Goal: Information Seeking & Learning: Learn about a topic

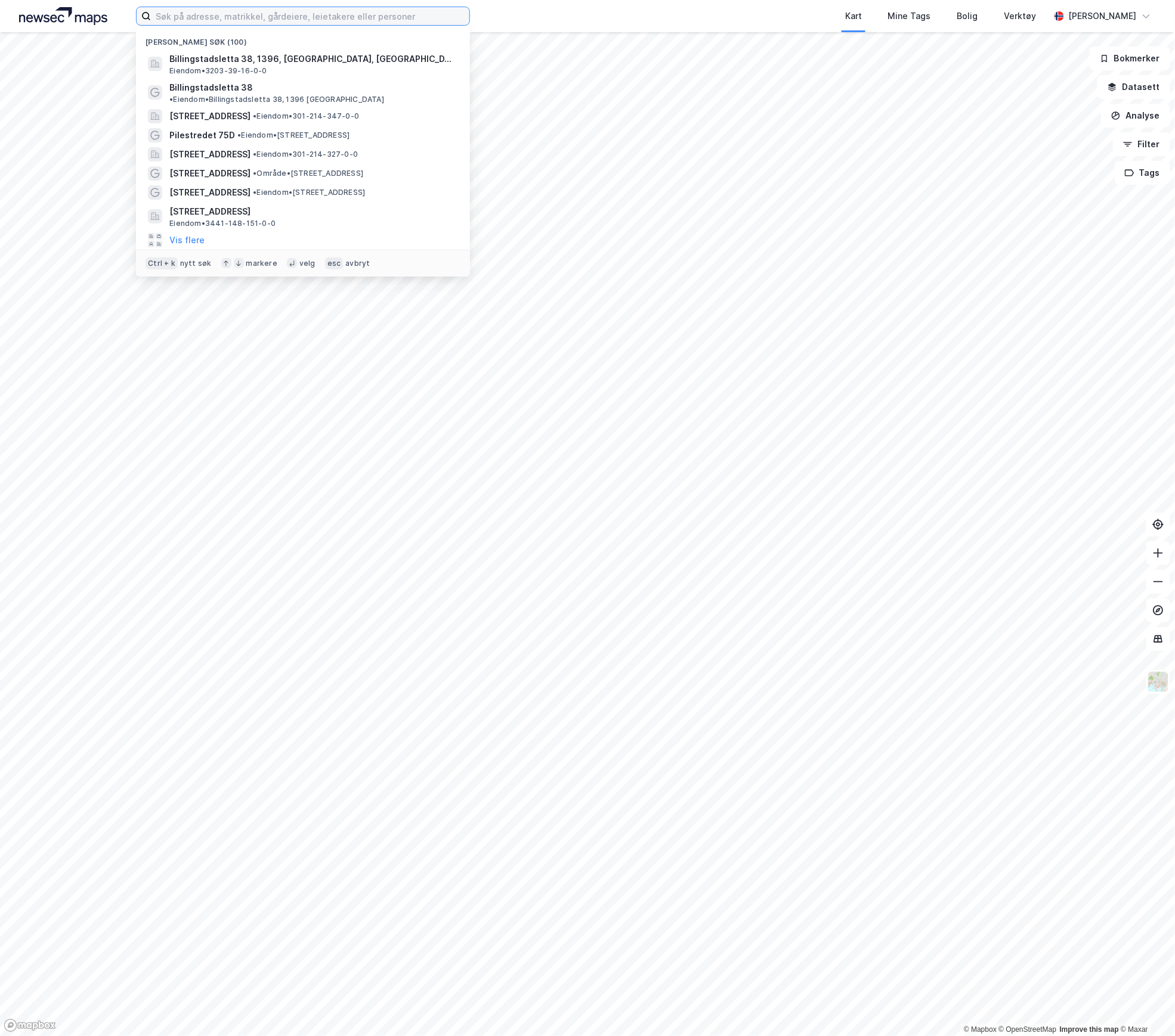
click at [200, 15] on input at bounding box center [309, 16] width 319 height 18
paste input "[STREET_ADDRESS]"
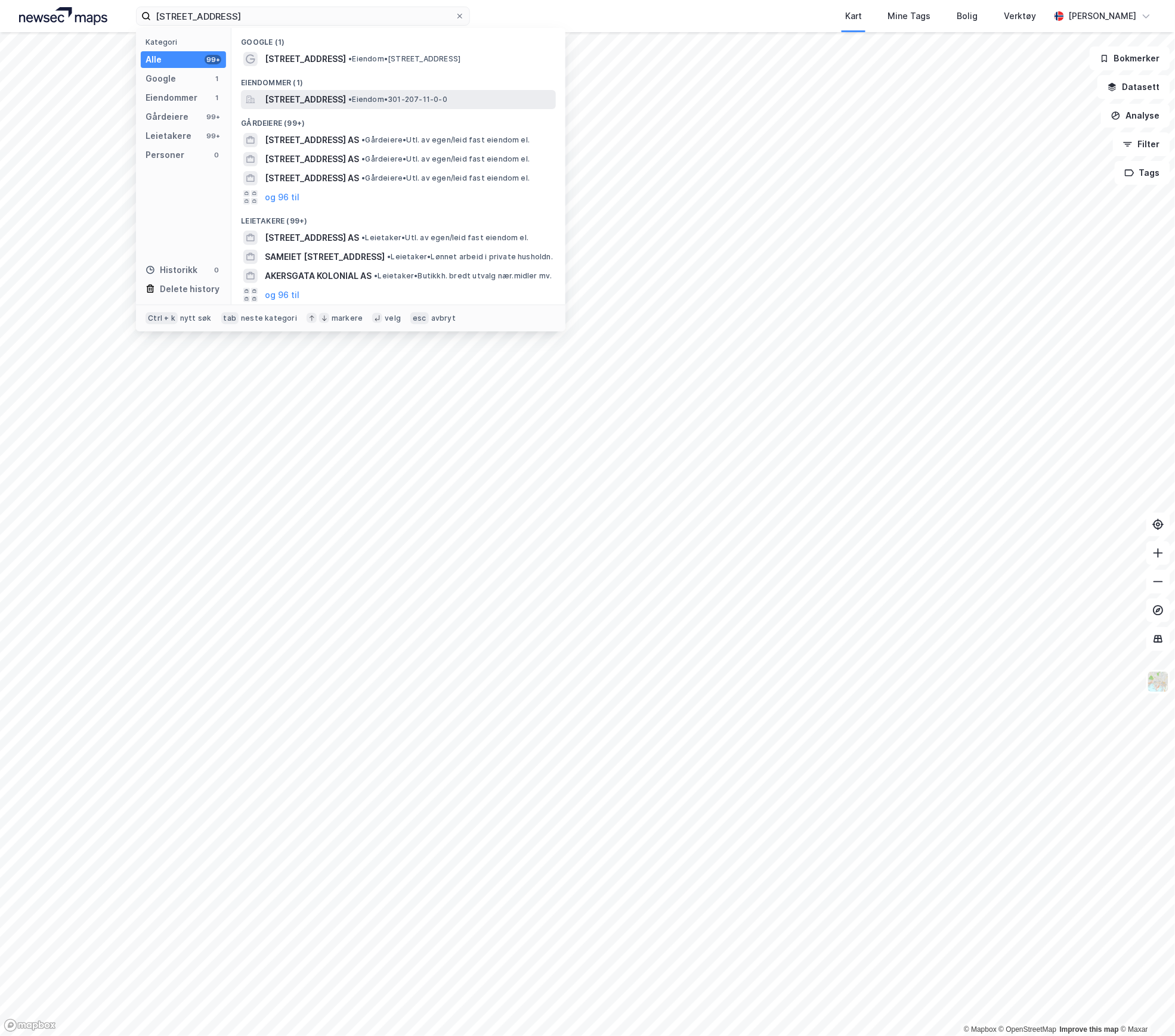
click at [319, 93] on span "[STREET_ADDRESS]" at bounding box center [306, 99] width 81 height 14
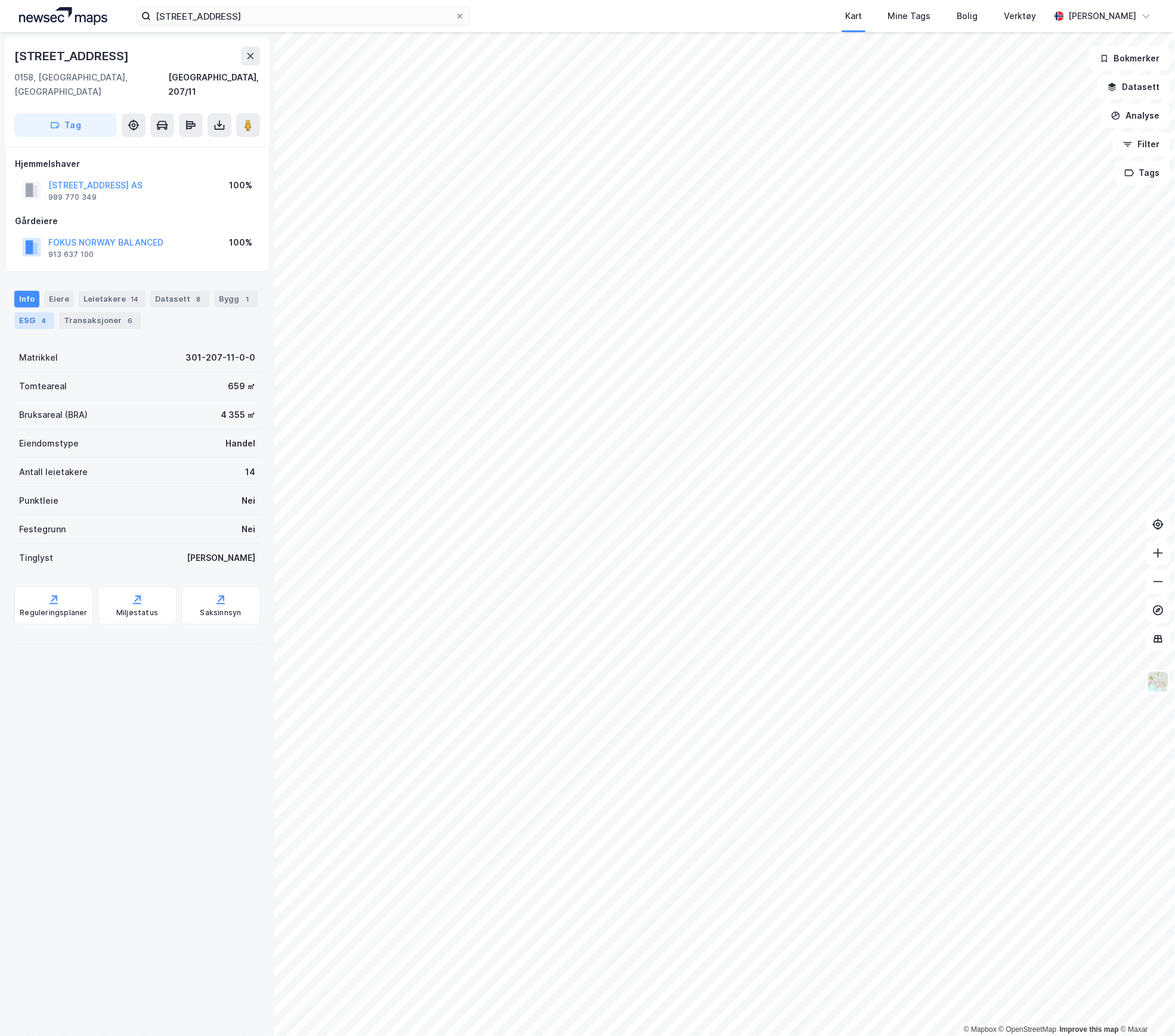
click at [55, 312] on div "ESG 4" at bounding box center [33, 320] width 40 height 17
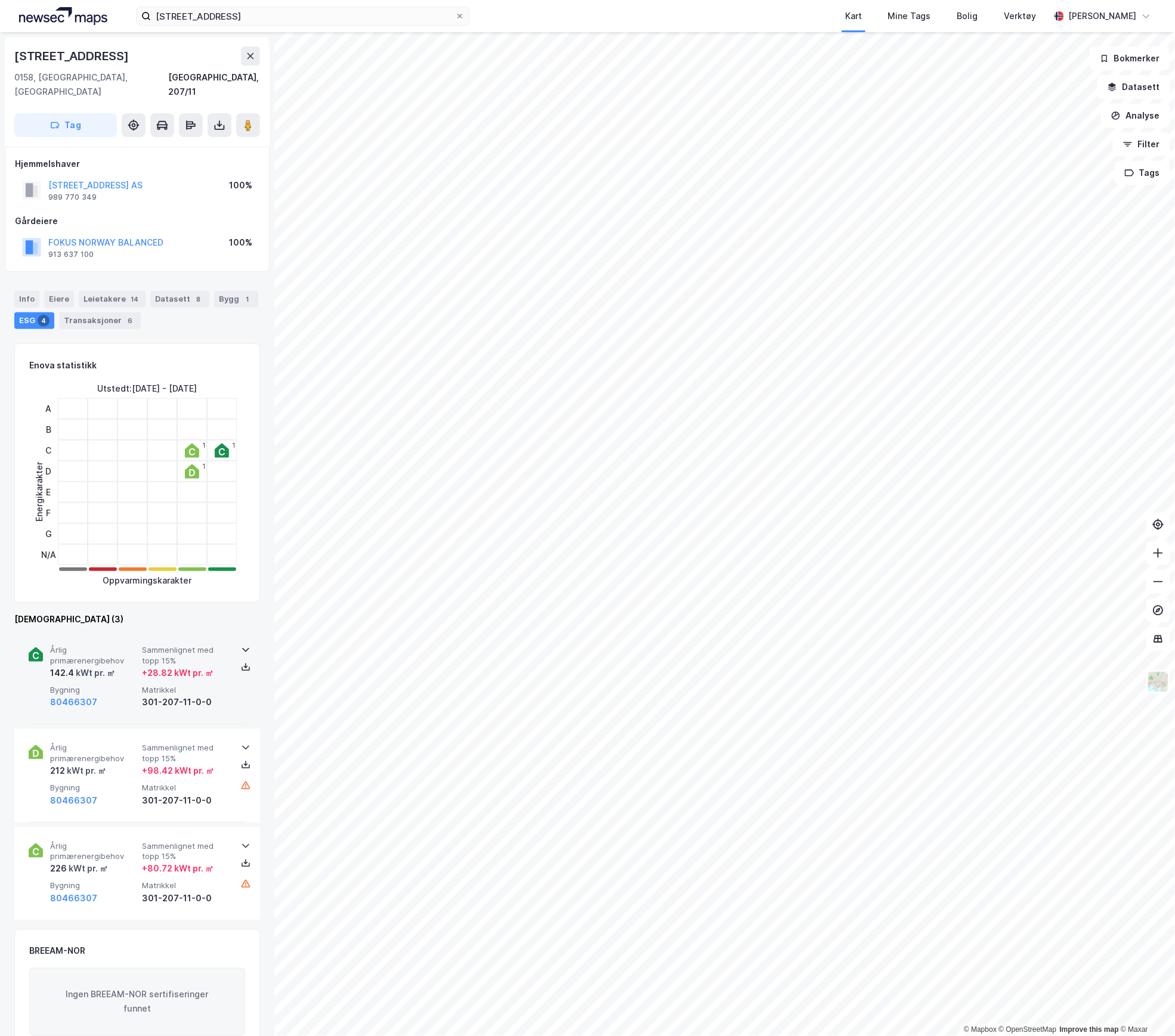
click at [113, 685] on span "Bygning" at bounding box center [93, 690] width 87 height 10
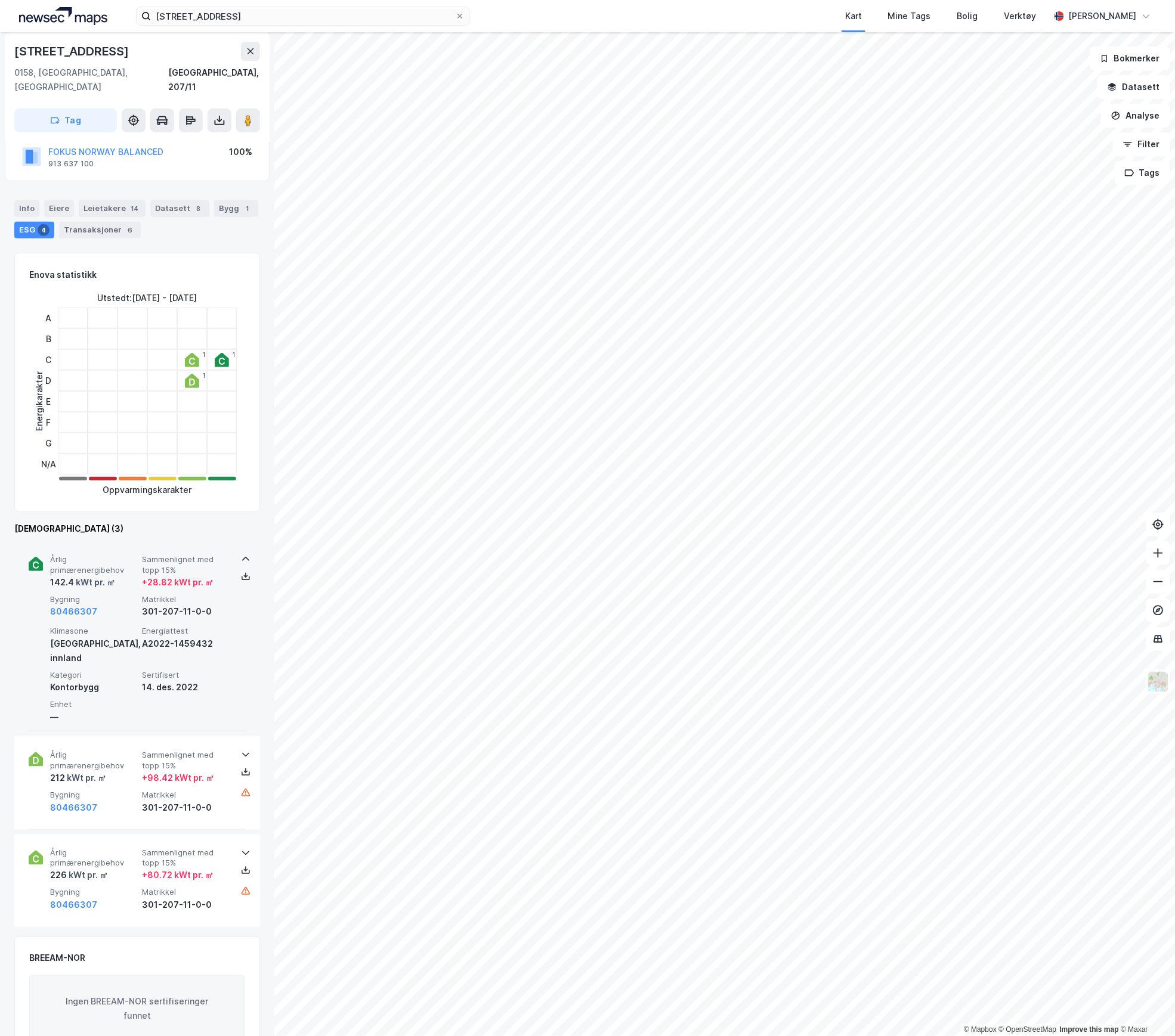
scroll to position [175, 0]
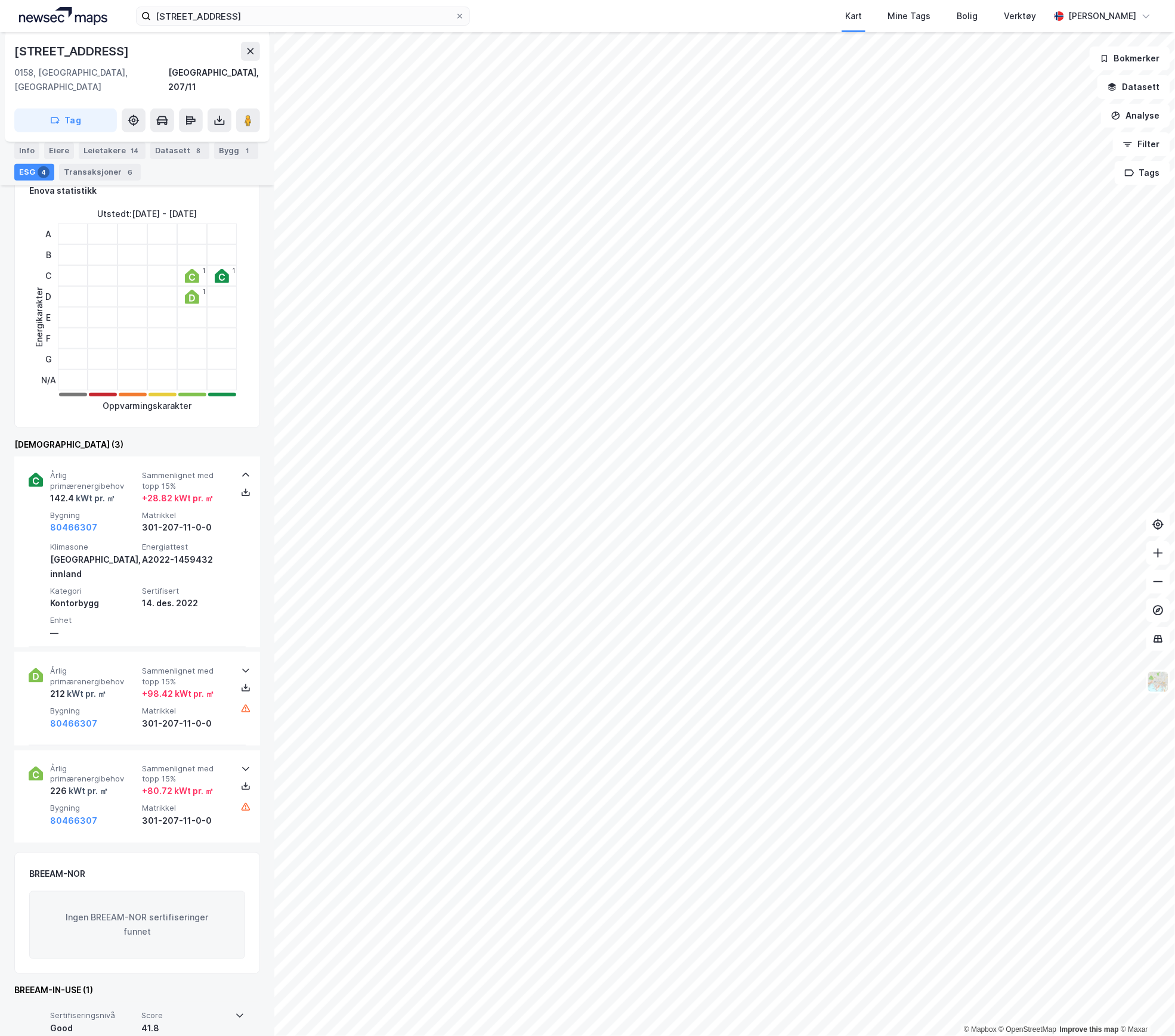
click at [236, 1002] on div "Sertifiseringsnivå Good Score 41.8" at bounding box center [137, 1026] width 216 height 48
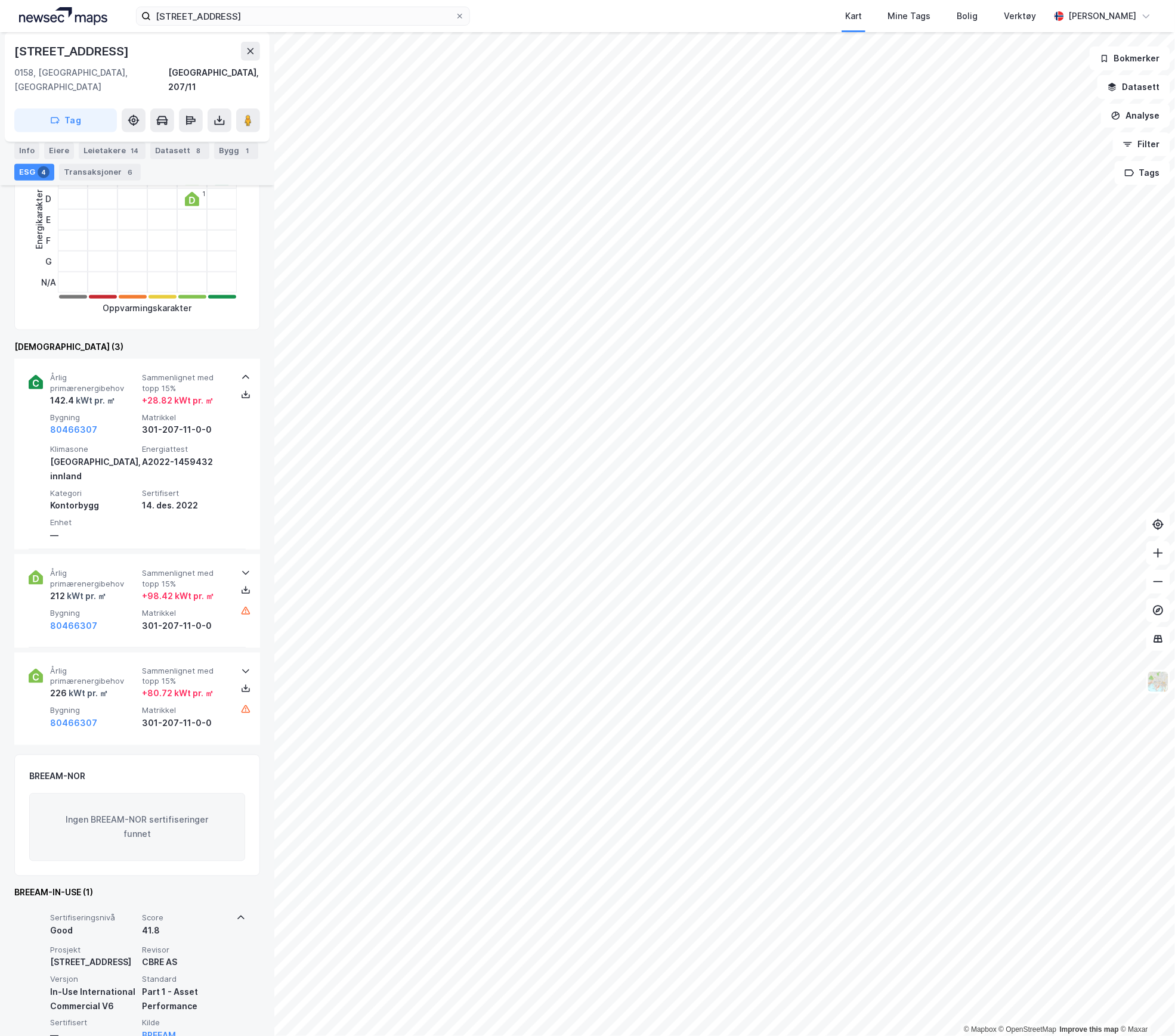
click at [223, 924] on div "41.8" at bounding box center [186, 931] width 87 height 14
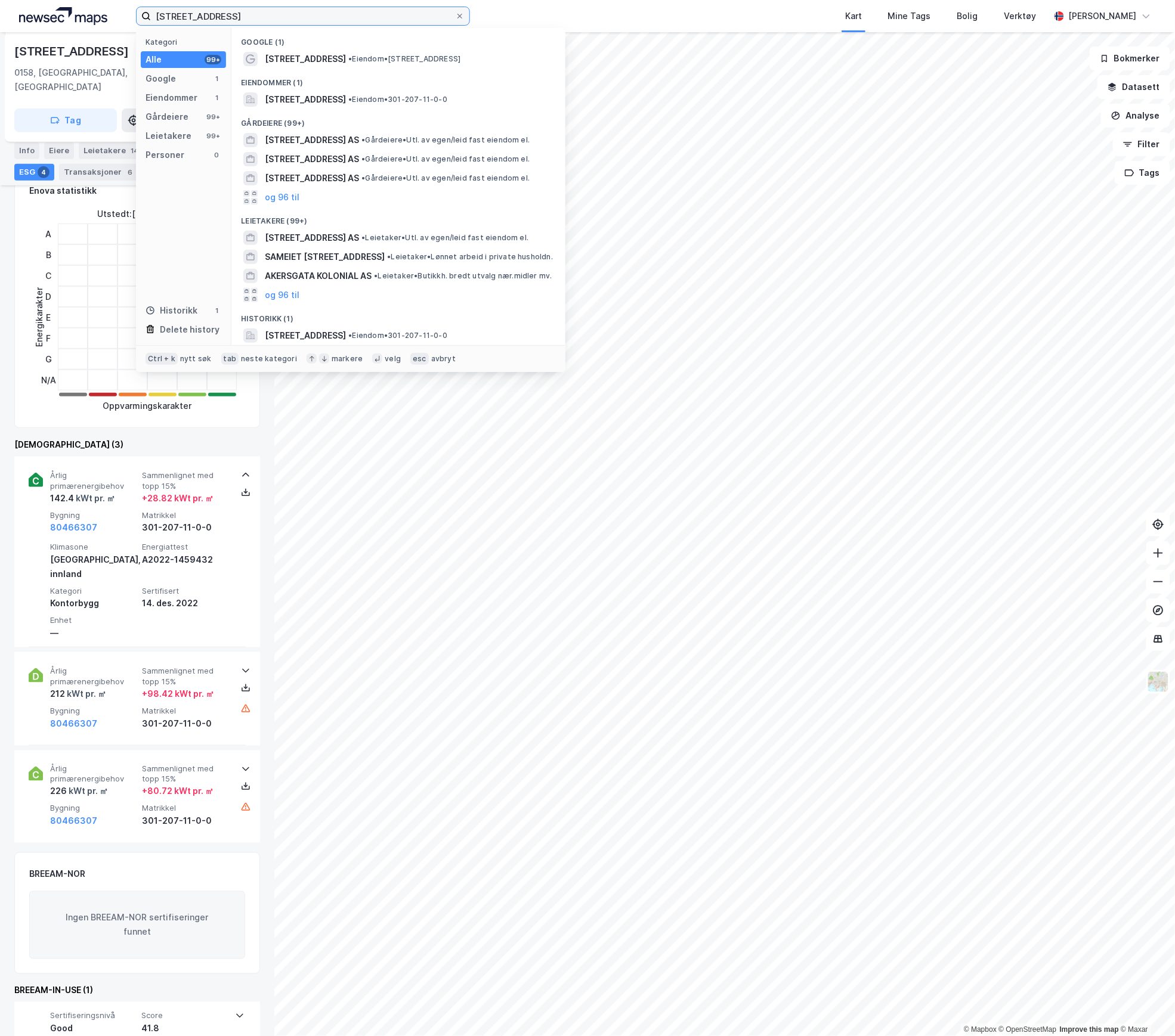
drag, startPoint x: 251, startPoint y: 16, endPoint x: 98, endPoint y: 14, distance: 153.0
click at [98, 14] on div "[STREET_ADDRESS] Kategori Alle 99+ Google 1 Eiendommer 1 Gårdeiere 99+ Leietake…" at bounding box center [588, 16] width 1175 height 32
paste input "Brøsetekra 15,"
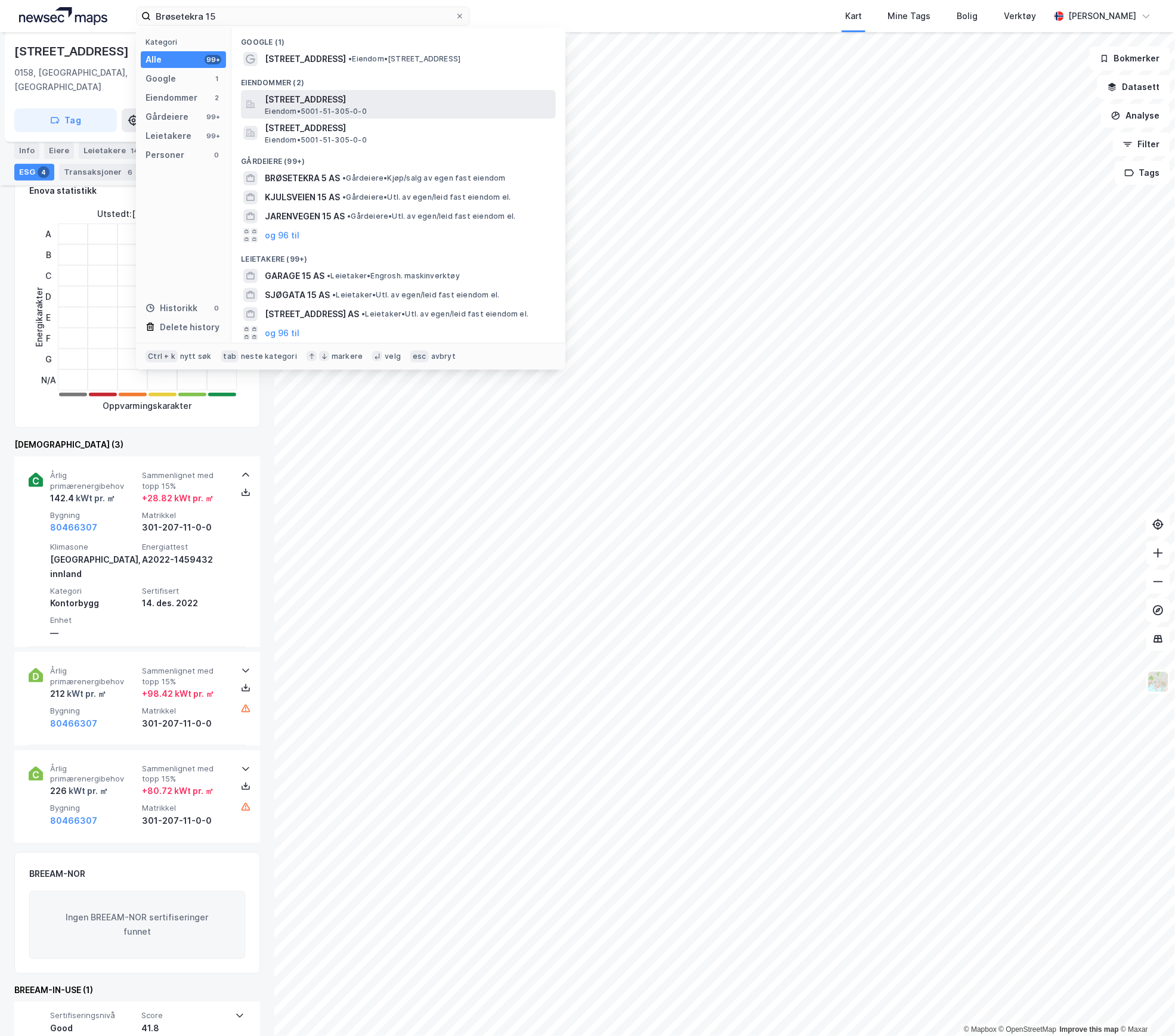
click at [368, 108] on div "[STREET_ADDRESS] • 5001-51-305-0-0" at bounding box center [409, 104] width 288 height 24
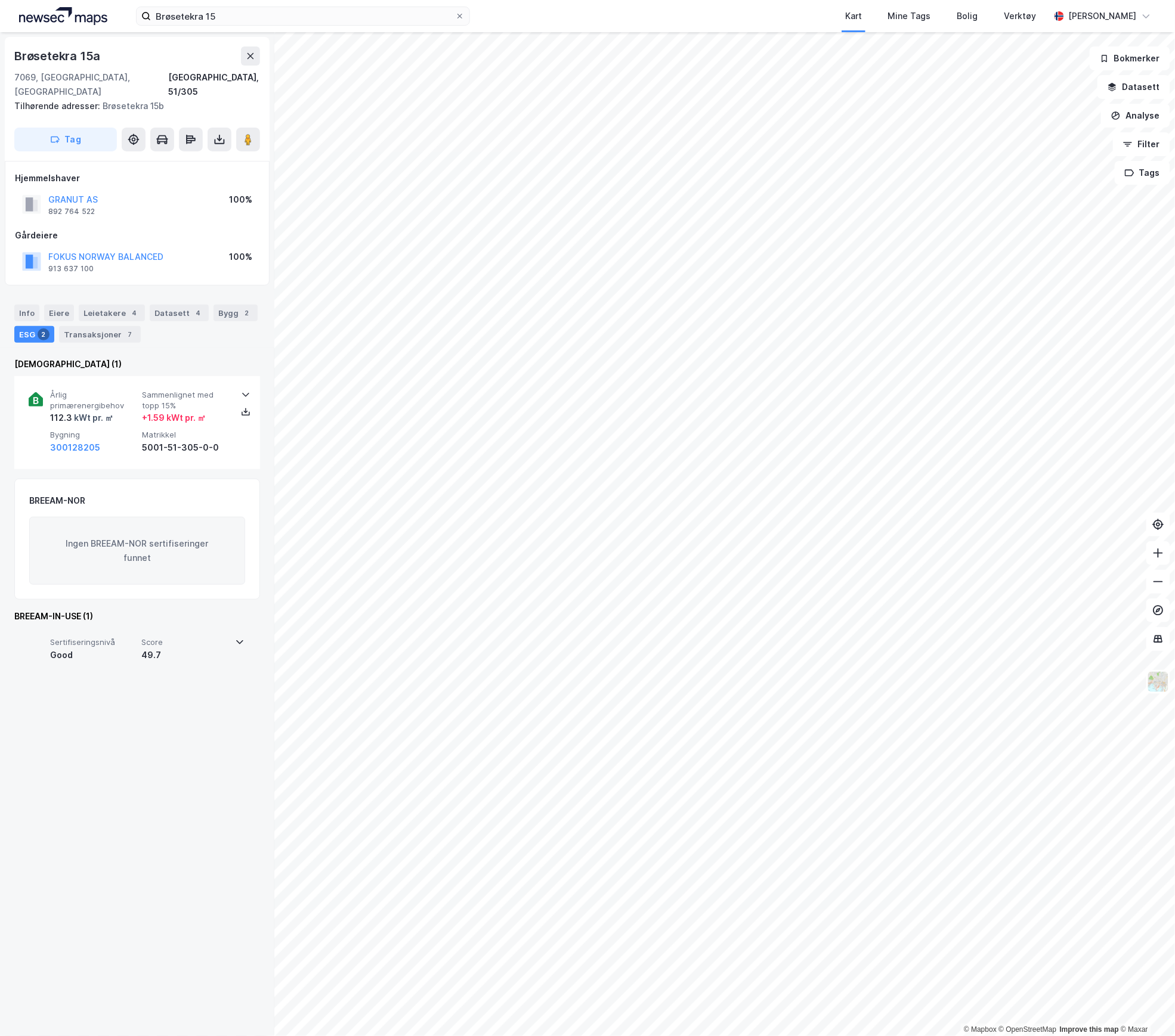
click at [223, 637] on span "Score" at bounding box center [185, 642] width 87 height 10
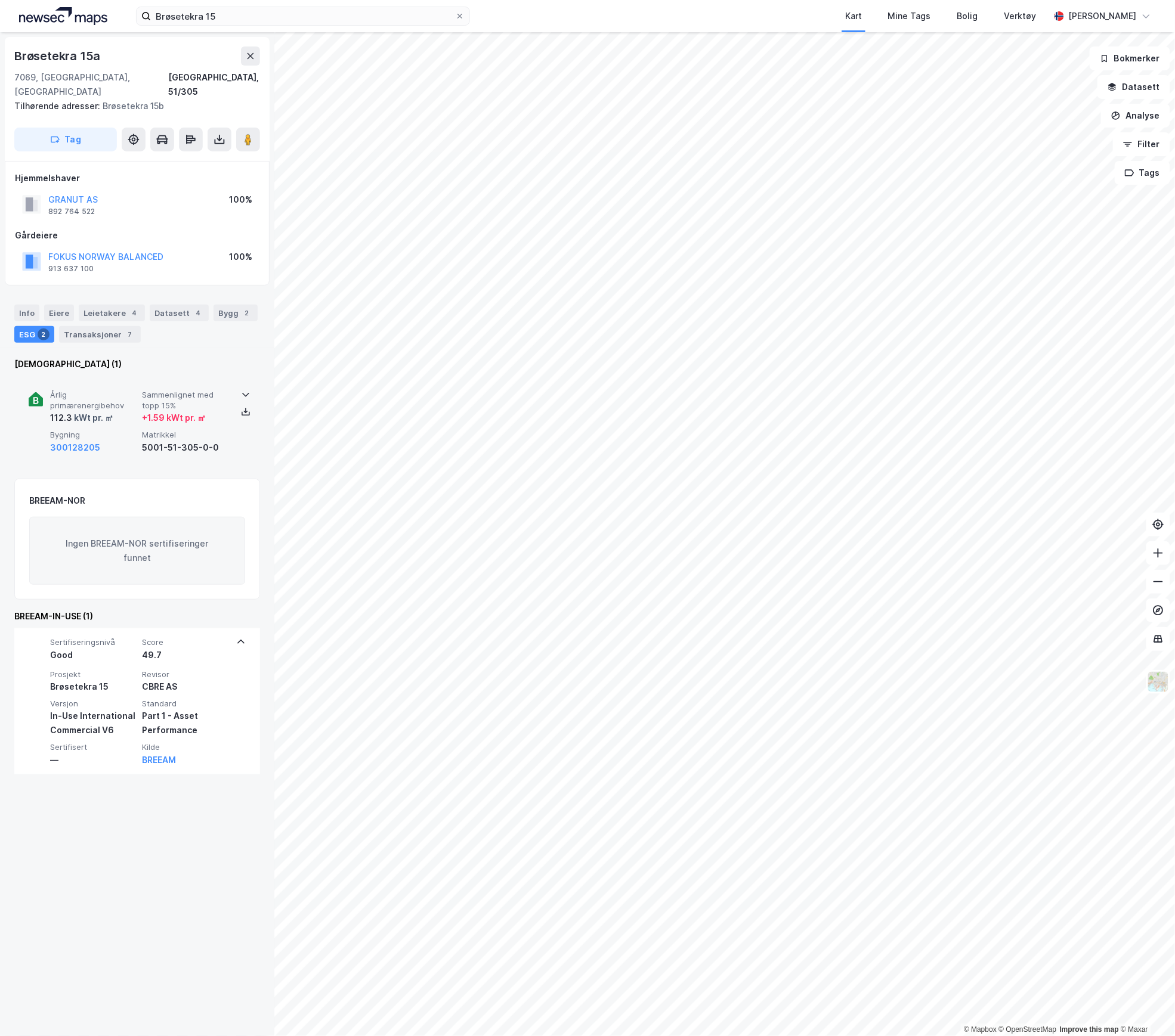
click at [198, 411] on div "+ 1.59 kWt pr. ㎡" at bounding box center [174, 417] width 64 height 14
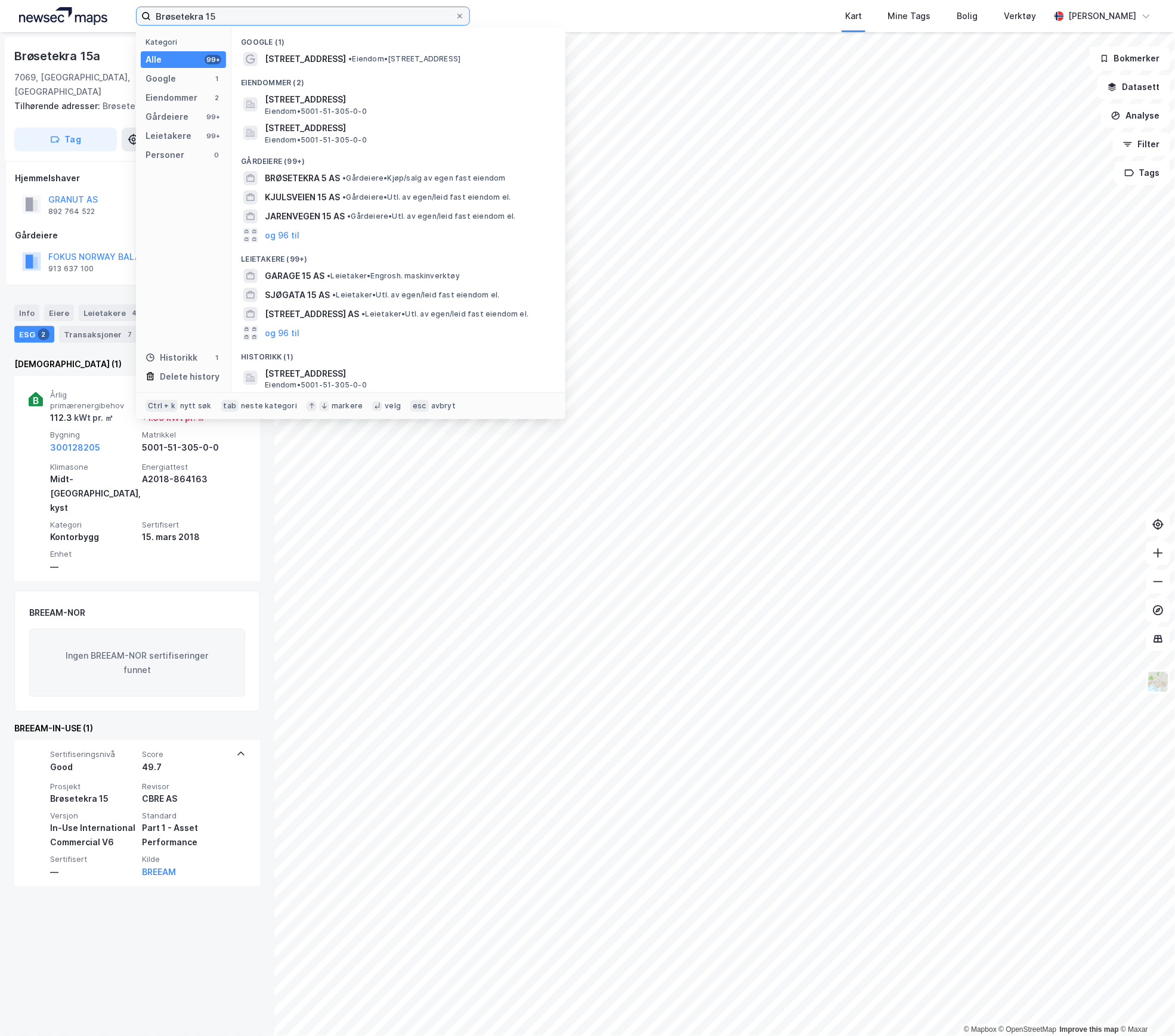
drag, startPoint x: 237, startPoint y: 19, endPoint x: 130, endPoint y: 18, distance: 107.0
click at [130, 18] on div "Brøsetekra 15 Kategori Alle 99+ Google 1 Eiendommer 2 Gårdeiere 99+ Leietakere …" at bounding box center [588, 16] width 1175 height 32
paste input "[STREET_ADDRESS]"
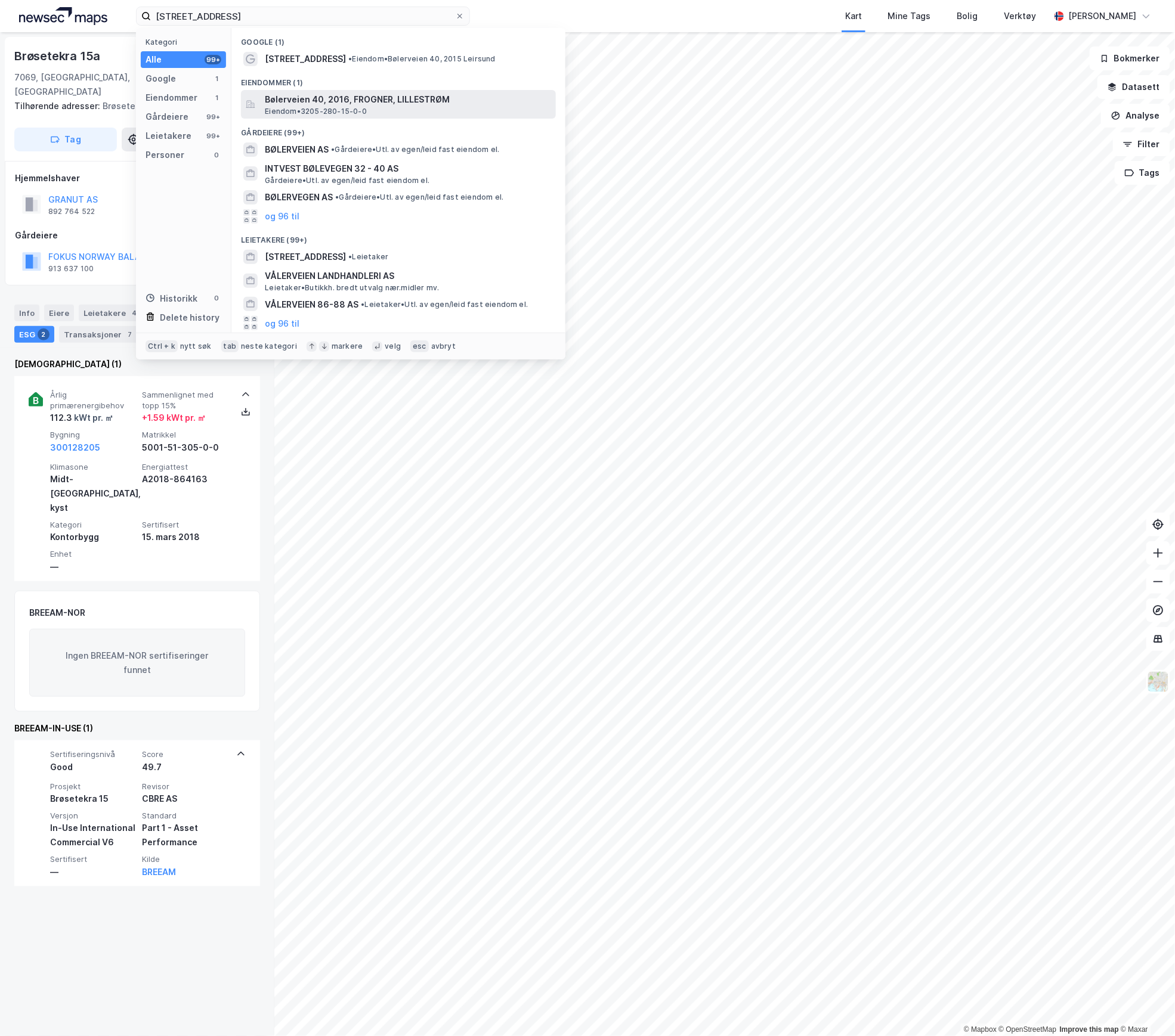
click at [302, 100] on span "Bølerveien 40, 2016, FROGNER, LILLESTRØM" at bounding box center [408, 99] width 286 height 14
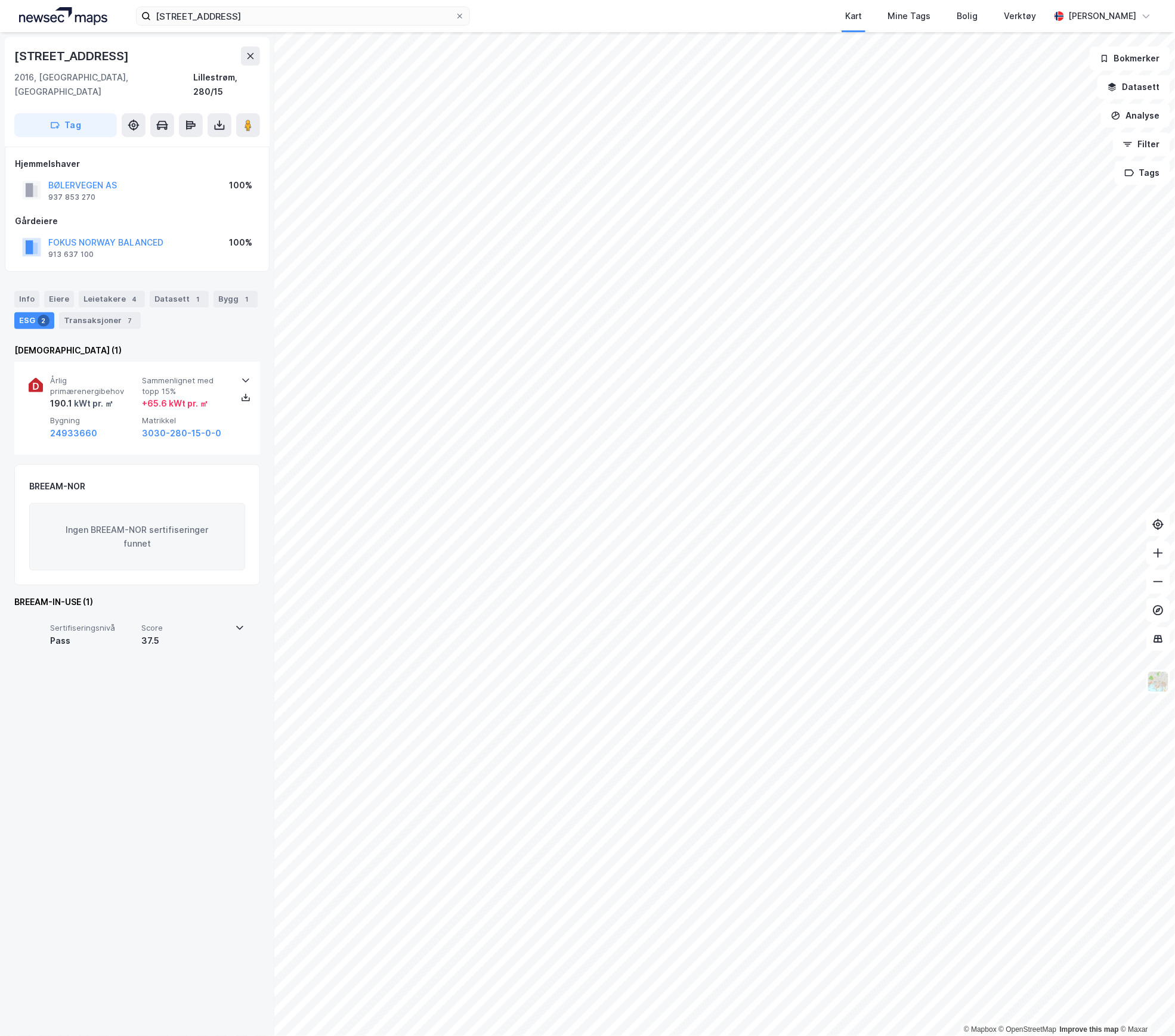
click at [218, 614] on div "Sertifiseringsnivå Pass Score 37.5" at bounding box center [137, 638] width 216 height 48
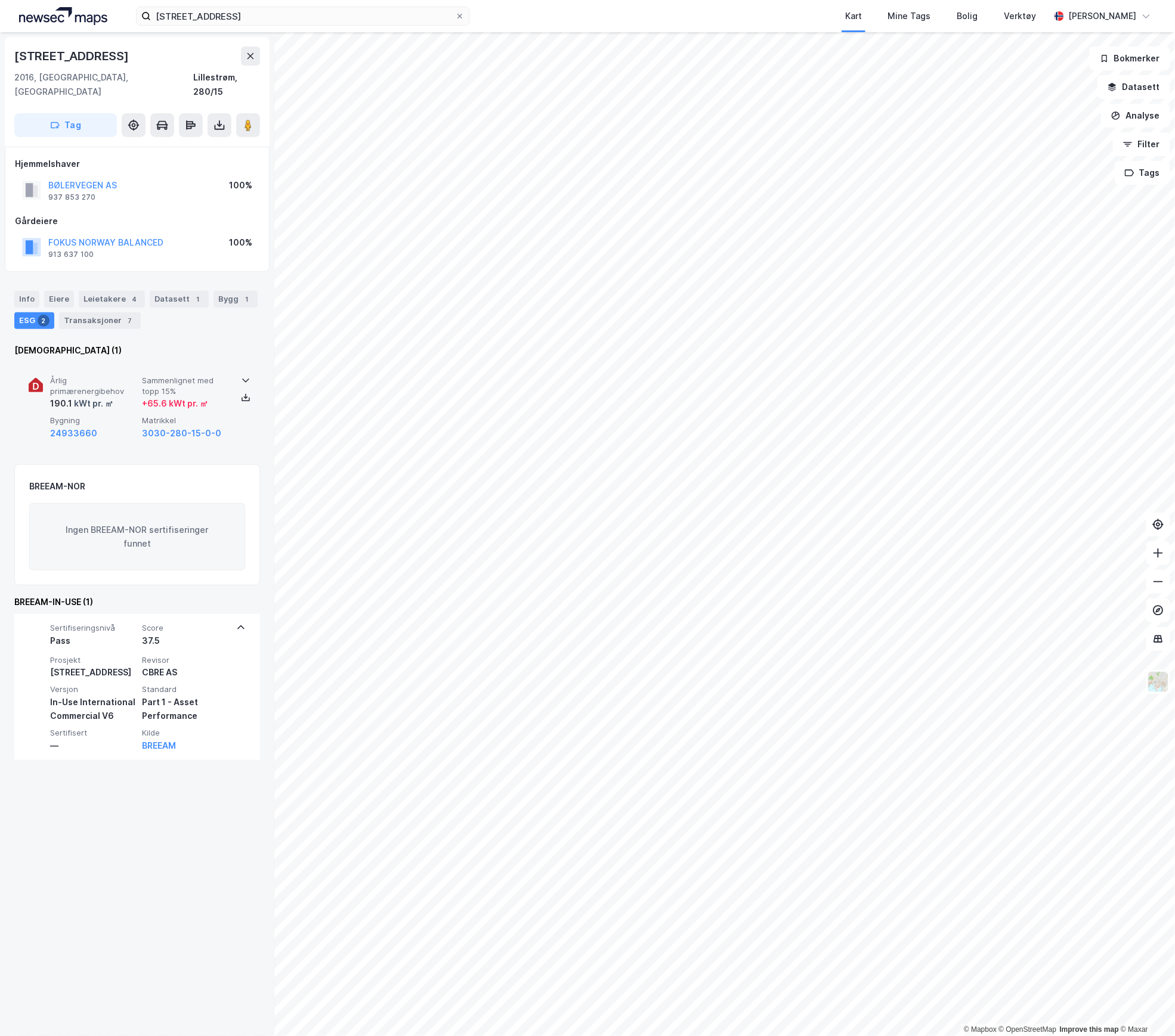
click at [127, 416] on span "Bygning" at bounding box center [93, 420] width 87 height 10
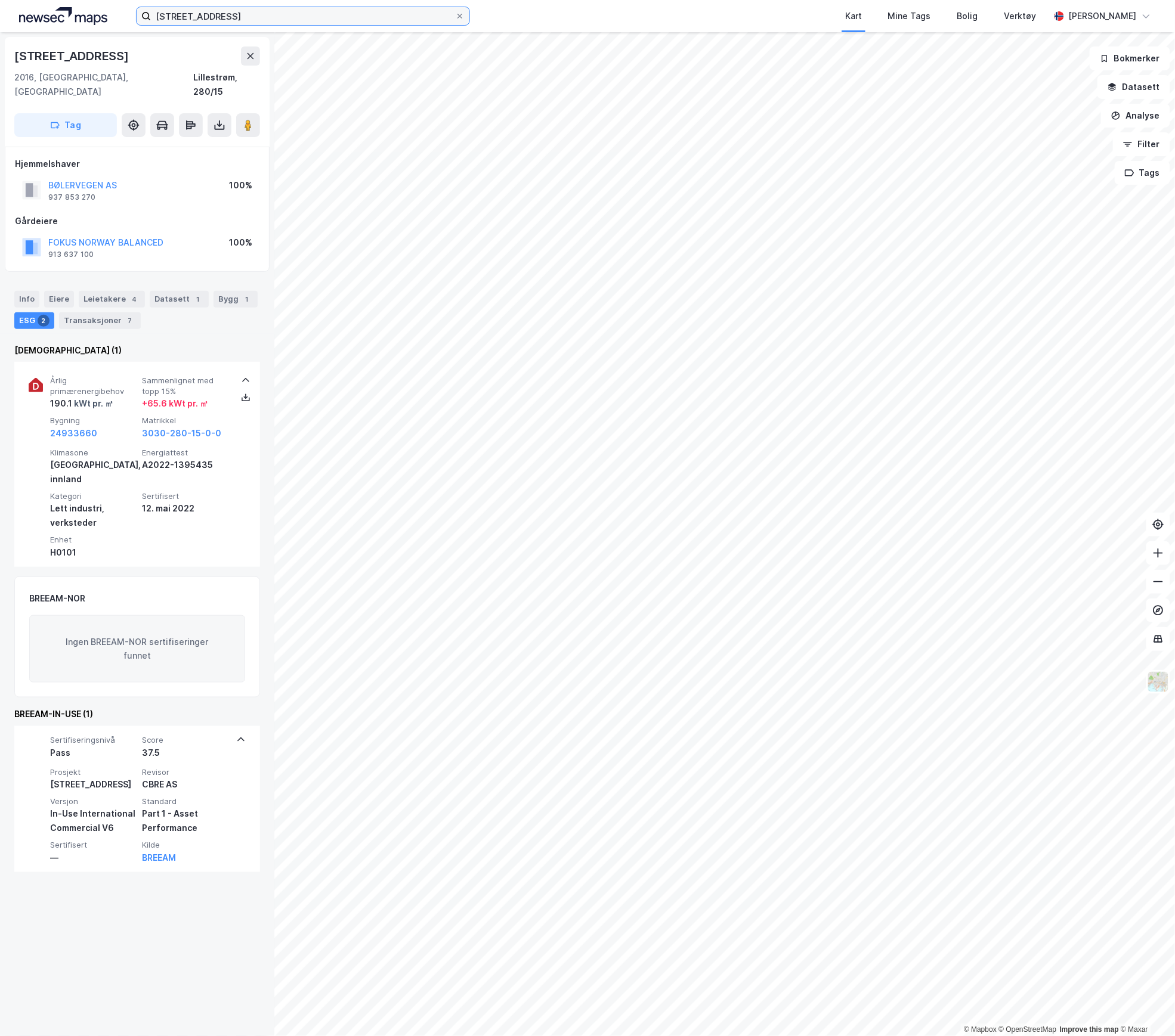
click at [267, 20] on input "[STREET_ADDRESS]" at bounding box center [302, 16] width 304 height 18
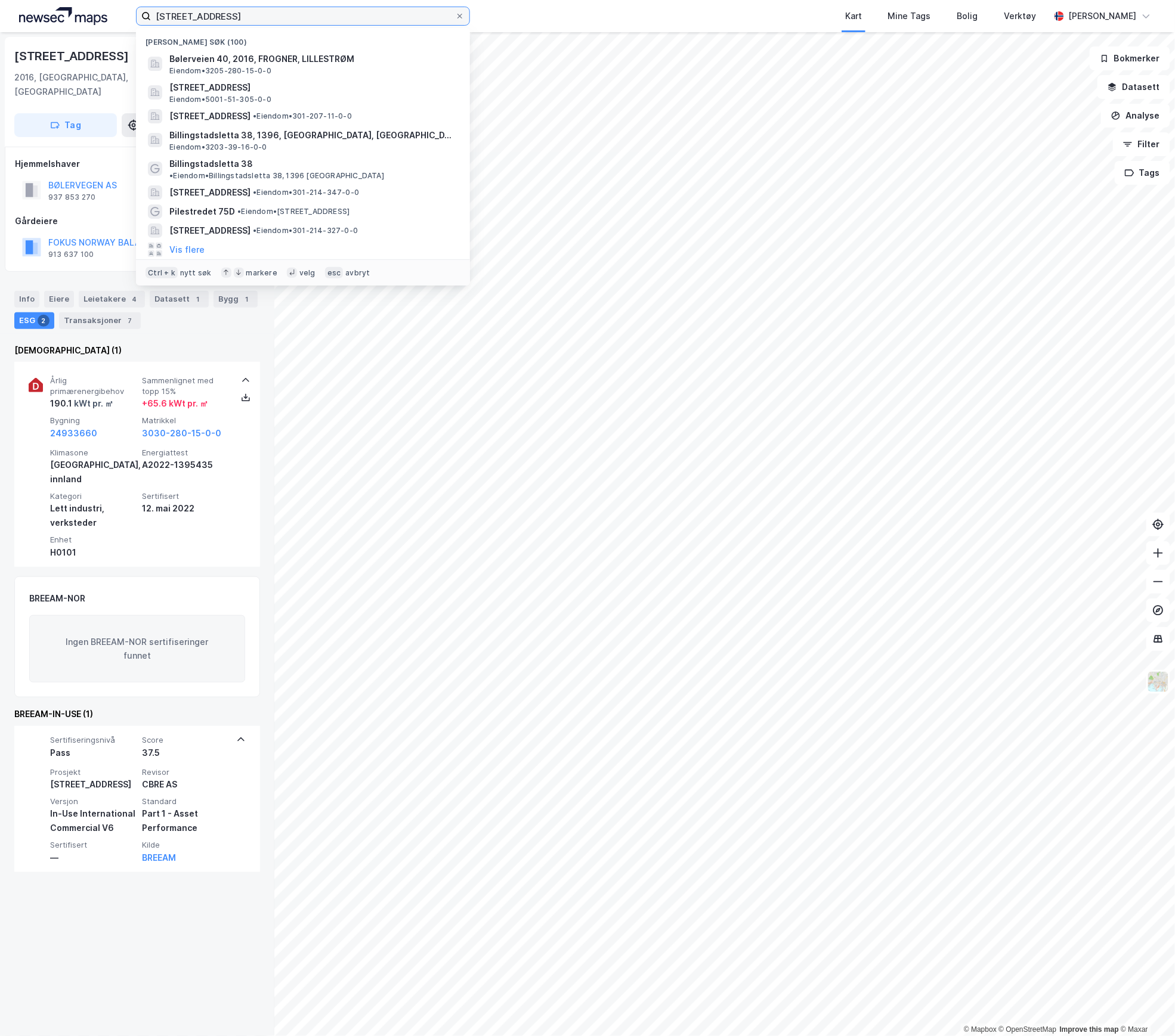
paste input "Deliveien 5"
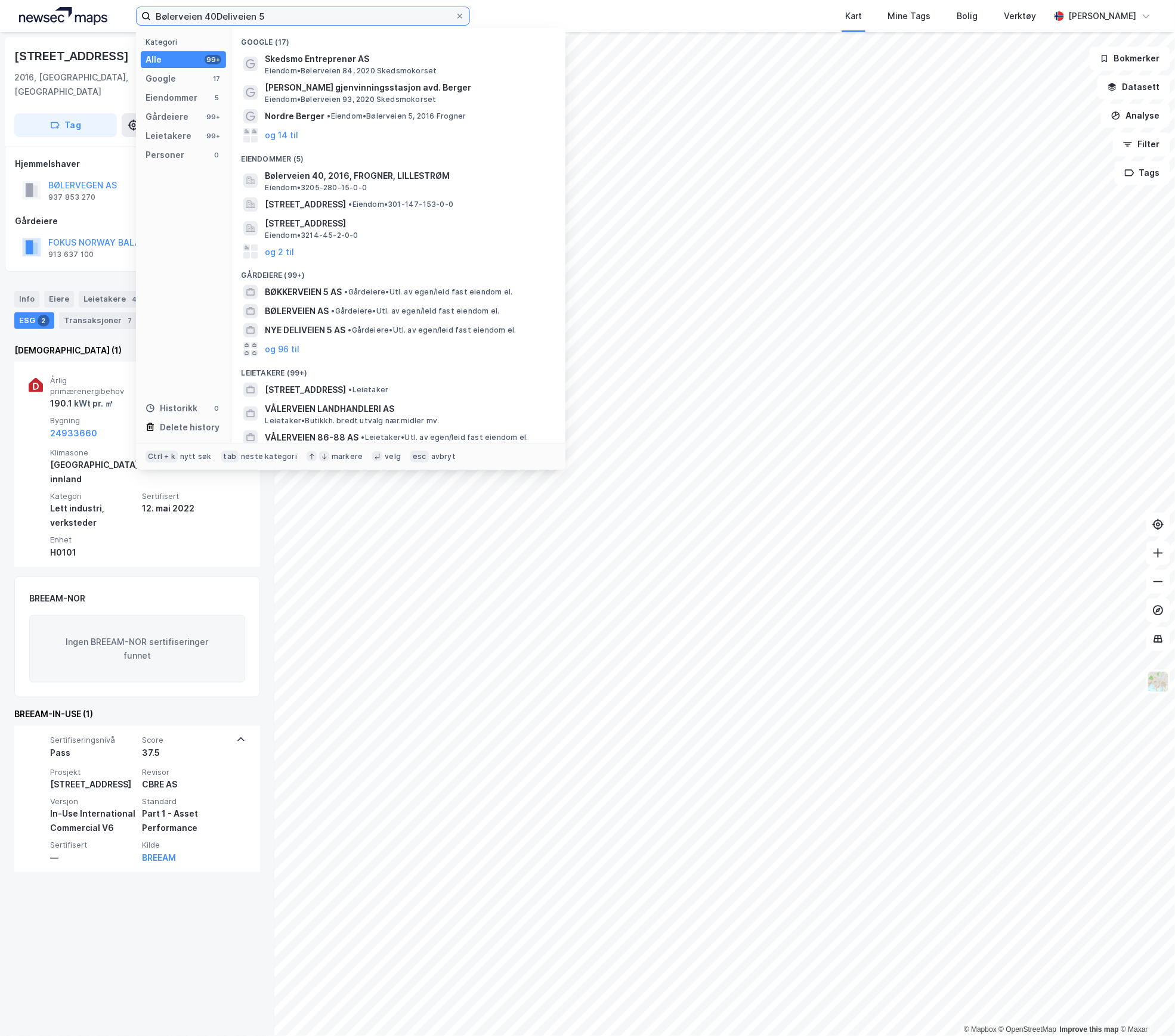
drag, startPoint x: 283, startPoint y: 17, endPoint x: 81, endPoint y: 12, distance: 202.1
click at [81, 12] on div "Bølerveien 40Deliveien 5 Kategori Alle 99+ Google 17 Eiendommer 5 Gårdeiere 99+…" at bounding box center [588, 16] width 1175 height 32
paste input
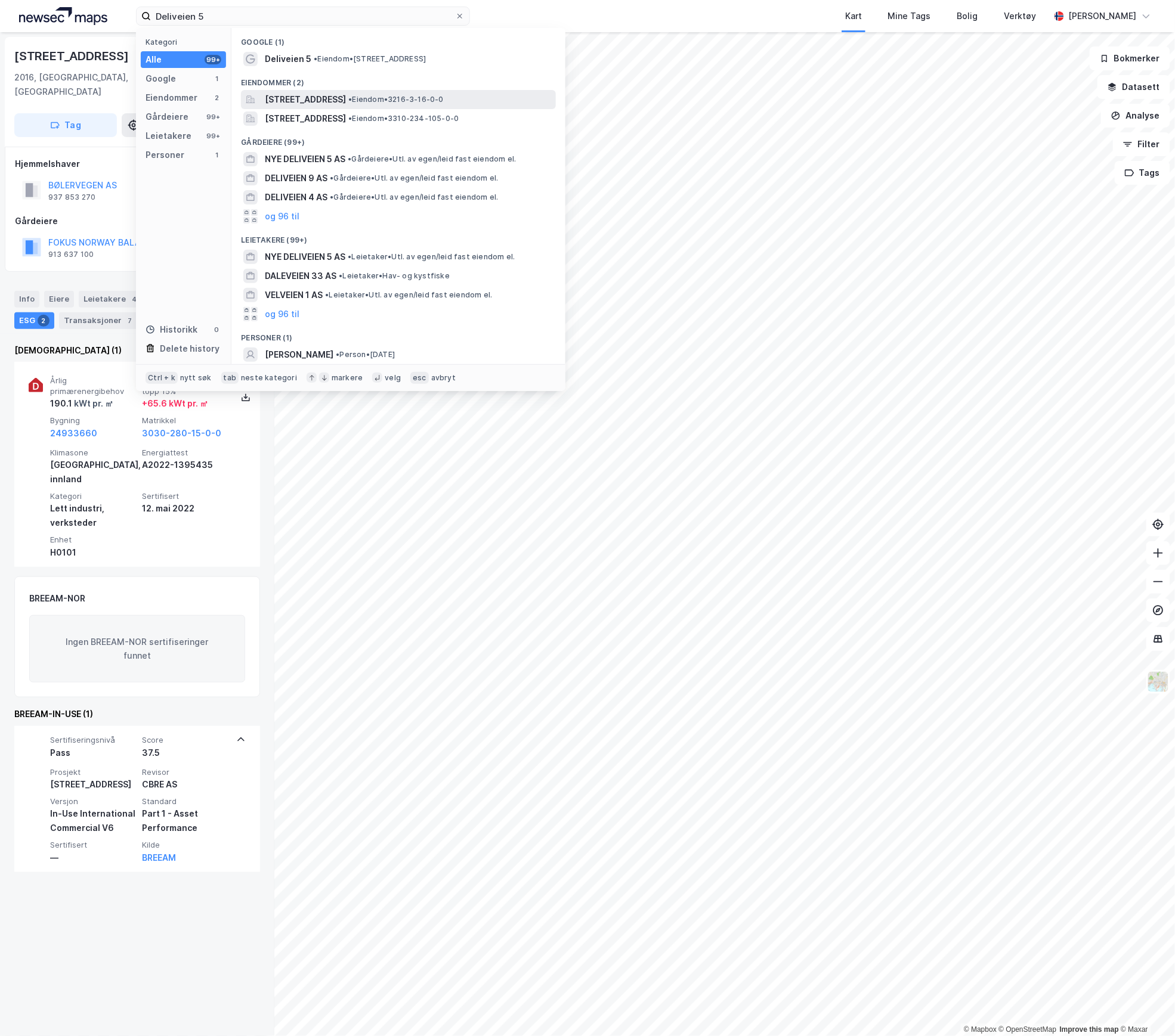
click at [302, 94] on span "[STREET_ADDRESS]" at bounding box center [306, 99] width 81 height 14
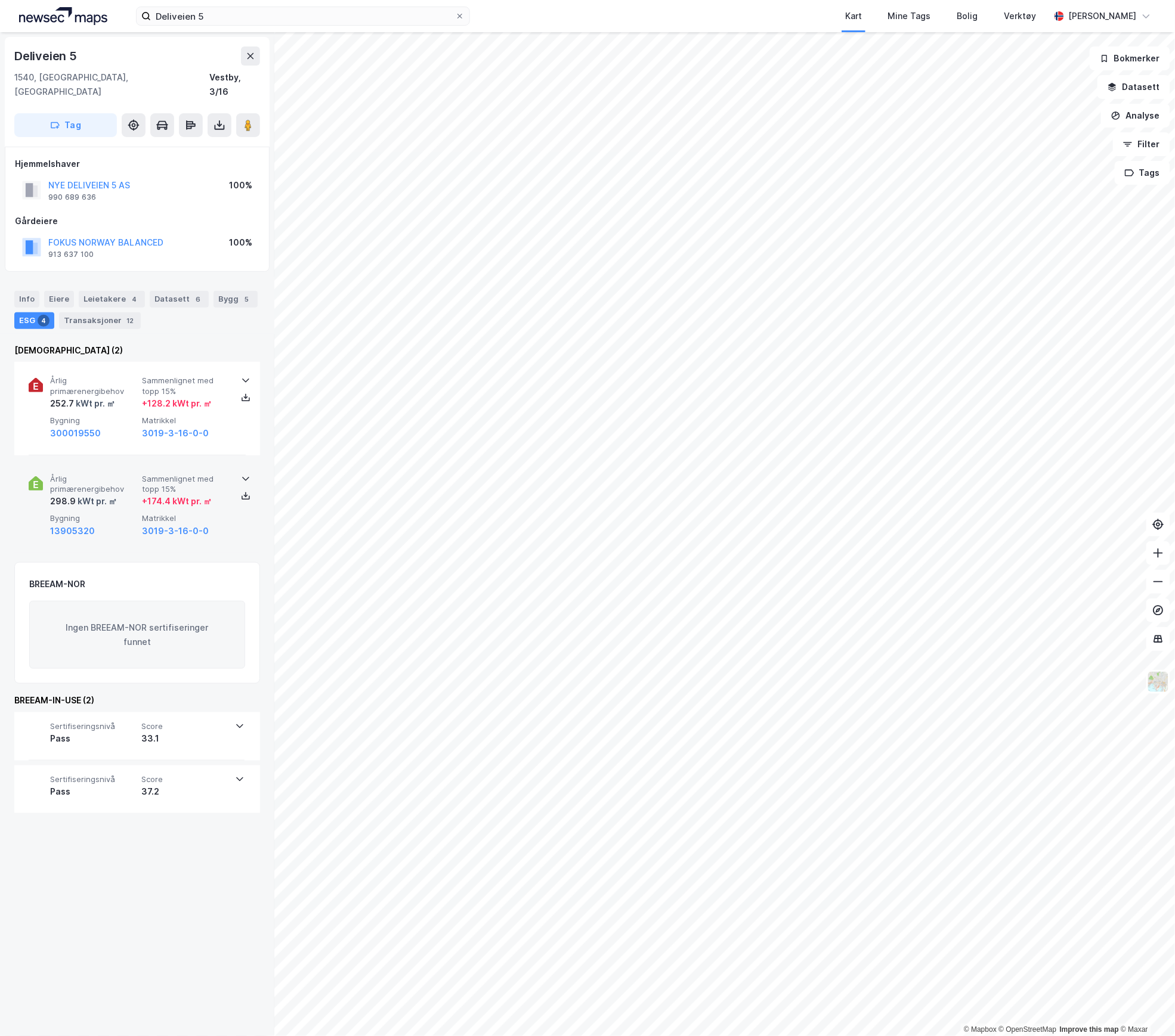
click at [117, 513] on span "Bygning" at bounding box center [93, 518] width 87 height 10
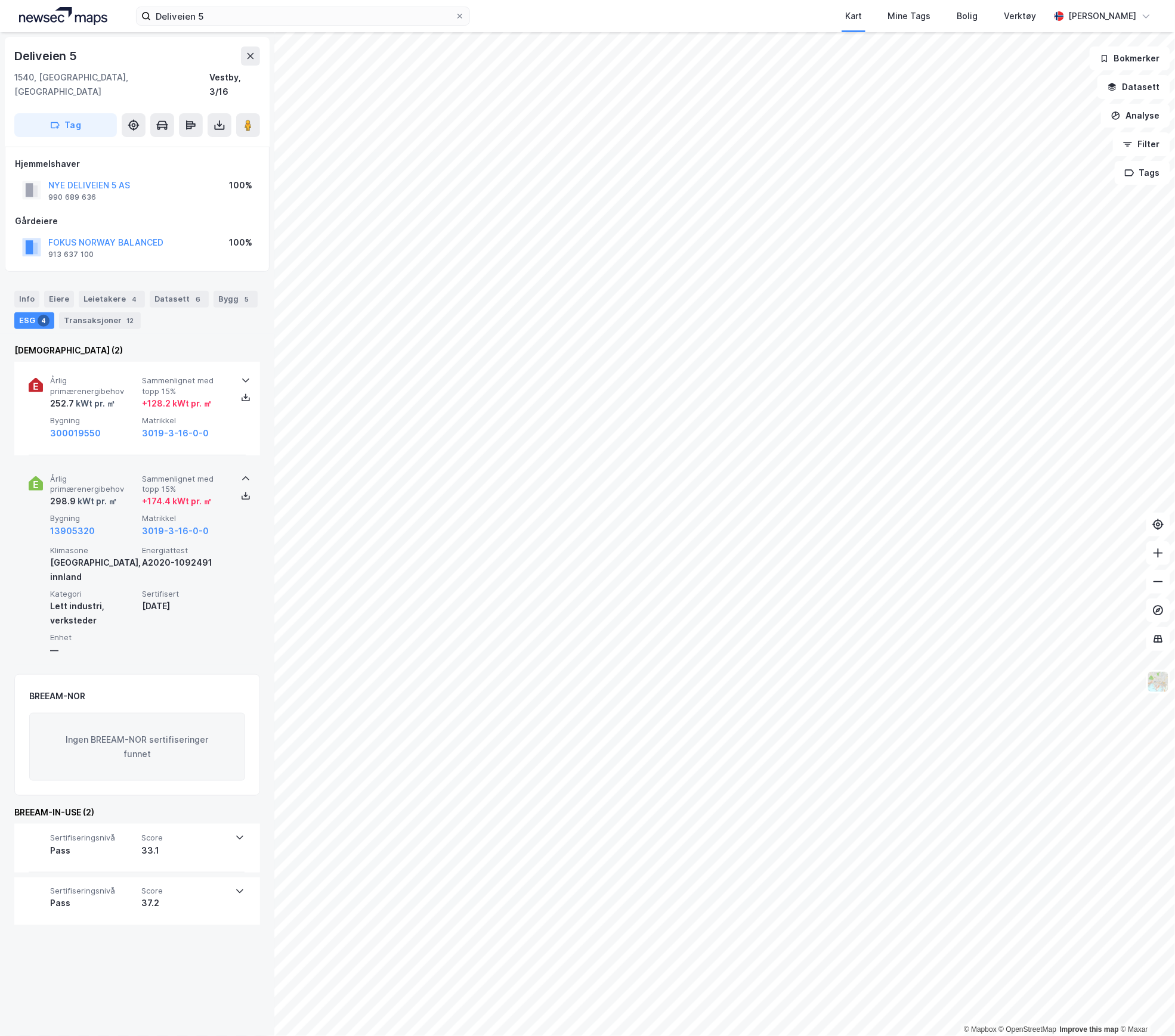
click at [118, 494] on div "298.9 kWt pr. ㎡" at bounding box center [93, 500] width 87 height 14
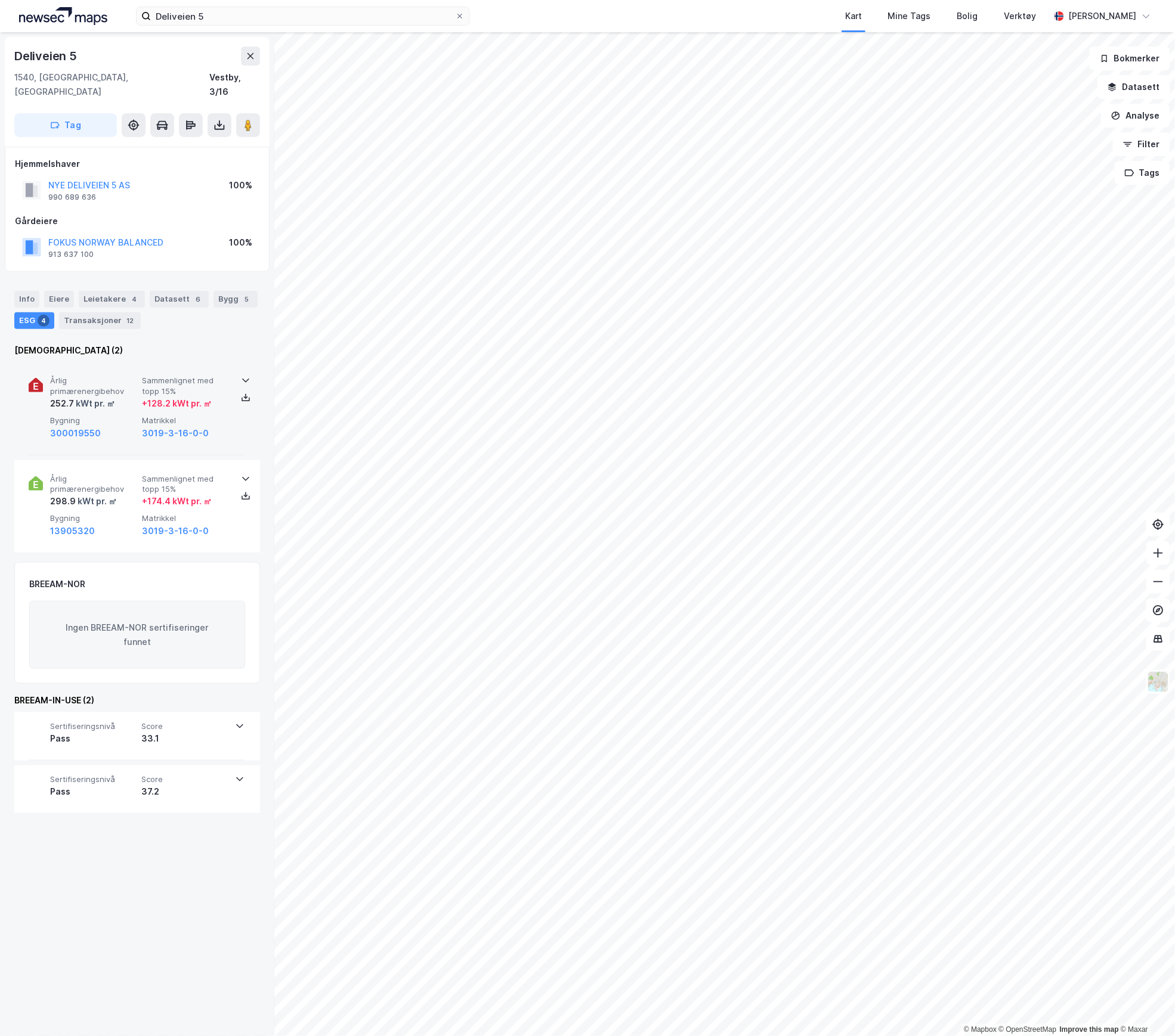
click at [128, 377] on span "Årlig primærenergibehov" at bounding box center [93, 386] width 87 height 21
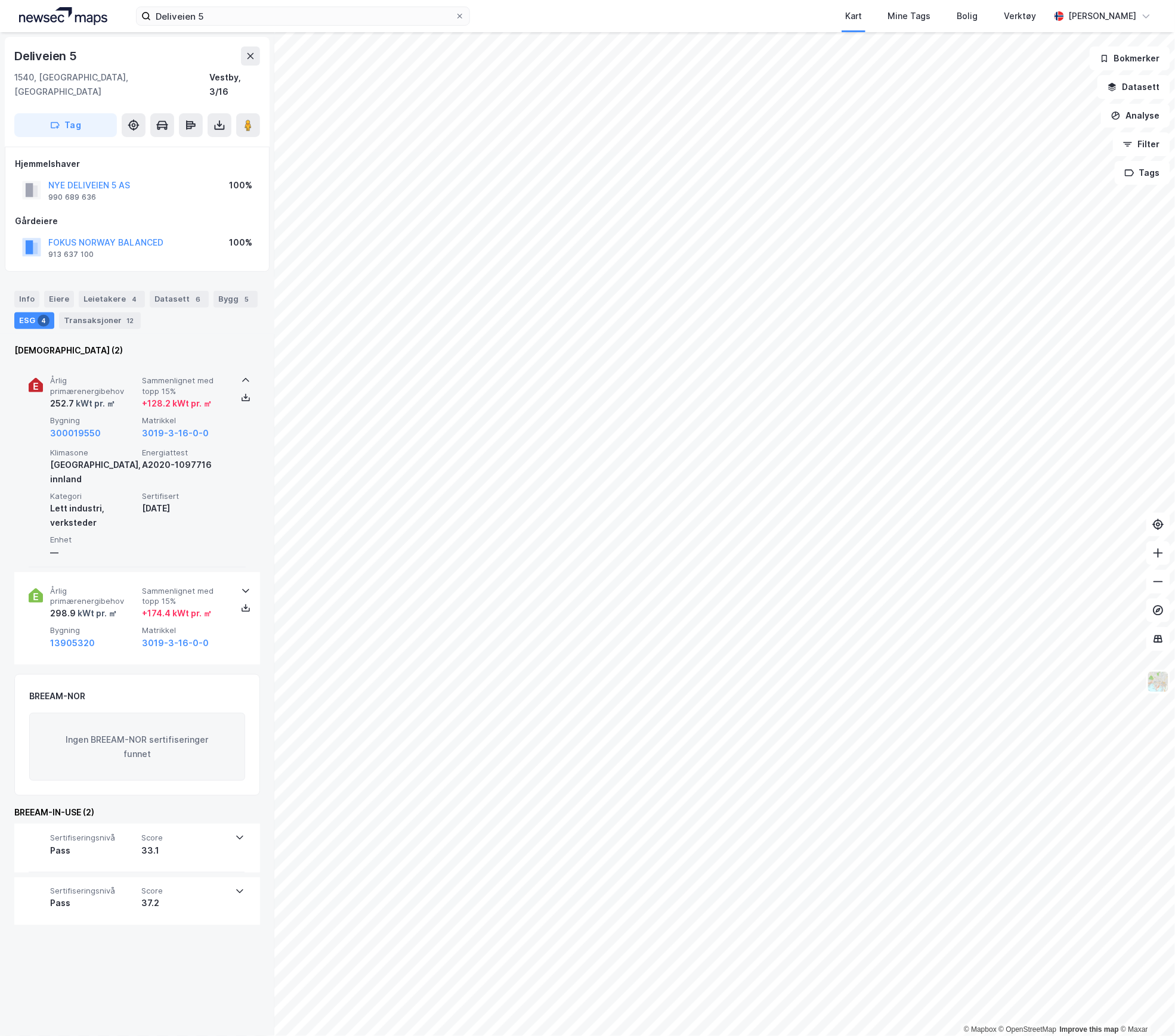
click at [128, 377] on span "Årlig primærenergibehov" at bounding box center [93, 386] width 87 height 21
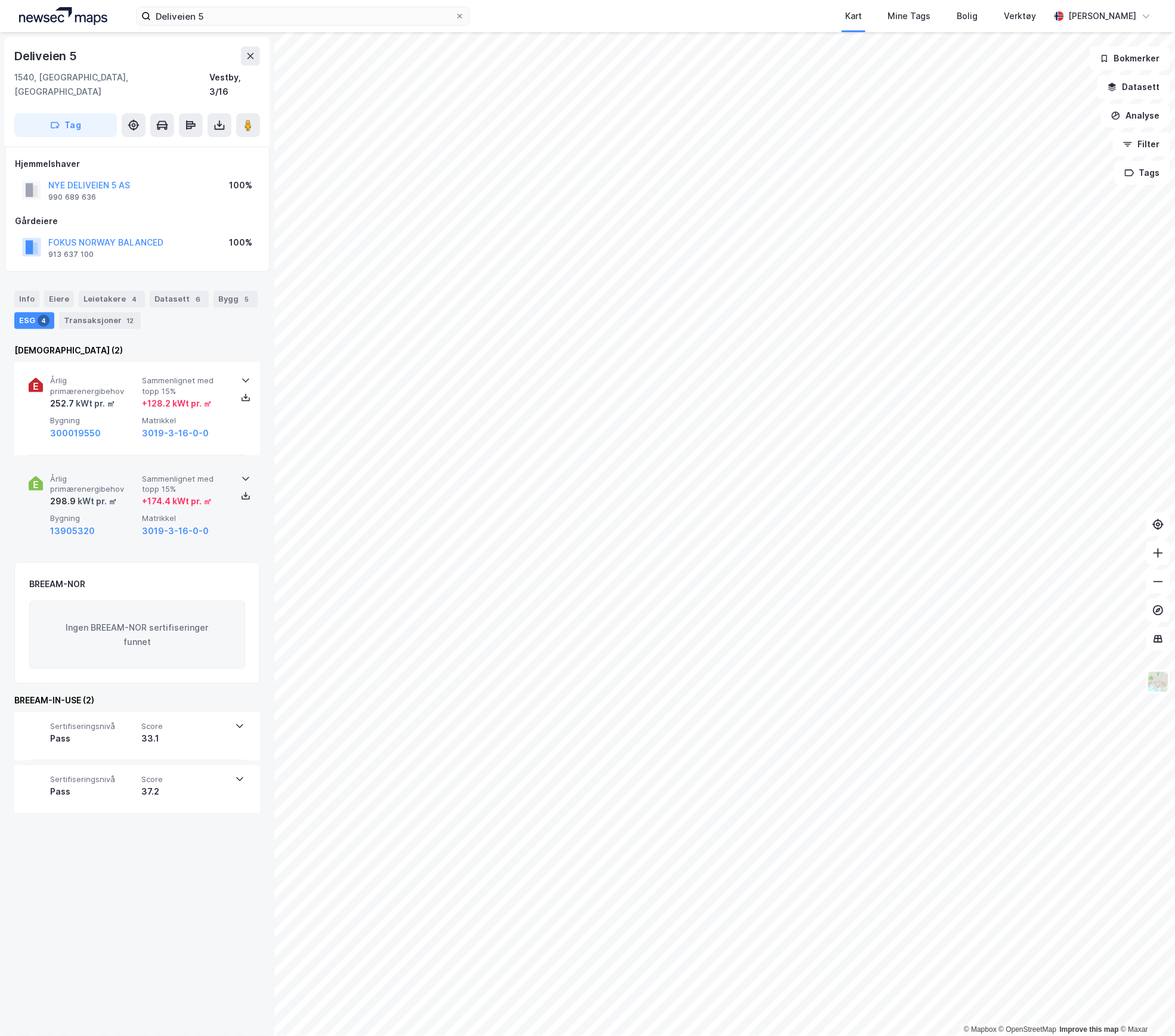
click at [115, 494] on div "kWt pr. ㎡" at bounding box center [96, 500] width 42 height 14
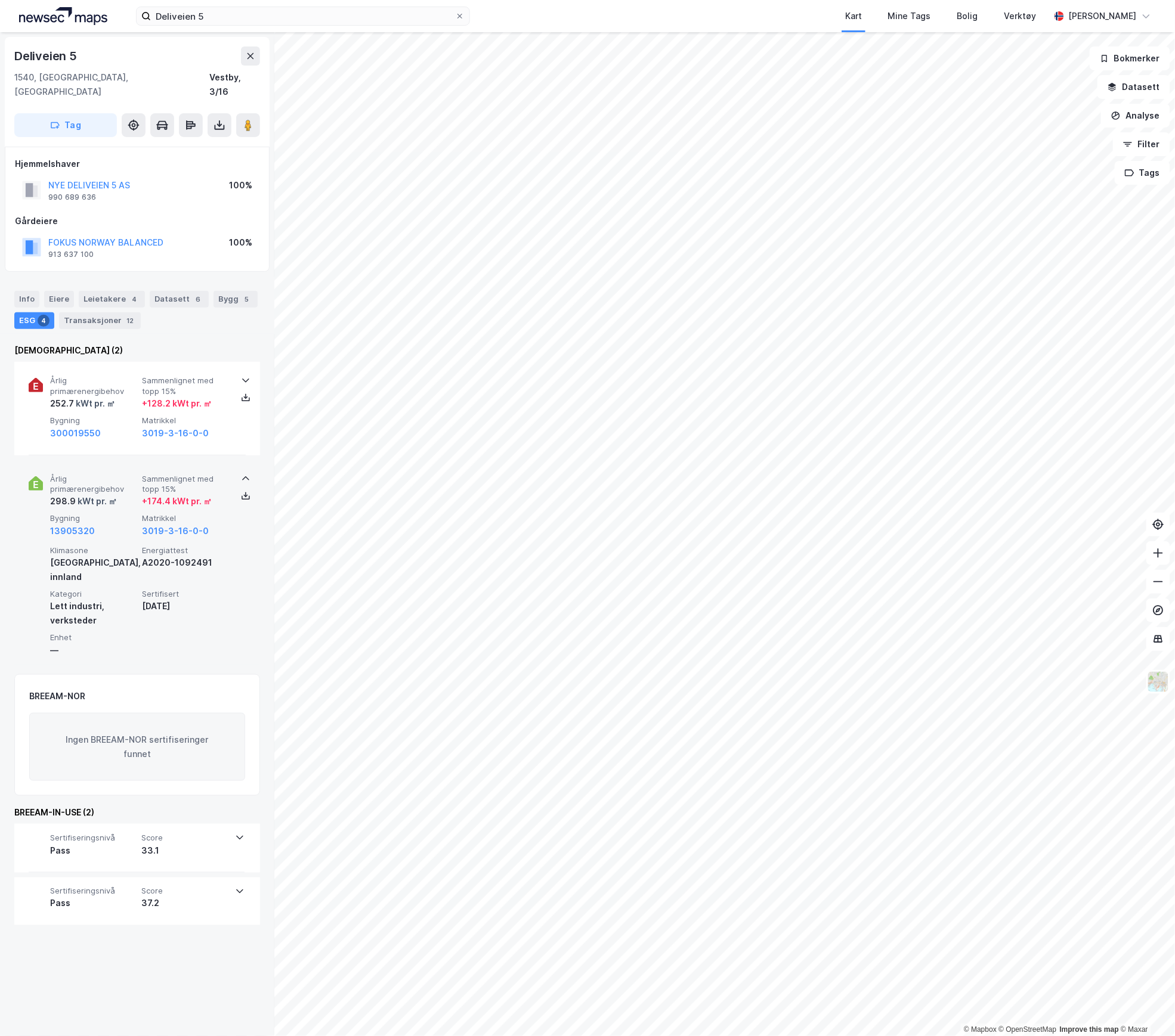
click at [110, 494] on div "kWt pr. ㎡" at bounding box center [96, 500] width 42 height 14
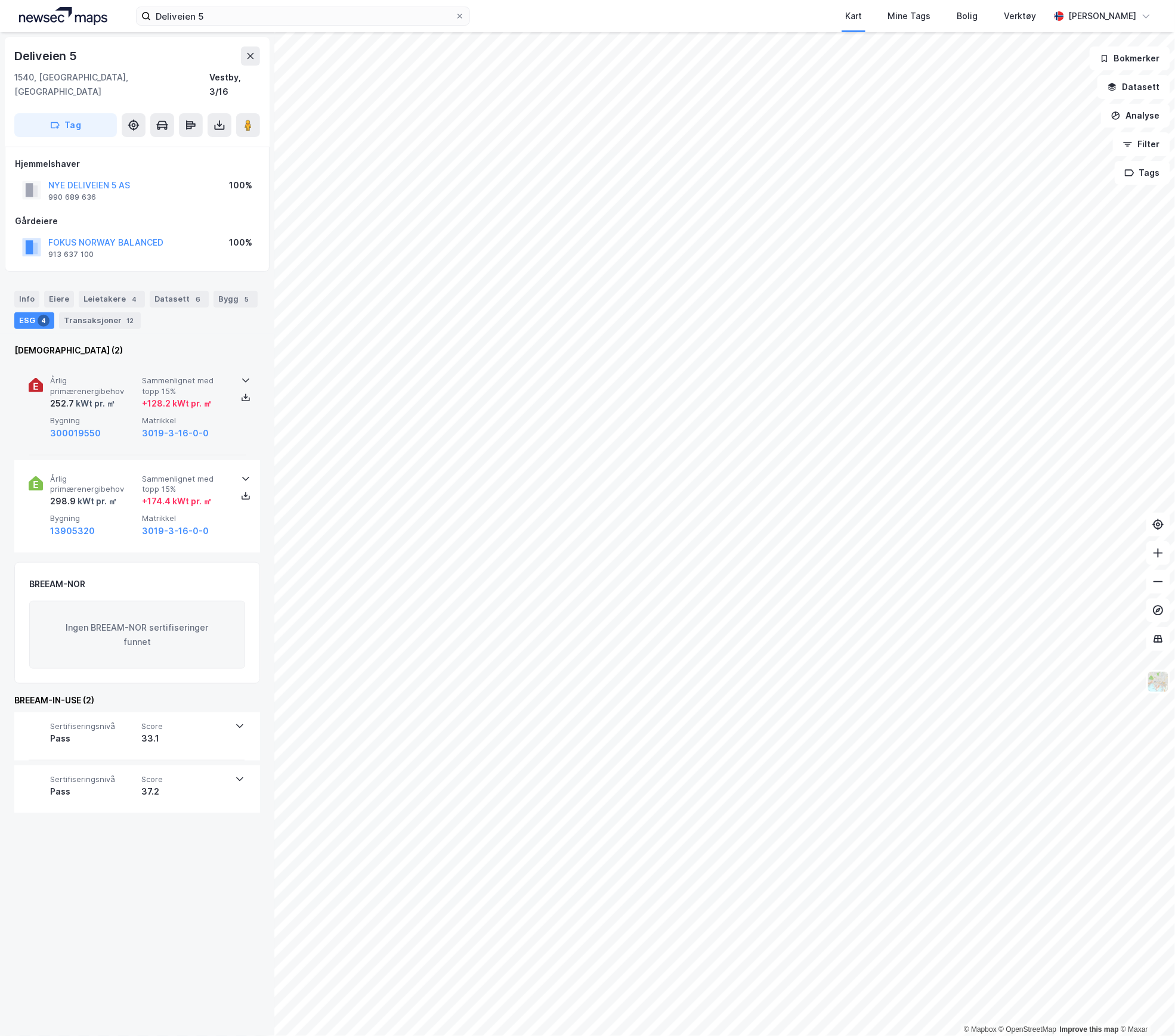
click at [124, 376] on span "Årlig primærenergibehov" at bounding box center [93, 386] width 87 height 21
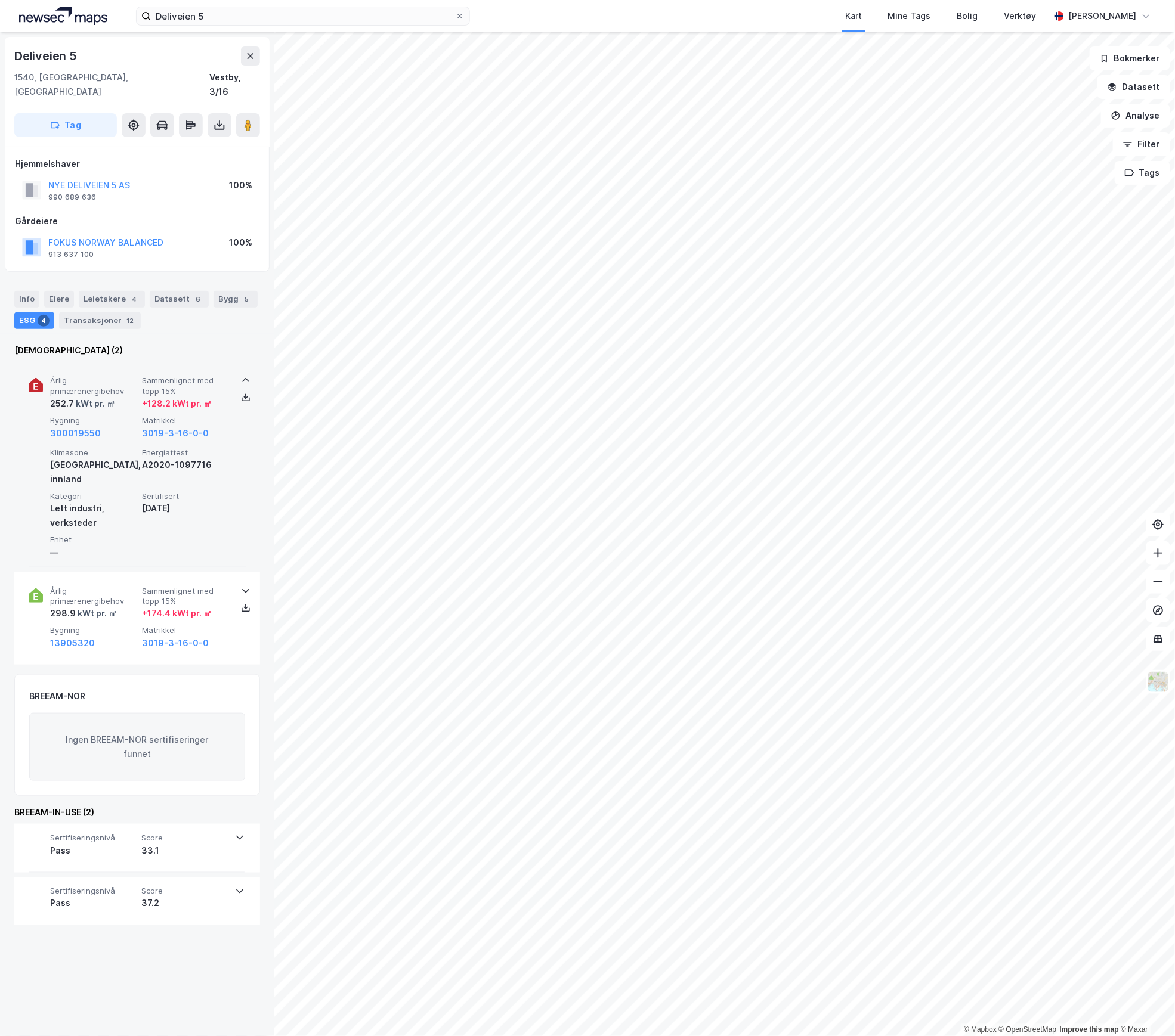
click at [124, 376] on span "Årlig primærenergibehov" at bounding box center [93, 386] width 87 height 21
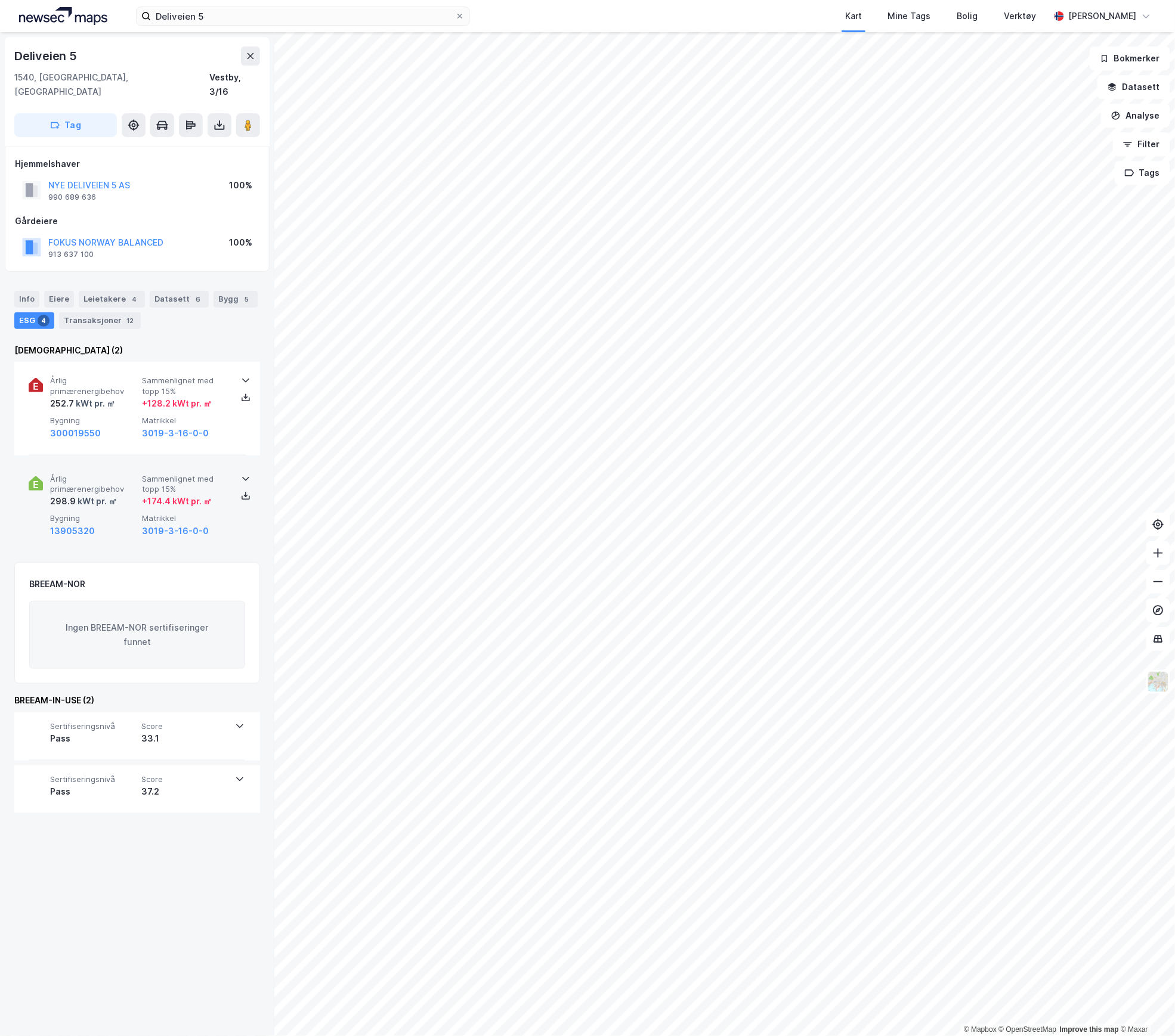
click at [115, 513] on span "Bygning" at bounding box center [93, 518] width 87 height 10
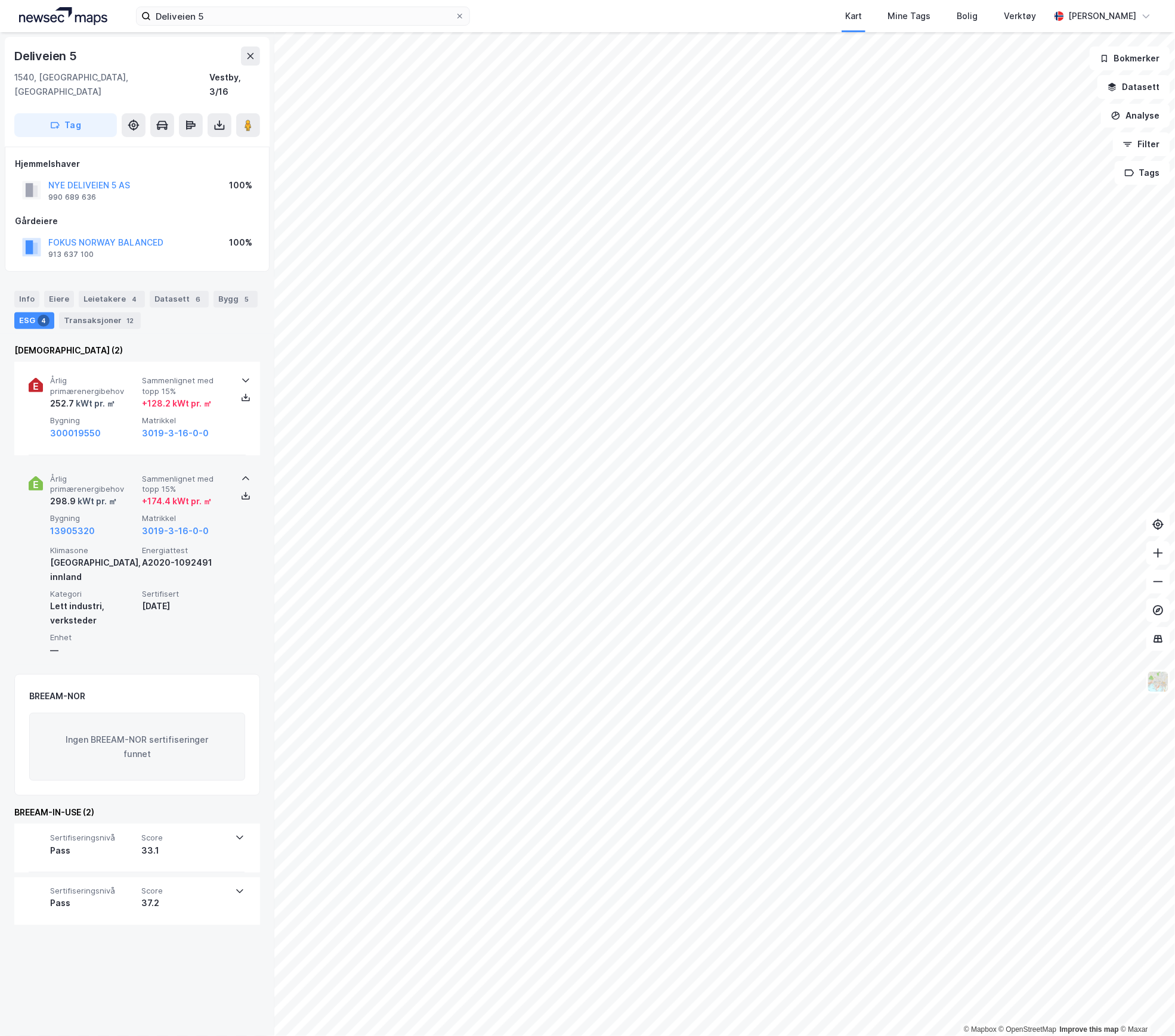
click at [115, 513] on span "Bygning" at bounding box center [93, 518] width 87 height 10
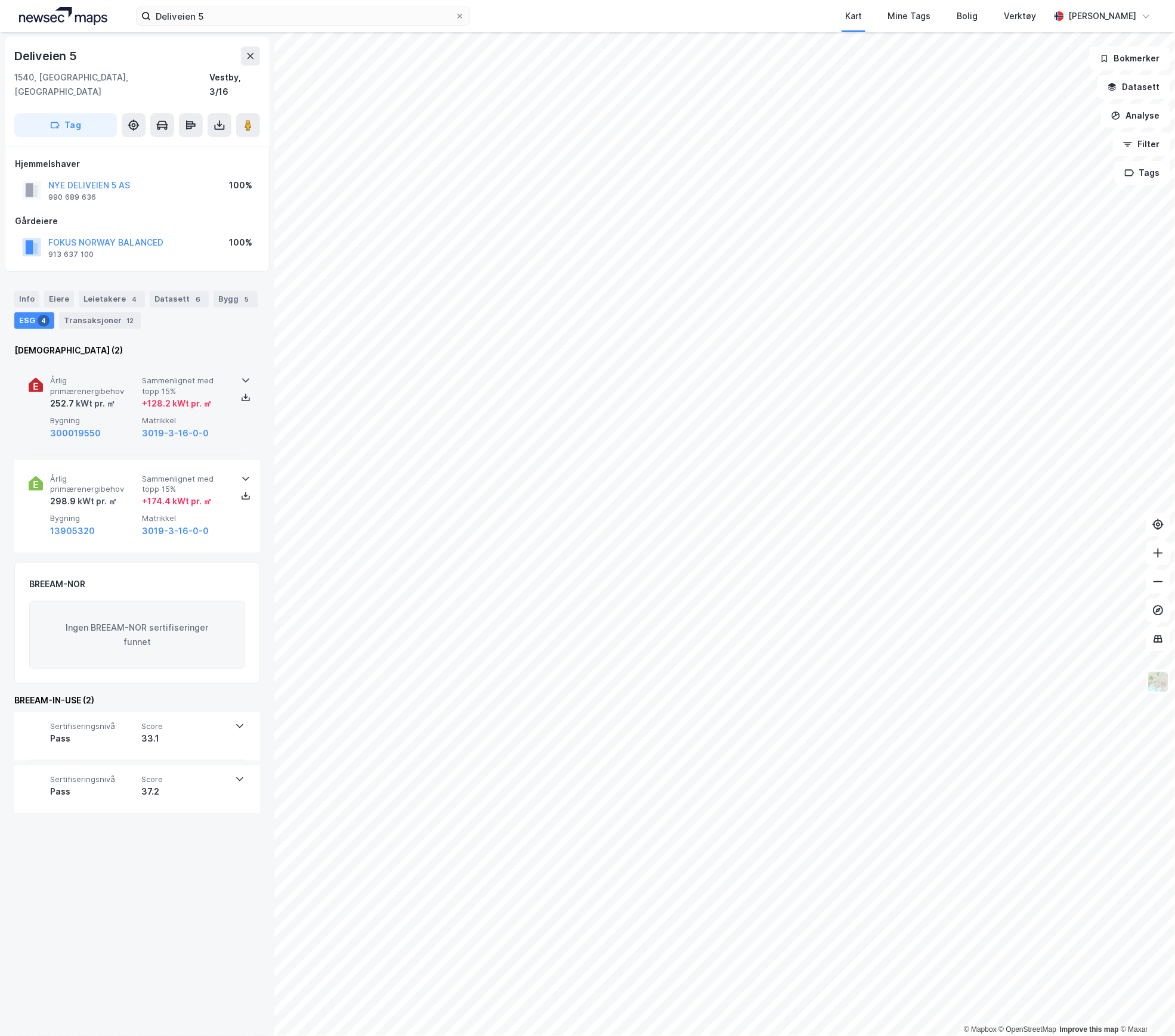
click at [115, 416] on span "Bygning" at bounding box center [93, 420] width 87 height 10
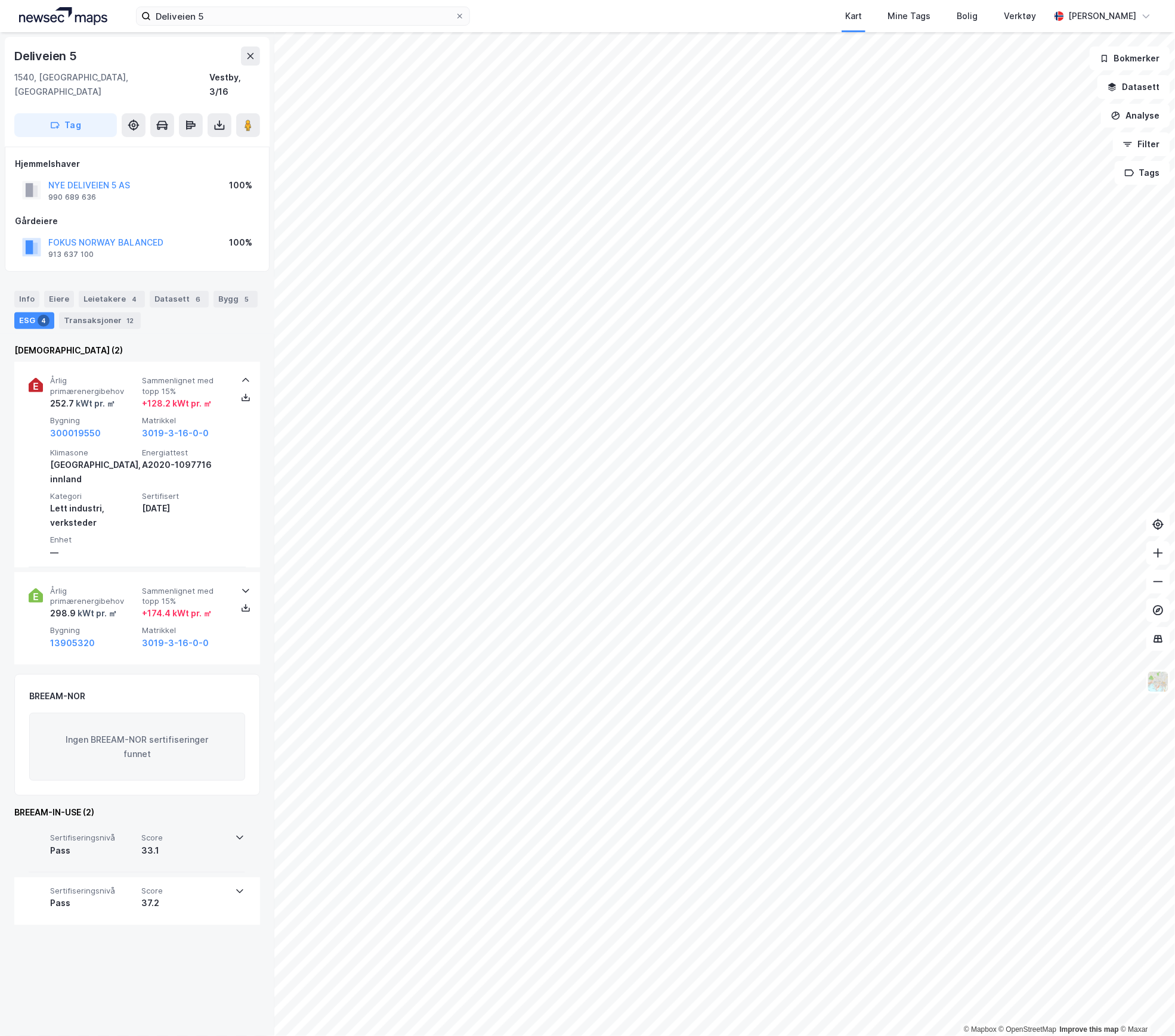
click at [230, 824] on div "Sertifiseringsnivå Pass Score 33.1" at bounding box center [137, 848] width 216 height 48
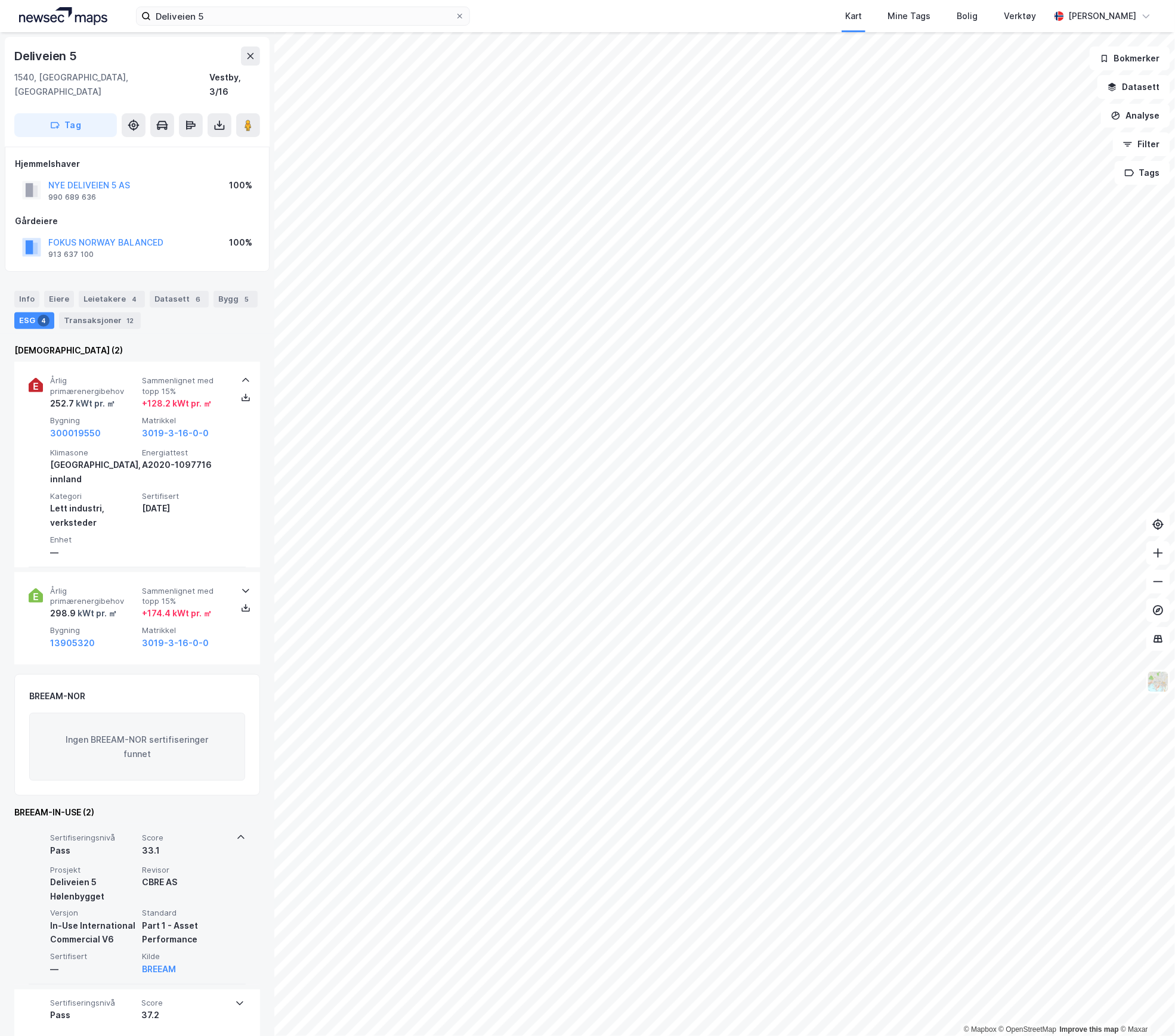
click at [230, 824] on div "Sertifiseringsnivå Pass Score 33.1 Prosjekt Deliveien 5 Hølenbygget Revisor CBR…" at bounding box center [137, 904] width 217 height 161
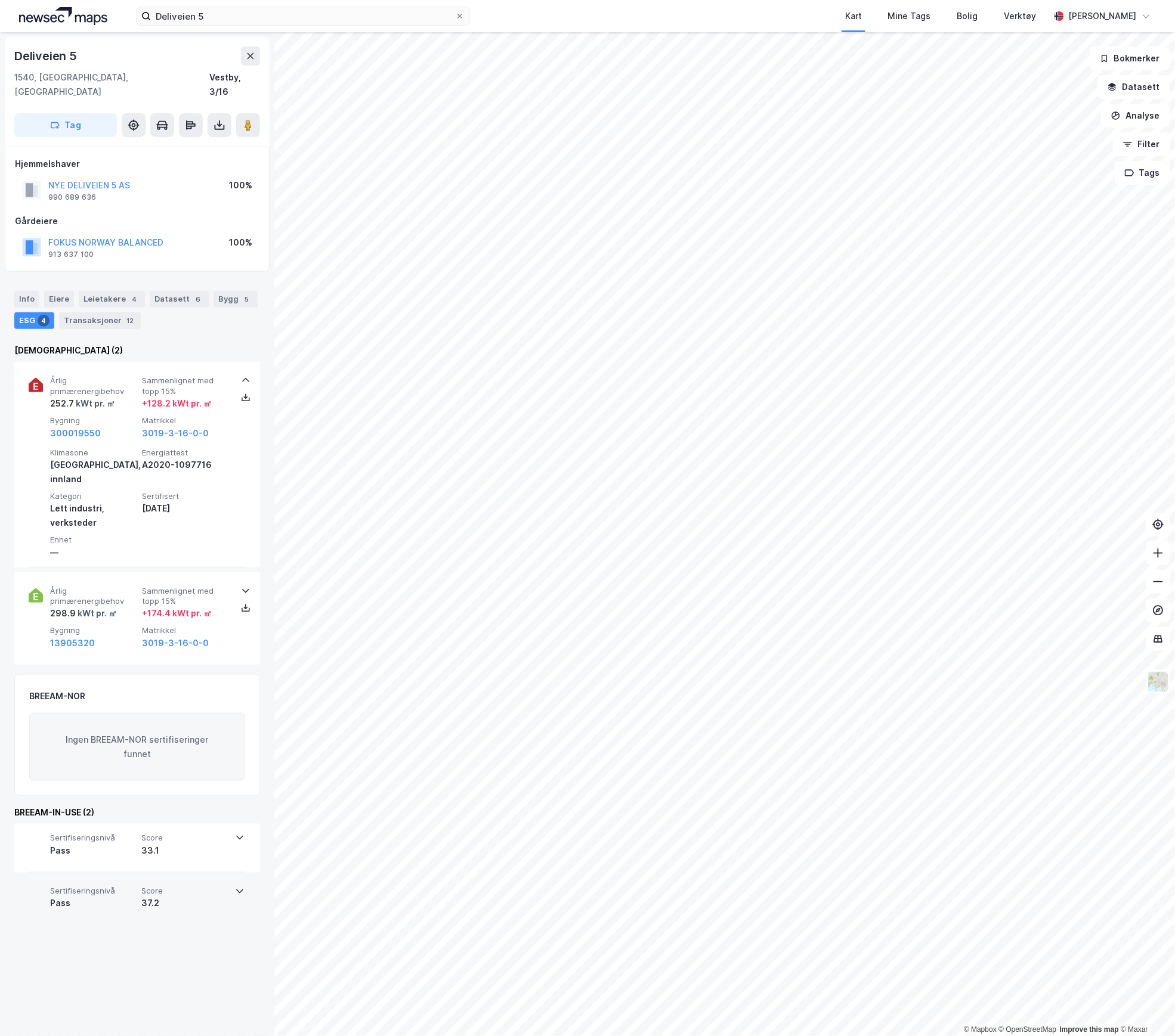
click at [220, 897] on div "37.2" at bounding box center [185, 903] width 87 height 14
click at [220, 897] on div "37.2" at bounding box center [186, 903] width 87 height 14
click at [220, 844] on div "33.1" at bounding box center [185, 850] width 87 height 14
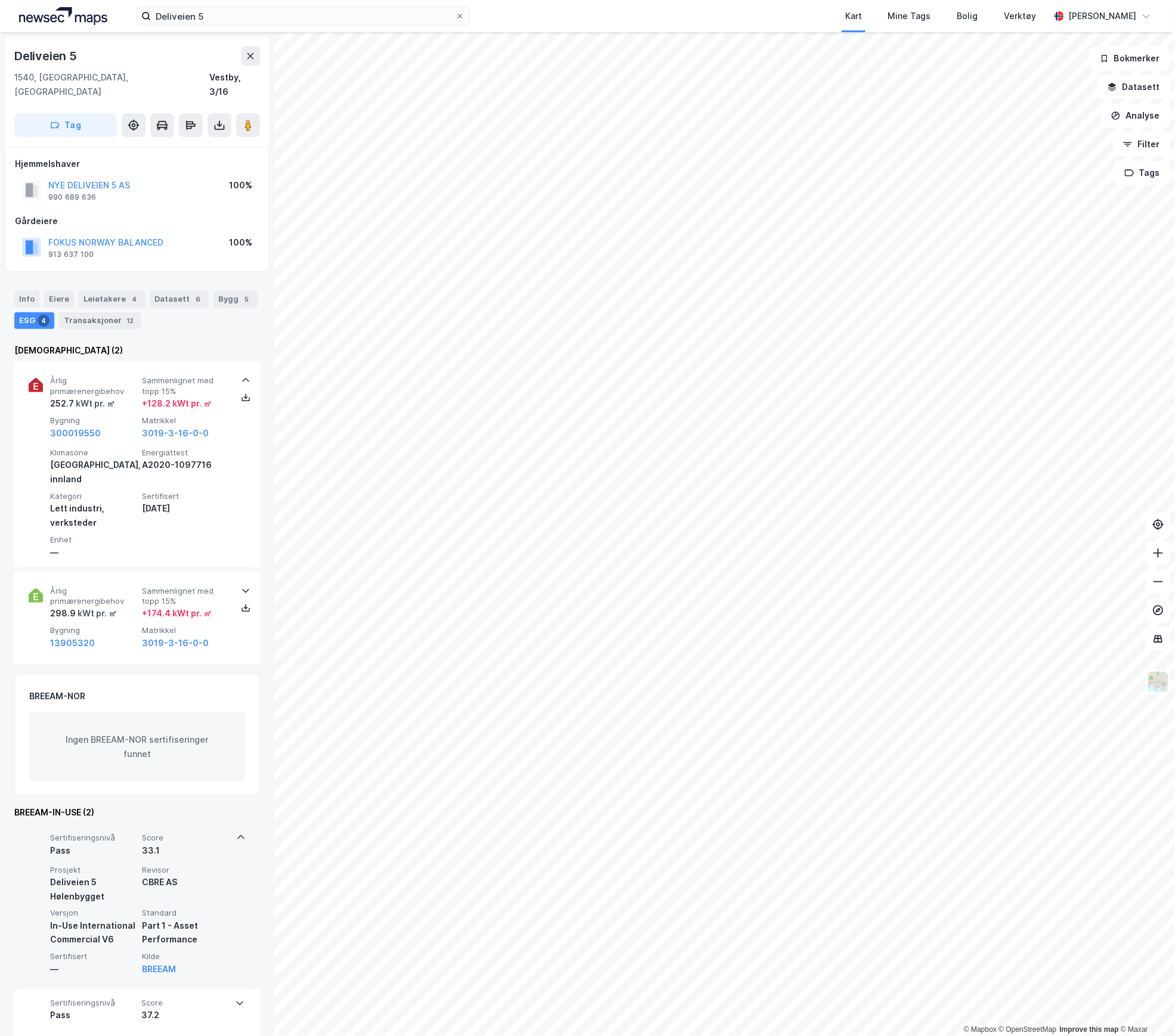
click at [220, 844] on div "33.1" at bounding box center [186, 850] width 87 height 14
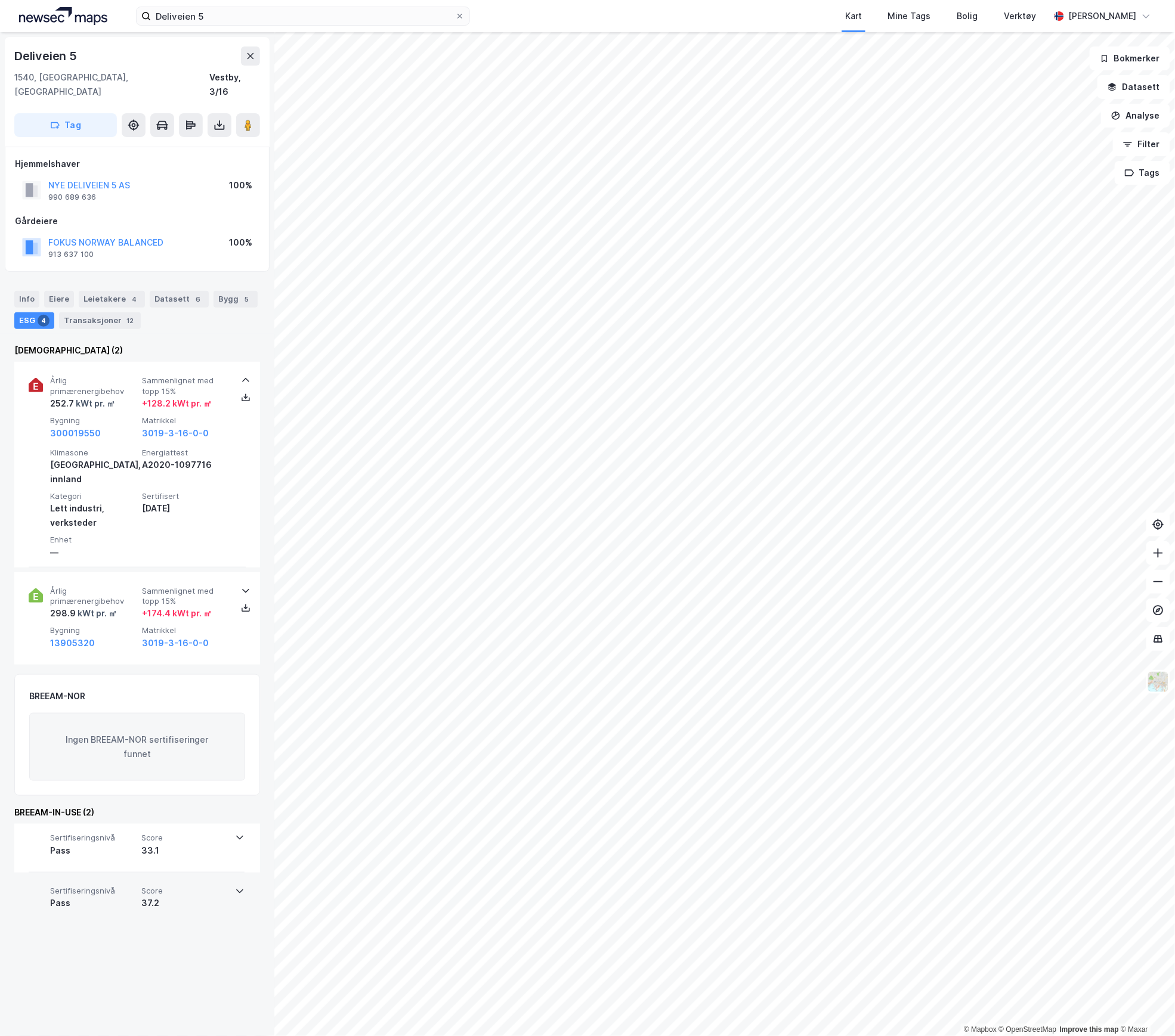
click at [182, 886] on span "Score" at bounding box center [185, 891] width 87 height 10
click at [185, 886] on span "Score" at bounding box center [186, 891] width 87 height 10
click at [188, 833] on span "Score" at bounding box center [185, 837] width 87 height 10
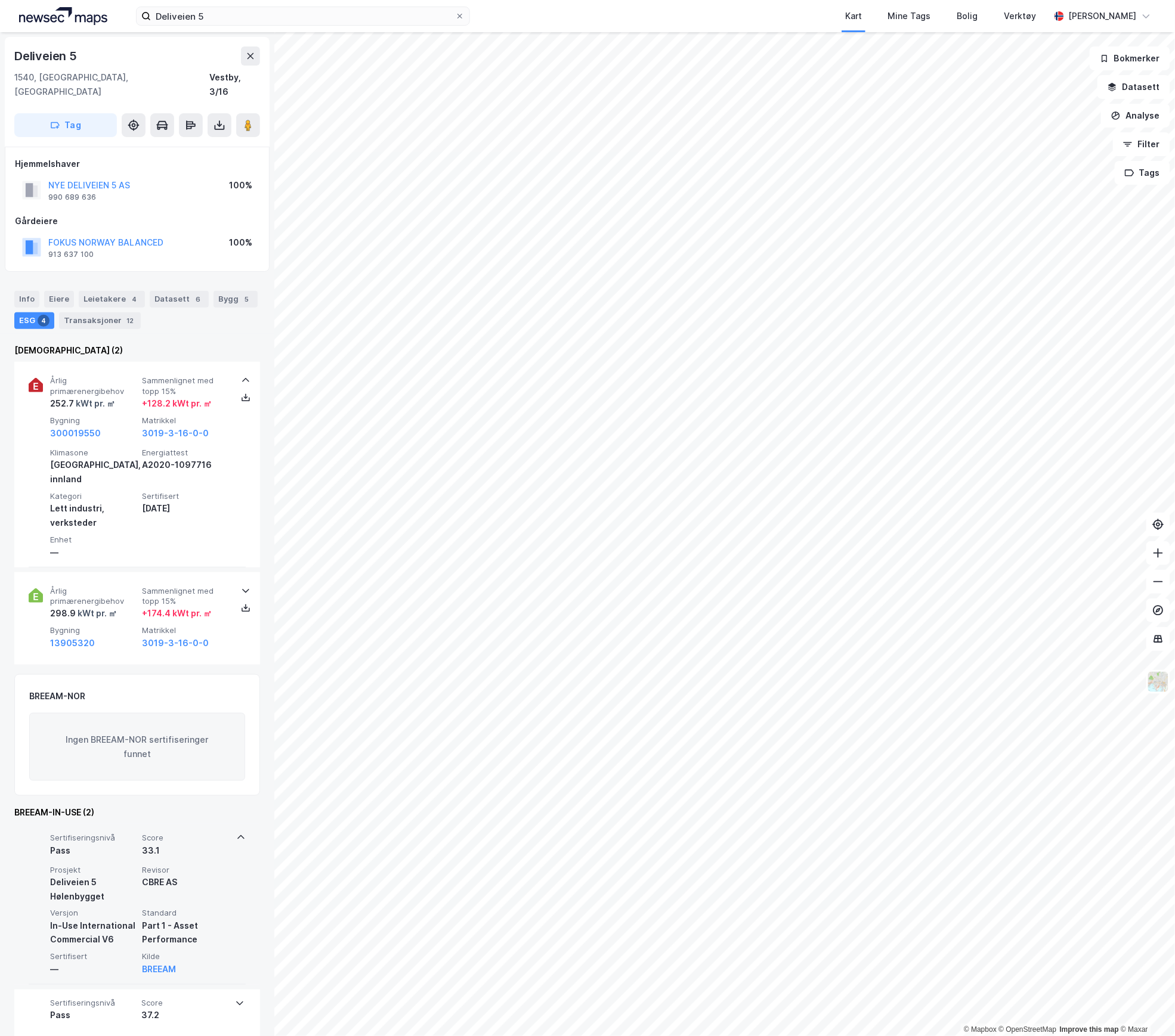
click at [188, 833] on span "Score" at bounding box center [186, 837] width 87 height 10
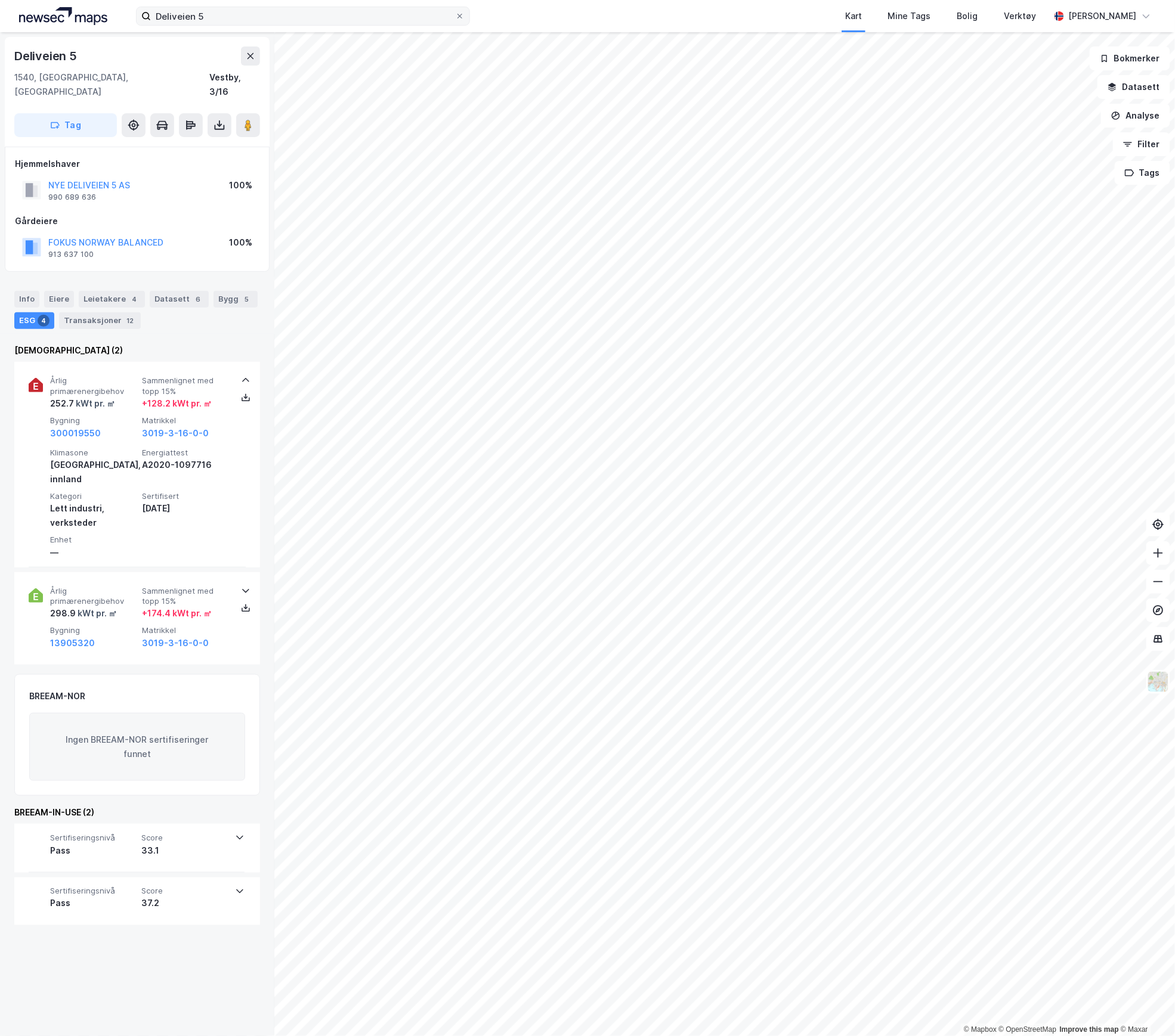
drag, startPoint x: 261, startPoint y: 26, endPoint x: 251, endPoint y: 21, distance: 11.2
click at [251, 21] on div "Deliveien 5 Kart Mine Tags Bolig Verktøy [PERSON_NAME]" at bounding box center [588, 16] width 1175 height 32
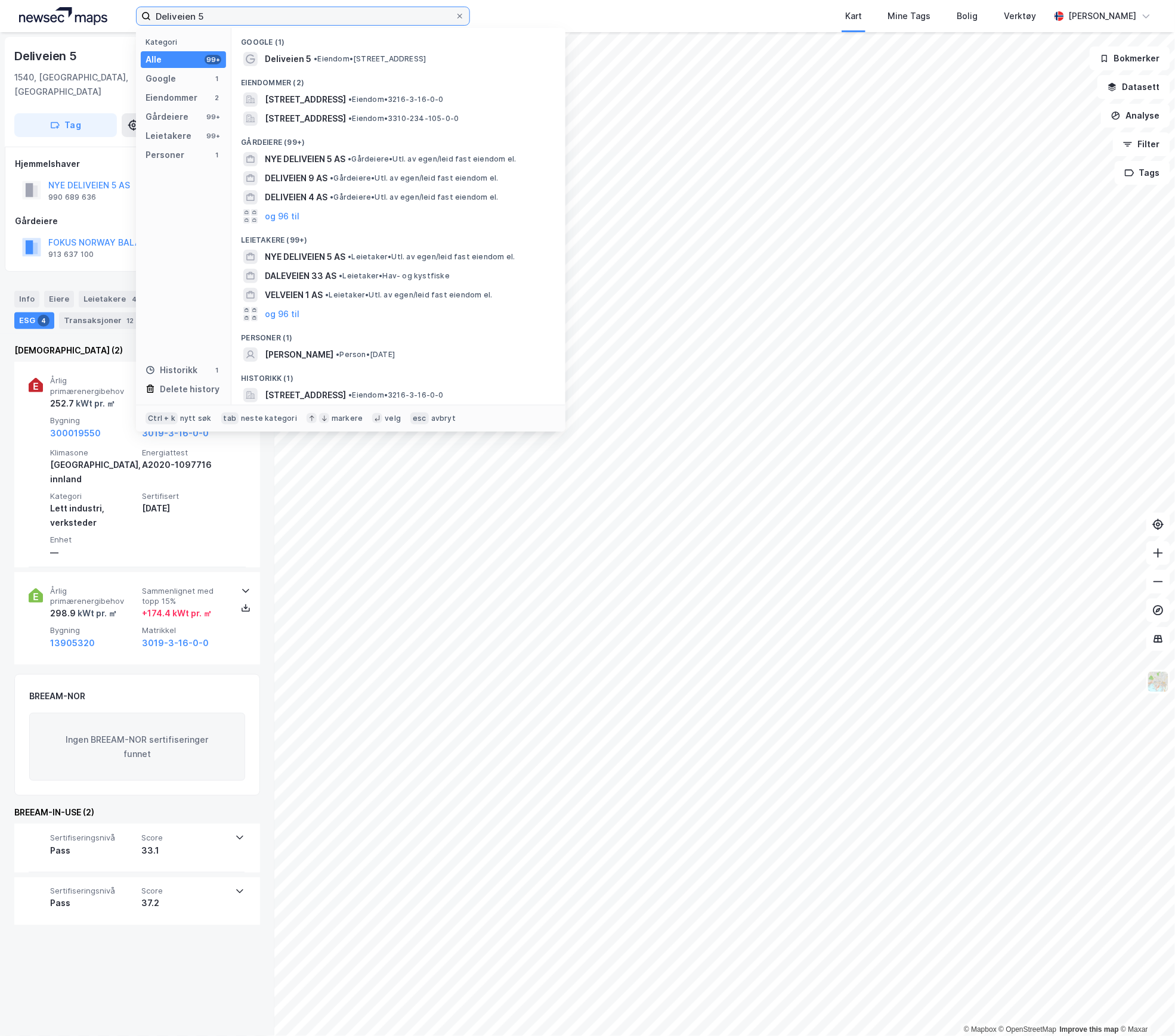
drag, startPoint x: 229, startPoint y: 19, endPoint x: 91, endPoint y: 15, distance: 138.1
click at [91, 15] on div "Deliveien 5 Kategori Alle 99+ Google 1 Eiendommer 2 Gårdeiere 99+ Leietakere 99…" at bounding box center [588, 16] width 1175 height 32
paste input "Gjellebekkstubben 12"
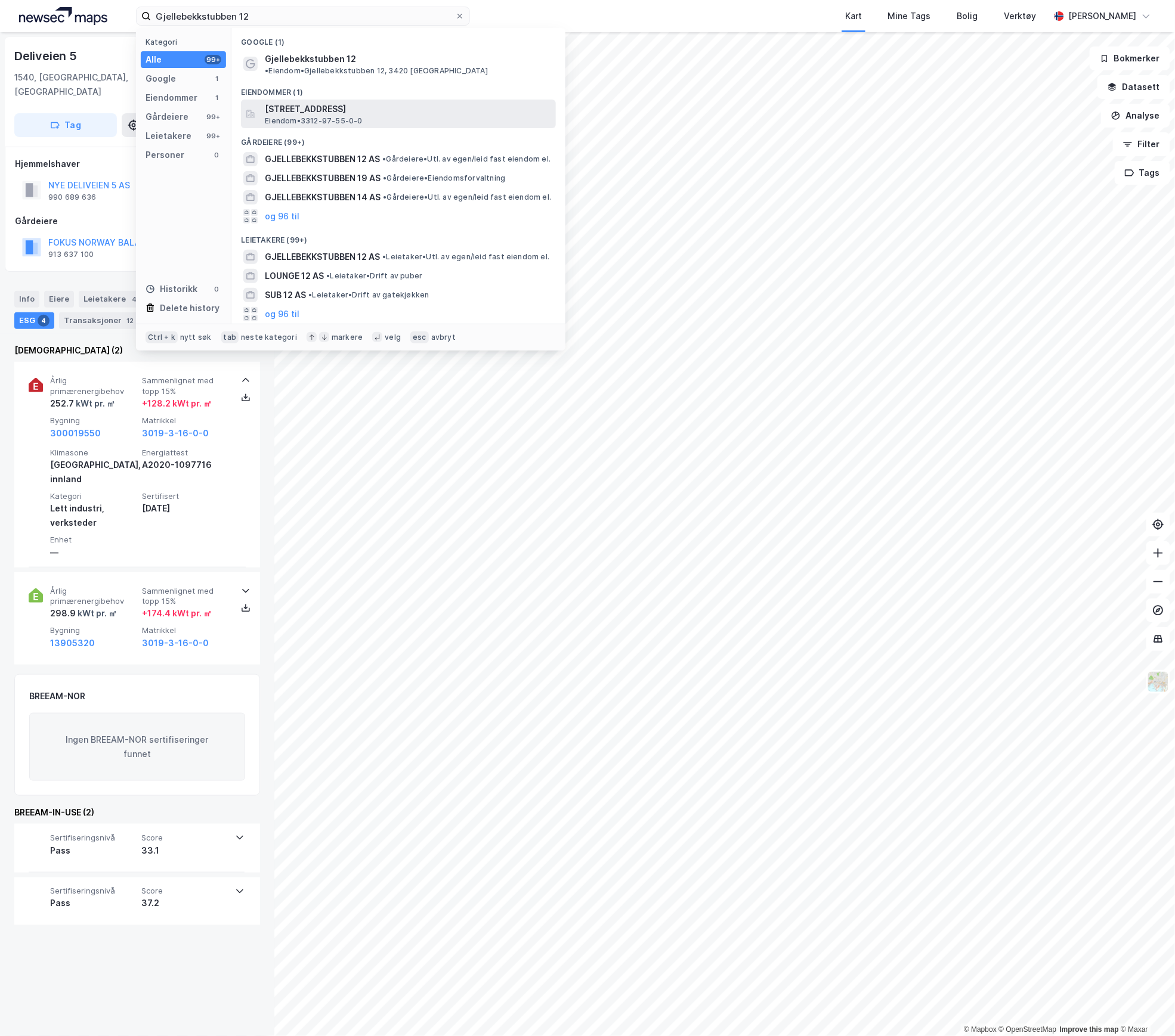
click at [283, 102] on span "[STREET_ADDRESS]" at bounding box center [408, 108] width 286 height 14
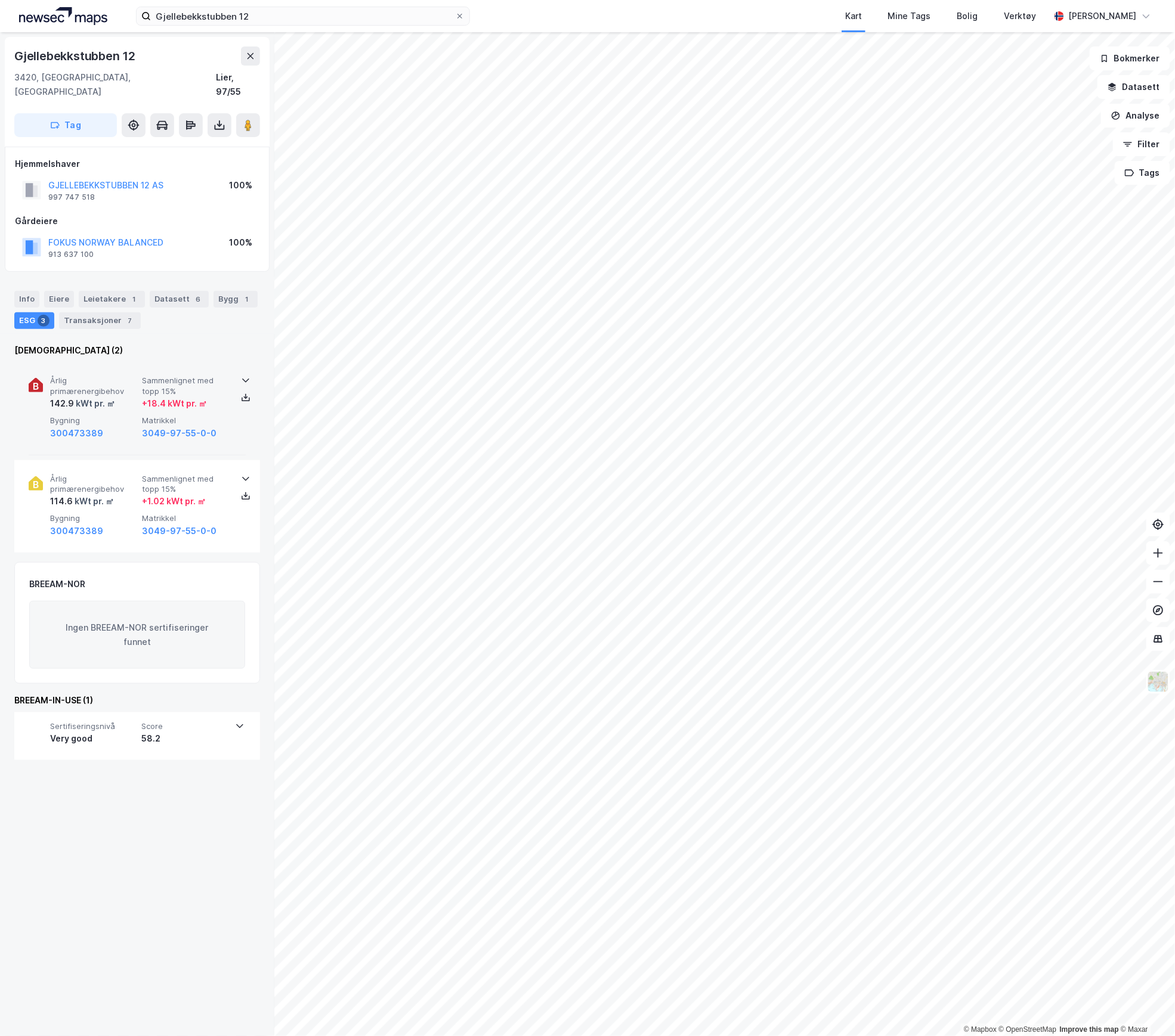
click at [120, 416] on span "Bygning" at bounding box center [93, 420] width 87 height 10
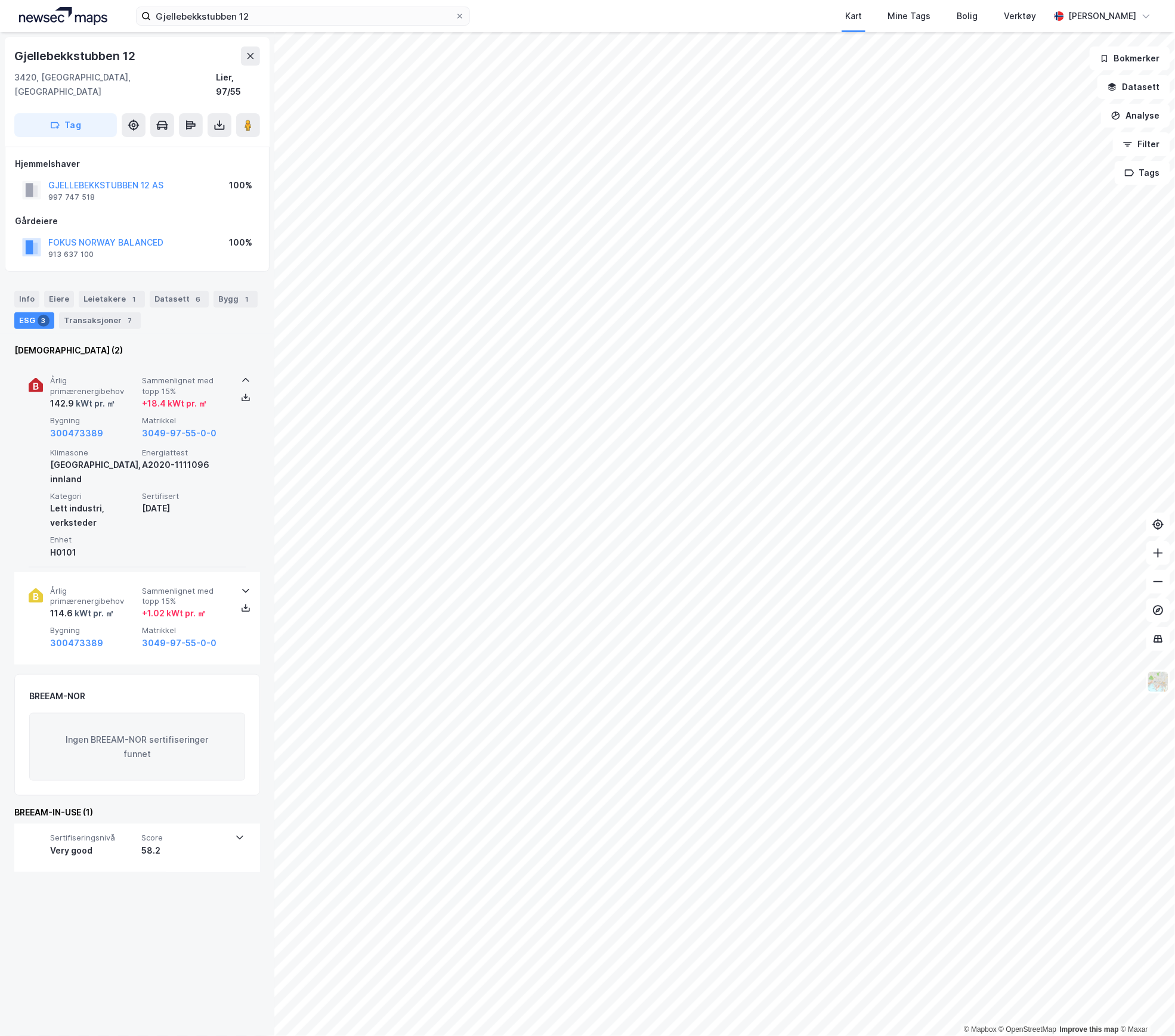
drag, startPoint x: 200, startPoint y: 477, endPoint x: 143, endPoint y: 487, distance: 57.9
click at [143, 501] on div "[DATE]" at bounding box center [186, 508] width 87 height 14
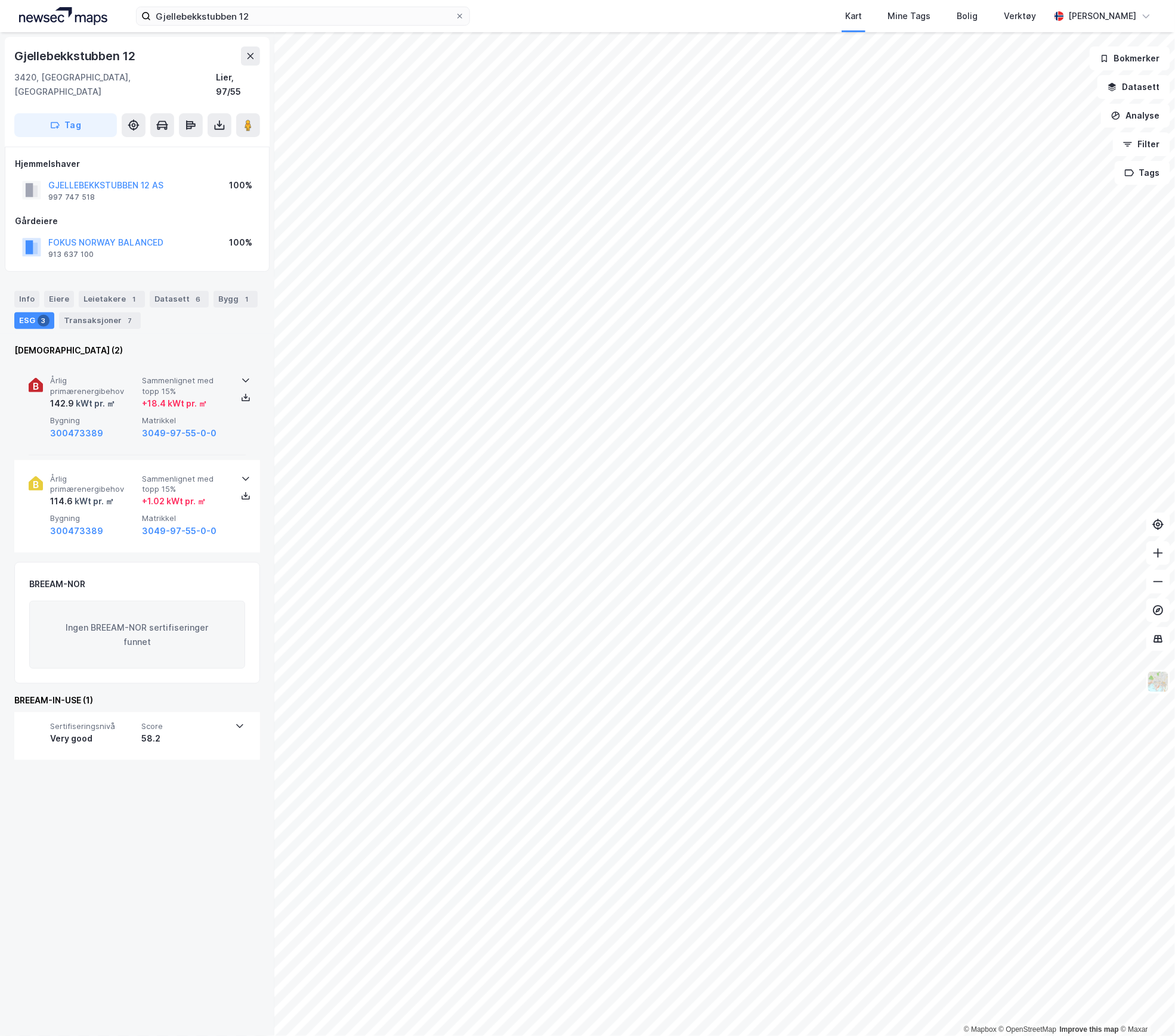
click at [115, 427] on div "300473389" at bounding box center [93, 433] width 87 height 14
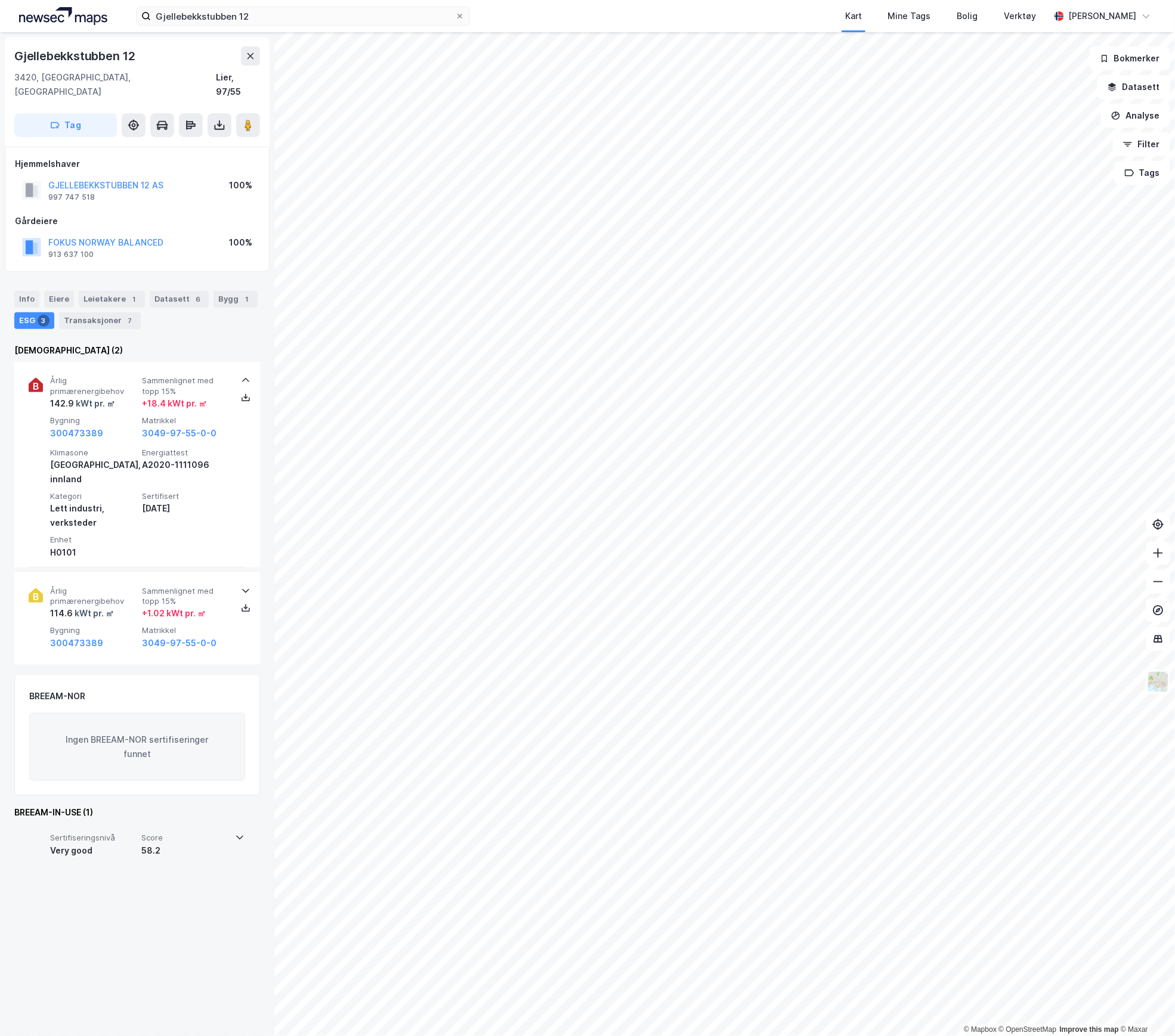
click at [171, 844] on div "58.2" at bounding box center [185, 850] width 87 height 14
click at [176, 844] on div "58.2" at bounding box center [186, 850] width 87 height 14
click at [113, 595] on div "Årlig primærenergibehov 114.6 kWt pr. ㎡ Sammenlignet med topp 15% + 1.02 kWt pr…" at bounding box center [139, 619] width 179 height 65
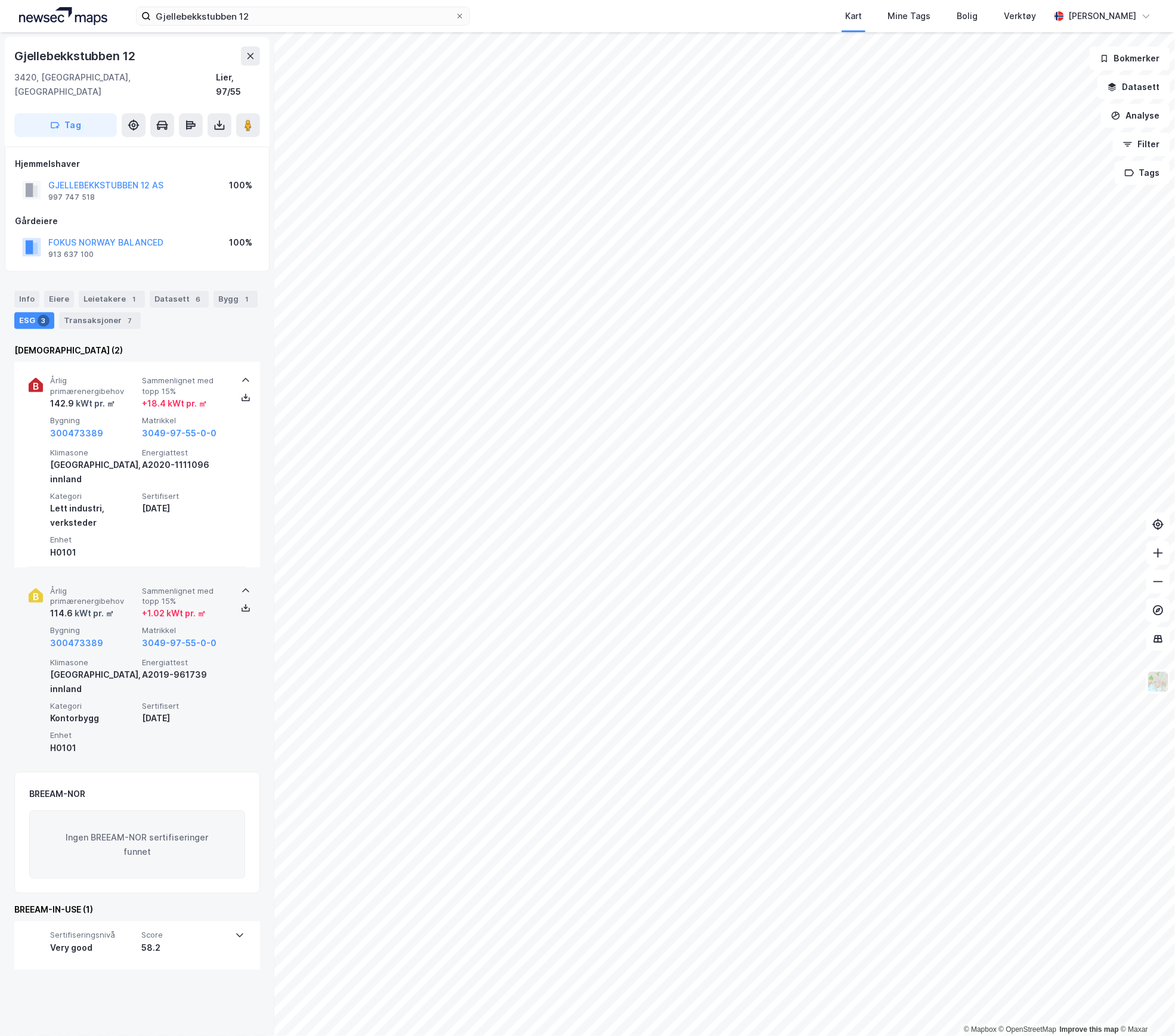
click at [113, 595] on div "Årlig primærenergibehov 114.6 kWt pr. ㎡ Sammenlignet med topp 15% + 1.02 kWt pr…" at bounding box center [139, 619] width 179 height 65
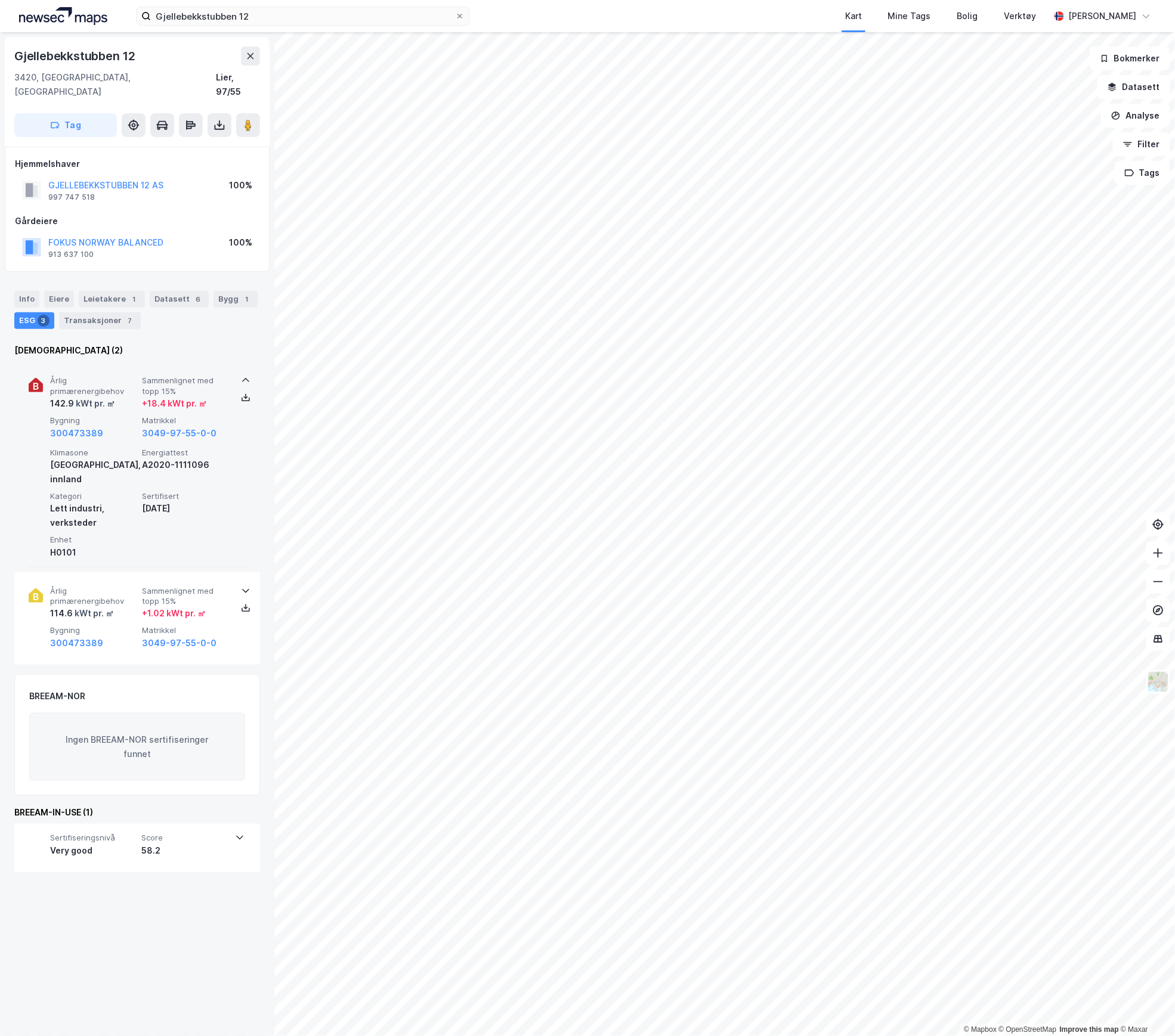
click at [127, 546] on div "H0101" at bounding box center [93, 552] width 87 height 14
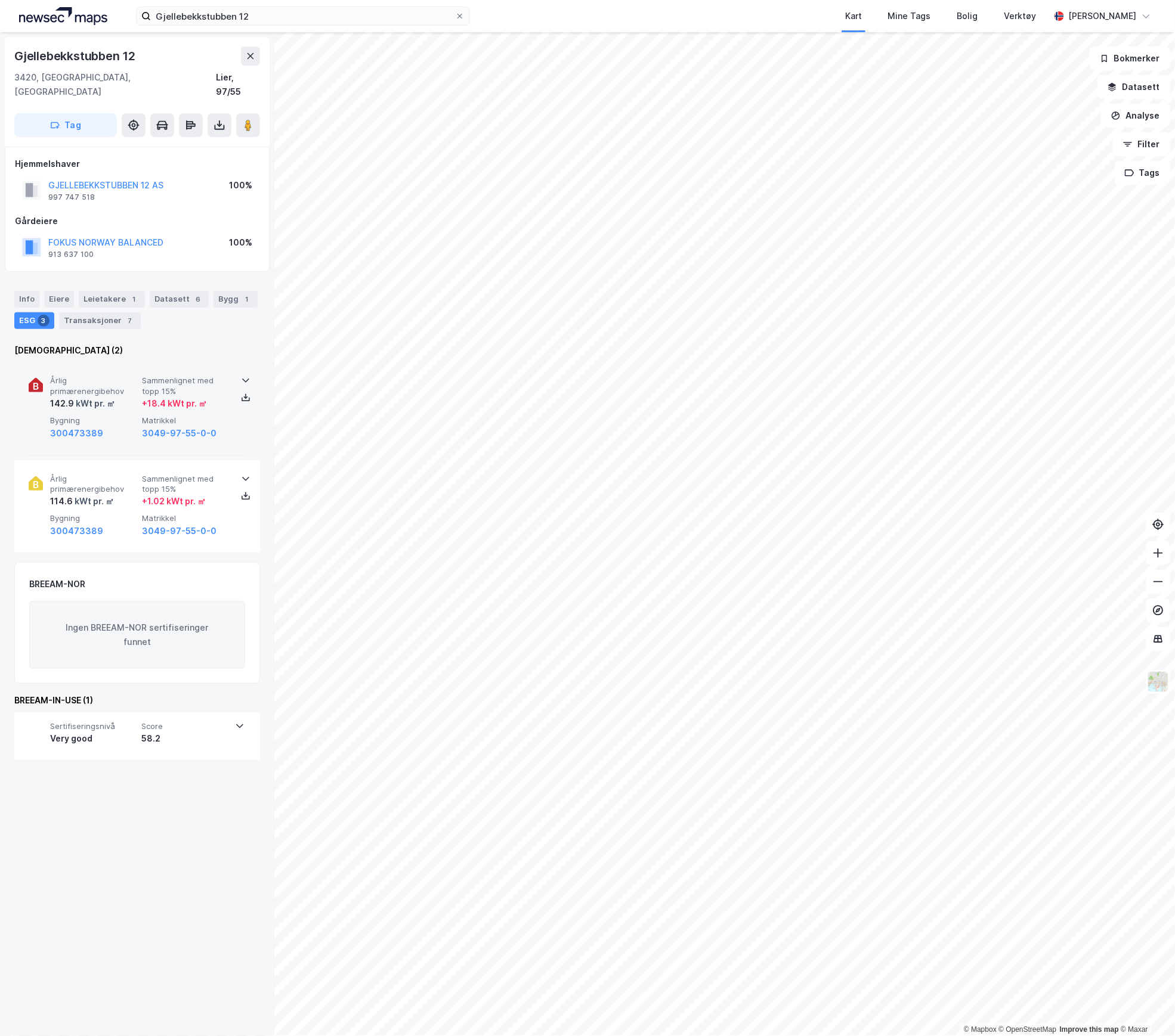
click at [94, 416] on span "Bygning" at bounding box center [93, 420] width 87 height 10
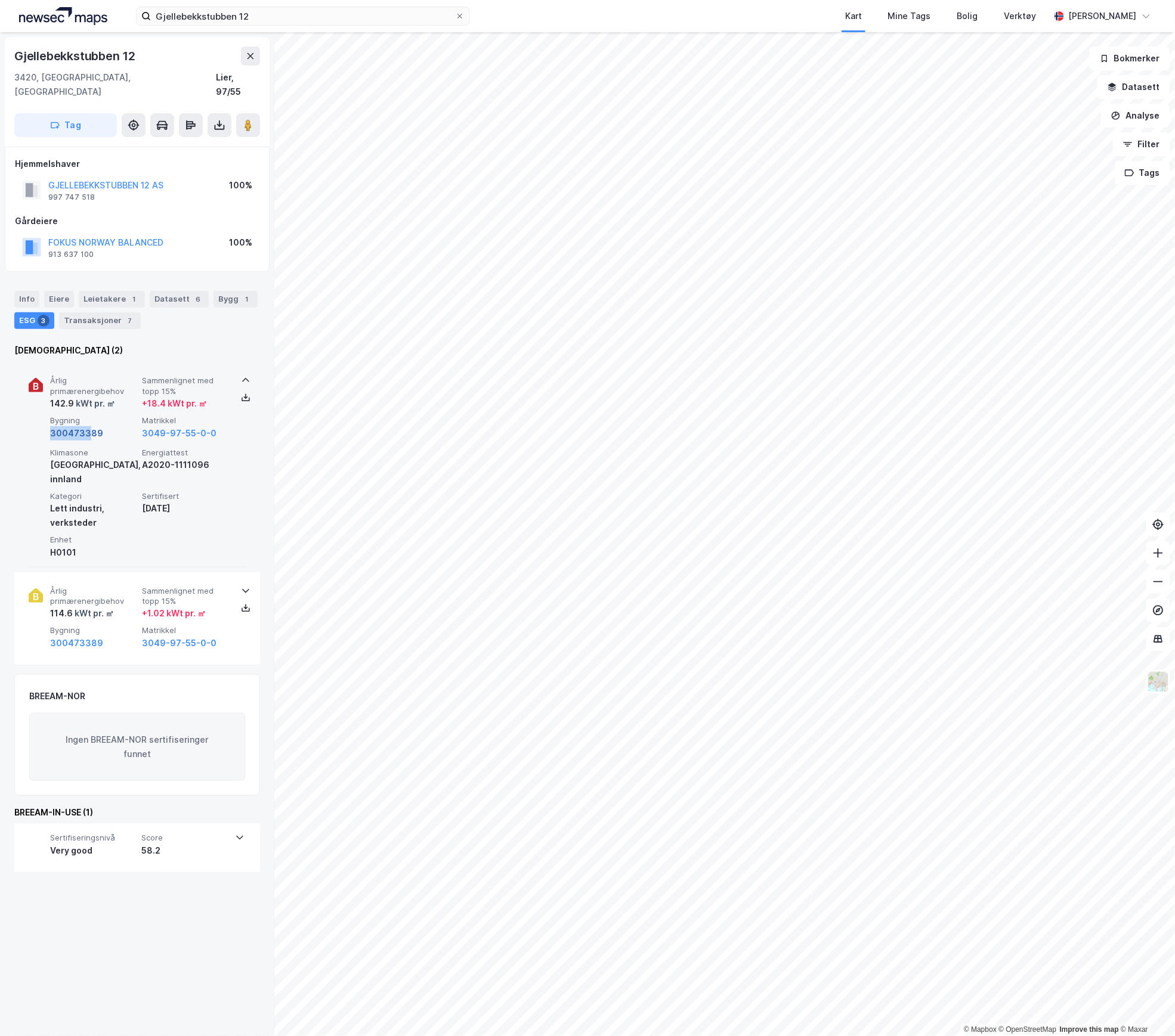
drag, startPoint x: 94, startPoint y: 405, endPoint x: 87, endPoint y: 420, distance: 16.6
click at [87, 420] on div "Bygning 300473389" at bounding box center [93, 428] width 87 height 24
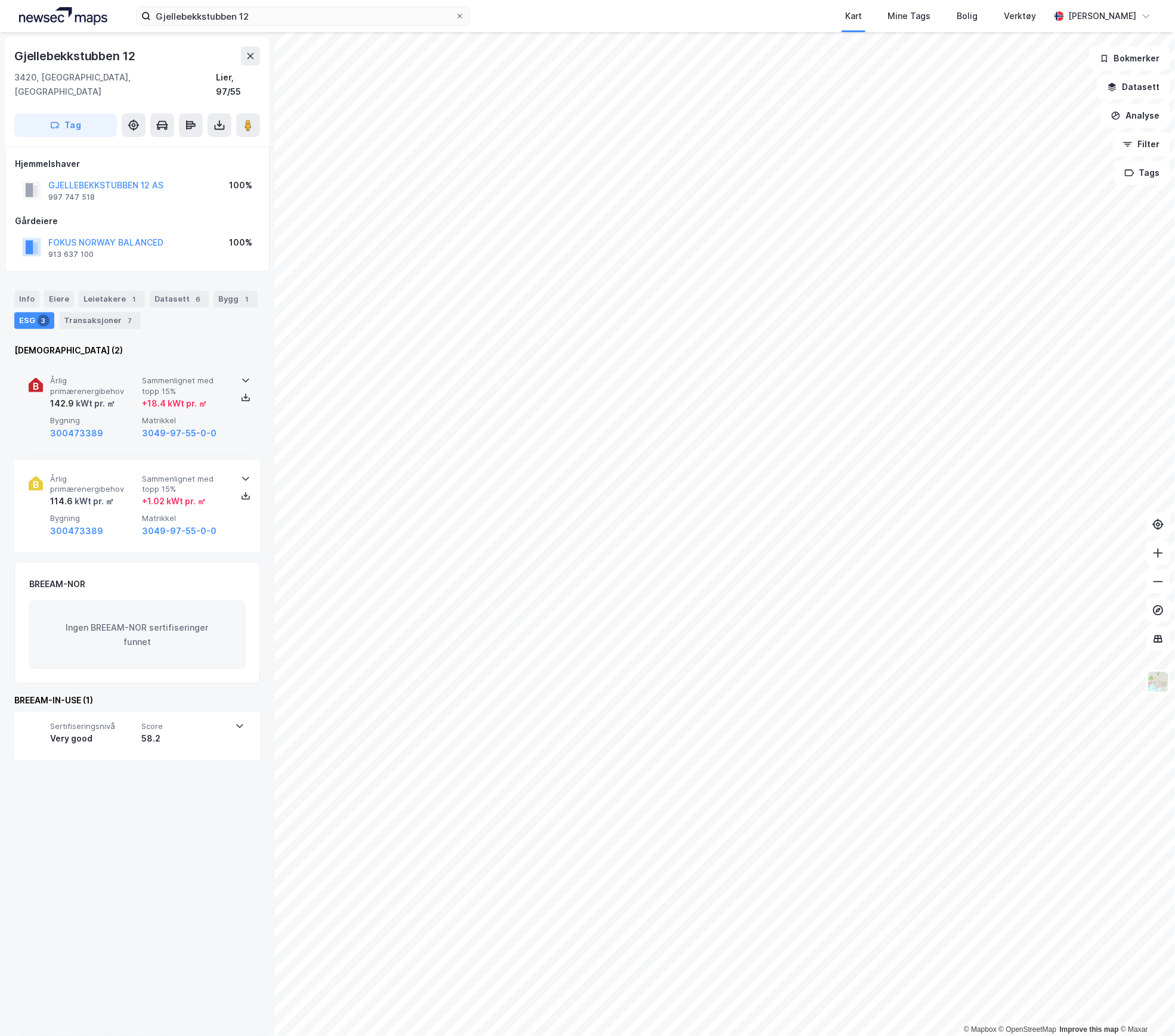
click at [108, 396] on div "kWt pr. ㎡" at bounding box center [94, 403] width 42 height 14
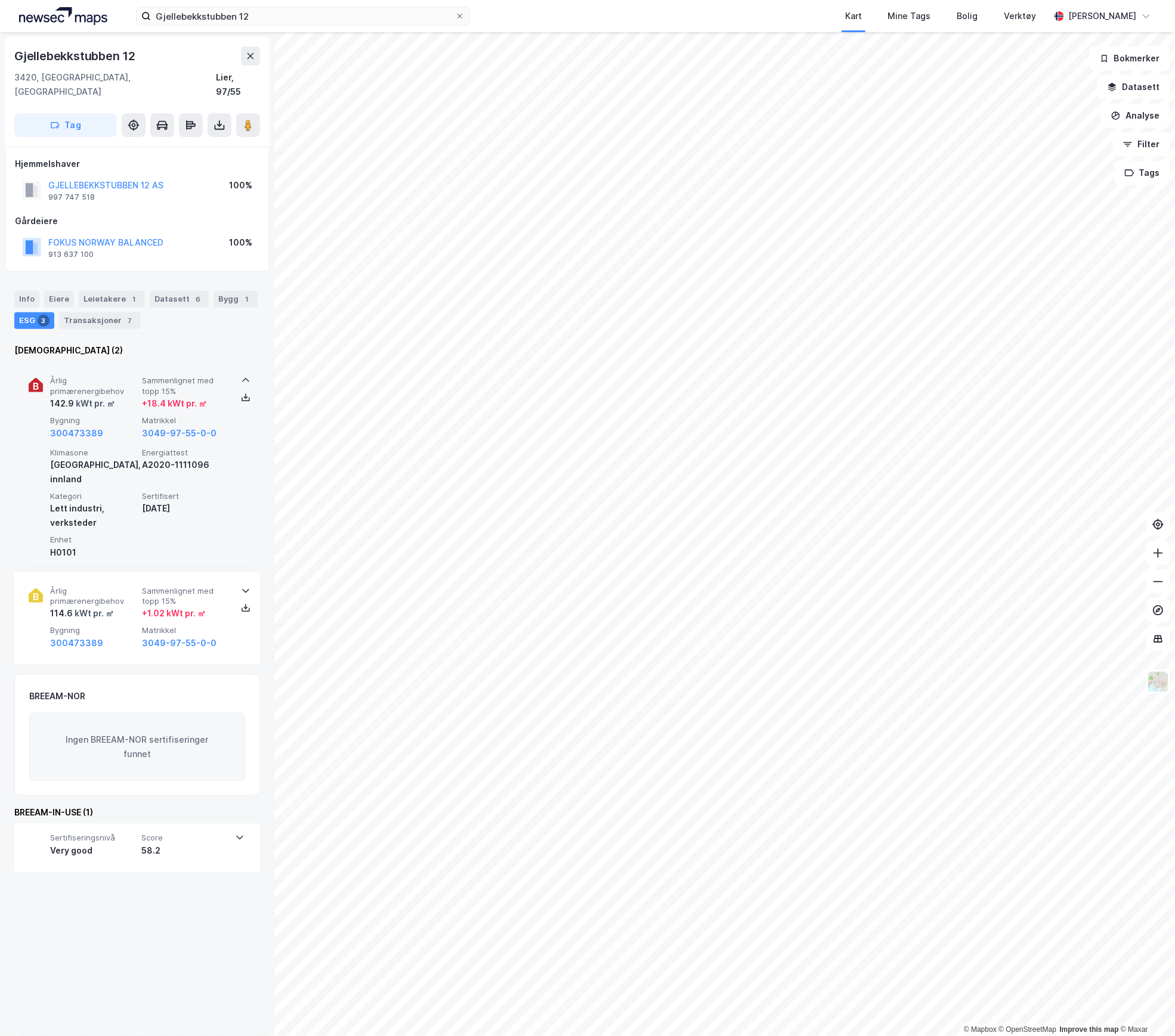
click at [108, 396] on div "kWt pr. ㎡" at bounding box center [94, 403] width 42 height 14
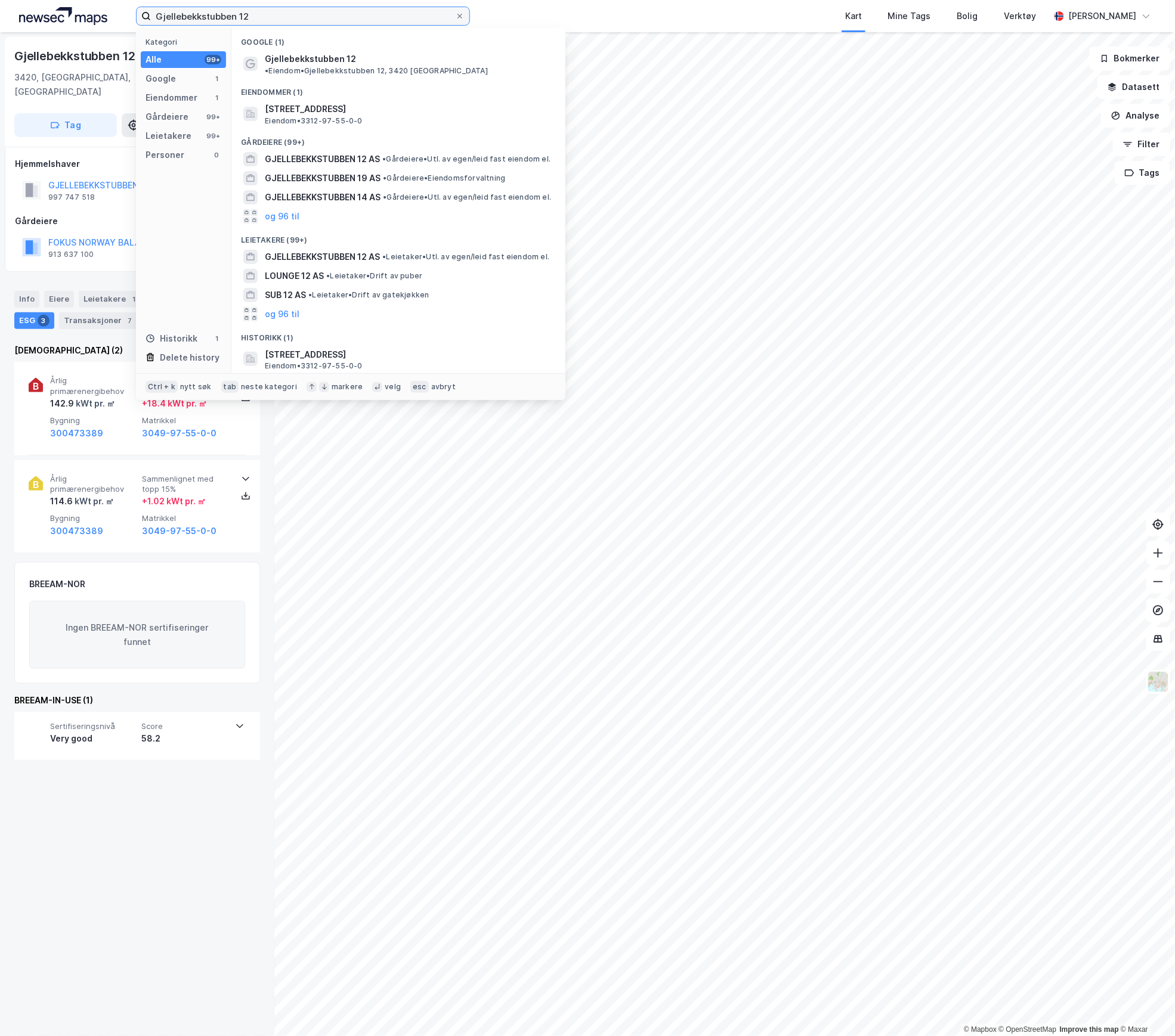
drag, startPoint x: 280, startPoint y: 18, endPoint x: 122, endPoint y: 7, distance: 158.4
click at [122, 7] on div "Gjellebekkstubben 12 Kategori Alle 99+ Google 1 Eiendommer 1 Gårdeiere 99+ Leie…" at bounding box center [588, 16] width 1175 height 32
paste input "Jeksleveien"
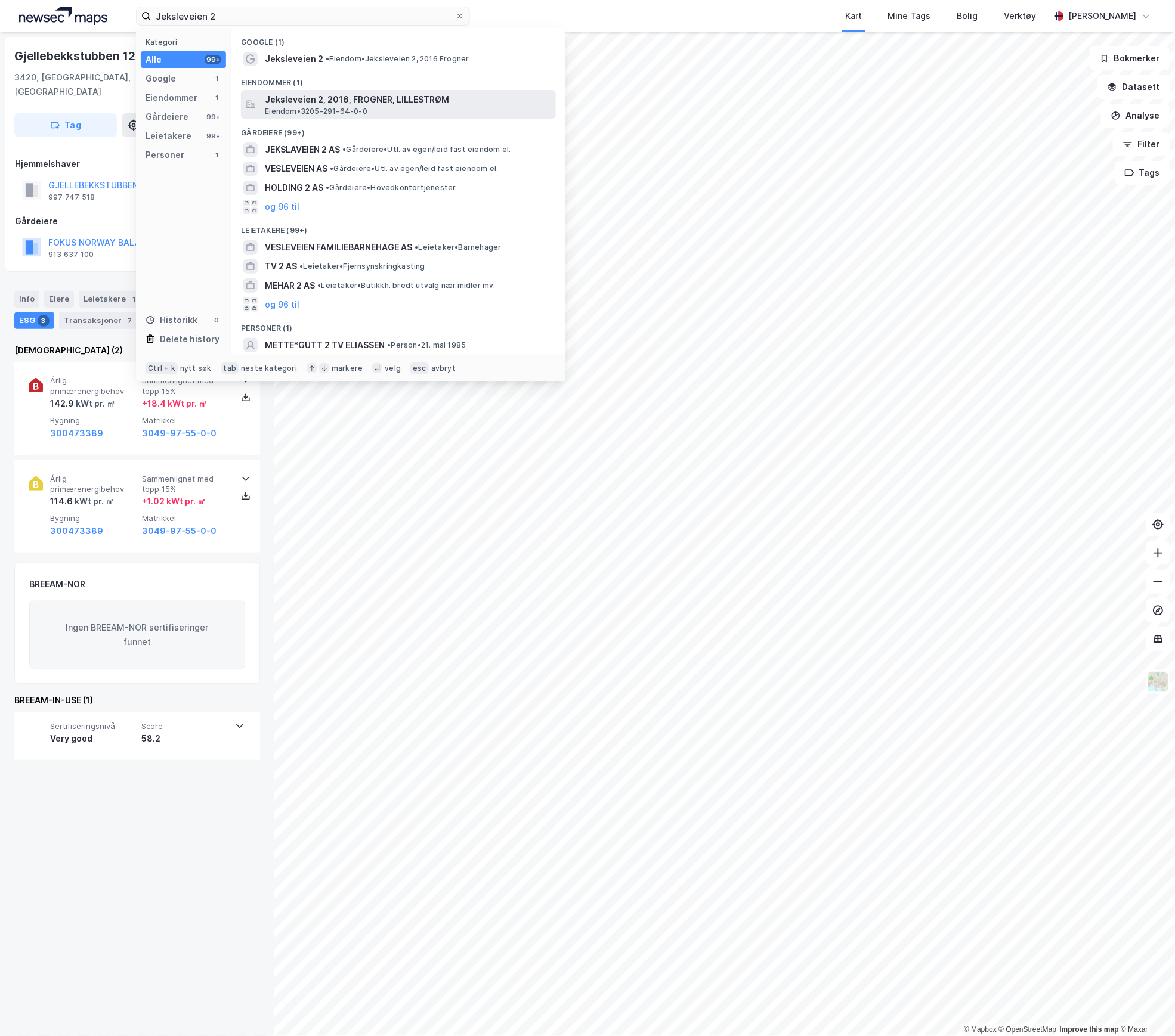
click at [294, 103] on span "Jeksleveien 2, 2016, FROGNER, LILLESTRØM" at bounding box center [408, 99] width 286 height 14
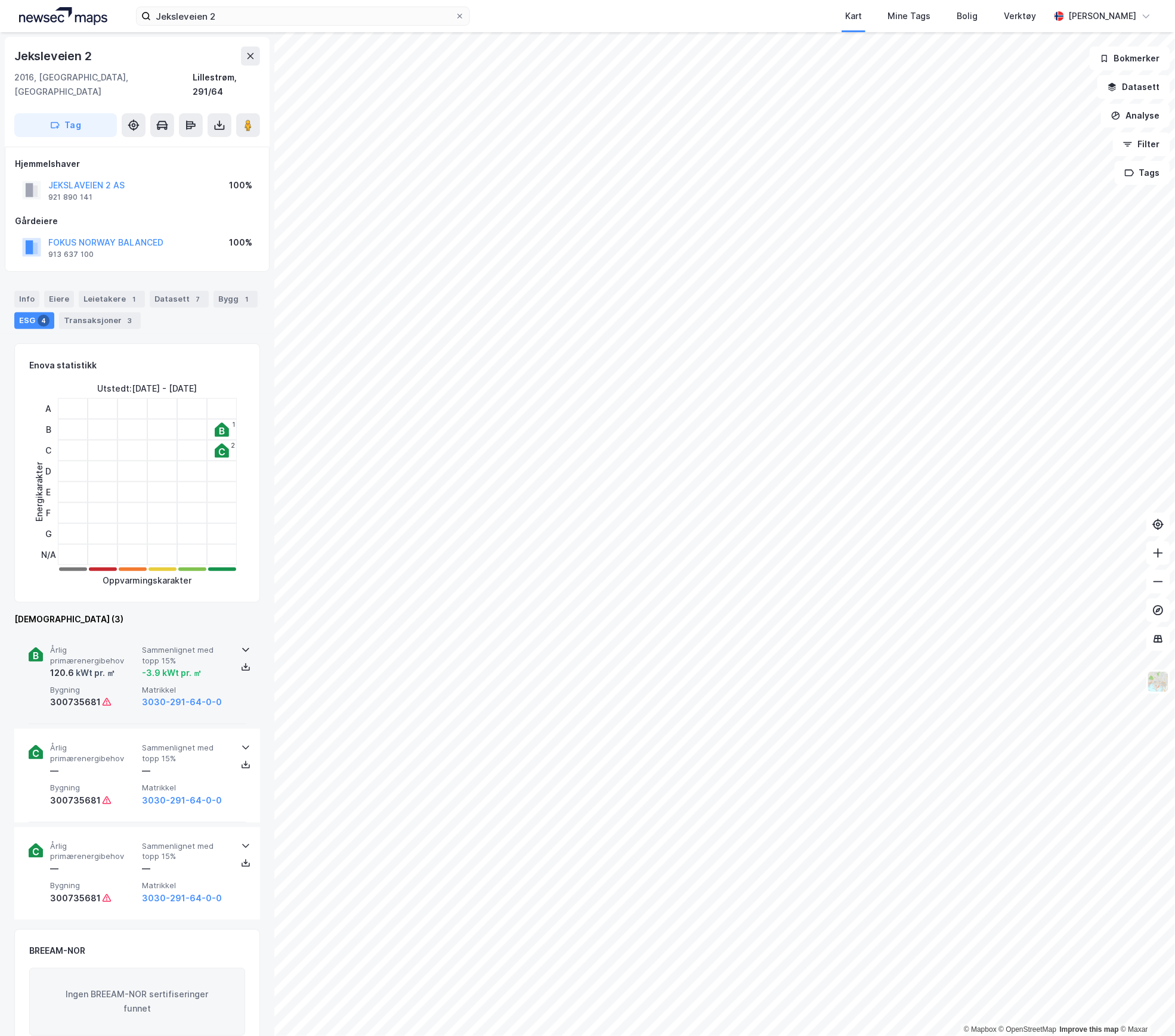
click at [142, 666] on div "-3.9 kWt pr. ㎡" at bounding box center [172, 672] width 60 height 14
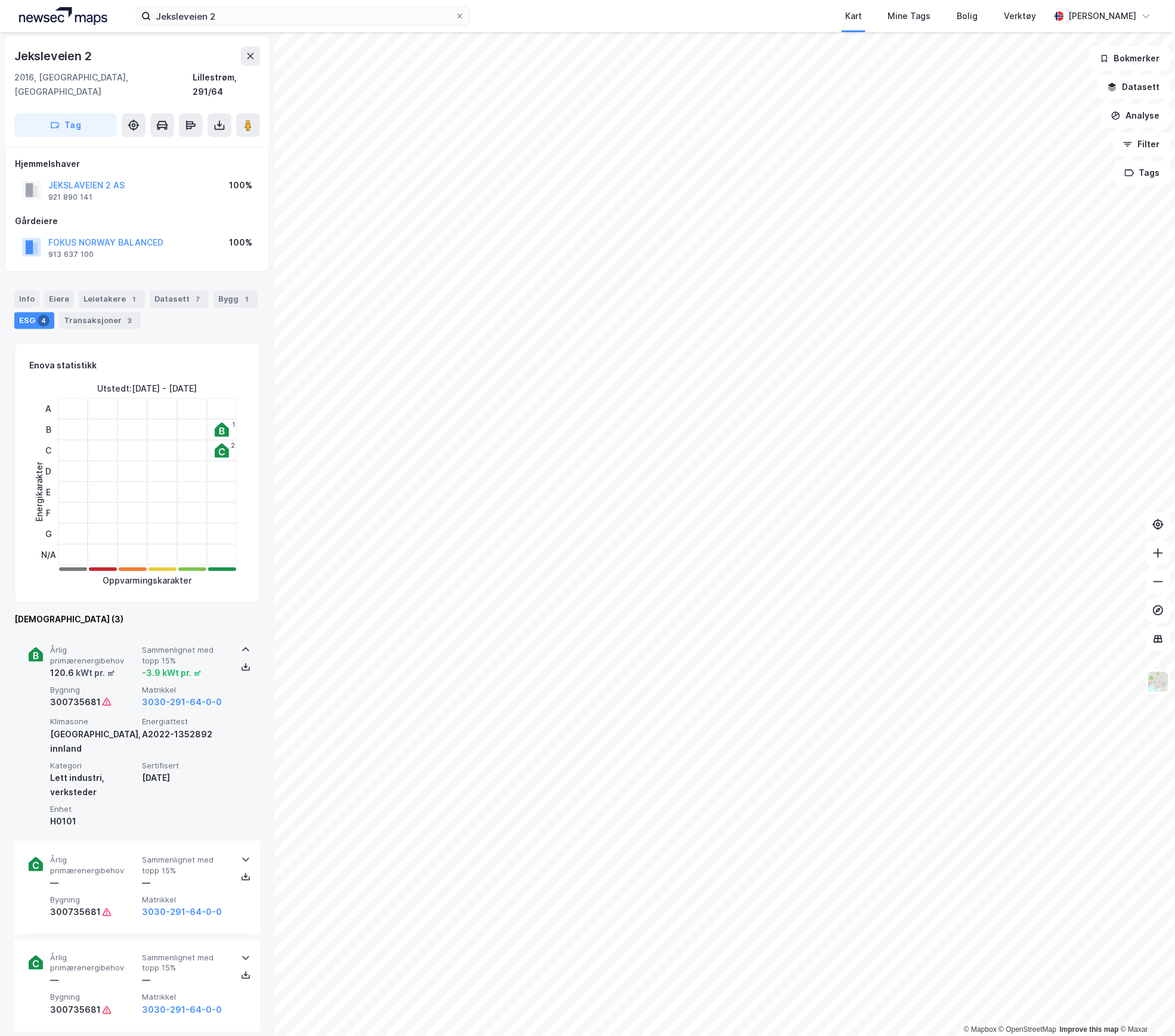
click at [142, 666] on div "-3.9 kWt pr. ㎡" at bounding box center [172, 672] width 60 height 14
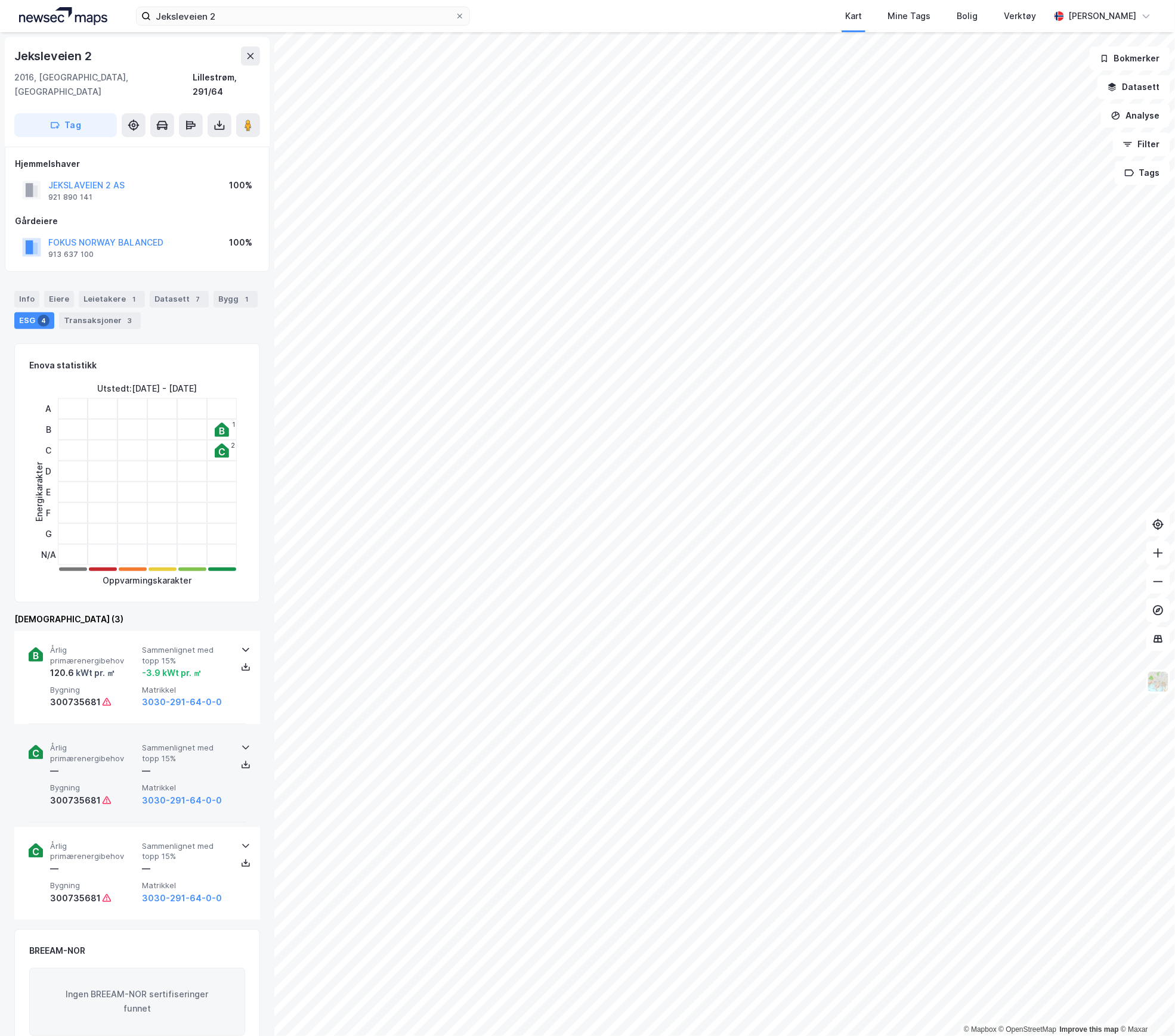
click at [139, 763] on div "Årlig primærenergibehov — Sammenlignet med topp 15% — Bygning 300735681 Matrikk…" at bounding box center [139, 775] width 179 height 65
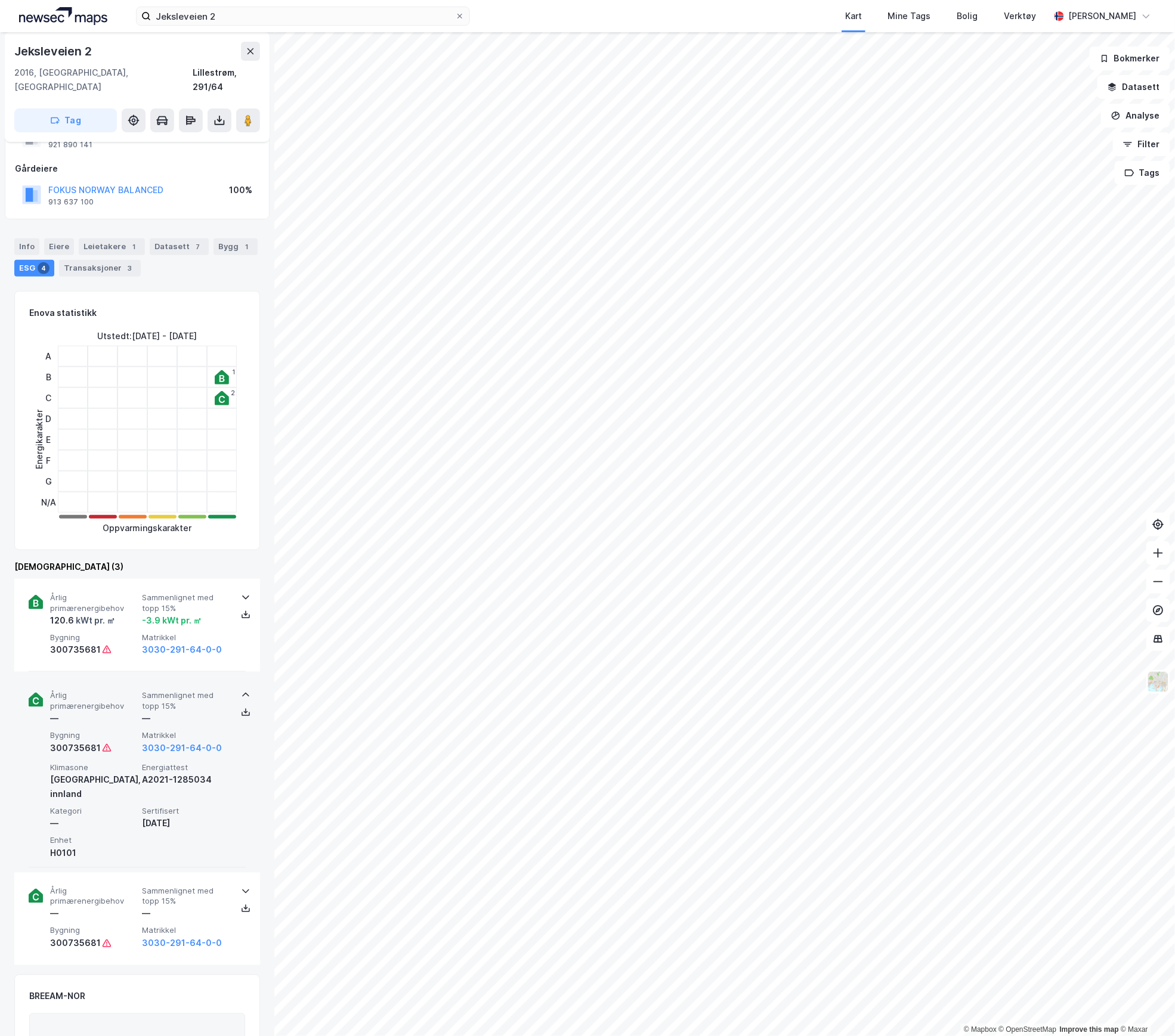
scroll to position [79, 0]
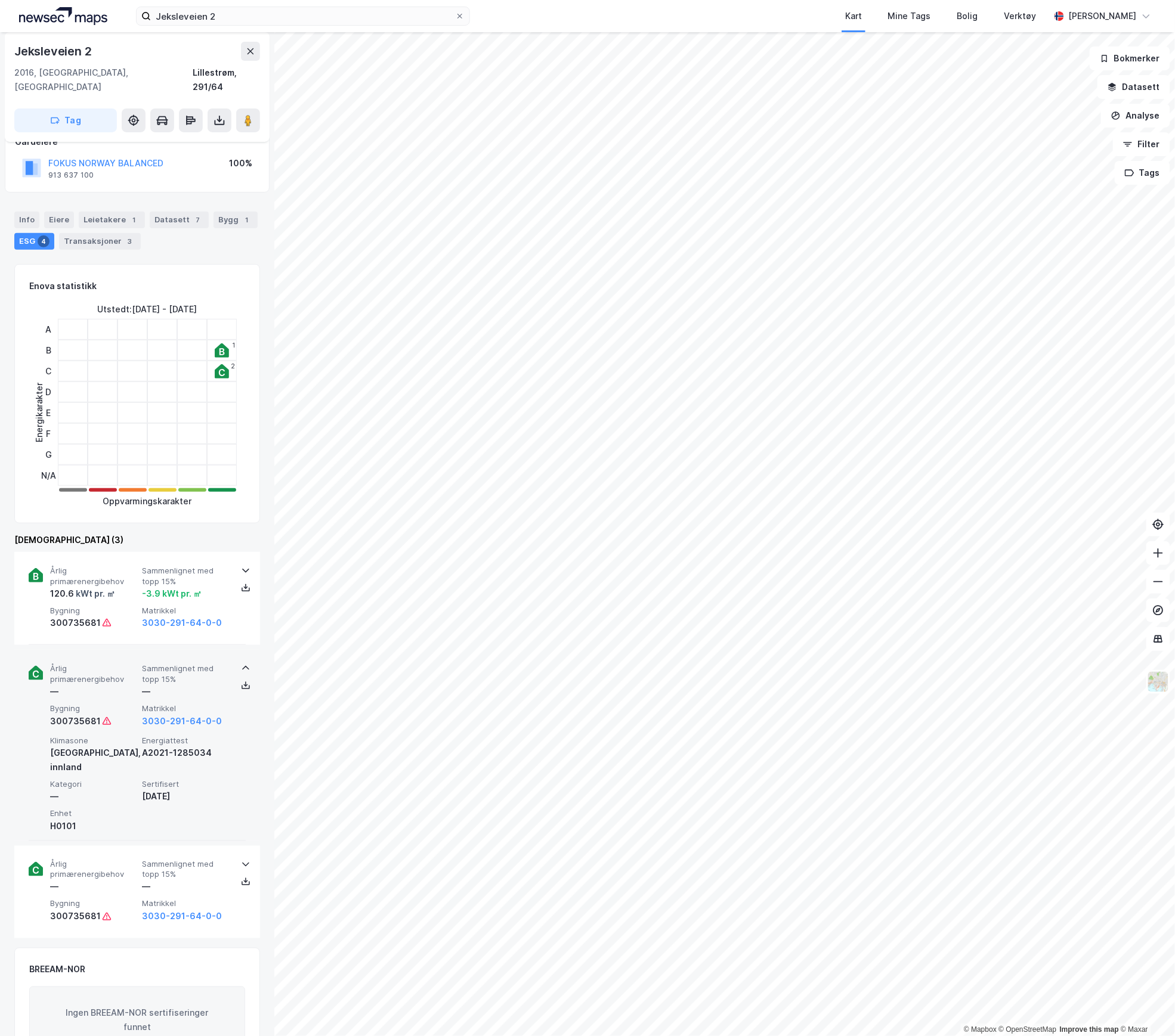
click at [128, 714] on div "300735681" at bounding box center [93, 720] width 87 height 14
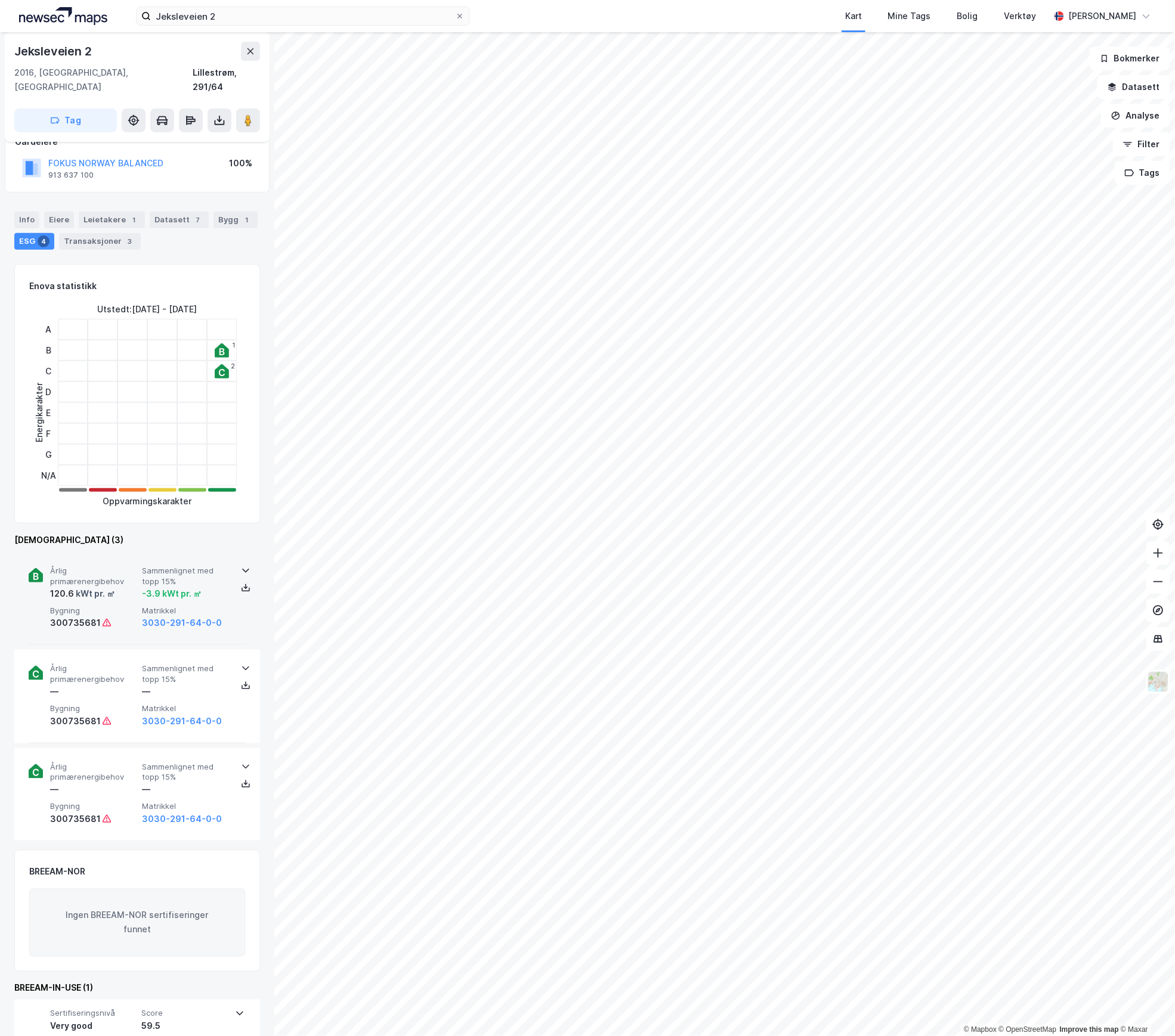
click at [125, 586] on div "120.6 kWt pr. ㎡" at bounding box center [93, 593] width 87 height 14
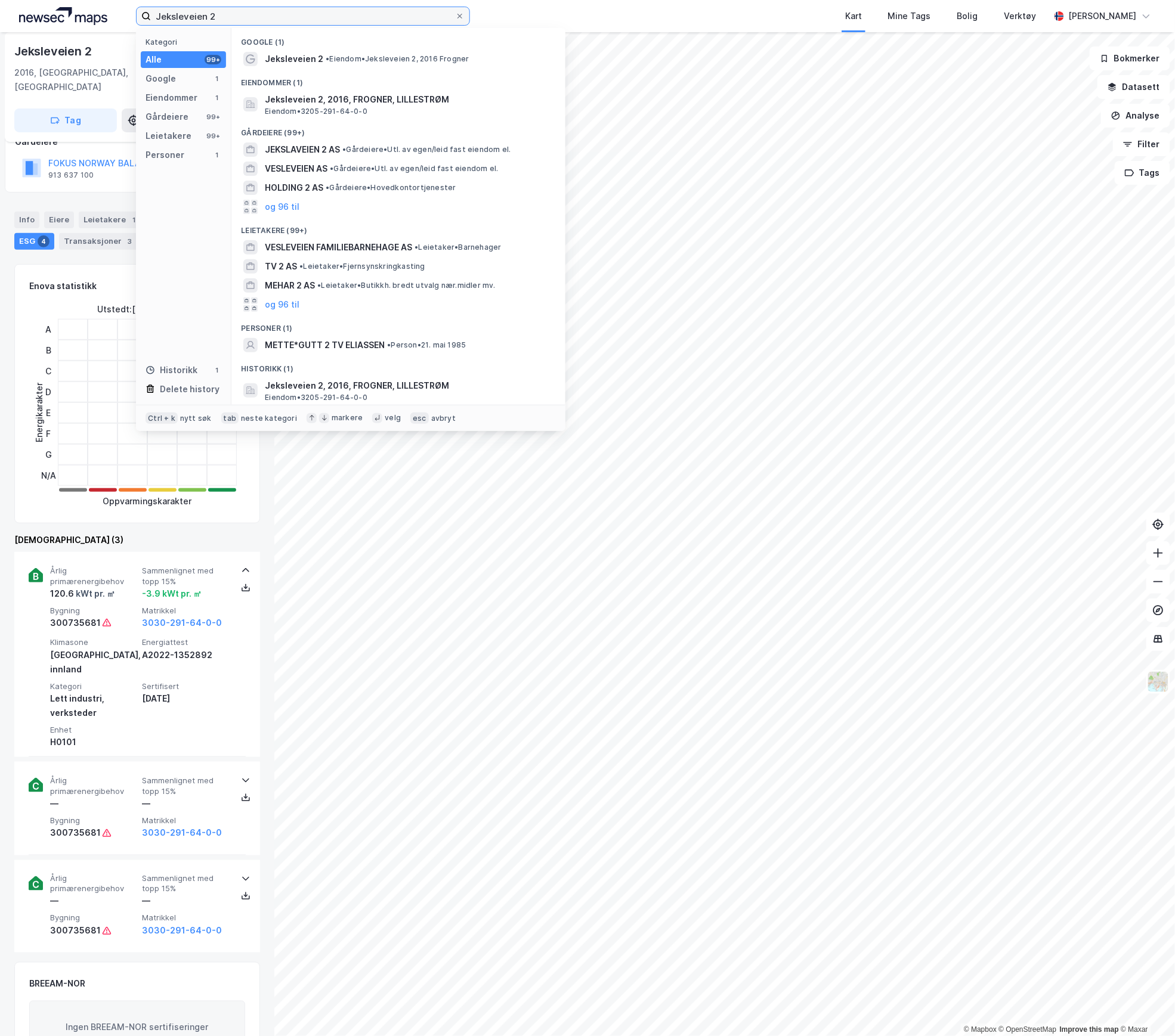
drag, startPoint x: 265, startPoint y: 9, endPoint x: 134, endPoint y: 13, distance: 131.1
click at [134, 13] on div "Jeksleveien 2 Kategori Alle 99+ Google 1 Eiendommer 1 Gårdeiere 99+ Leietakere …" at bounding box center [588, 16] width 1175 height 32
paste input "[STREET_ADDRESS],"
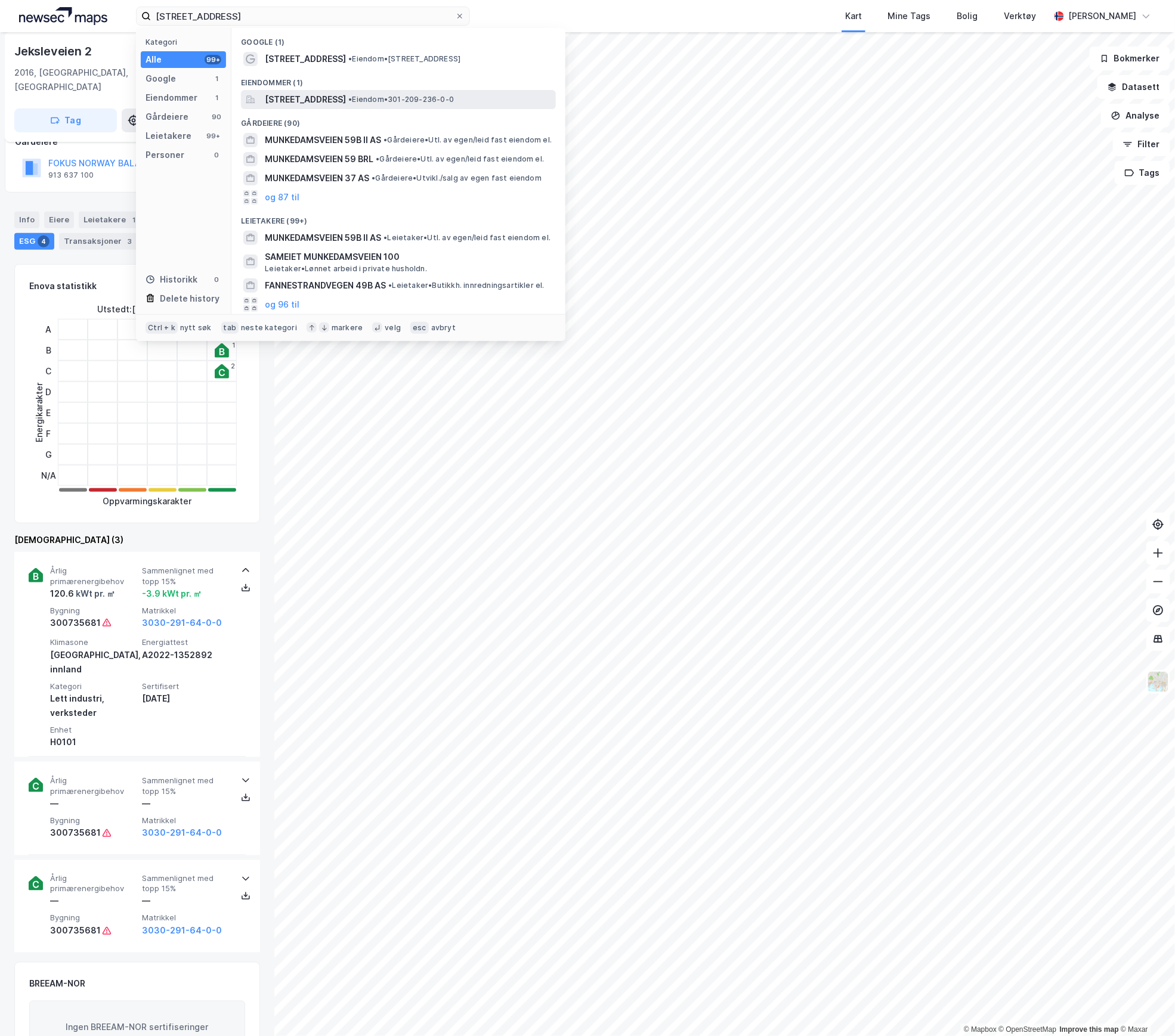
click at [327, 99] on span "[STREET_ADDRESS]" at bounding box center [306, 99] width 81 height 14
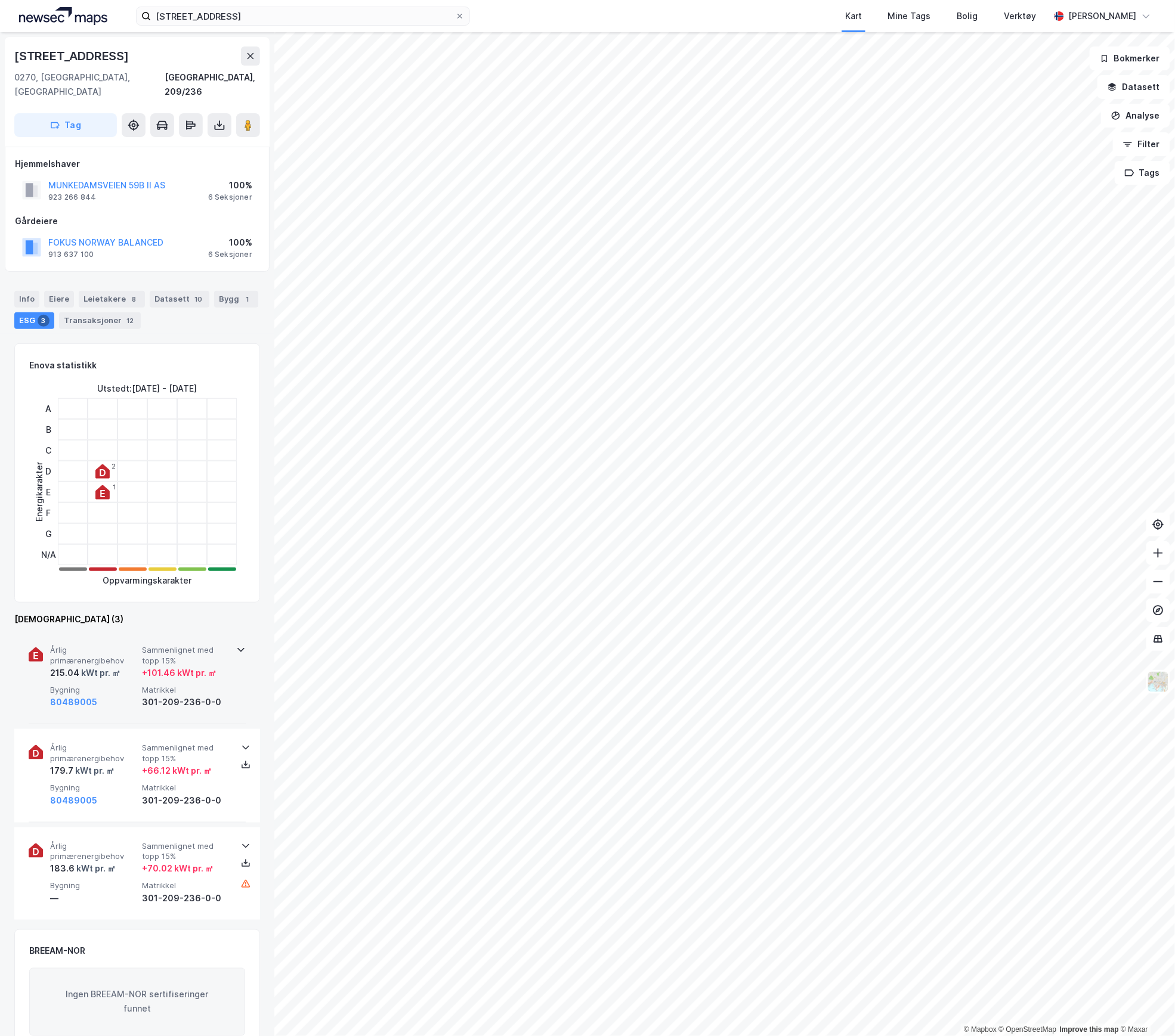
click at [115, 650] on span "Årlig primærenergibehov" at bounding box center [93, 656] width 87 height 21
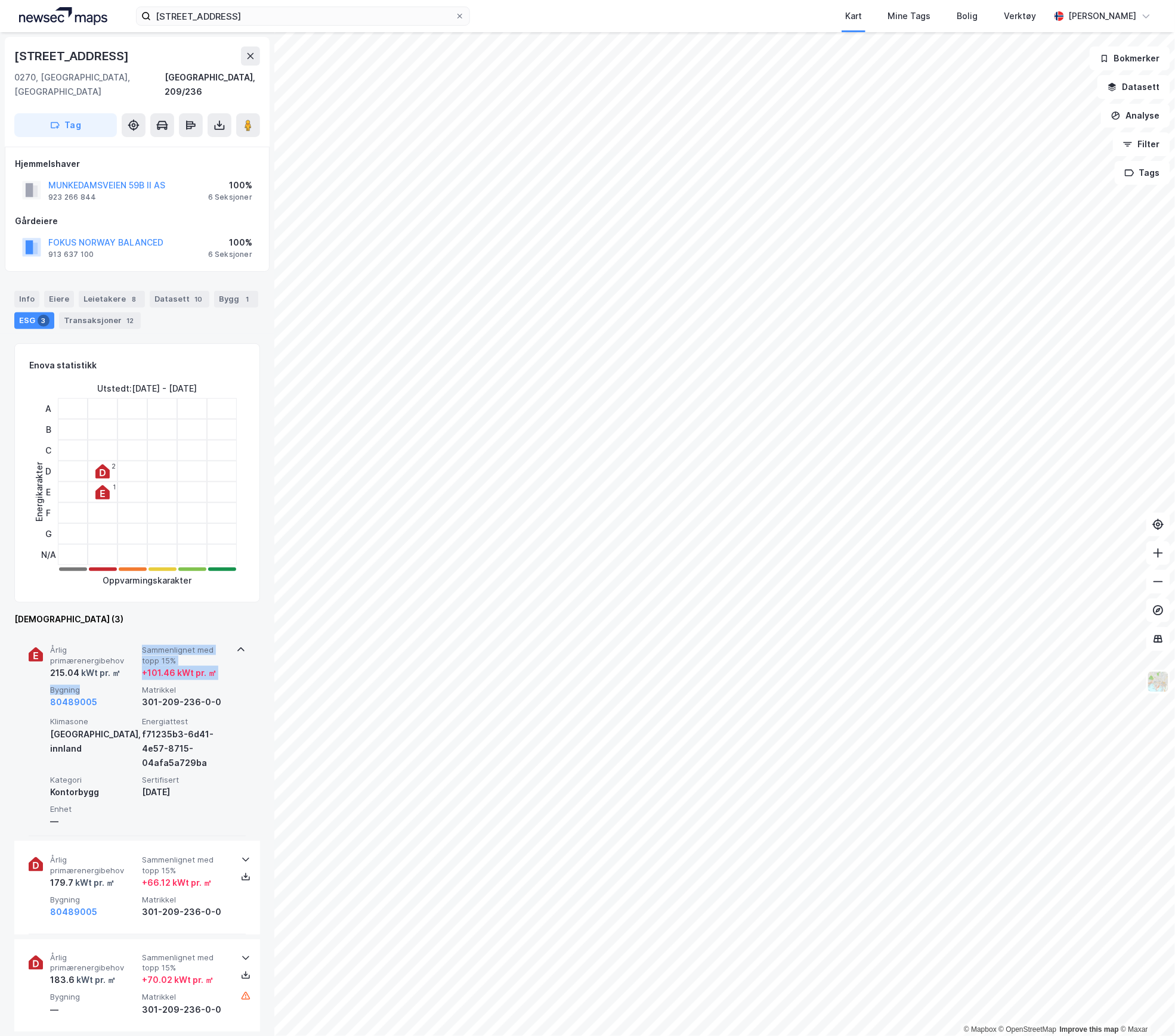
click at [110, 668] on div "Årlig primærenergibehov 215.04 kWt pr. ㎡ Sammenlignet med topp 15% + 101.46 kWt…" at bounding box center [139, 678] width 179 height 65
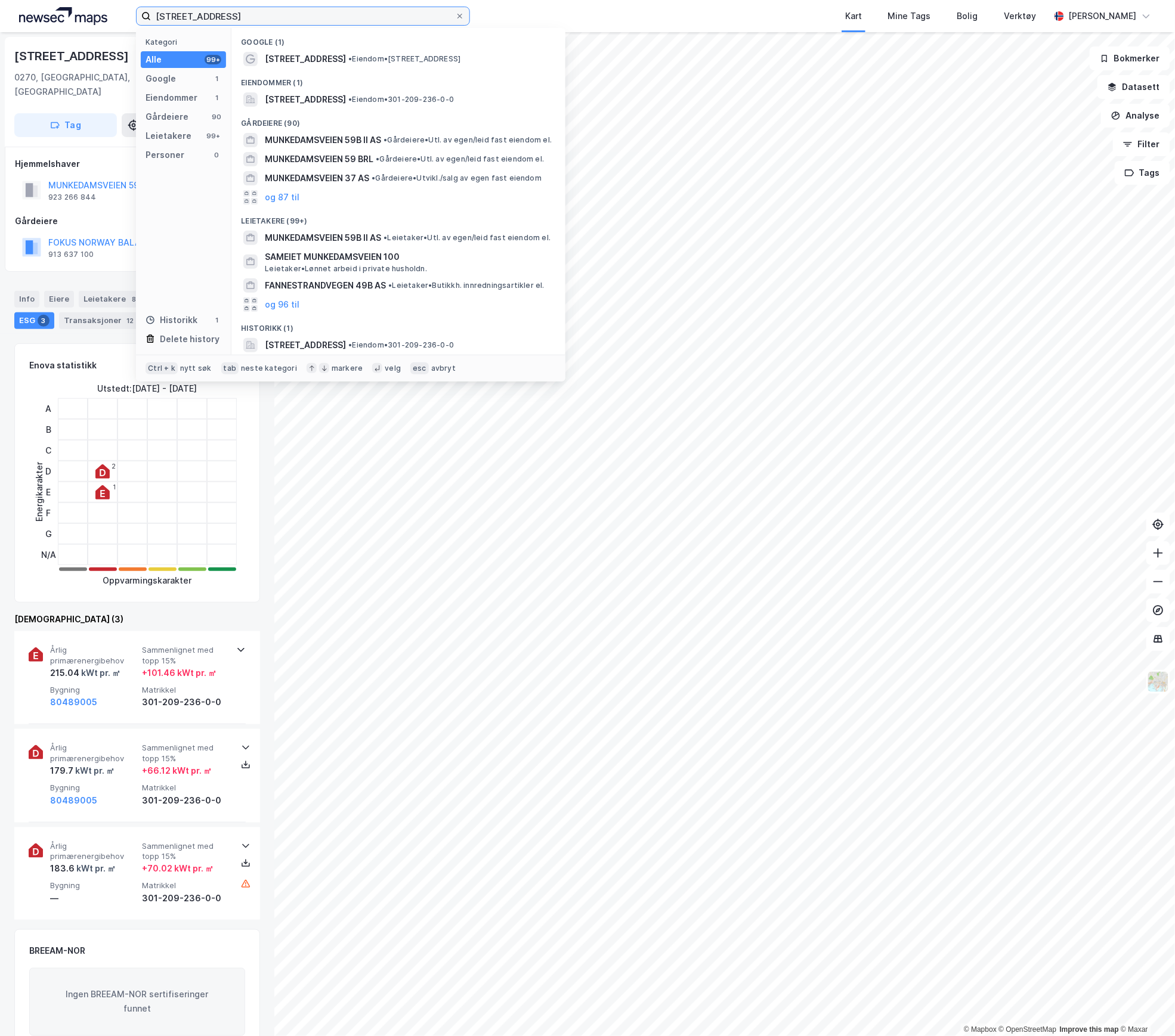
drag, startPoint x: 248, startPoint y: 18, endPoint x: 132, endPoint y: 15, distance: 116.0
click at [132, 15] on div "Munkedamsveien 59B Kategori Alle 99+ Google 1 Eiendommer 1 Gårdeiere 90 Leietak…" at bounding box center [588, 16] width 1175 height 32
paste input "Odelsvegen 88"
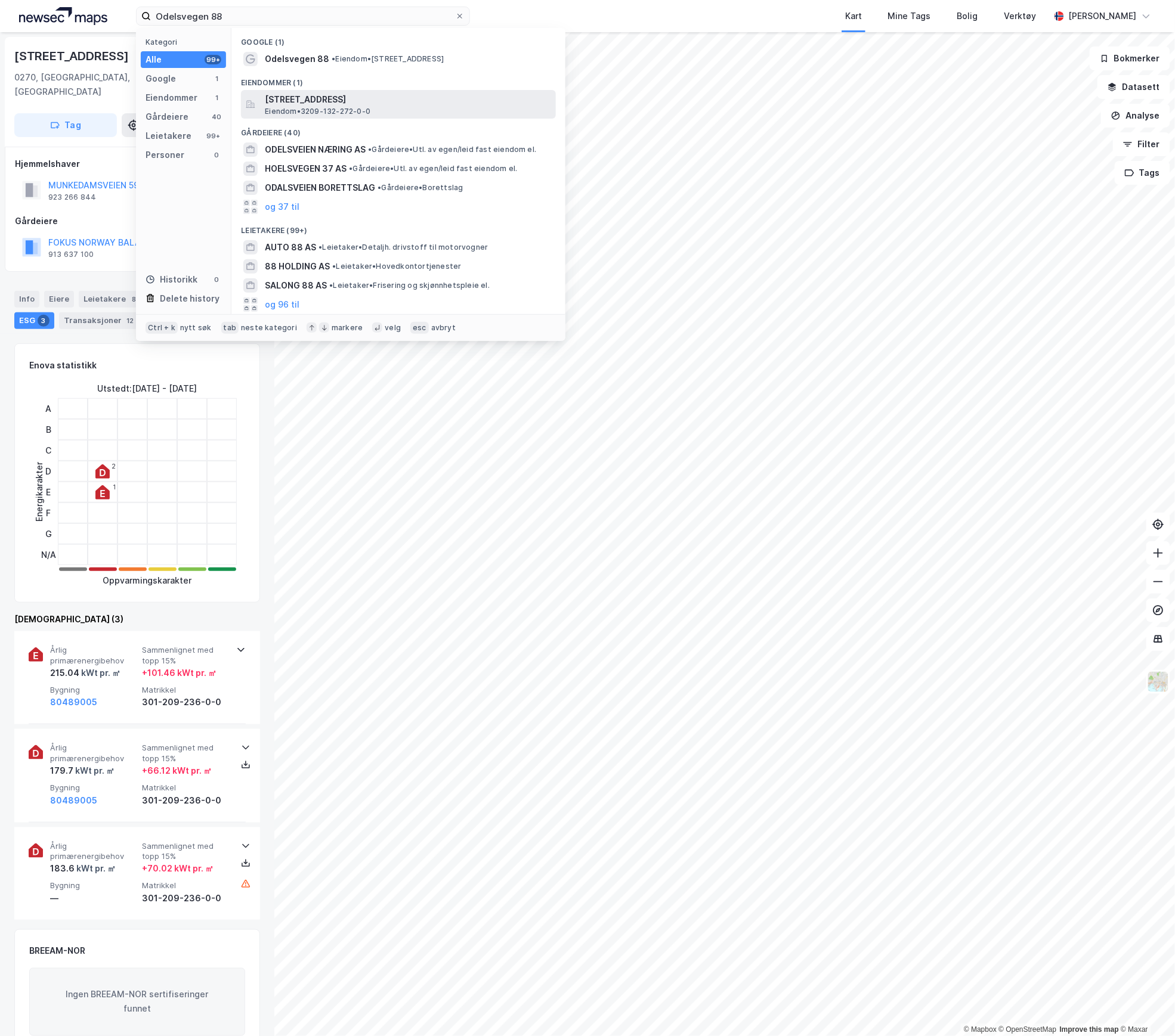
click at [310, 103] on span "[STREET_ADDRESS]" at bounding box center [408, 99] width 286 height 14
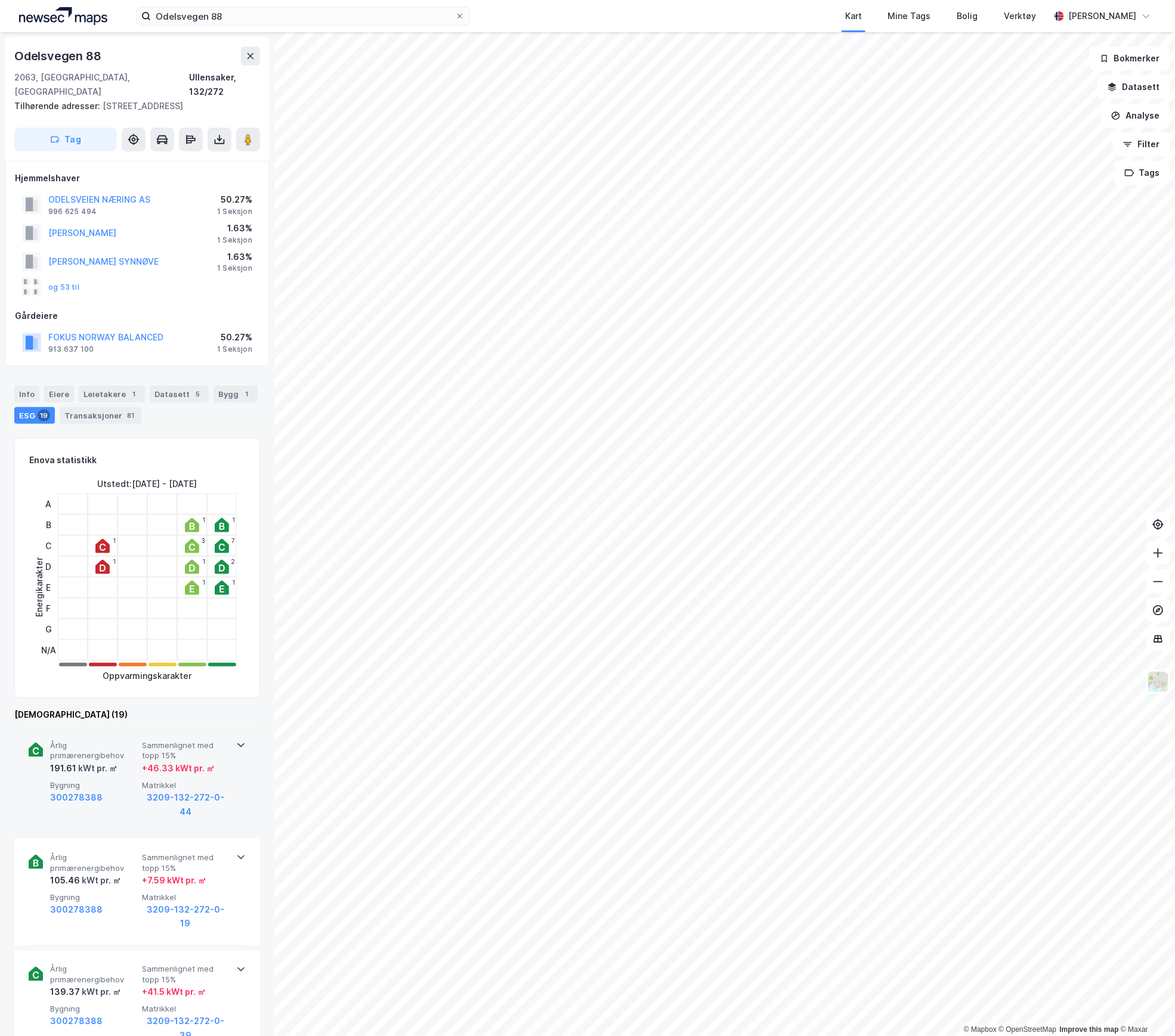
click at [114, 780] on span "Bygning" at bounding box center [93, 785] width 87 height 10
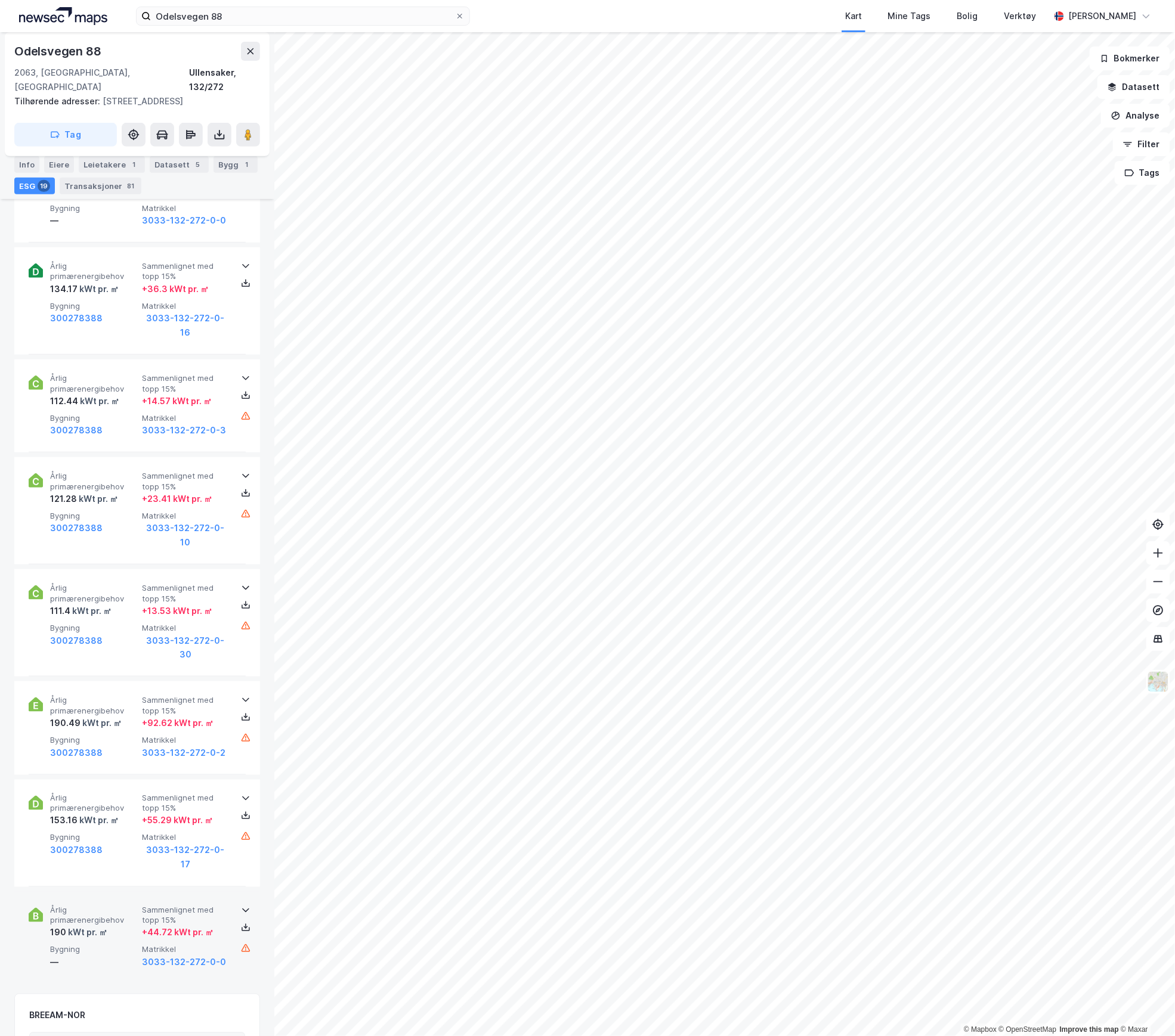
scroll to position [1962, 0]
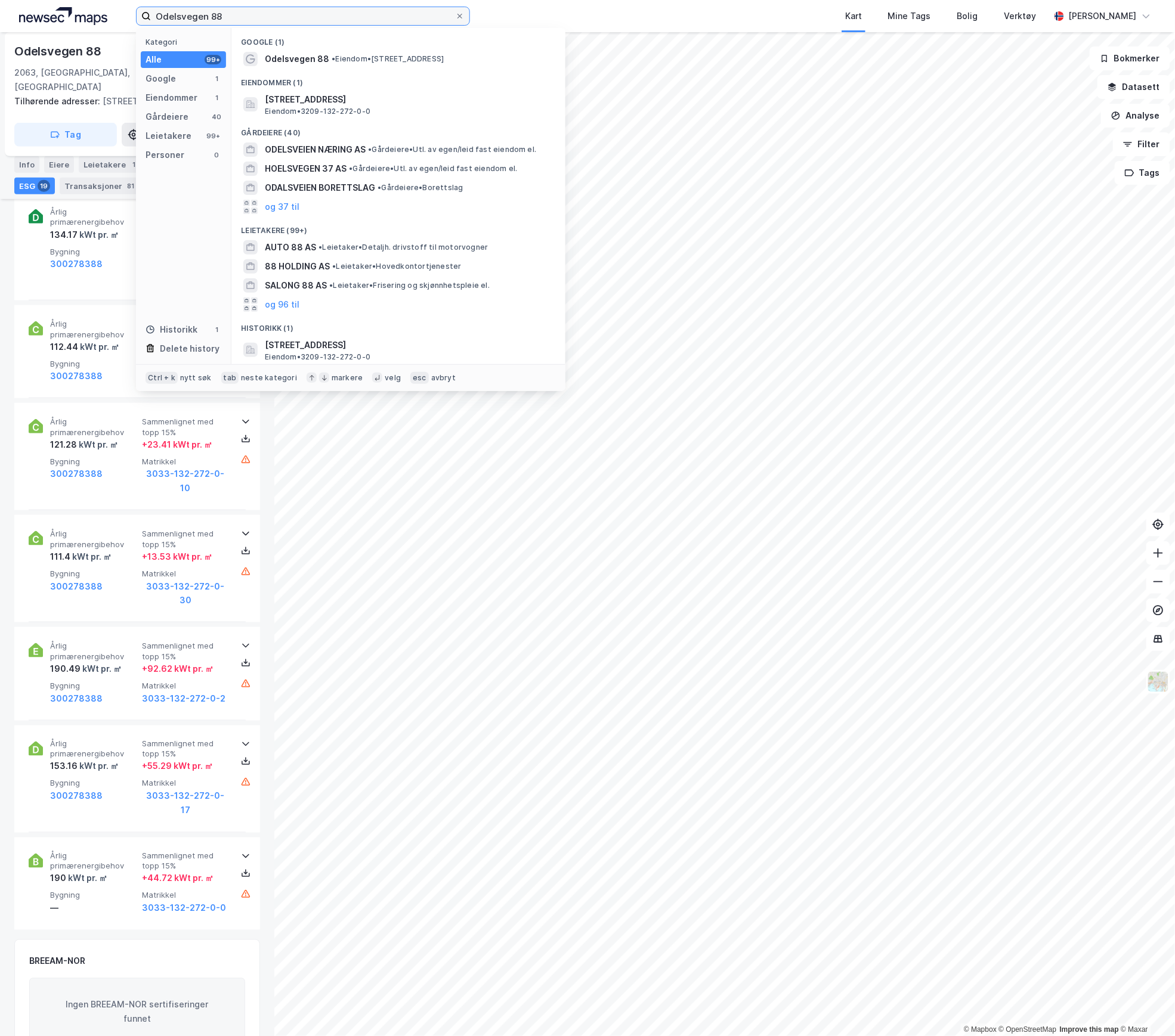
drag, startPoint x: 241, startPoint y: 22, endPoint x: 89, endPoint y: 18, distance: 152.1
click at [84, 18] on div "Odelsvegen 88 Kategori Alle 99+ Google 1 Eiendommer 1 Gårdeiere 40 Leietakere 9…" at bounding box center [588, 16] width 1175 height 32
paste input "Sehesteds gate 6"
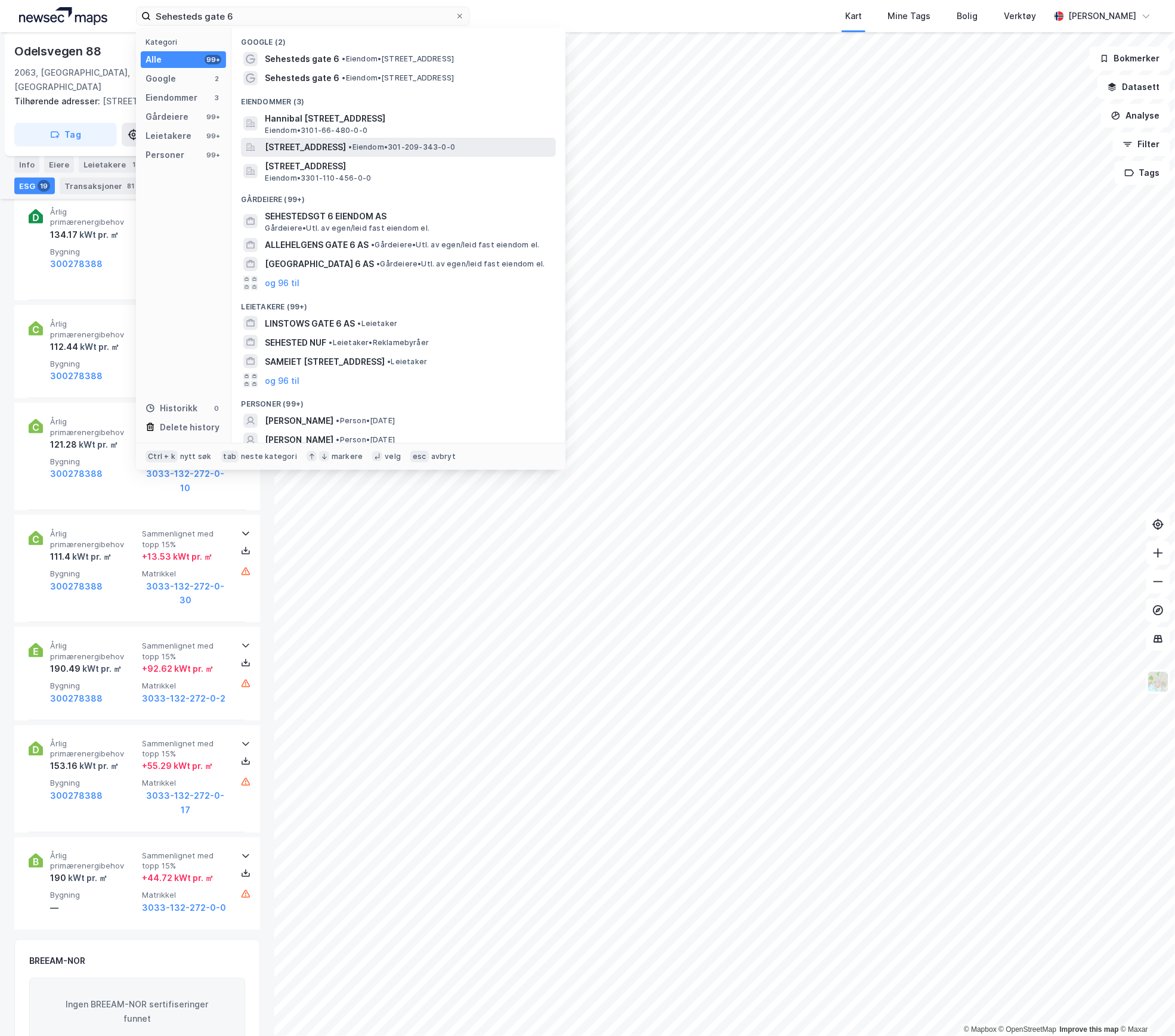
click at [345, 149] on span "[STREET_ADDRESS]" at bounding box center [306, 147] width 81 height 14
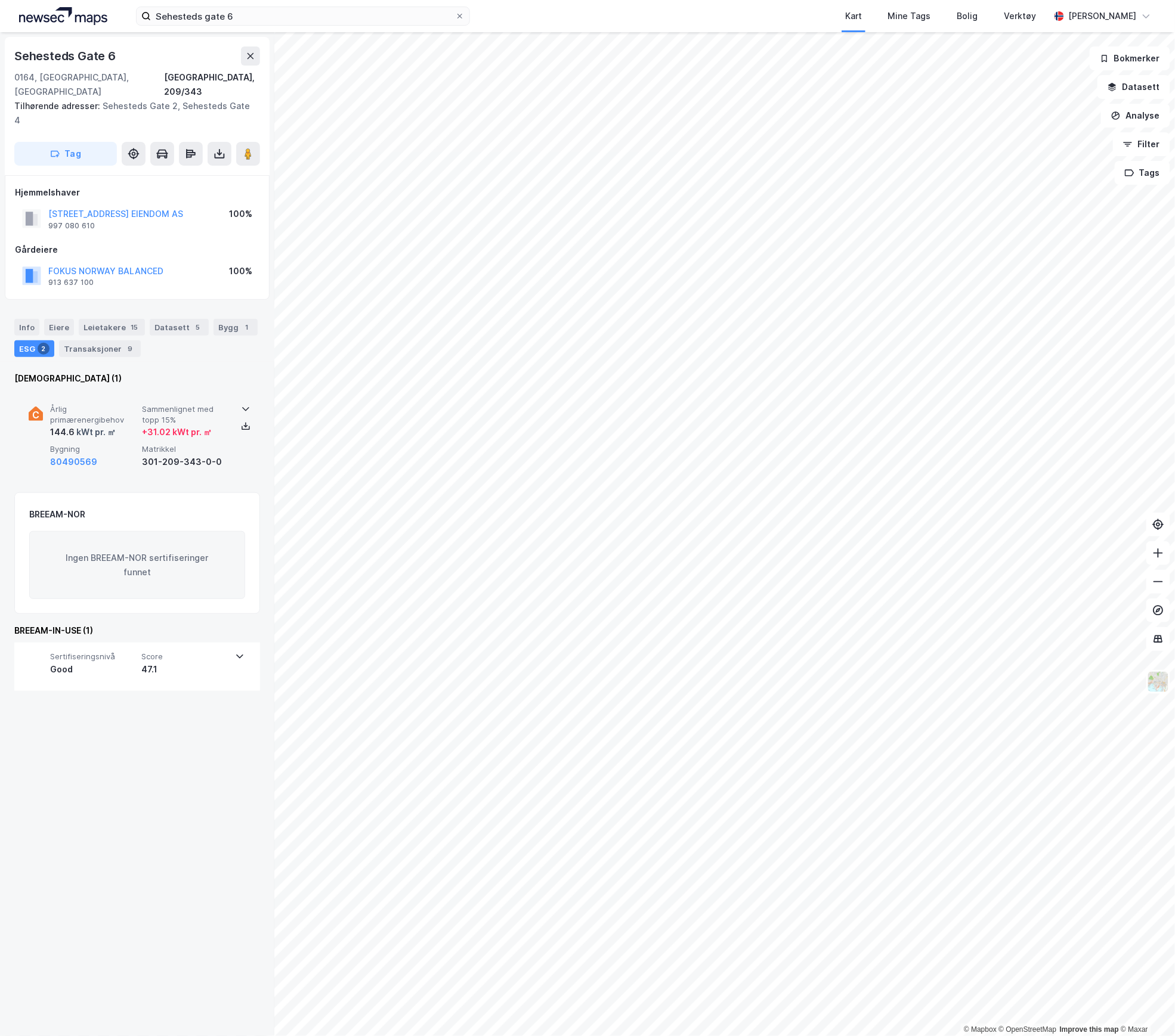
click at [127, 444] on span "Bygning" at bounding box center [93, 449] width 87 height 10
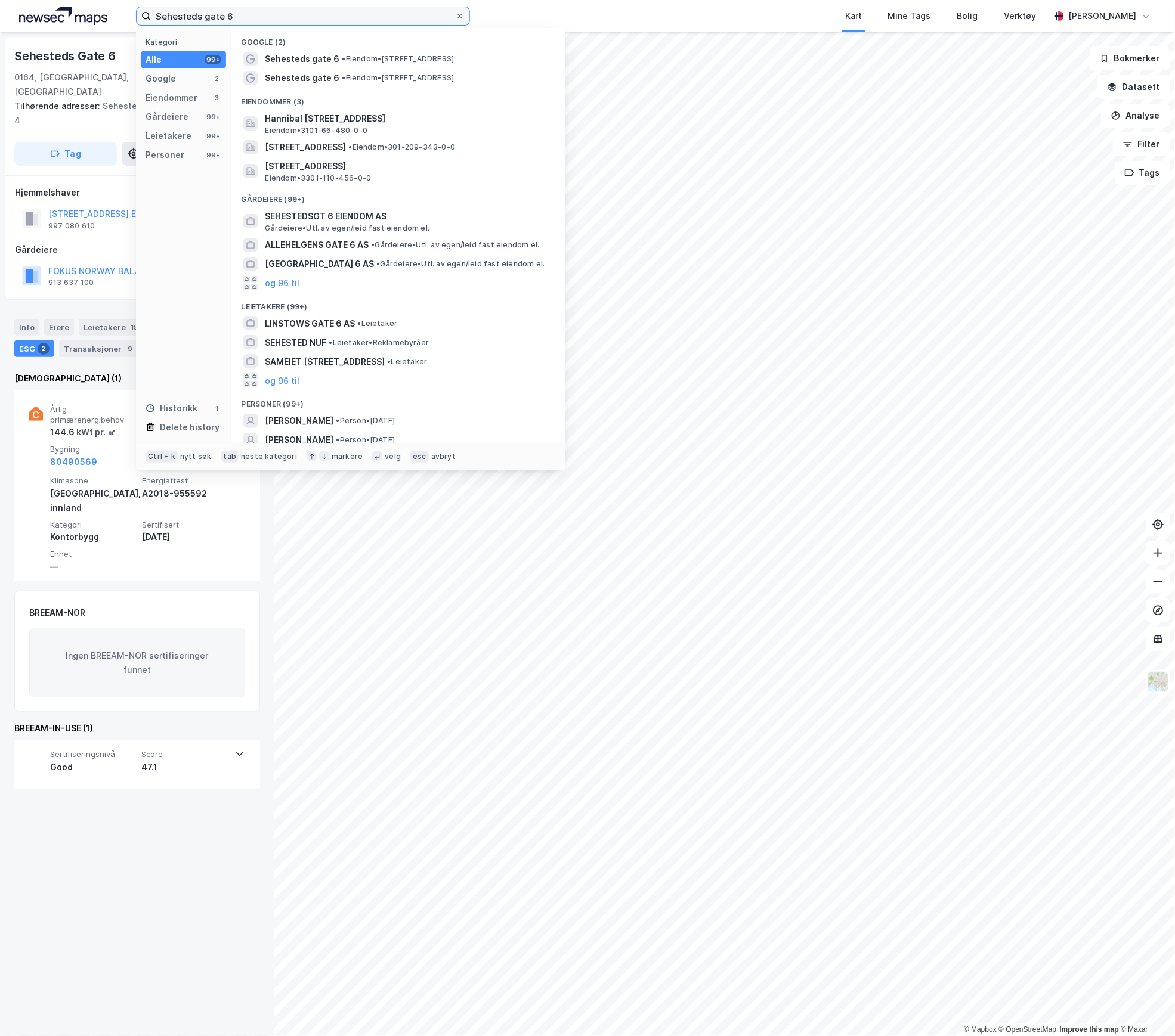
drag, startPoint x: 253, startPoint y: 19, endPoint x: 100, endPoint y: 13, distance: 153.1
click at [100, 13] on div "Sehesteds gate 6 Kategori Alle 99+ Google 2 Eiendommer 3 Gårdeiere 99+ Leietake…" at bounding box center [588, 16] width 1175 height 32
paste input "[STREET_ADDRESS]"
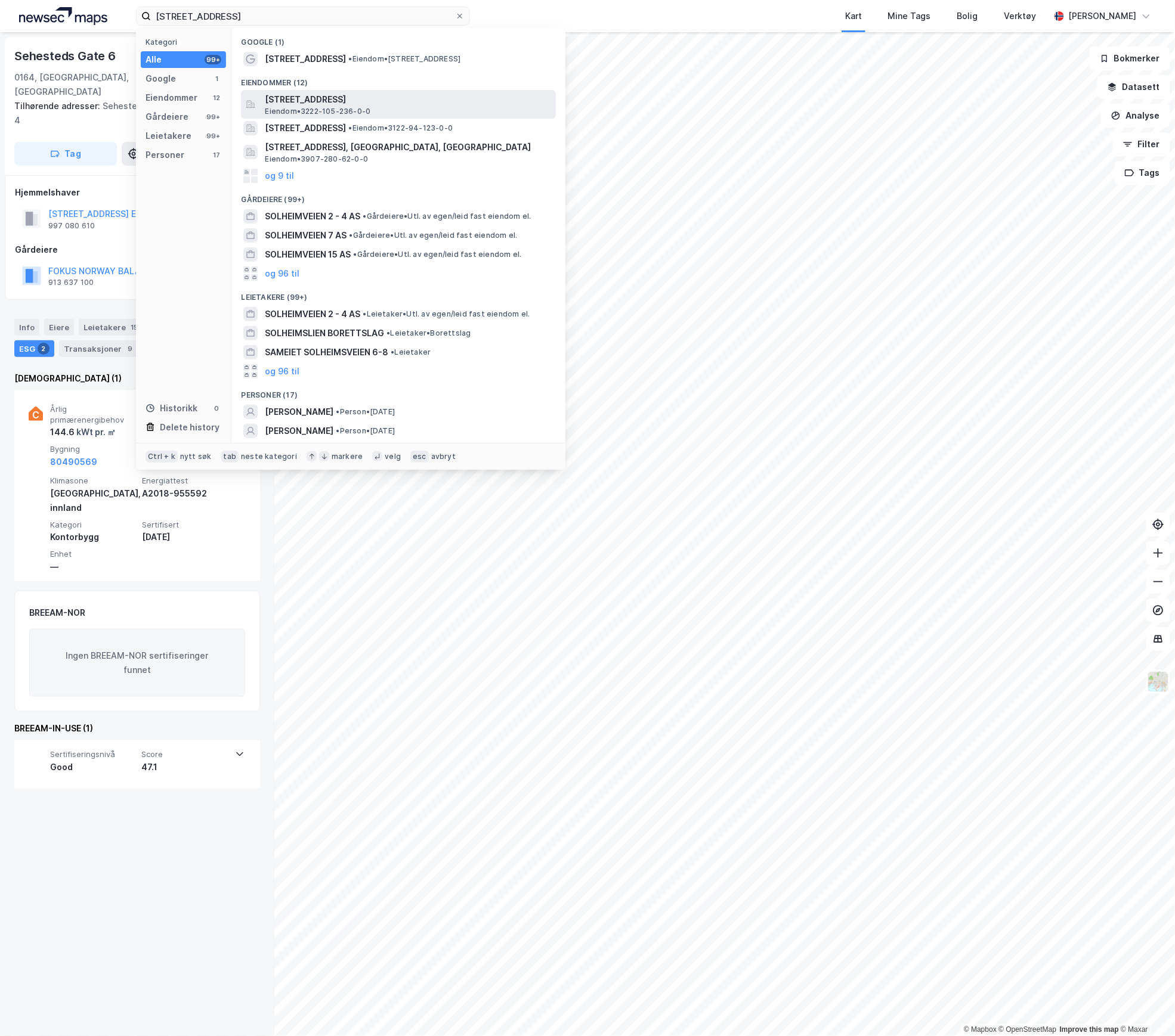
click at [314, 94] on span "[STREET_ADDRESS]" at bounding box center [408, 99] width 286 height 14
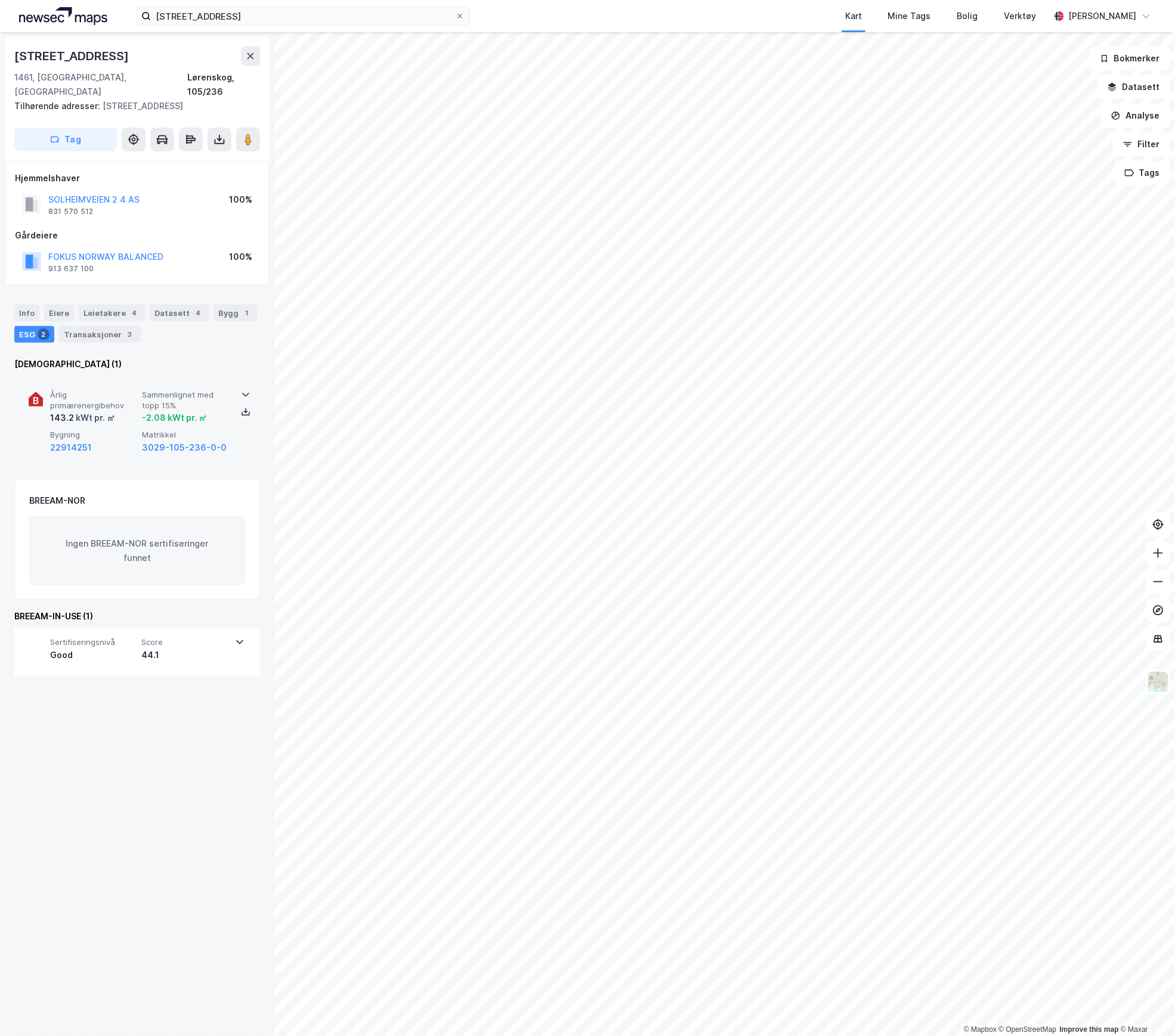
click at [139, 392] on div "Årlig primærenergibehov 143.2 kWt pr. ㎡ Sammenlignet med topp 15% -2.08 kWt pr.…" at bounding box center [139, 422] width 179 height 65
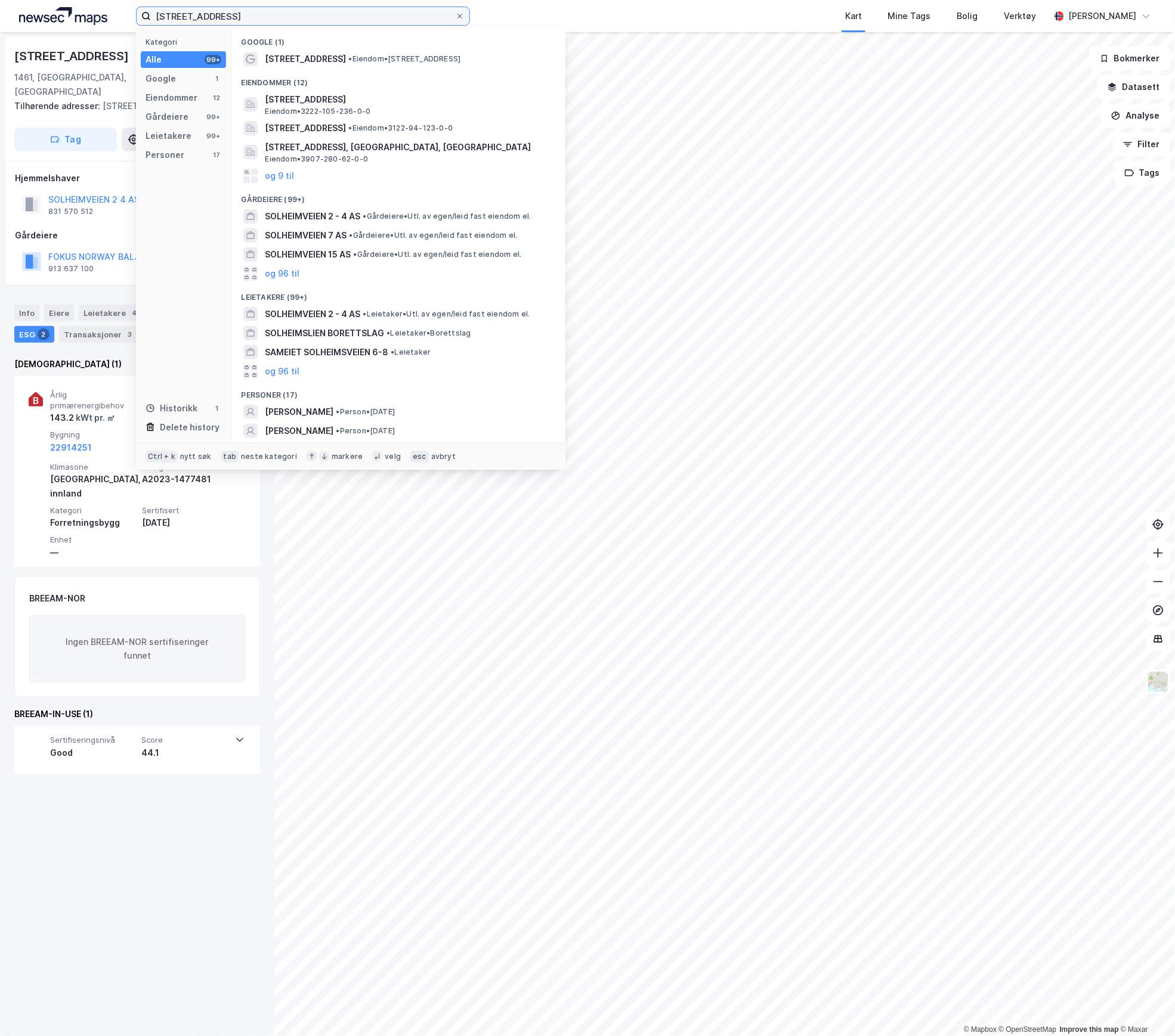
drag, startPoint x: 228, startPoint y: 17, endPoint x: 42, endPoint y: 10, distance: 186.1
click at [40, 10] on div "Solheimveien 2 Kategori Alle 99+ Google 1 Eiendommer 12 Gårdeiere 99+ Leietaker…" at bounding box center [588, 16] width 1175 height 32
paste input "Beddingen 16"
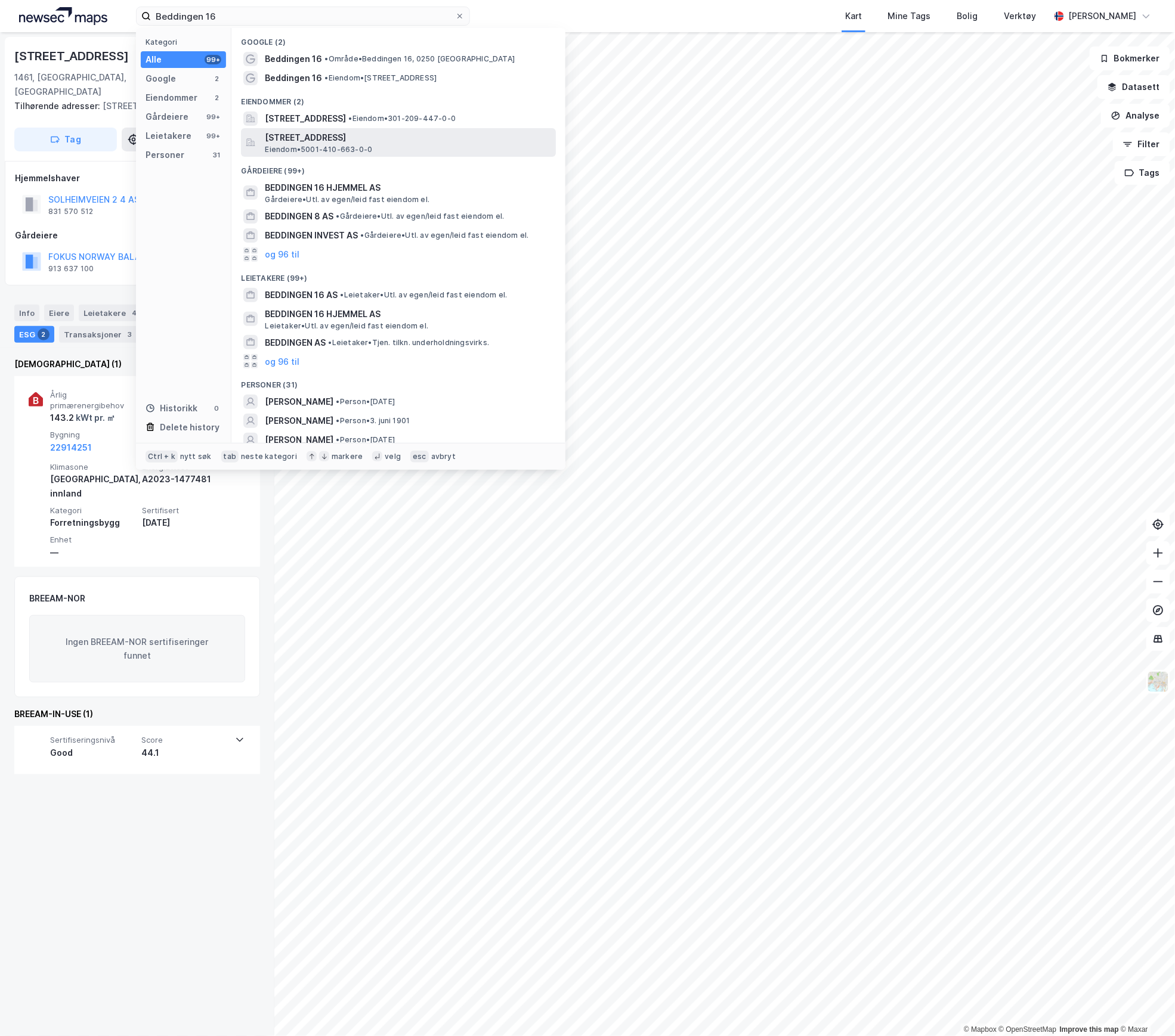
click at [331, 134] on span "[STREET_ADDRESS]" at bounding box center [408, 137] width 286 height 14
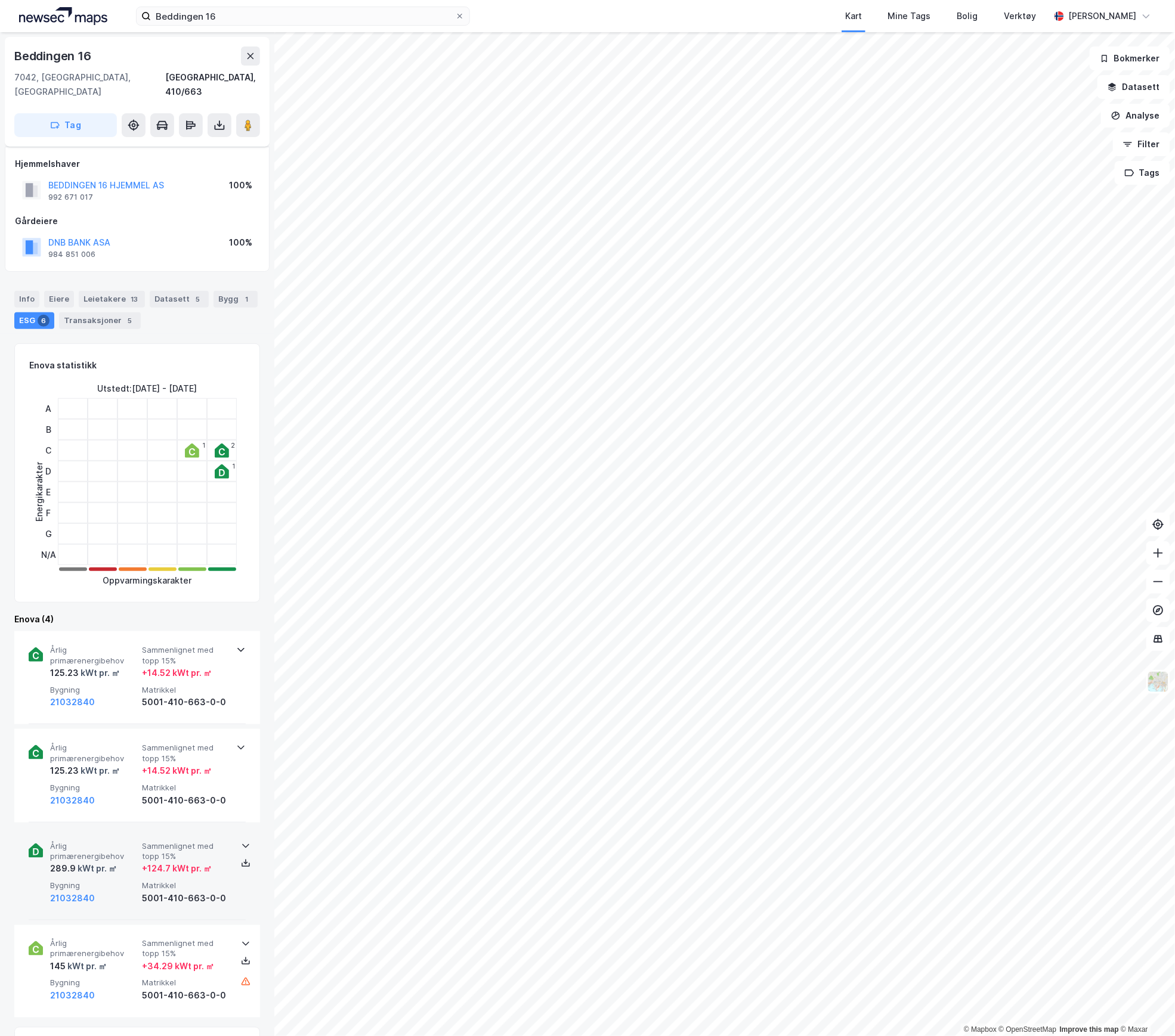
scroll to position [242, 0]
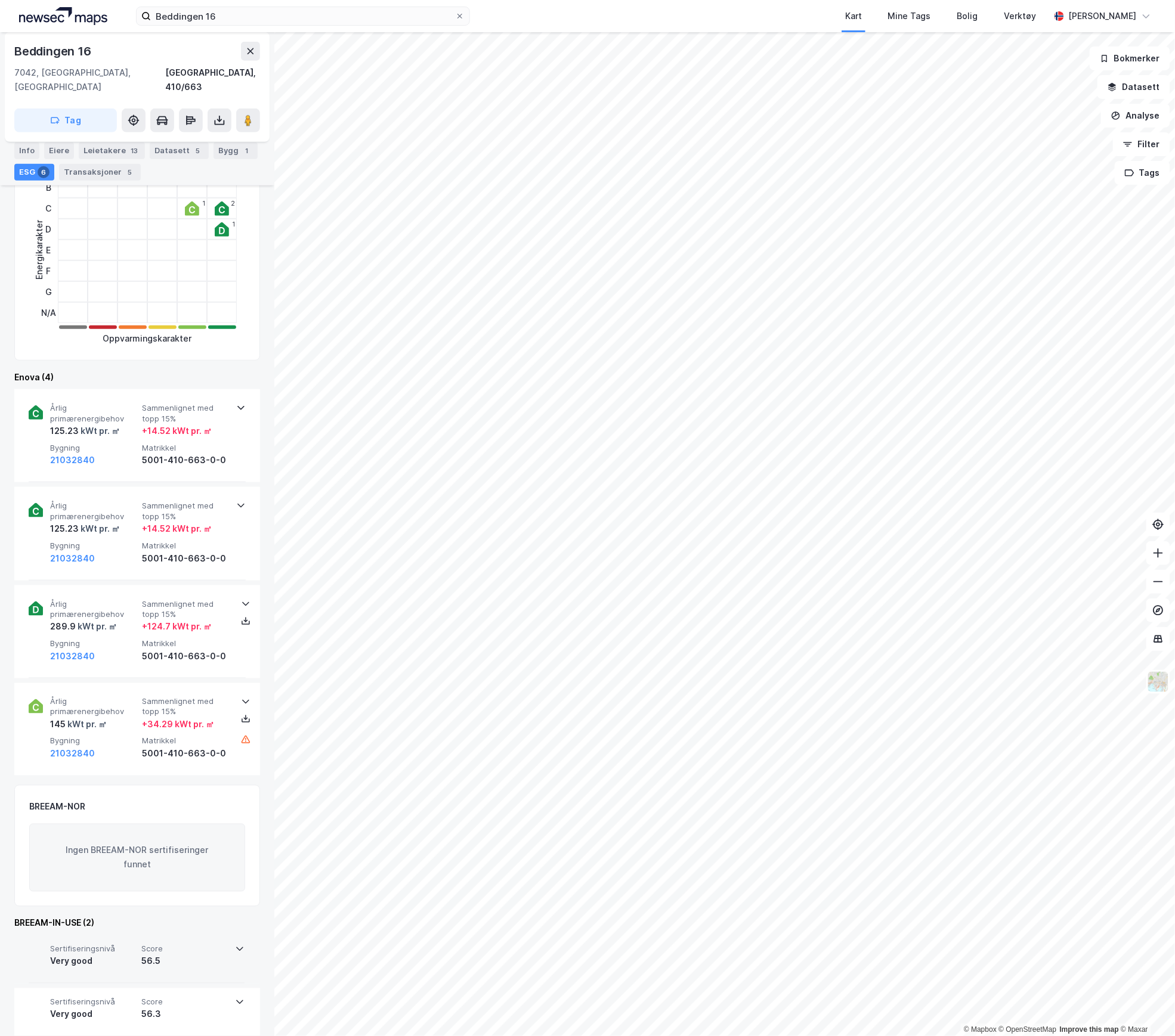
click at [136, 955] on div "Very good" at bounding box center [93, 961] width 87 height 14
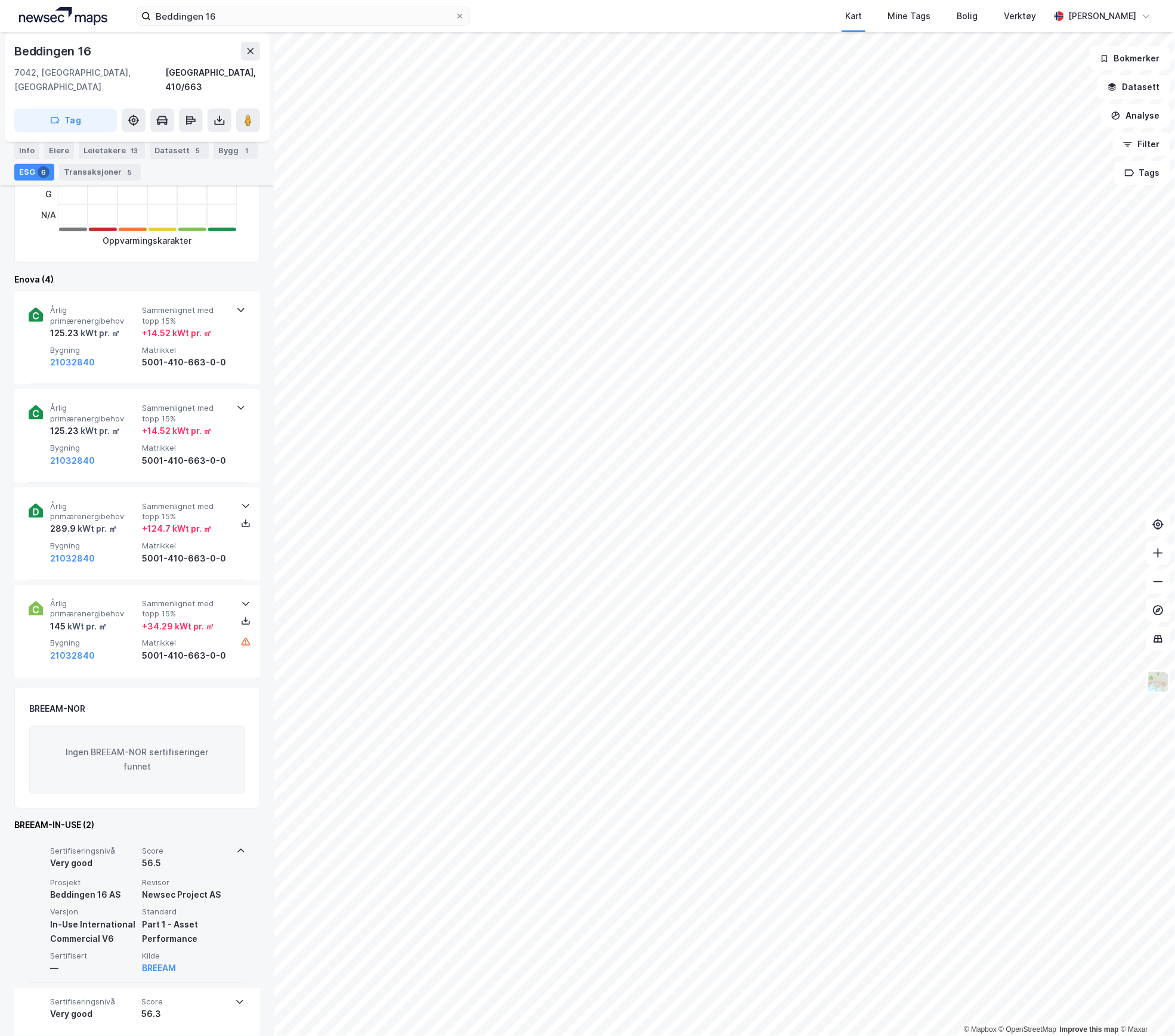
click at [126, 861] on div "Sertifiseringsnivå Very good Score 56.5 Prosjekt Beddingen 16 AS Revisor Newsec…" at bounding box center [137, 910] width 217 height 146
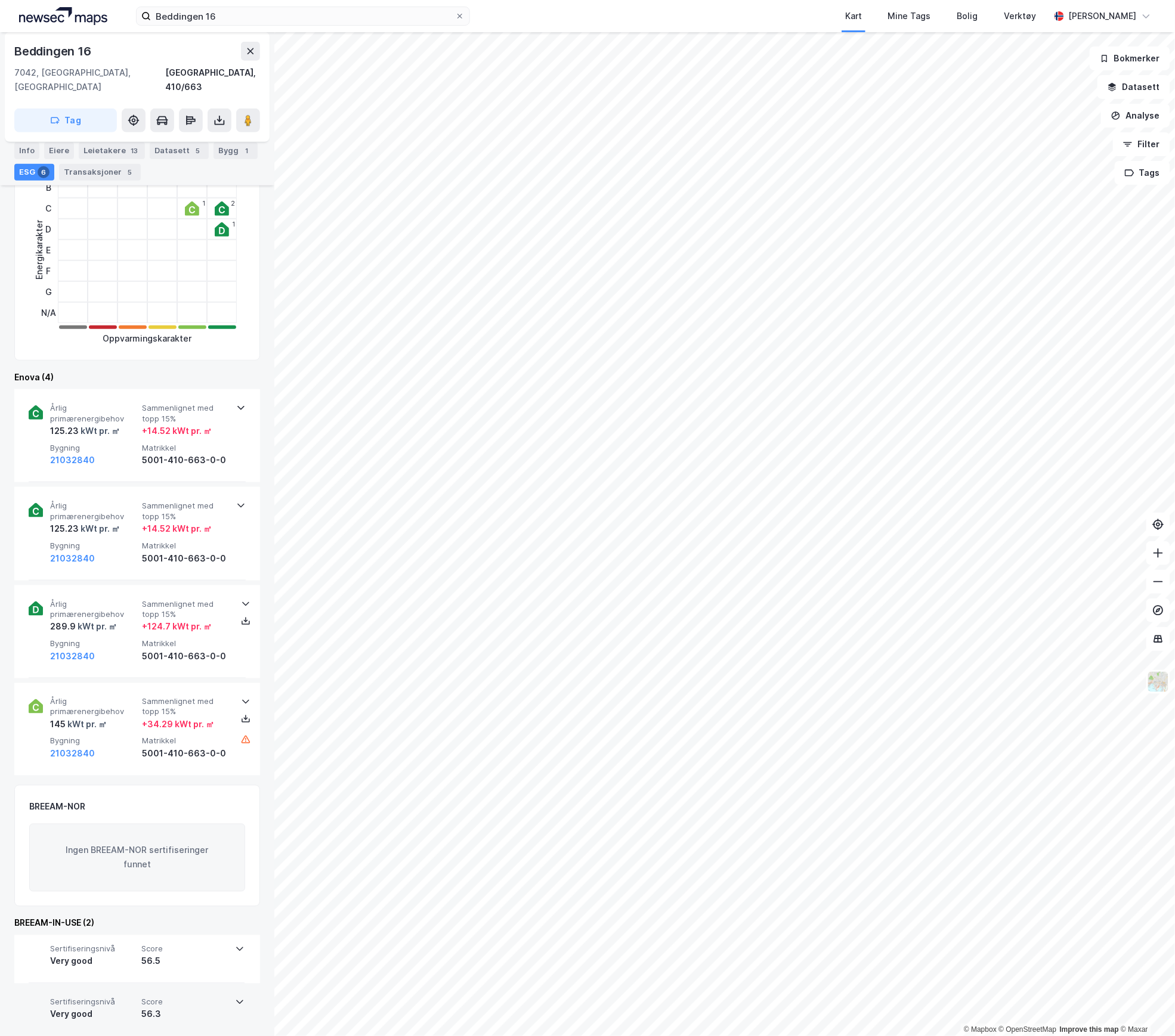
click at [115, 1007] on div "Very good" at bounding box center [93, 1014] width 87 height 14
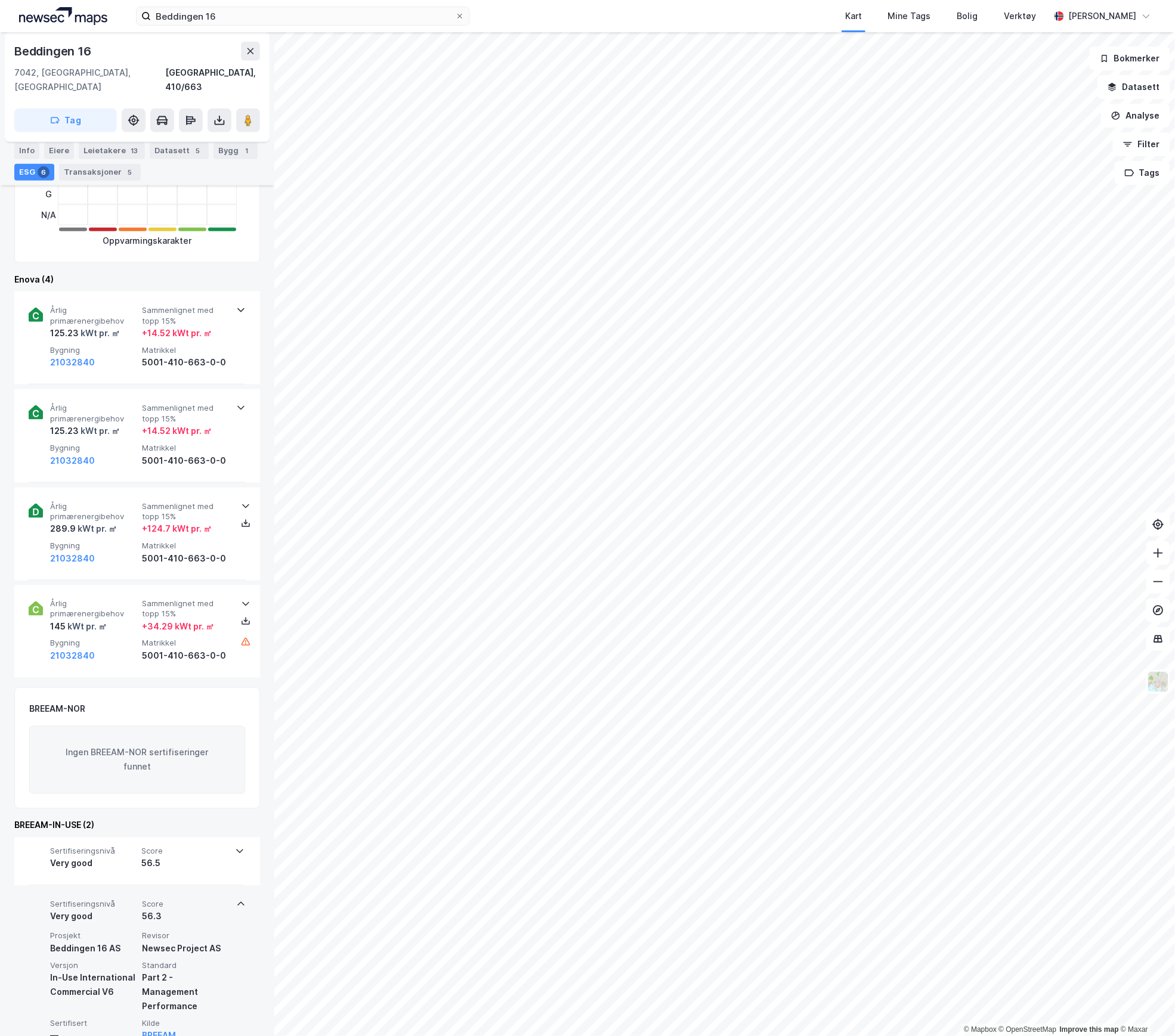
click at [110, 910] on div "Very good" at bounding box center [93, 916] width 87 height 14
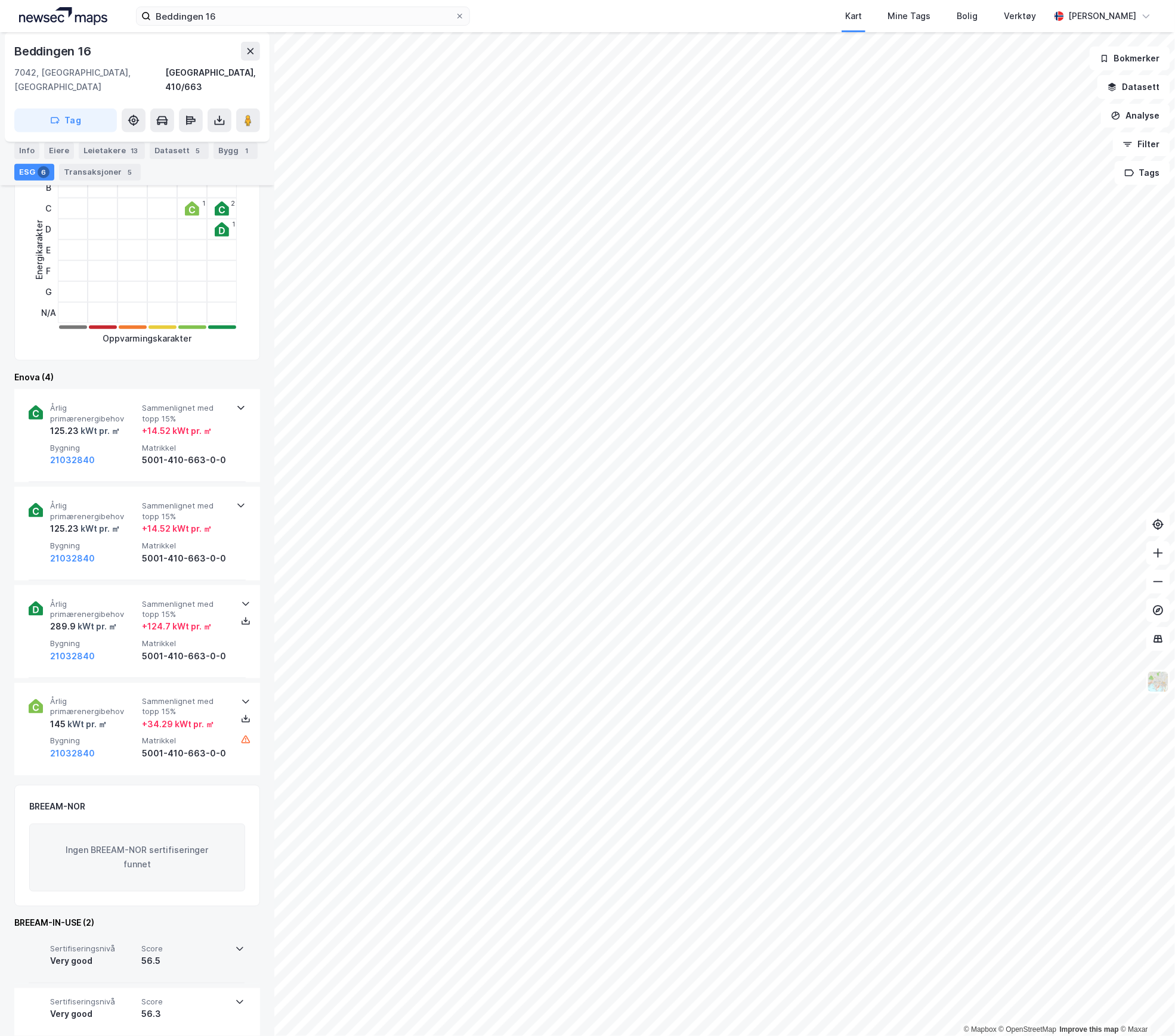
click at [139, 946] on div "Sertifiseringsnivå Very good Score 56.5" at bounding box center [139, 957] width 177 height 24
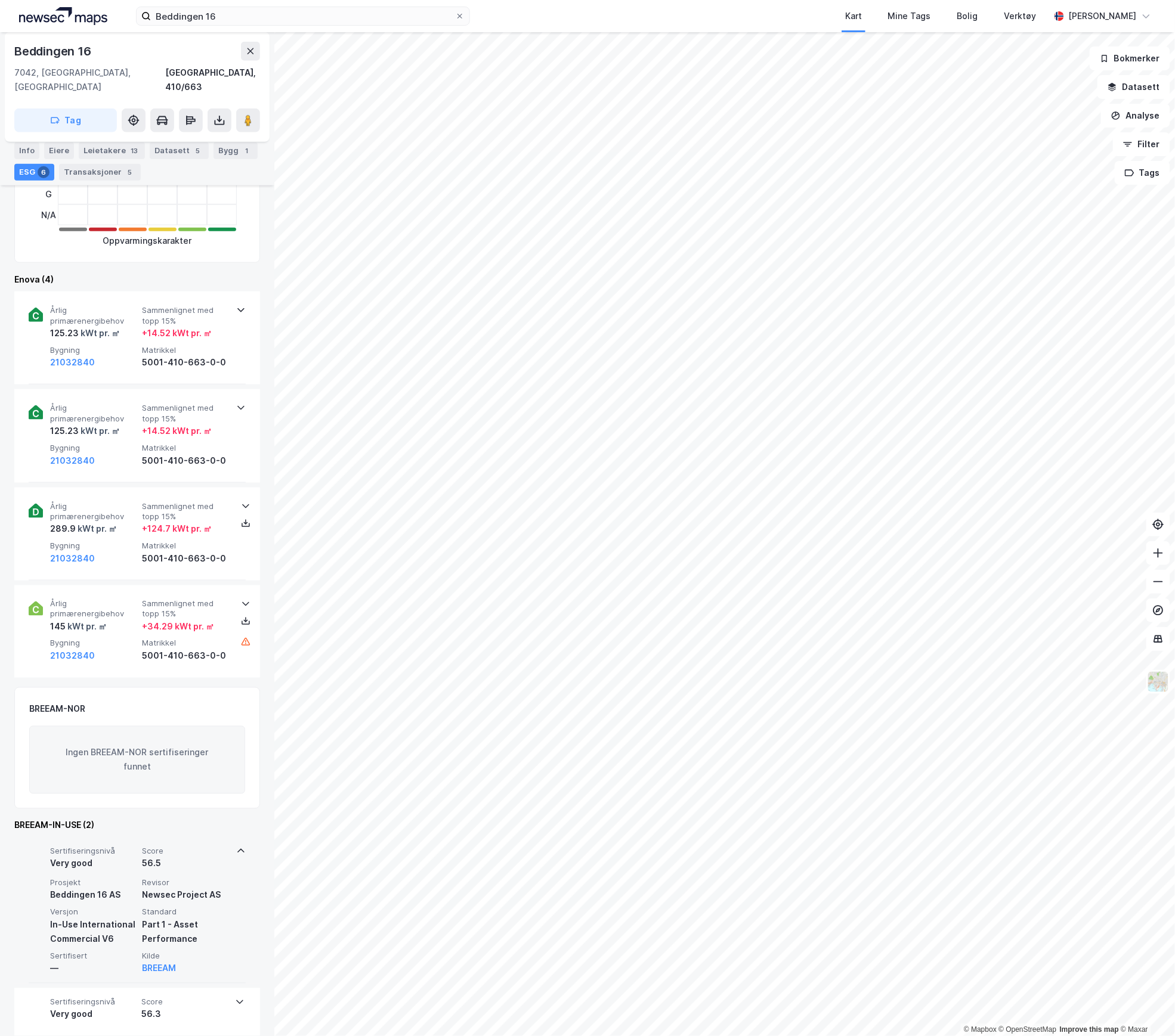
click at [120, 928] on div "In-Use International Commercial V6" at bounding box center [93, 932] width 87 height 29
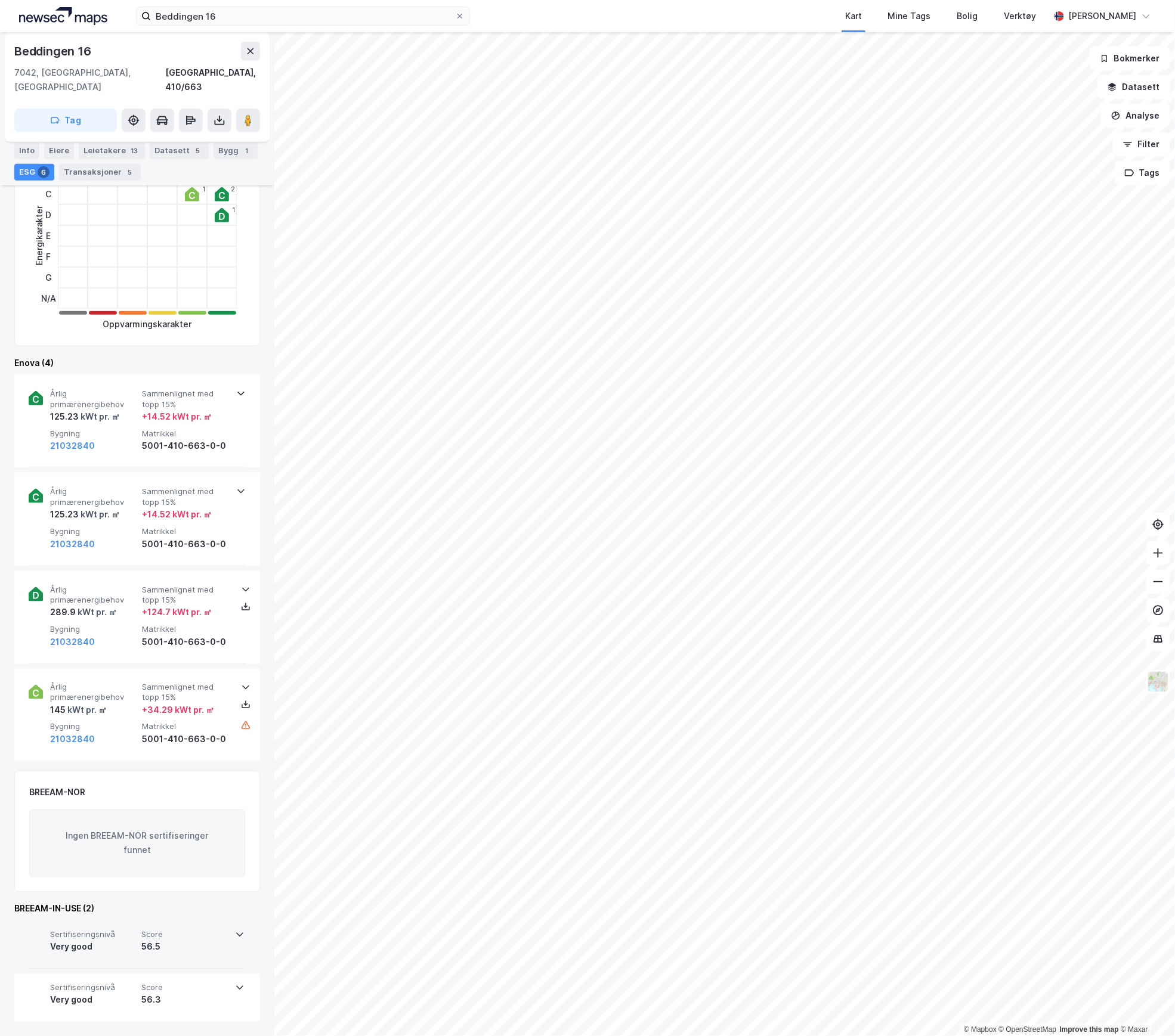
scroll to position [242, 0]
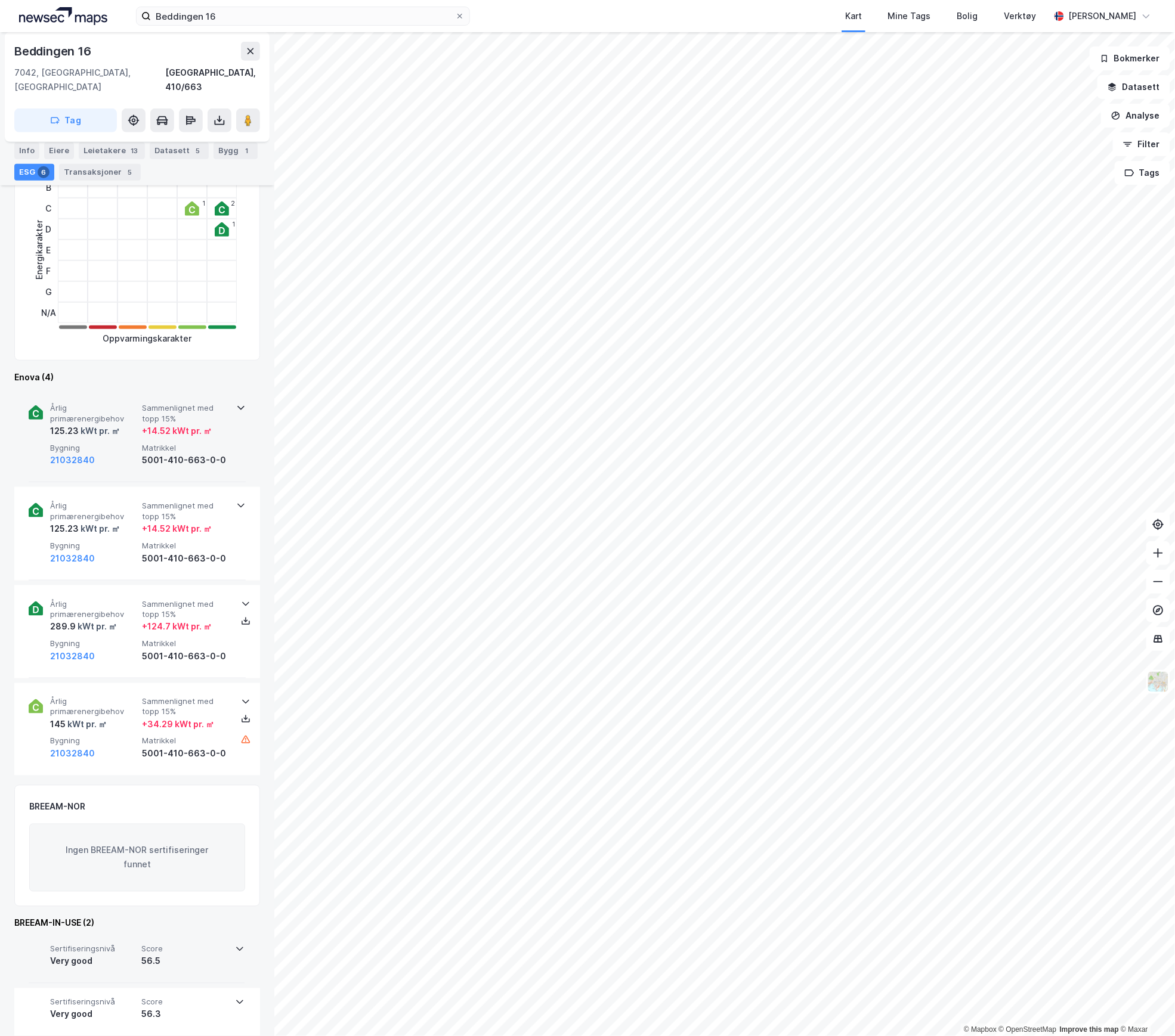
click at [132, 424] on div "125.23 kWt pr. ㎡" at bounding box center [93, 430] width 87 height 14
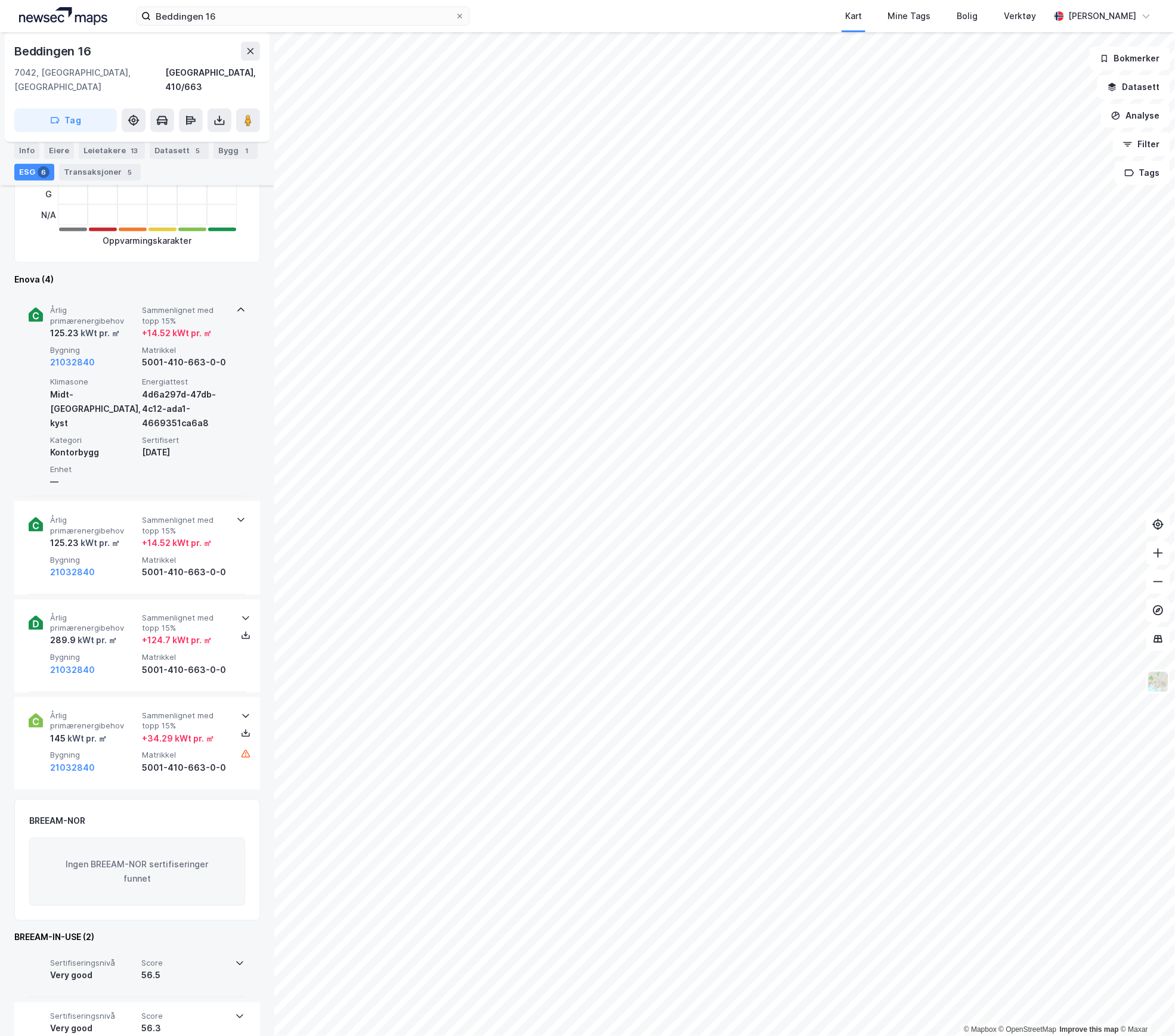
click at [118, 397] on div "Klimasone Midt-[GEOGRAPHIC_DATA], [GEOGRAPHIC_DATA]" at bounding box center [93, 403] width 87 height 53
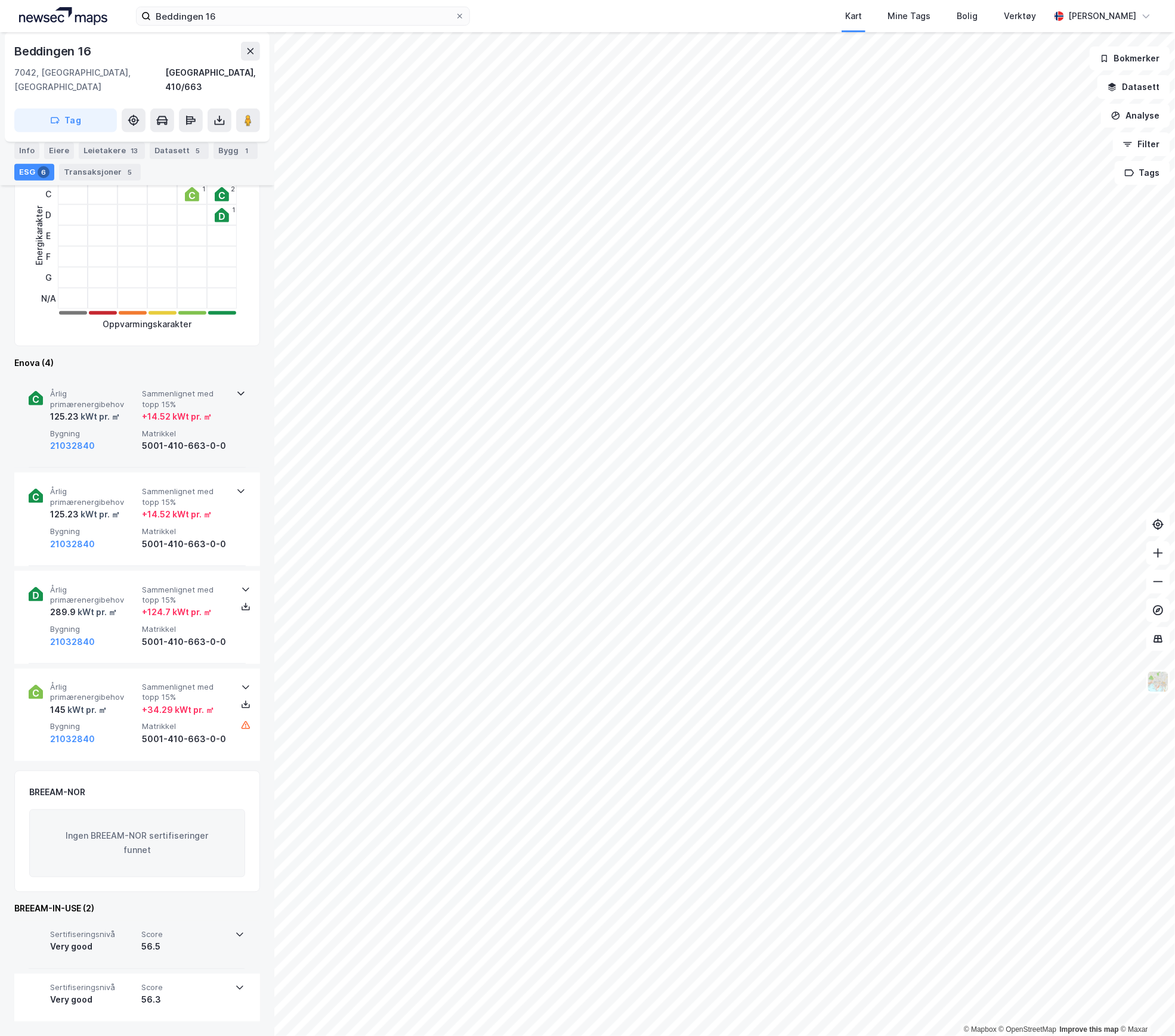
scroll to position [242, 0]
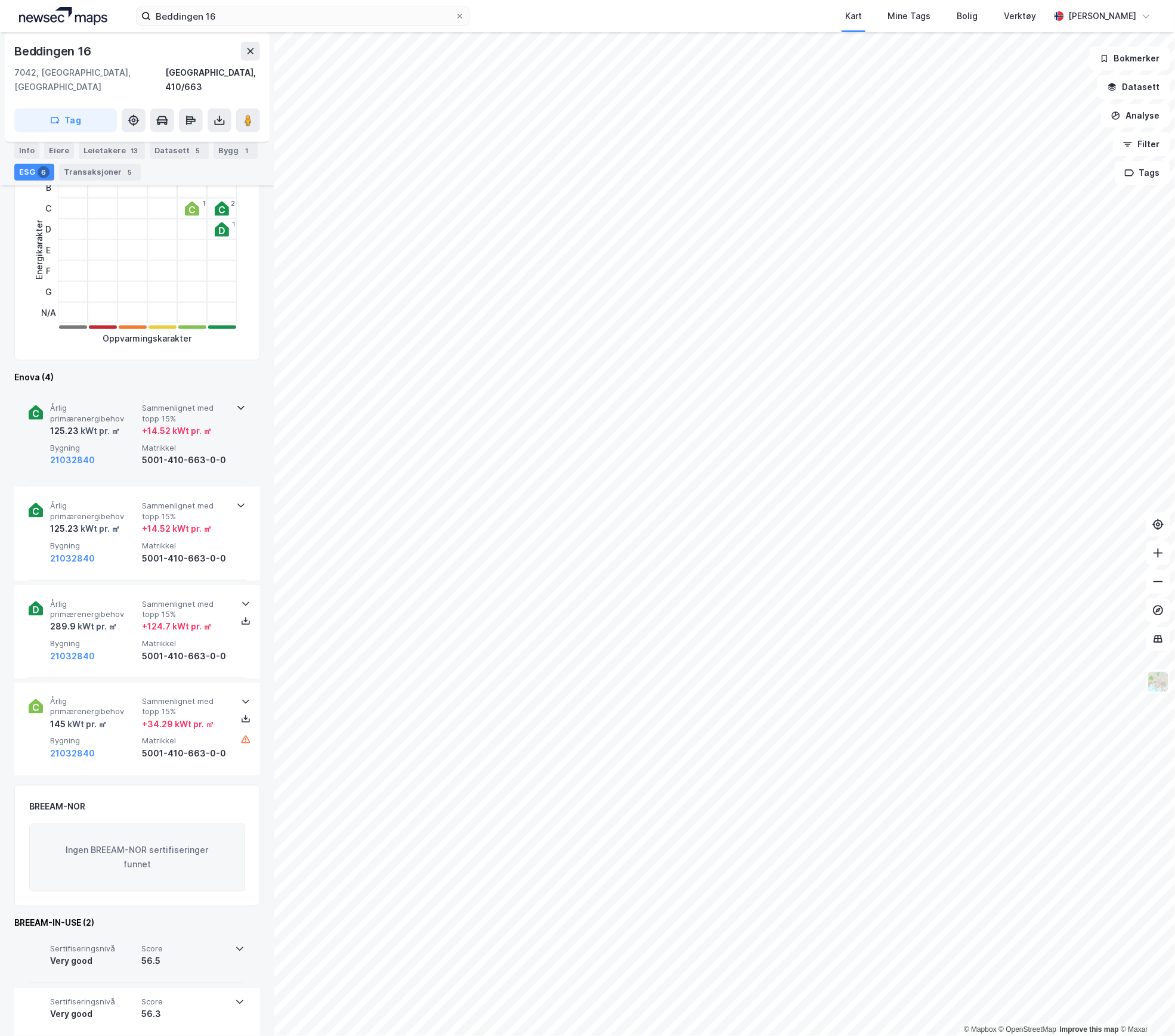
click at [120, 406] on span "Årlig primærenergibehov" at bounding box center [93, 413] width 87 height 21
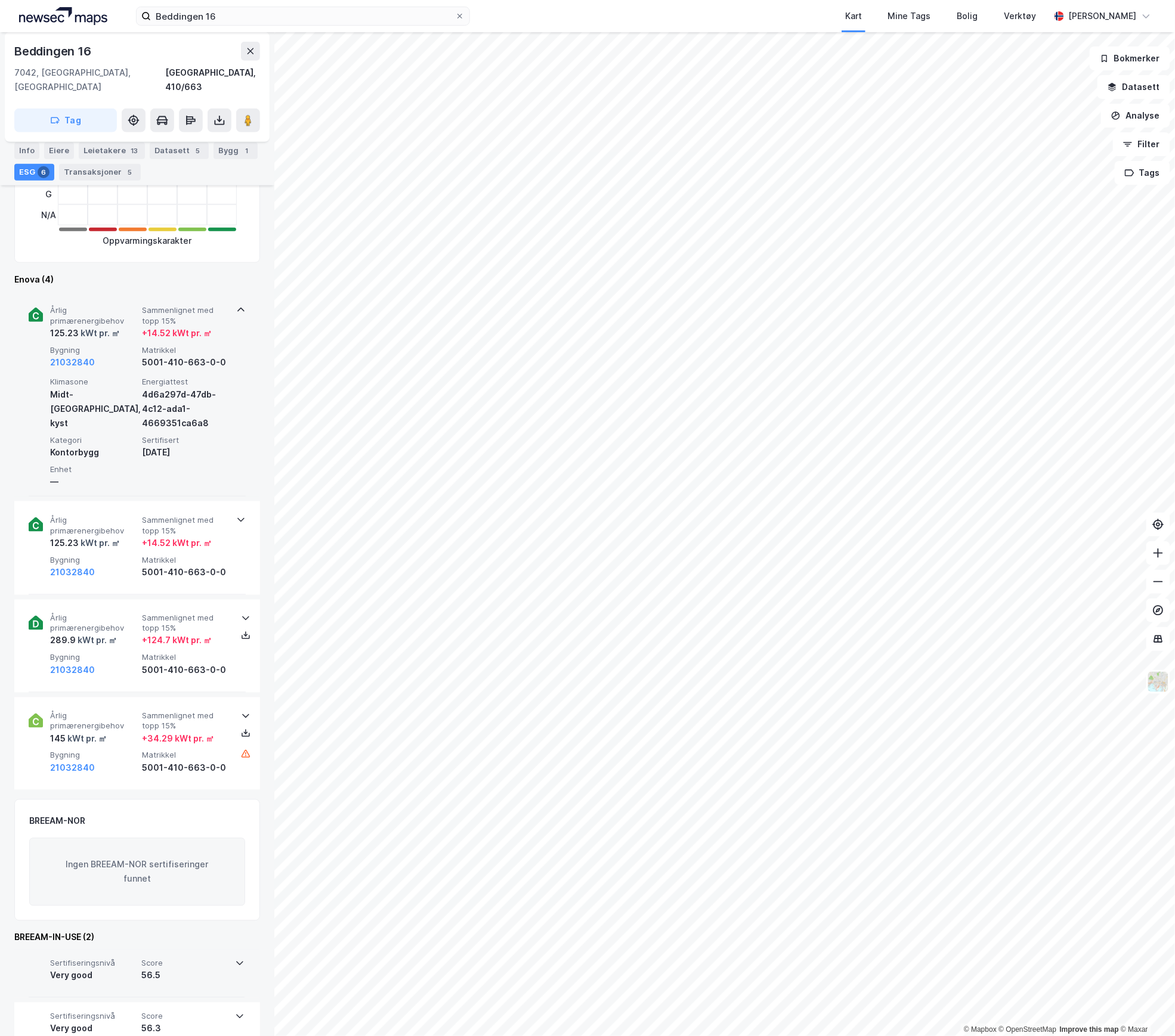
click at [120, 406] on div "Klimasone Midt-[GEOGRAPHIC_DATA], [GEOGRAPHIC_DATA]" at bounding box center [93, 403] width 87 height 53
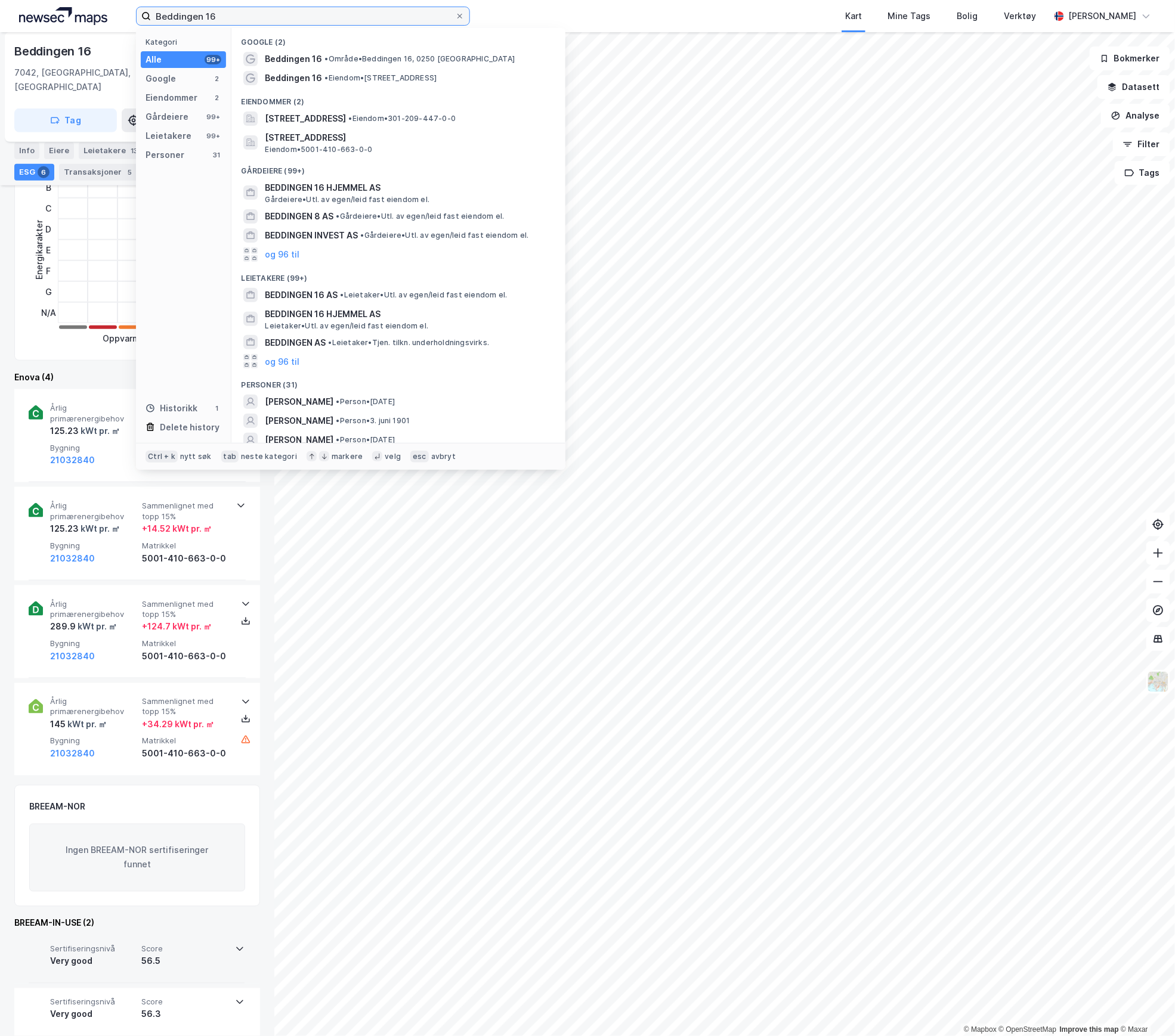
drag, startPoint x: 223, startPoint y: 19, endPoint x: 57, endPoint y: 17, distance: 166.0
click at [58, 17] on div "Beddingen 16 Kategori Alle 99+ Google 2 Eiendommer 2 Gårdeiere 99+ Leietakere 9…" at bounding box center [588, 16] width 1175 height 32
paste input "Dronning [STREET_ADDRESS]"
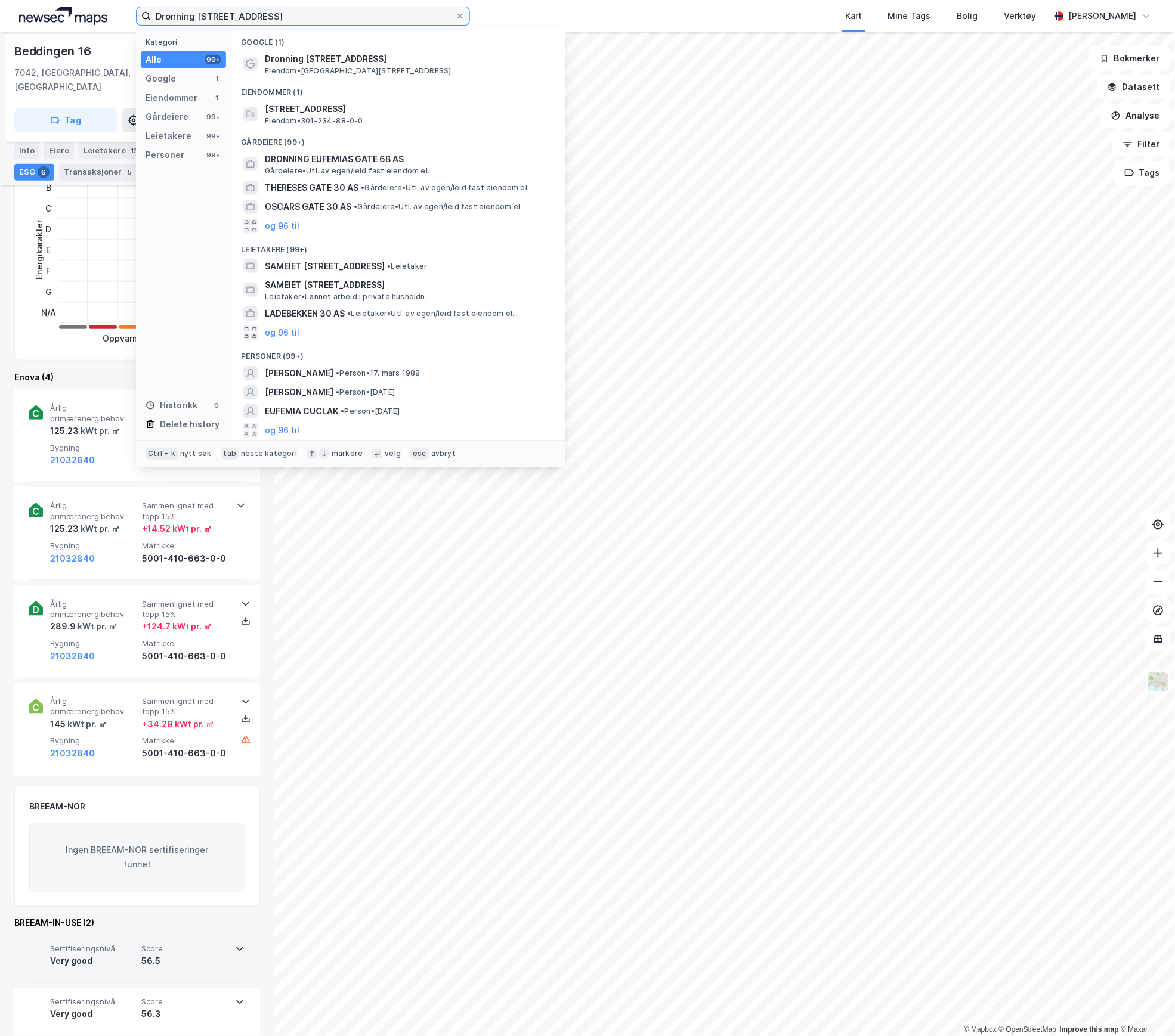
click at [179, 19] on input "Dronning [STREET_ADDRESS]" at bounding box center [302, 16] width 304 height 18
click at [176, 18] on input "Dronning [STREET_ADDRESS]" at bounding box center [302, 16] width 304 height 18
click at [369, 105] on span "[STREET_ADDRESS]" at bounding box center [408, 108] width 286 height 14
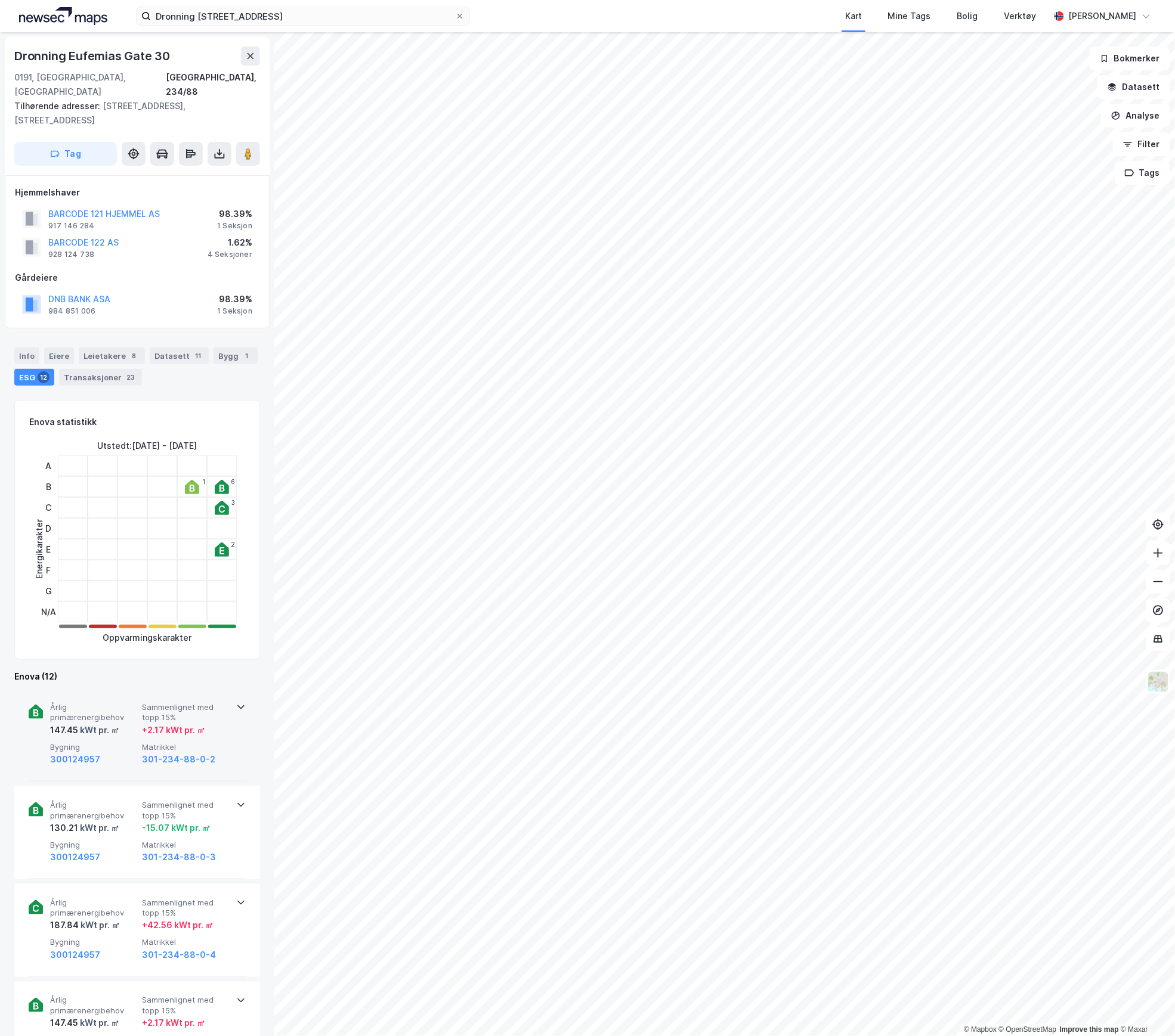
click at [110, 723] on div "kWt pr. ㎡" at bounding box center [99, 729] width 42 height 14
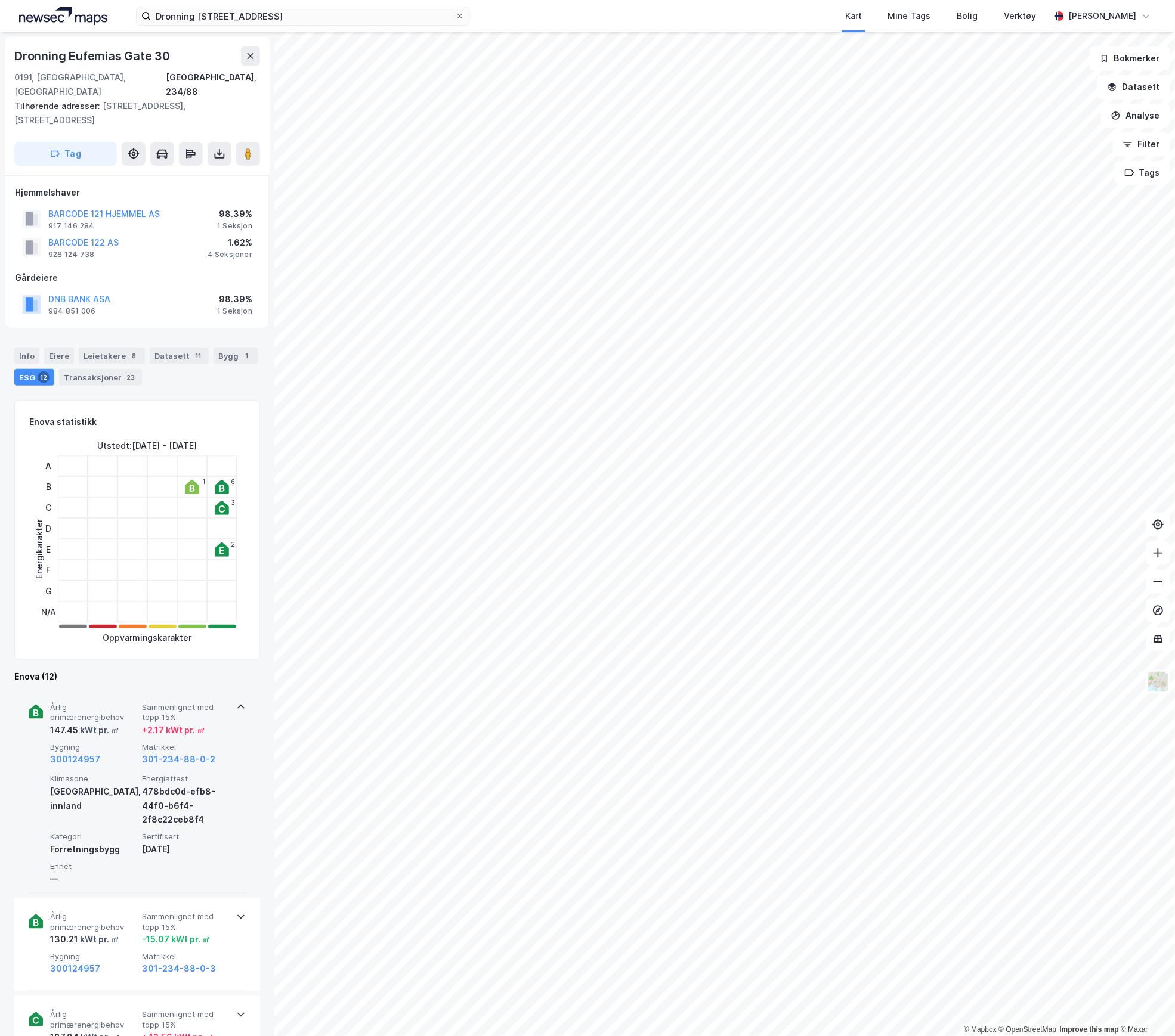
drag, startPoint x: 144, startPoint y: 836, endPoint x: 192, endPoint y: 836, distance: 48.0
click at [192, 842] on div "[DATE]" at bounding box center [186, 849] width 87 height 14
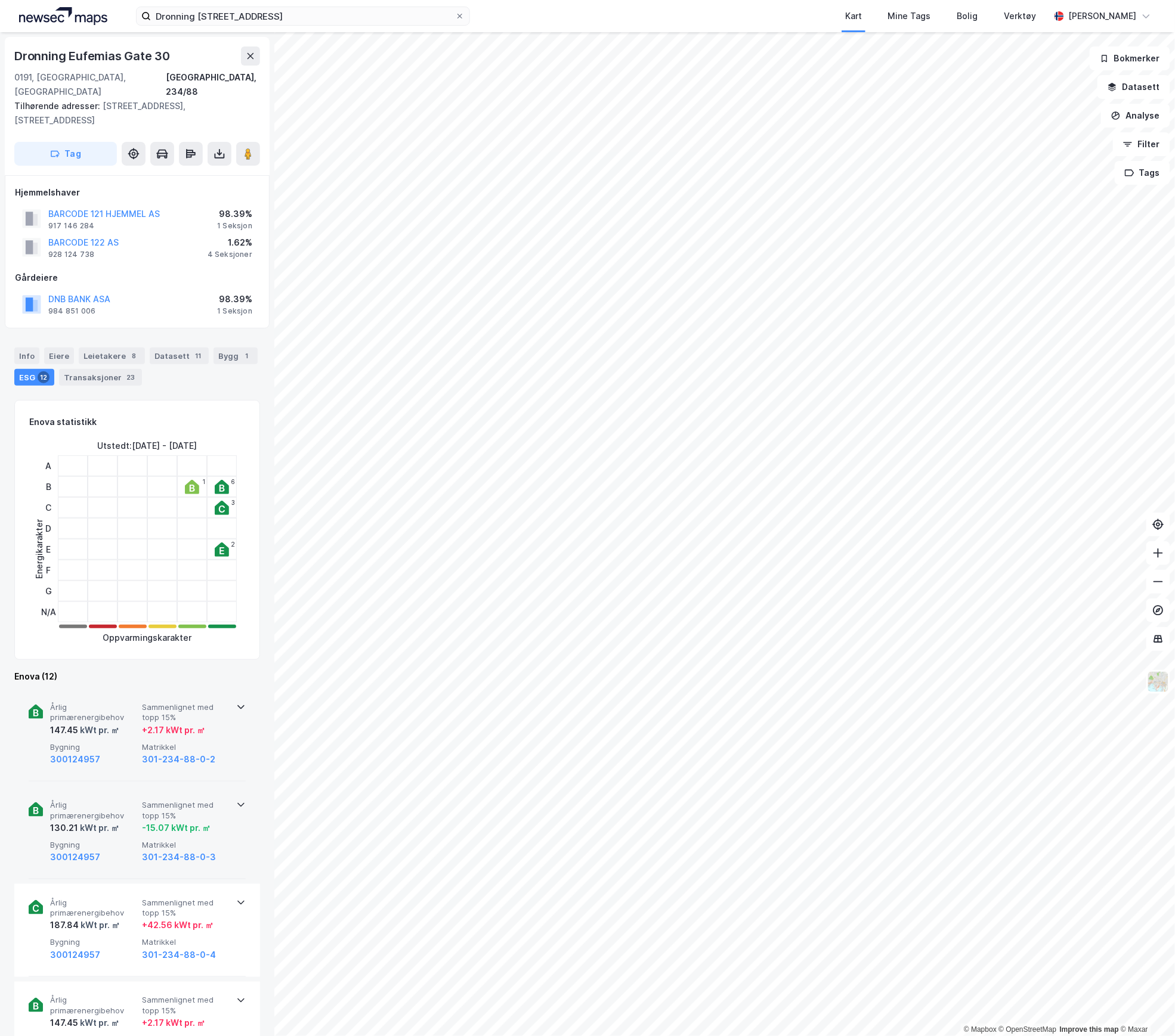
click at [147, 840] on span "Matrikkel" at bounding box center [186, 845] width 87 height 10
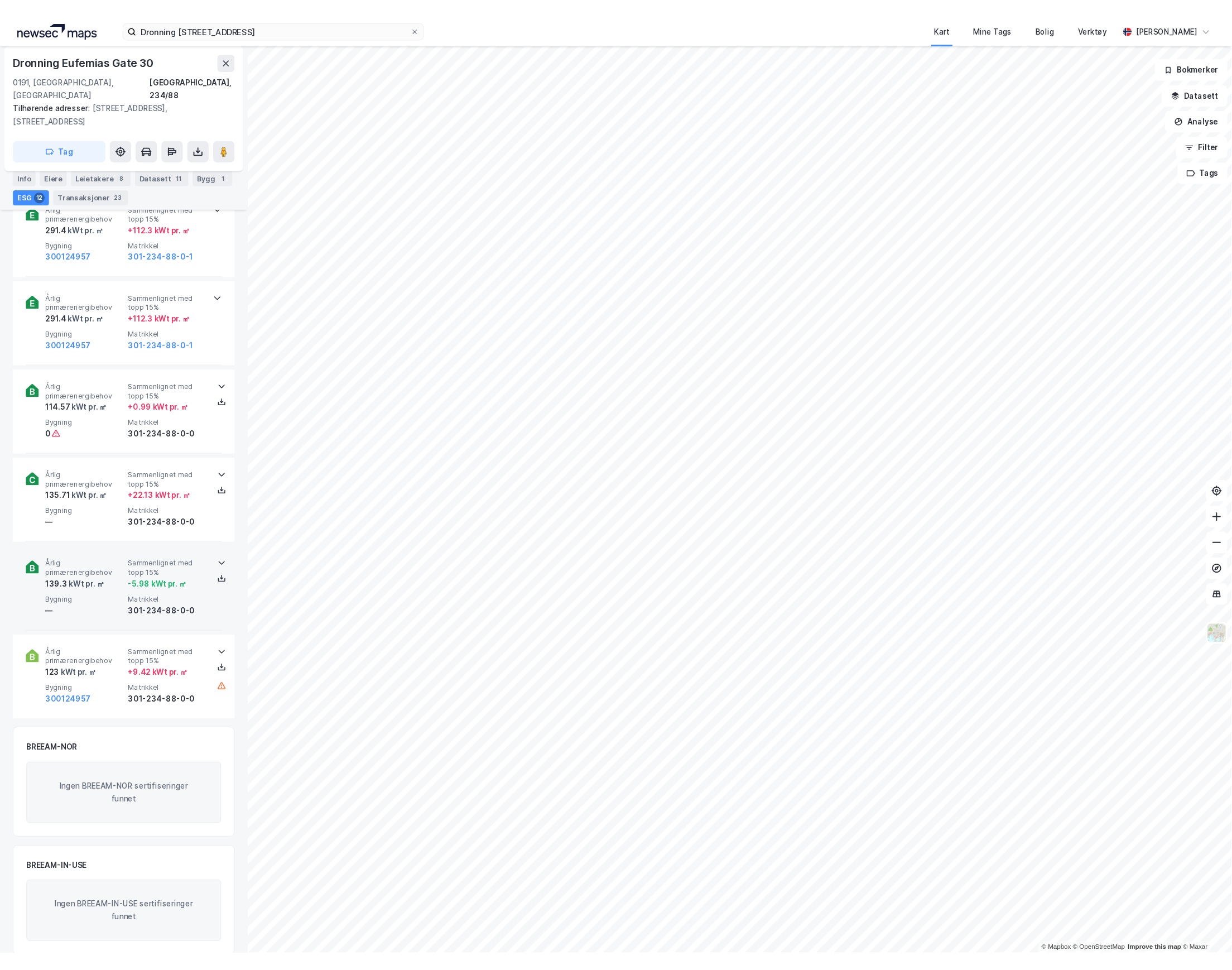
scroll to position [1120, 0]
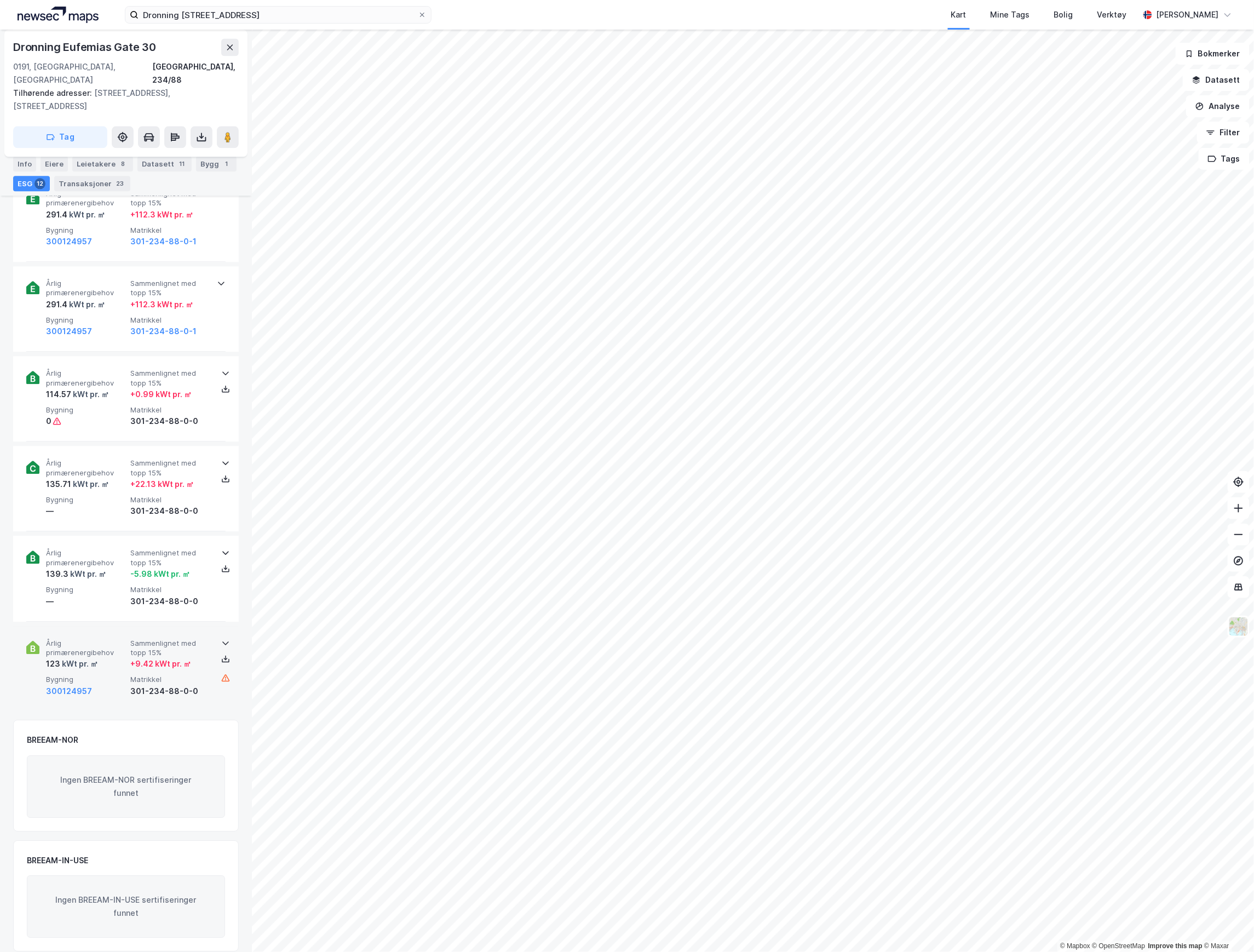
click at [104, 685] on div "300124957" at bounding box center [86, 691] width 80 height 13
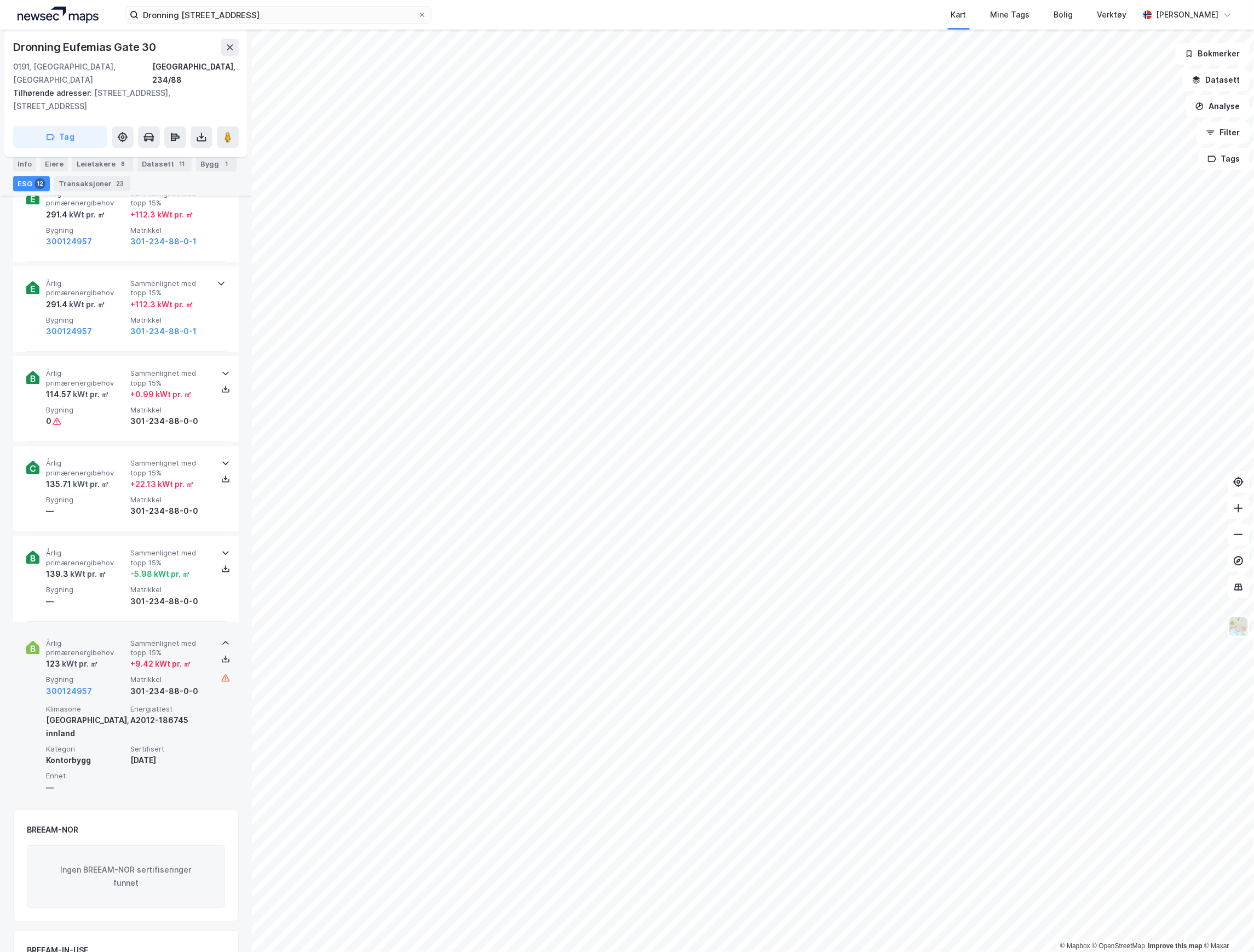
click at [104, 659] on div "Årlig primærenergibehov 123 kWt pr. ㎡ Sammenlignet med topp 15% + 9.42 kWt pr. …" at bounding box center [128, 669] width 165 height 59
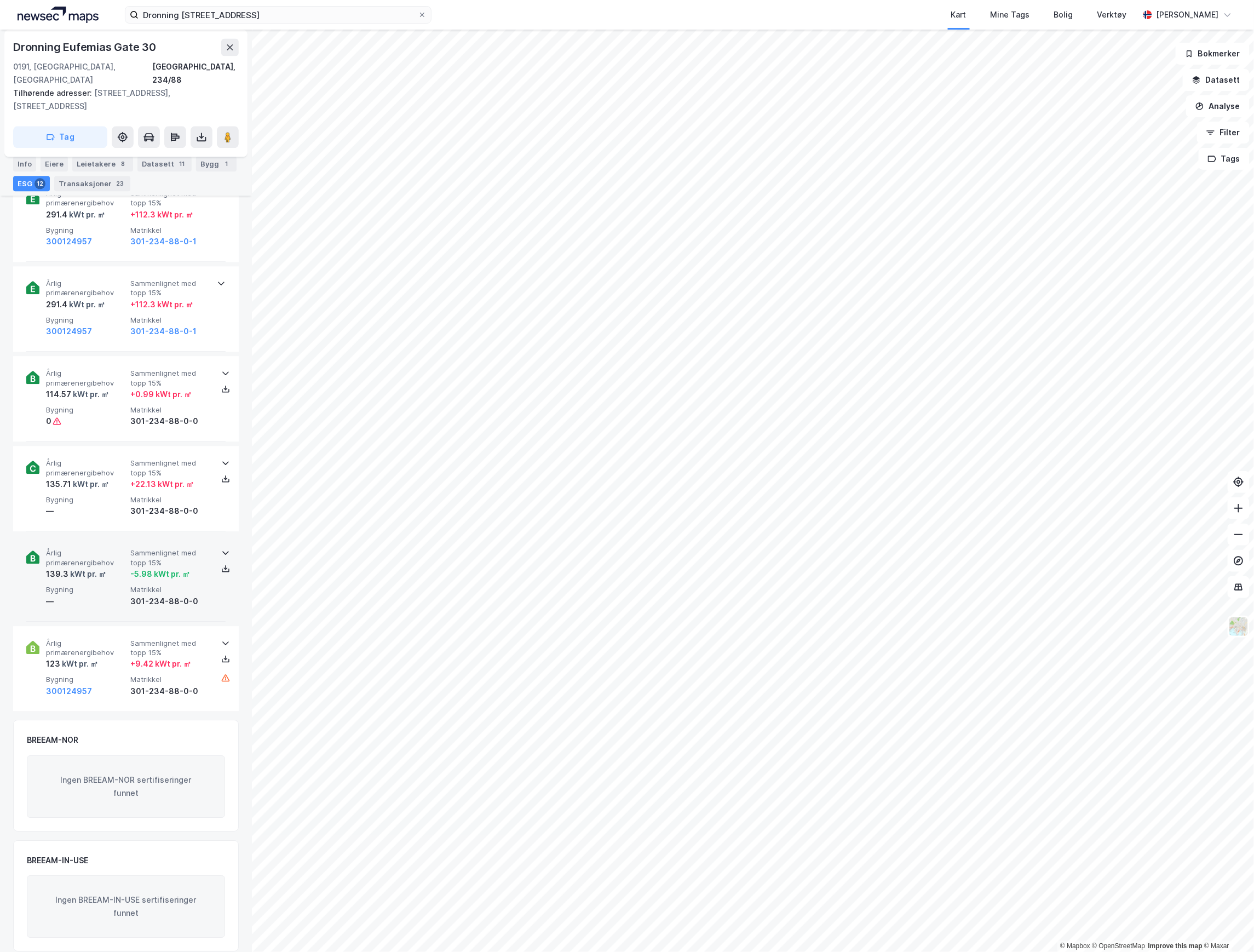
click at [104, 595] on div "—" at bounding box center [86, 601] width 80 height 13
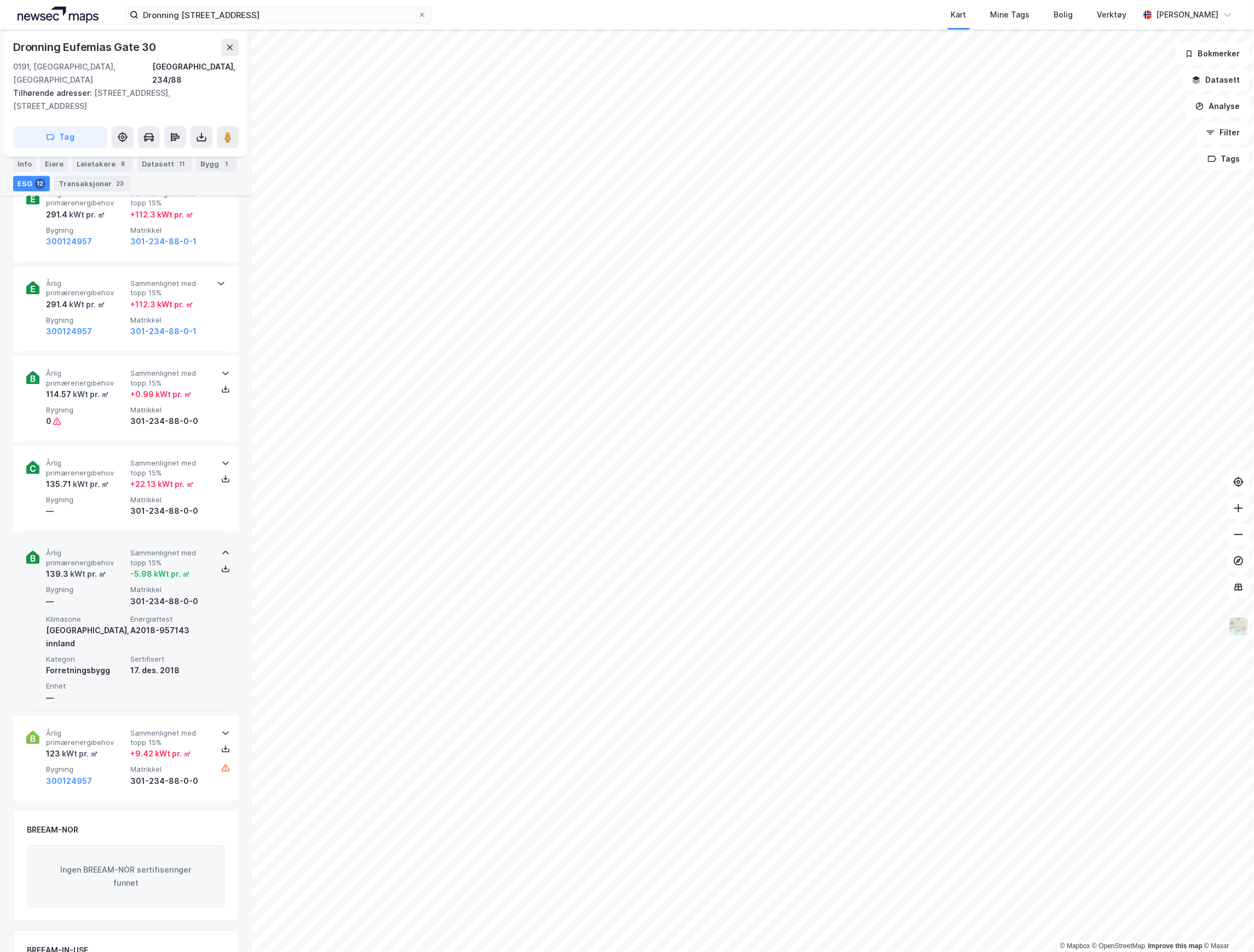
click at [108, 568] on div "139.3 kWt pr. ㎡" at bounding box center [86, 574] width 80 height 13
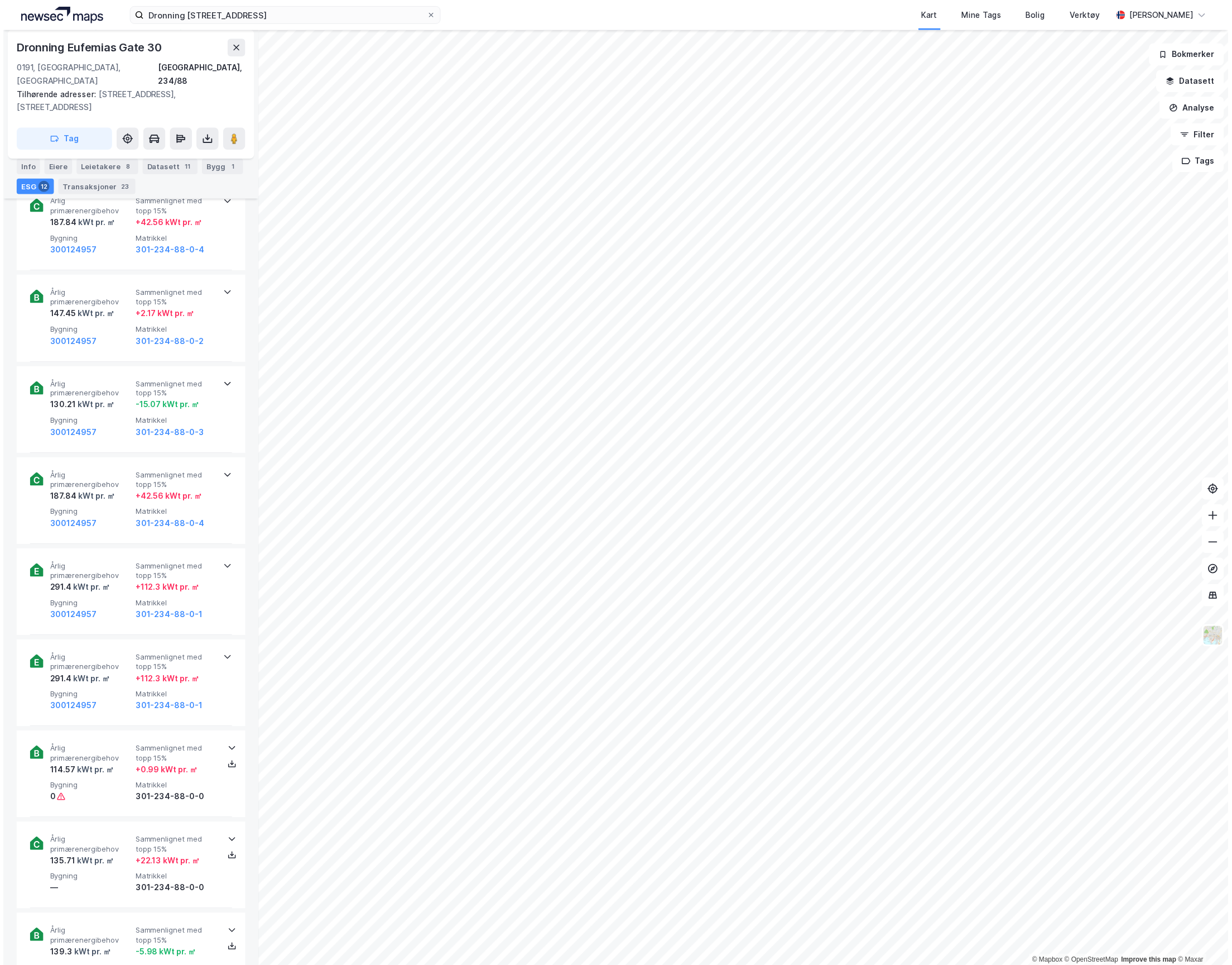
scroll to position [525, 0]
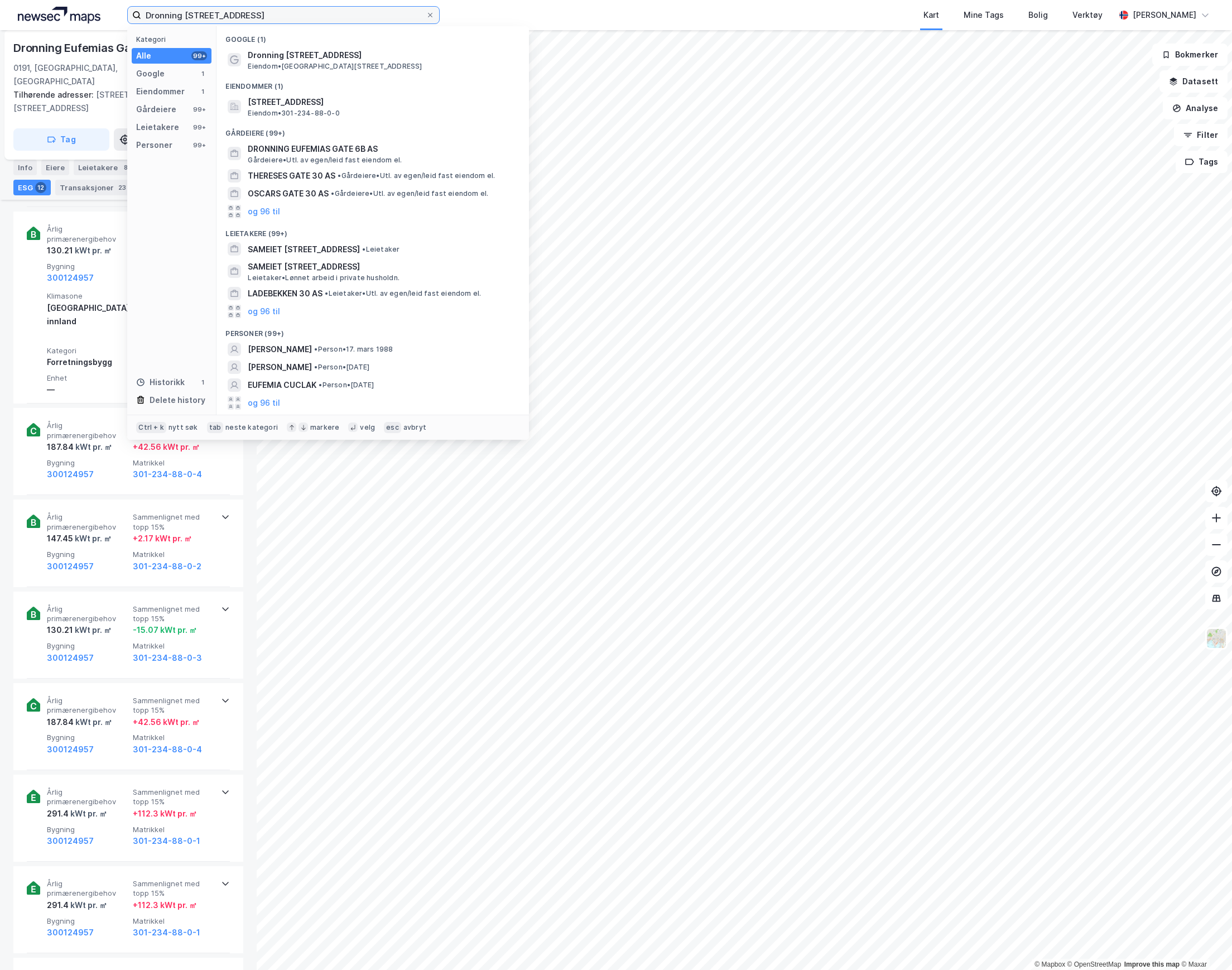
drag, startPoint x: 271, startPoint y: 12, endPoint x: 81, endPoint y: 16, distance: 190.0
click at [81, 16] on div "Dronning Eufemias gate 30 Kategori Alle 99+ Google 1 Eiendommer 1 Gårdeiere 99+…" at bounding box center [616, 15] width 1232 height 30
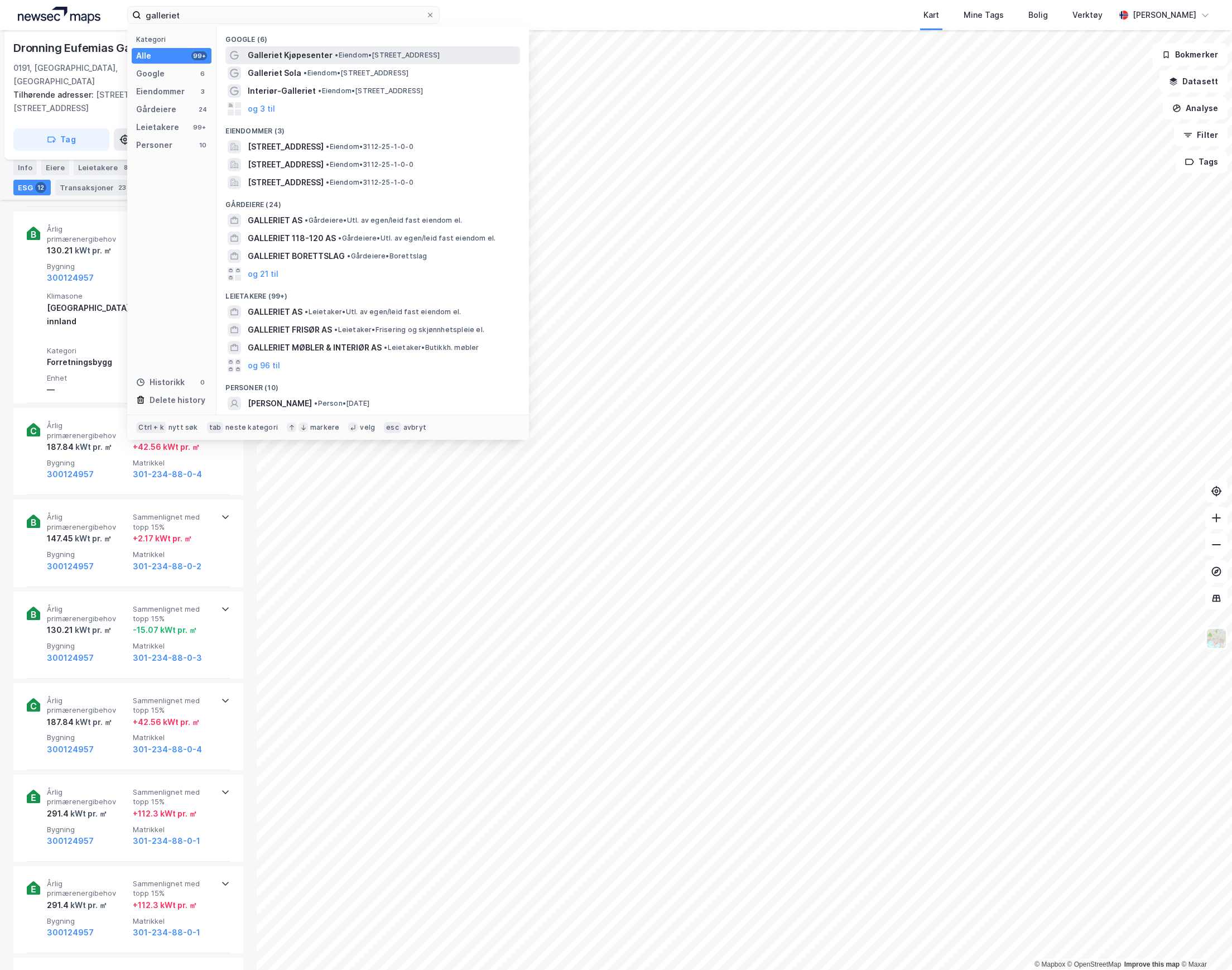
click at [354, 56] on span "• Eiendom • [STREET_ADDRESS]" at bounding box center [386, 55] width 105 height 9
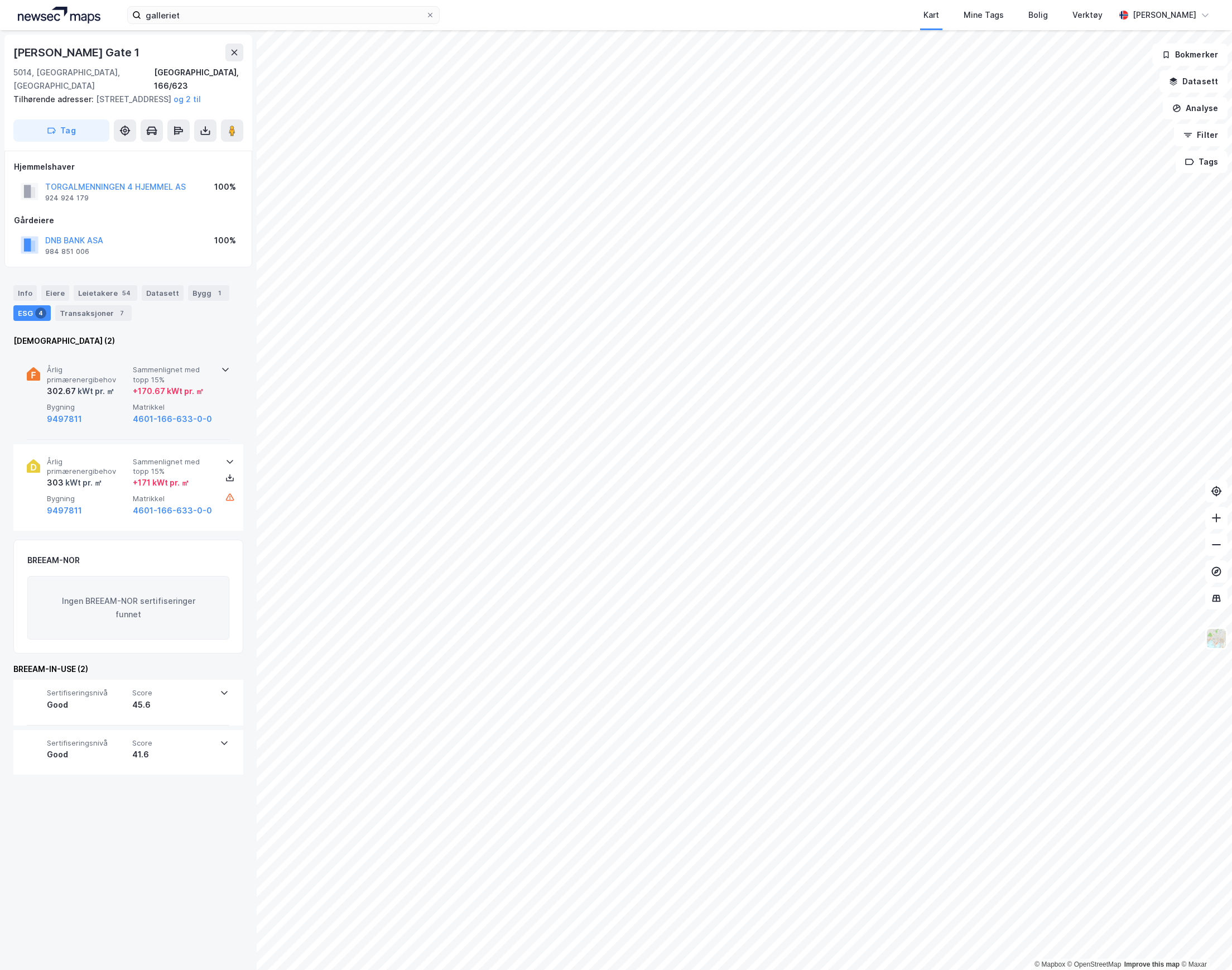
click at [119, 391] on div "302.67 kWt pr. ㎡" at bounding box center [87, 391] width 81 height 13
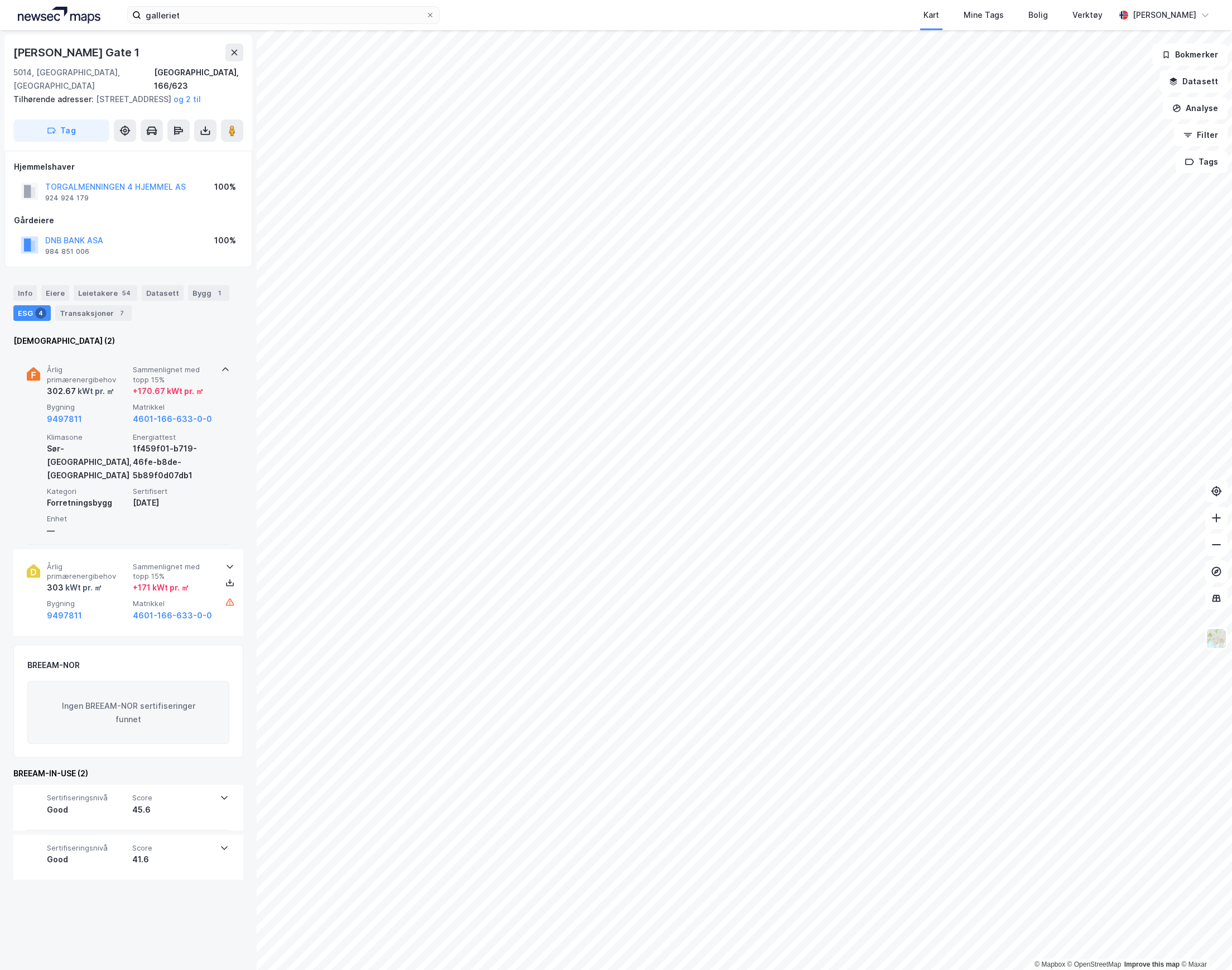
click at [124, 378] on span "Årlig primærenergibehov" at bounding box center [87, 374] width 81 height 20
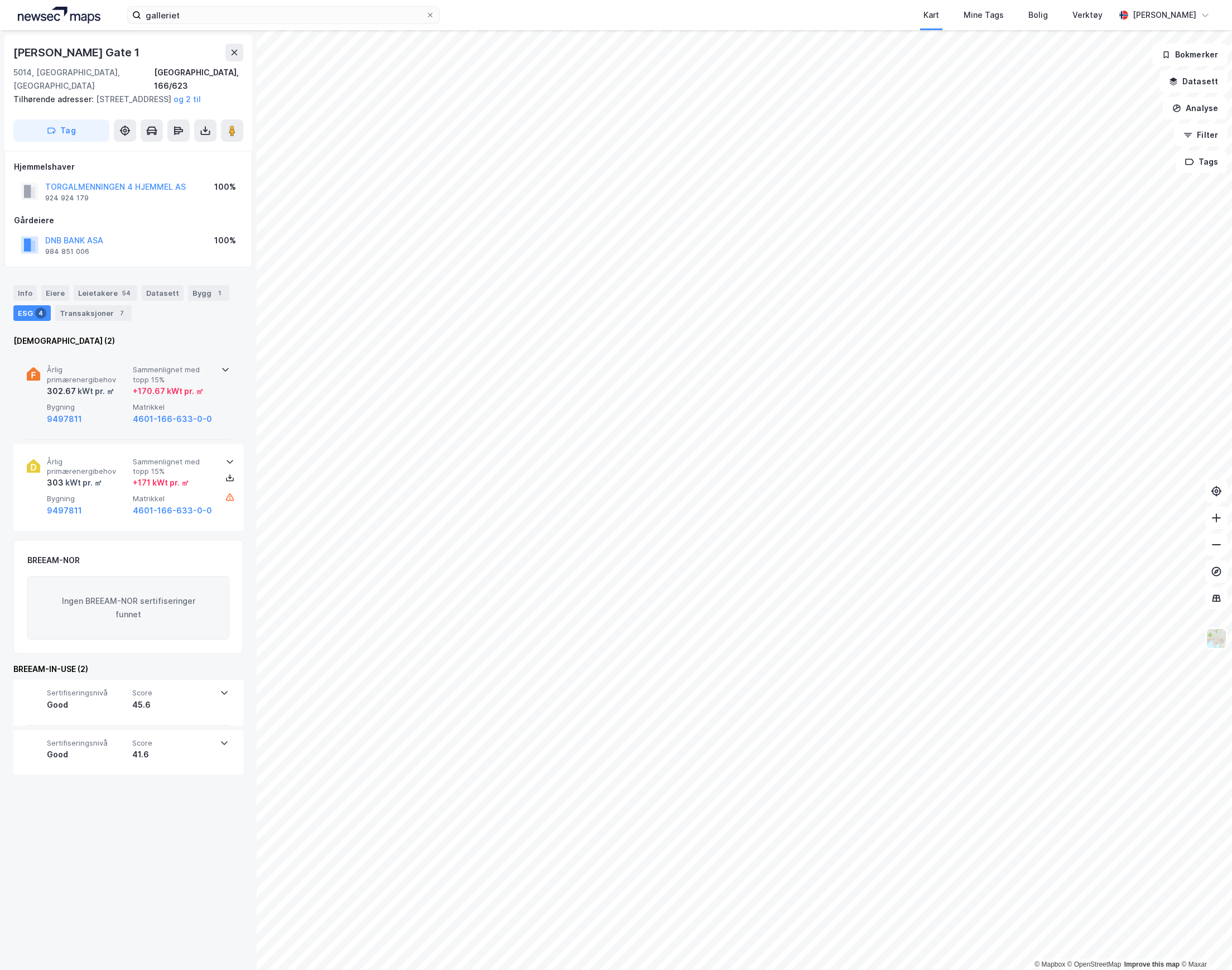
click at [111, 420] on div "9497811" at bounding box center [87, 418] width 81 height 13
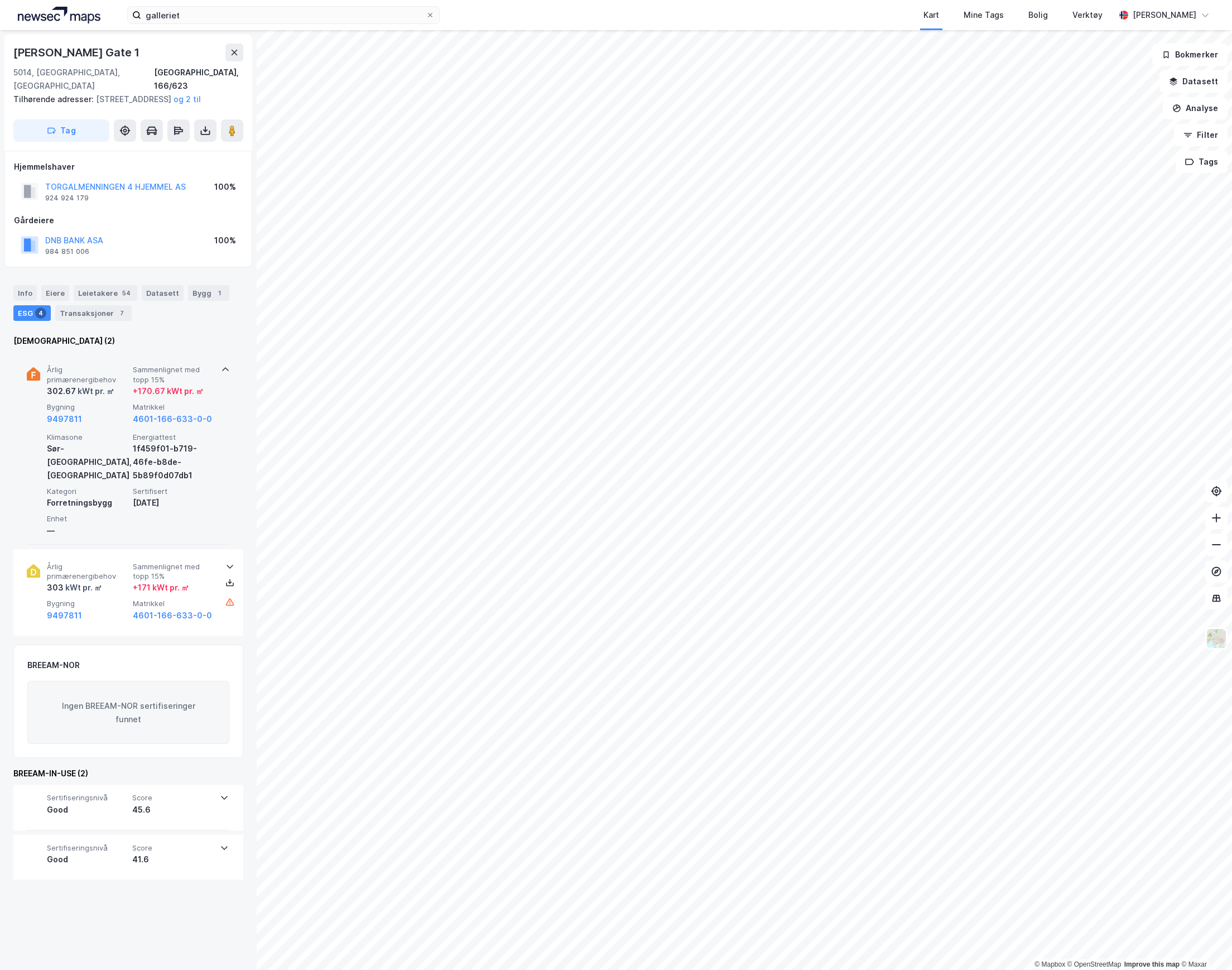
click at [114, 411] on span "Bygning" at bounding box center [87, 406] width 81 height 10
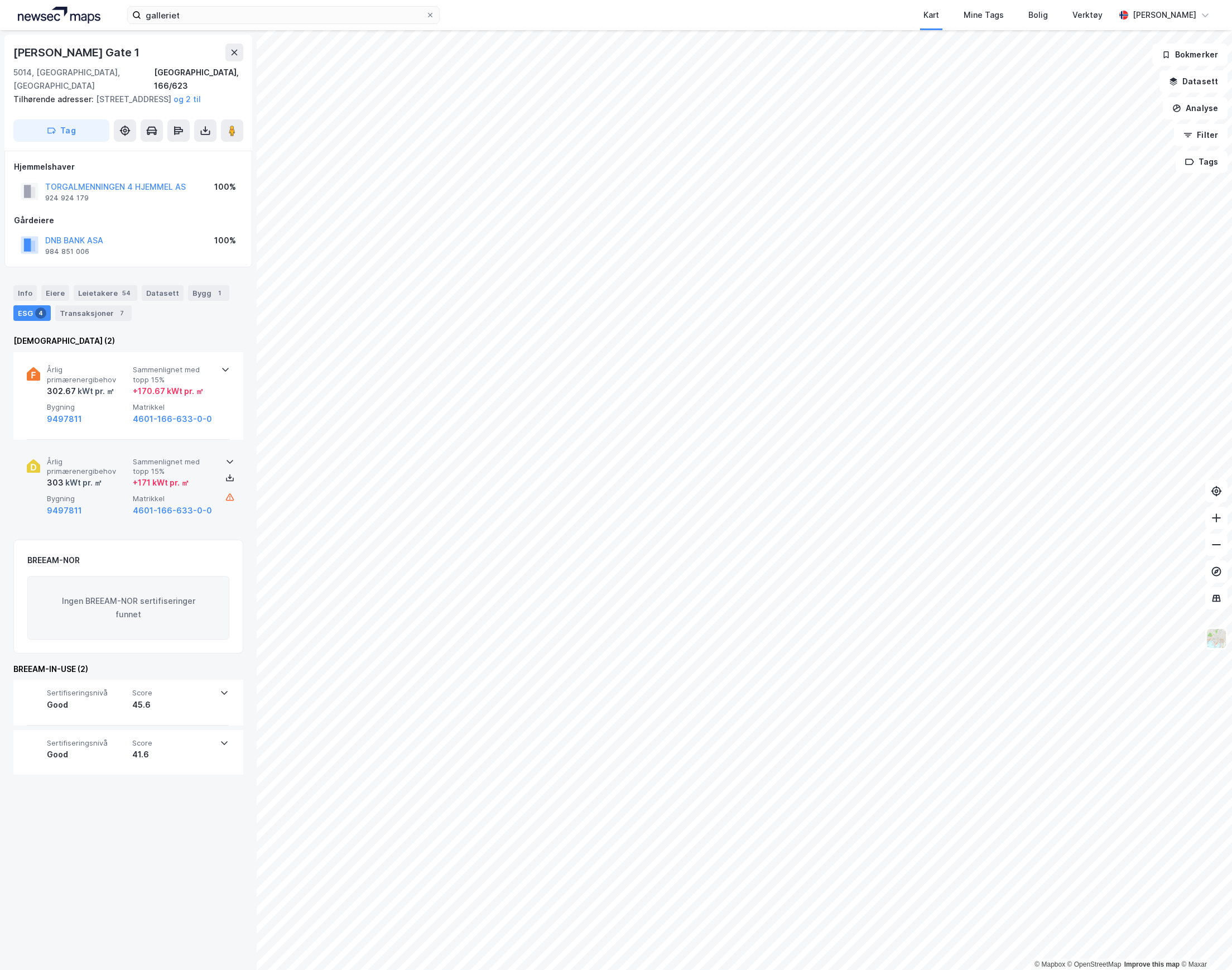
click at [116, 499] on span "Bygning" at bounding box center [87, 498] width 81 height 10
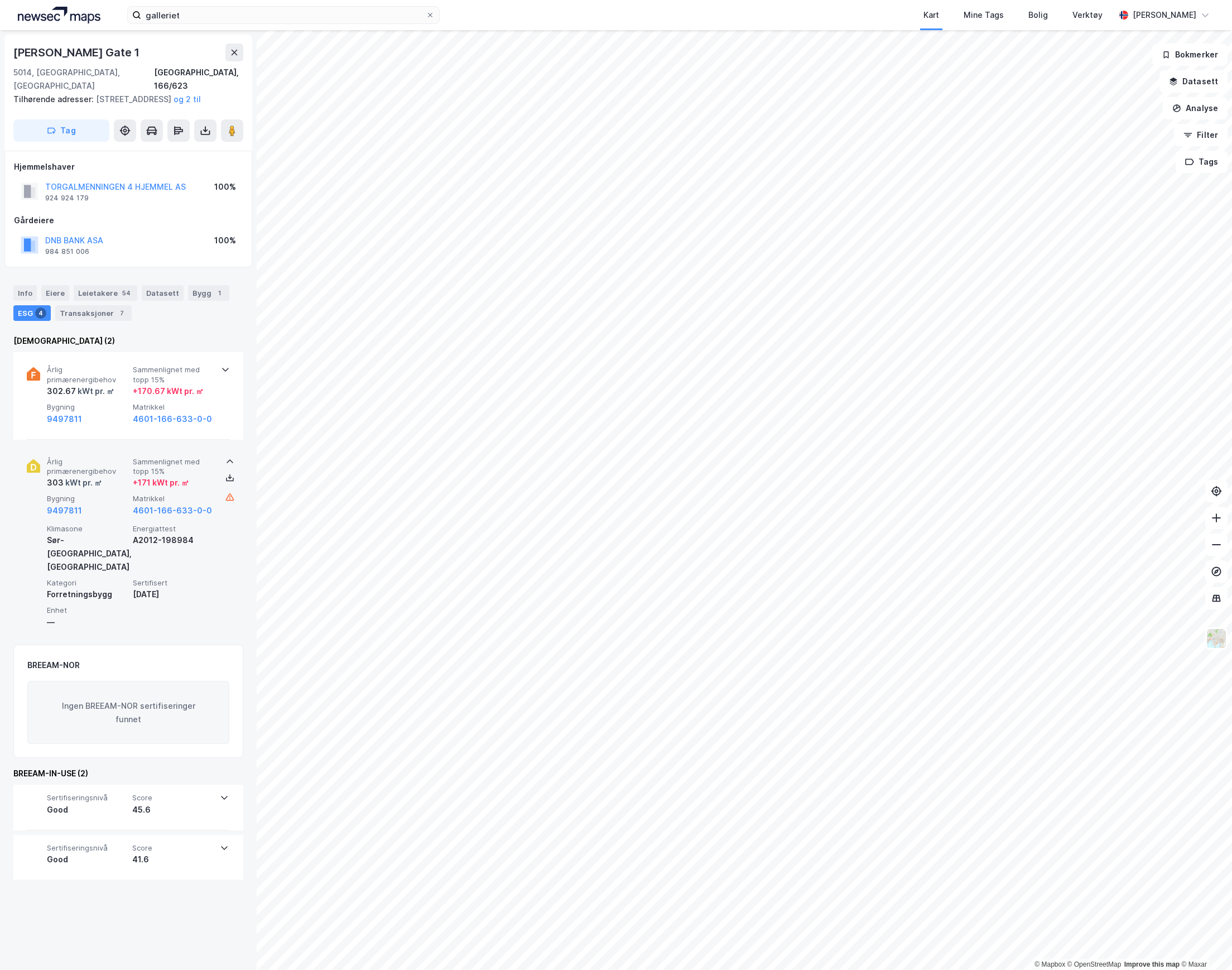
click at [116, 499] on span "Bygning" at bounding box center [87, 498] width 81 height 10
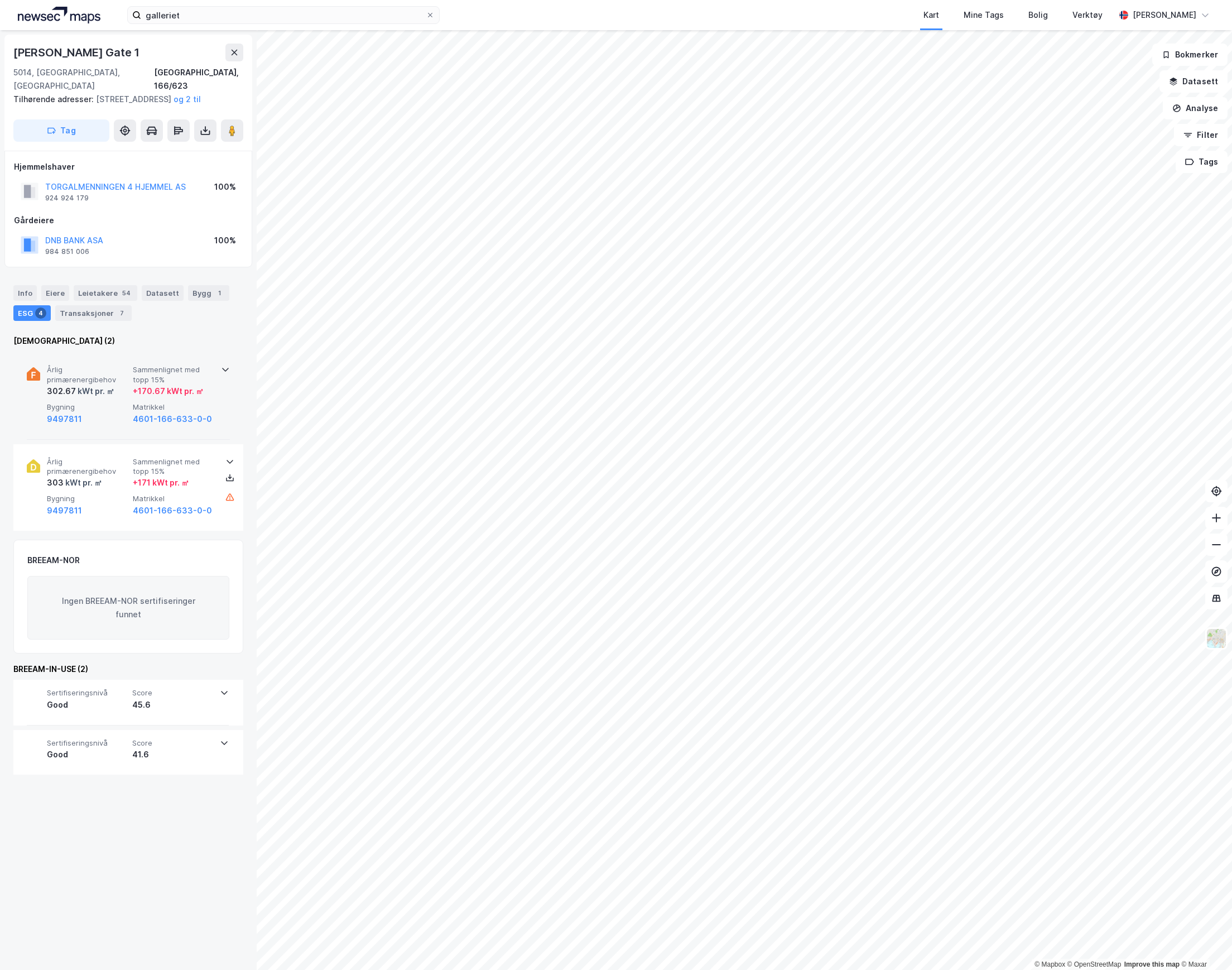
click at [116, 412] on div "9497811" at bounding box center [87, 418] width 81 height 13
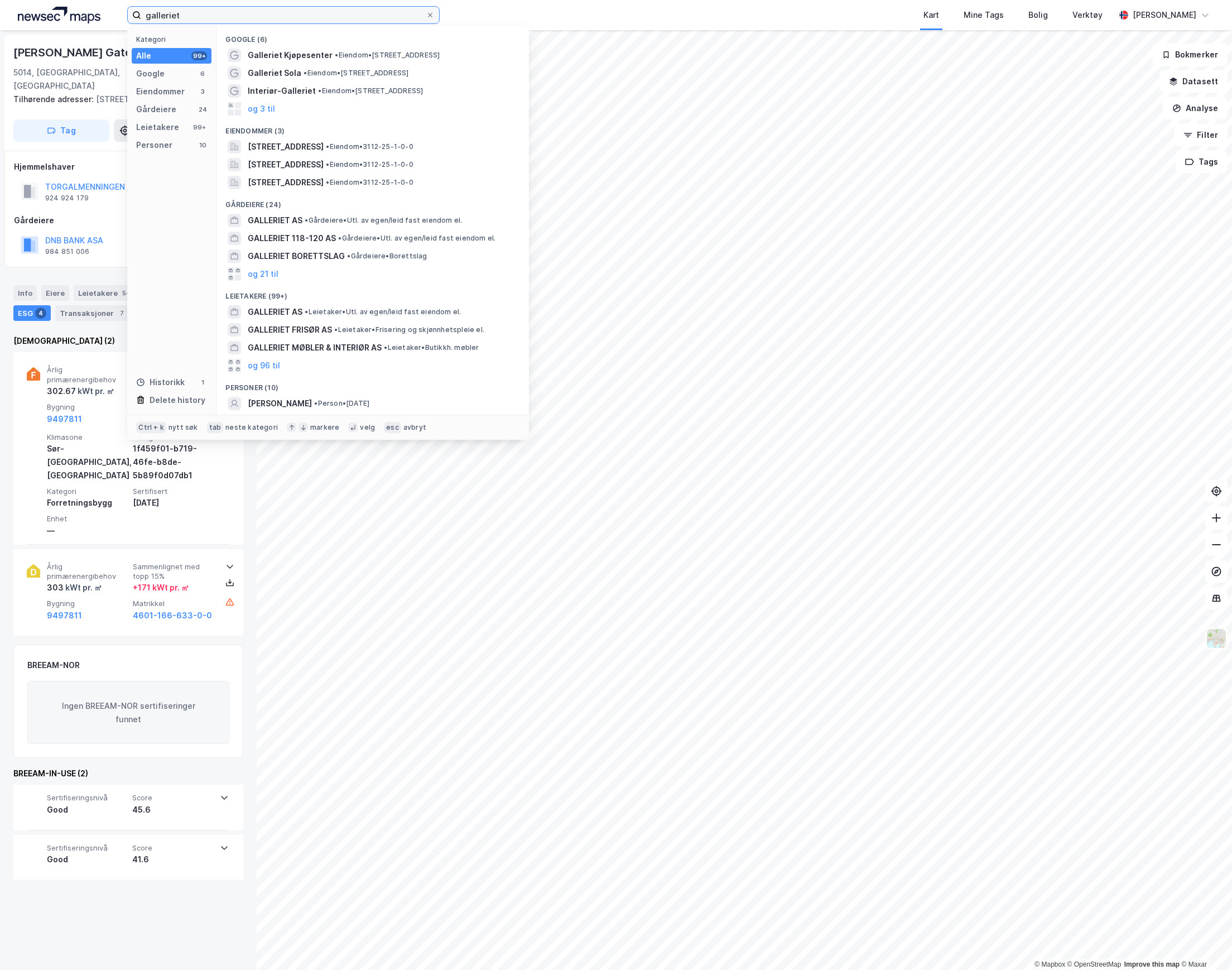
drag, startPoint x: 195, startPoint y: 16, endPoint x: 69, endPoint y: 22, distance: 126.1
click at [69, 22] on div "galleriet Kategori Alle 99+ Google 6 Eiendommer 3 Gårdeiere 24 Leietakere 99+ P…" at bounding box center [616, 15] width 1232 height 30
paste input "[STREET_ADDRESS]"
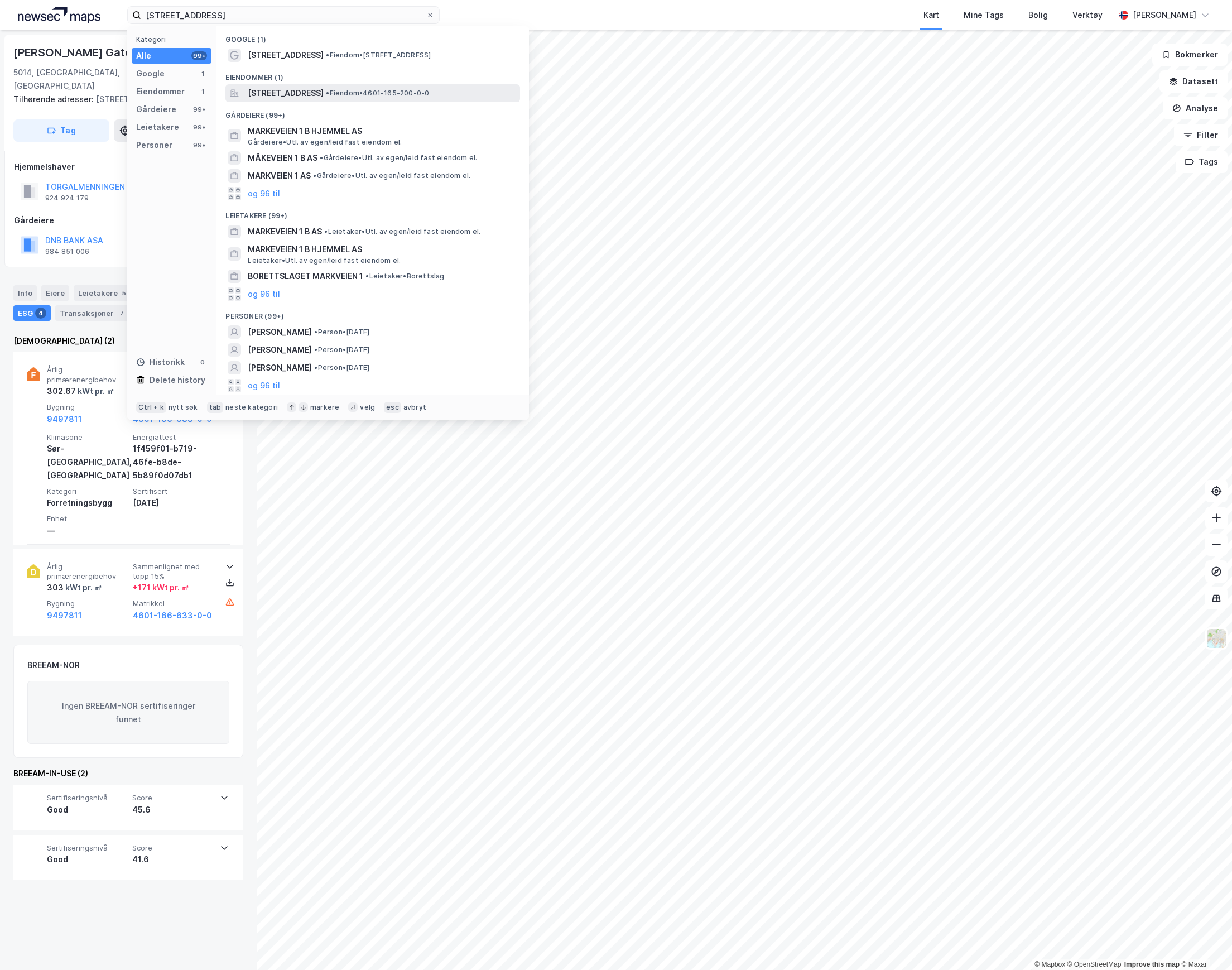
click at [305, 93] on span "[STREET_ADDRESS]" at bounding box center [286, 93] width 76 height 13
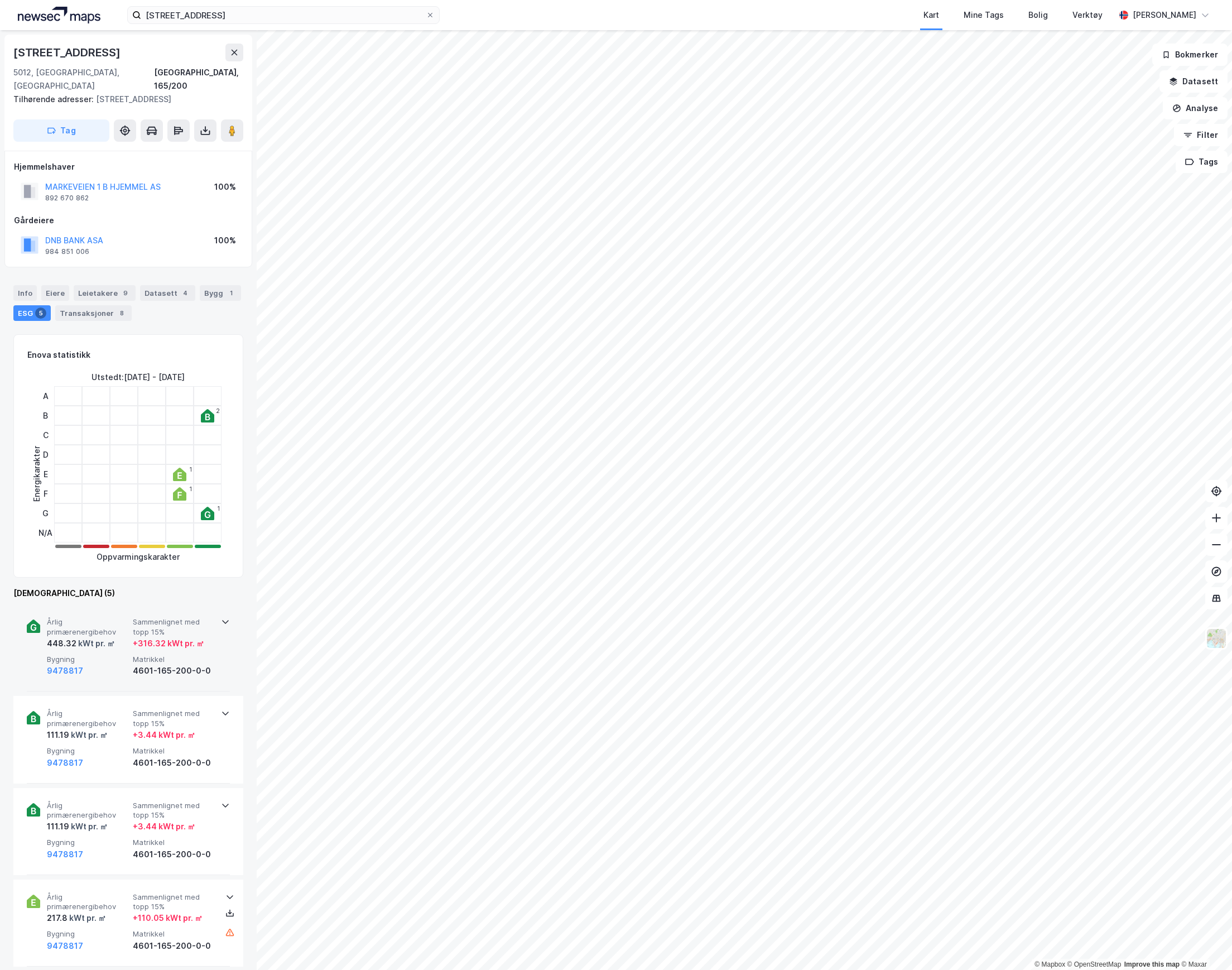
click at [111, 664] on div "9478817" at bounding box center [87, 670] width 81 height 13
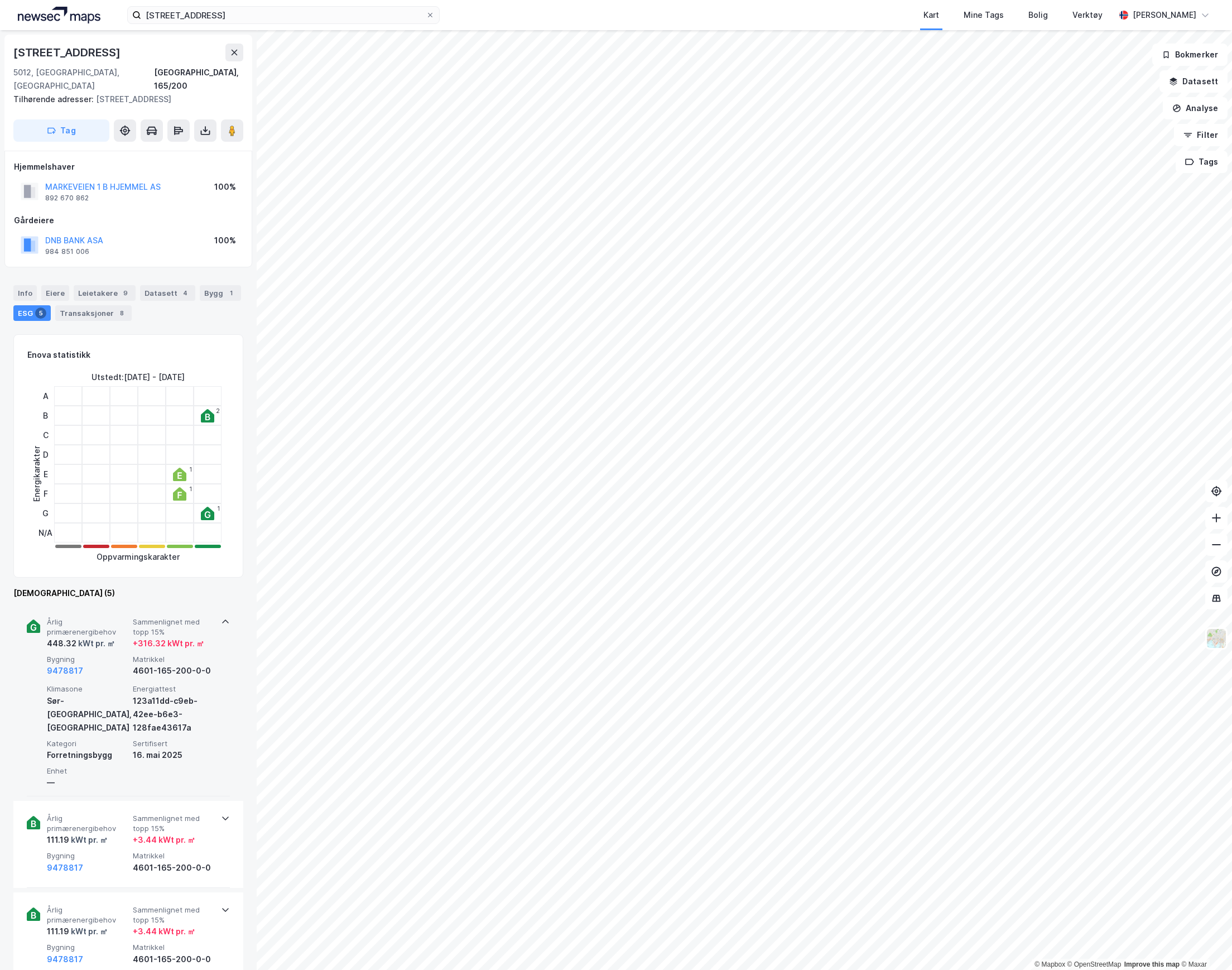
click at [110, 637] on div "kWt pr. ㎡" at bounding box center [95, 643] width 39 height 13
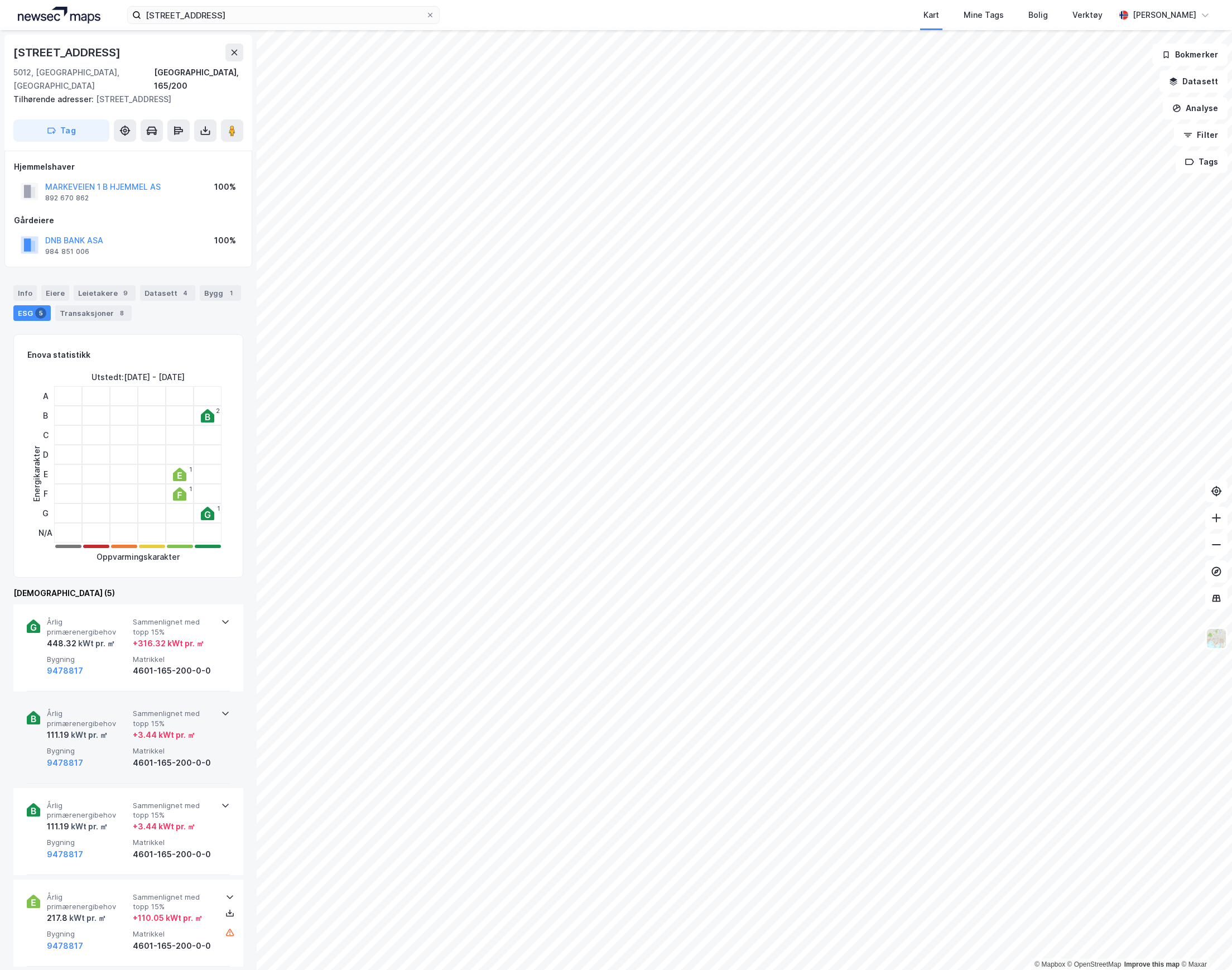
click at [99, 709] on span "Årlig primærenergibehov" at bounding box center [87, 718] width 81 height 20
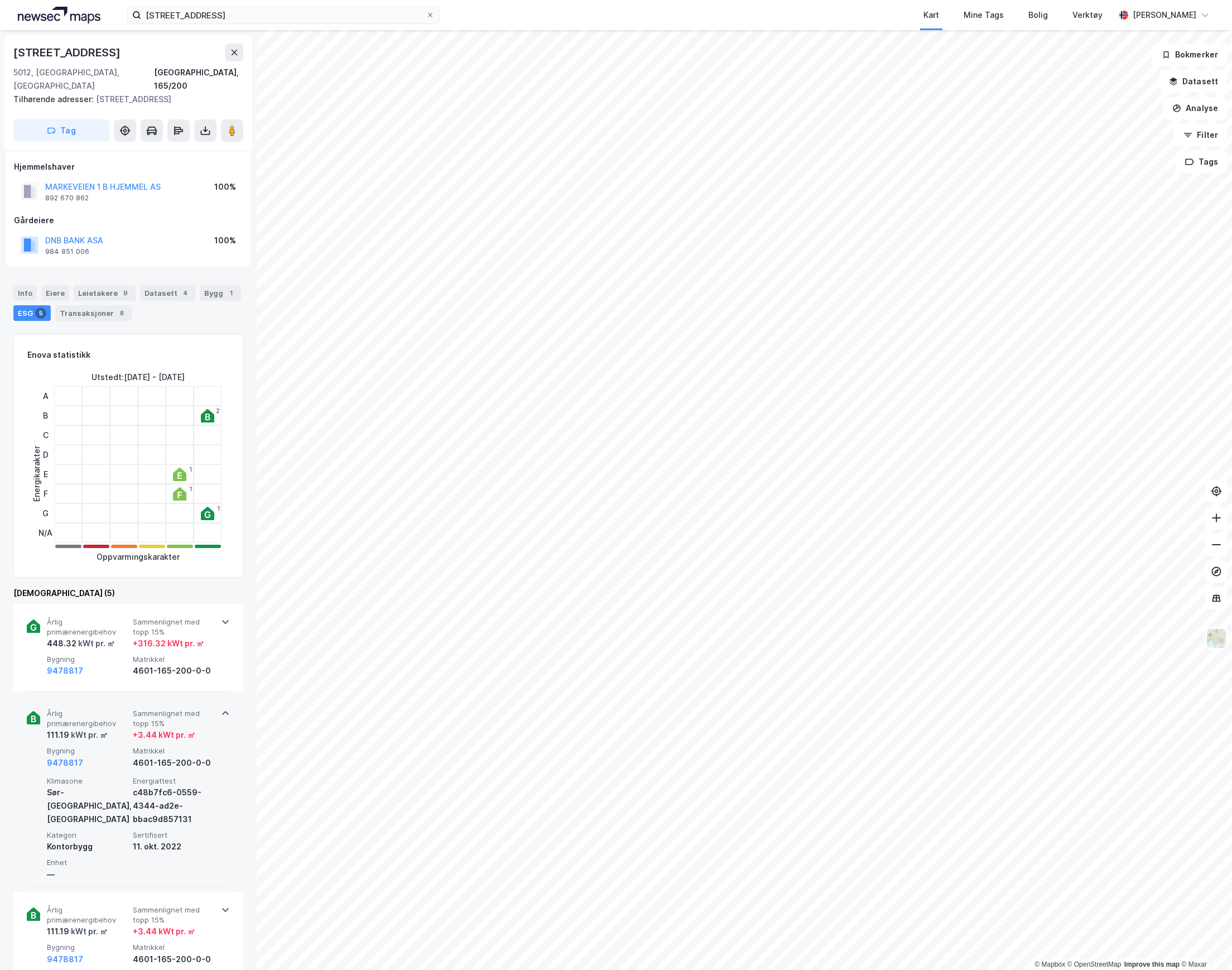
click at [100, 709] on span "Årlig primærenergibehov" at bounding box center [87, 718] width 81 height 20
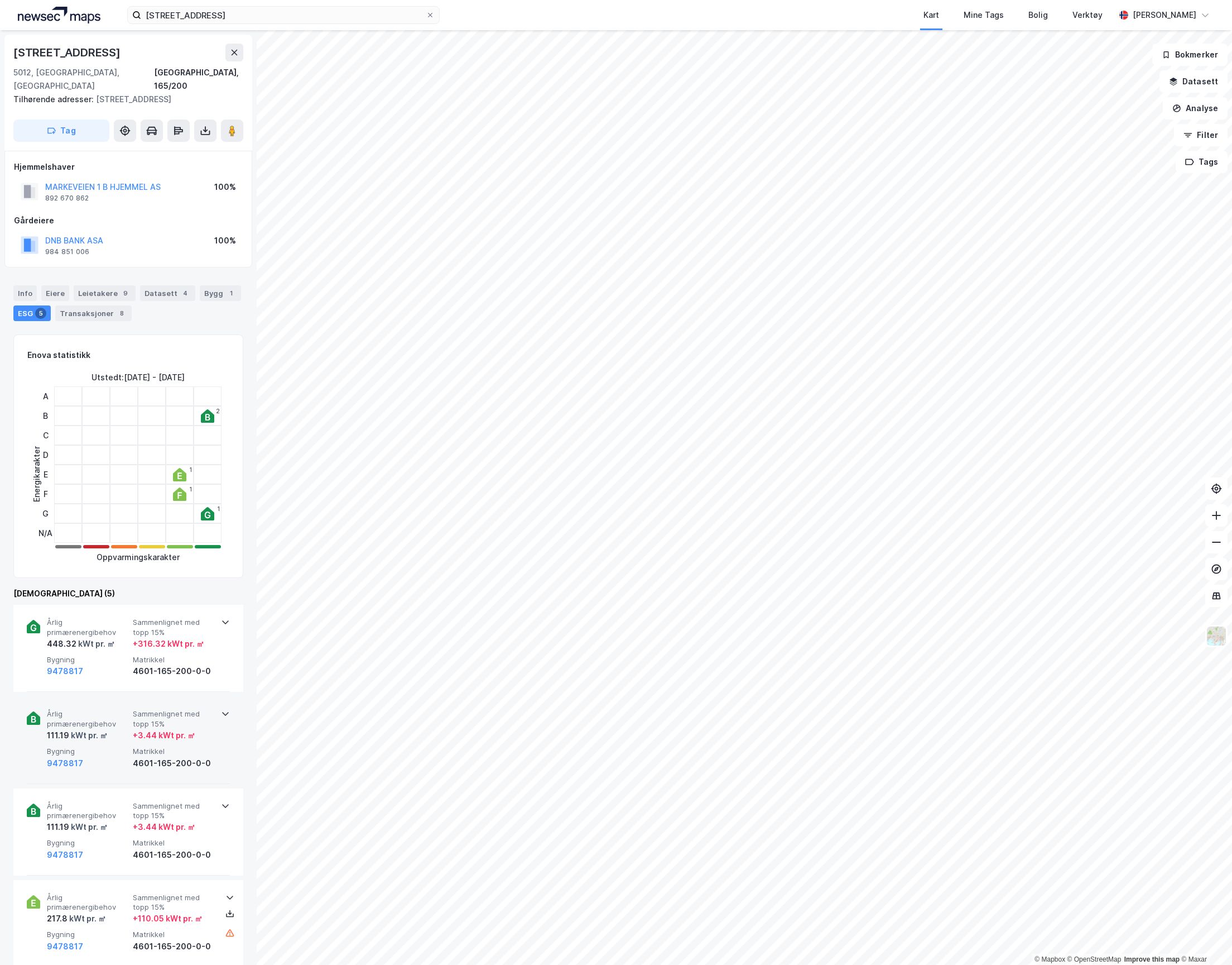
click at [126, 729] on div "111.19 kWt pr. ㎡" at bounding box center [87, 735] width 81 height 13
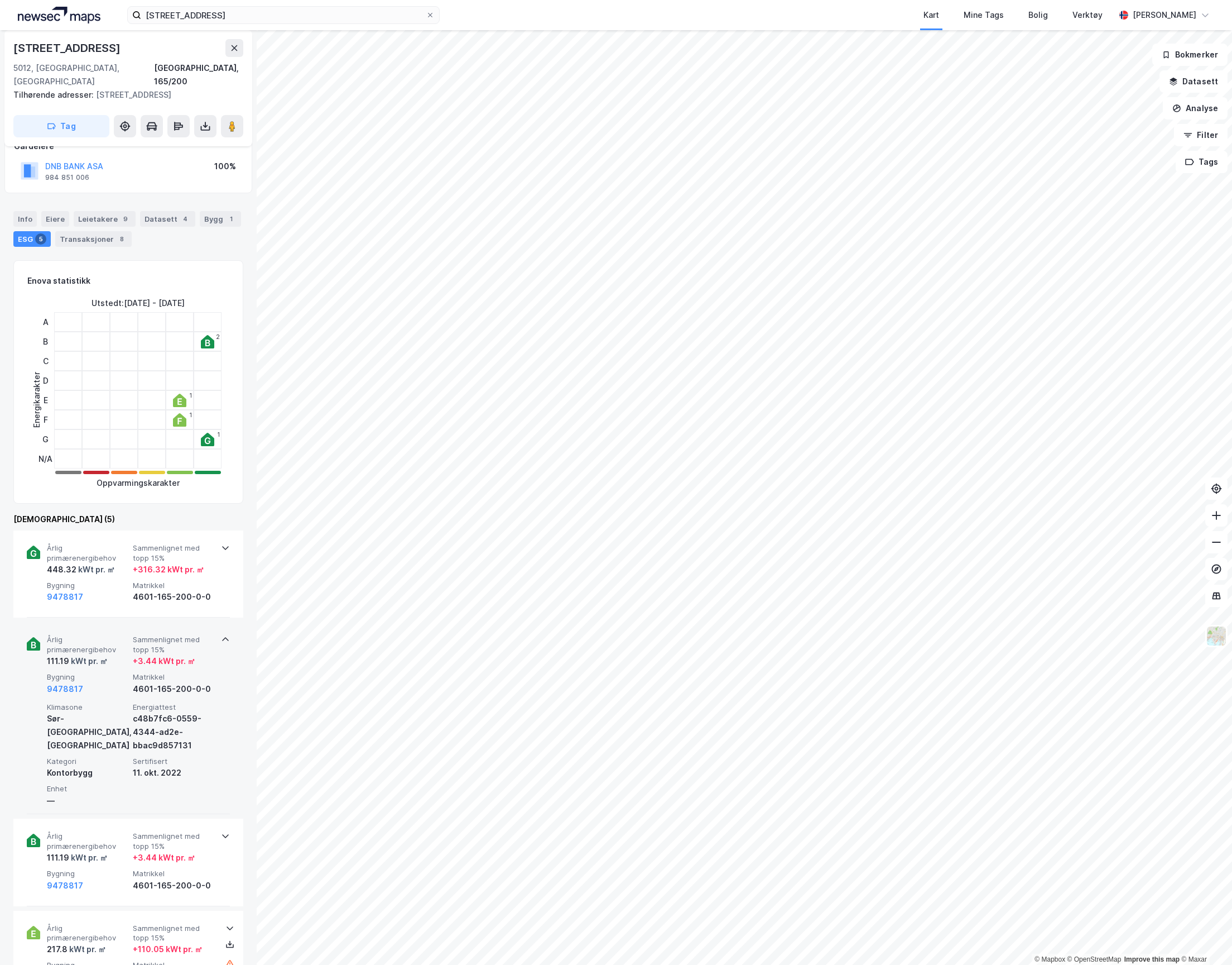
scroll to position [372, 0]
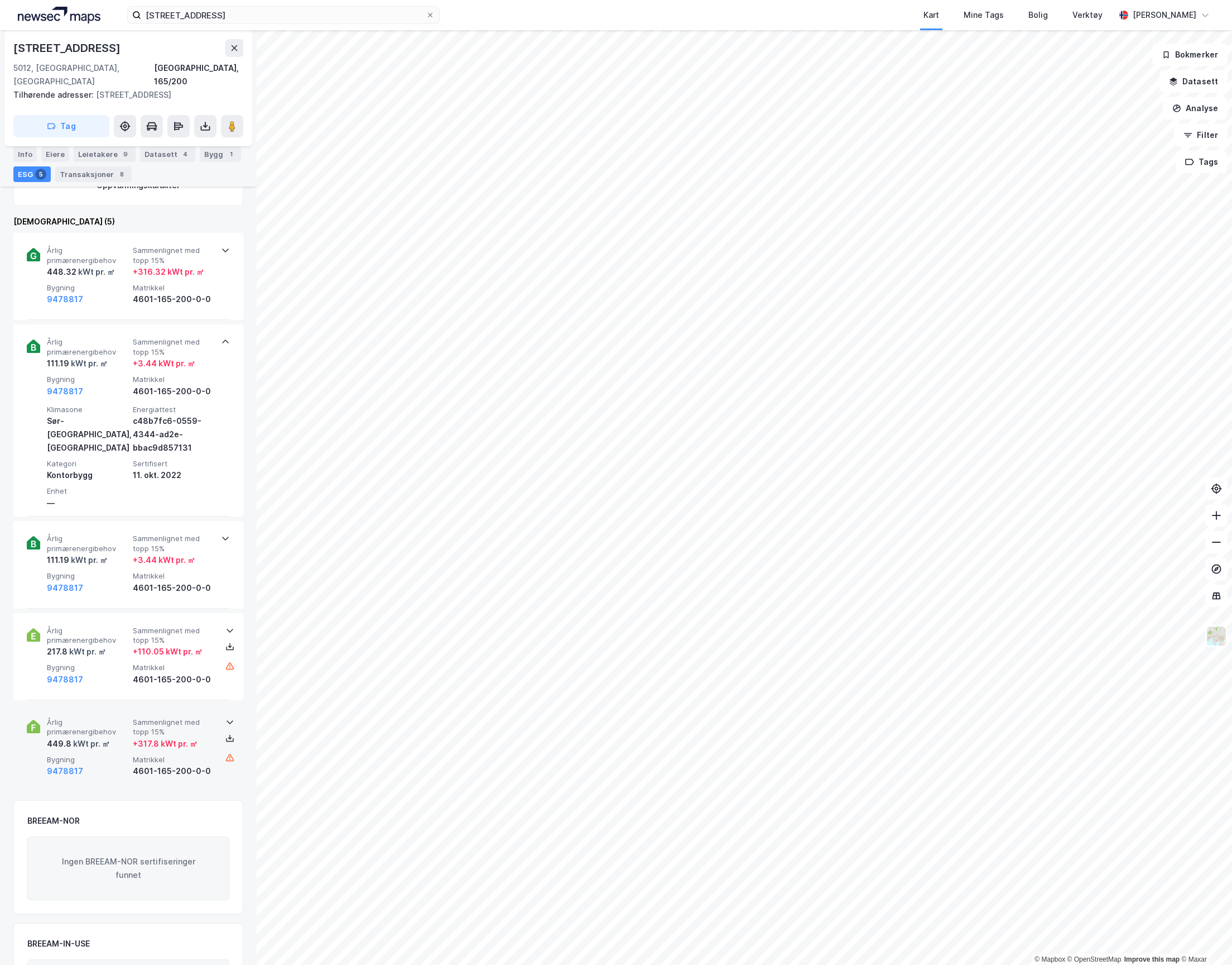
click at [99, 737] on div "kWt pr. ㎡" at bounding box center [91, 743] width 39 height 13
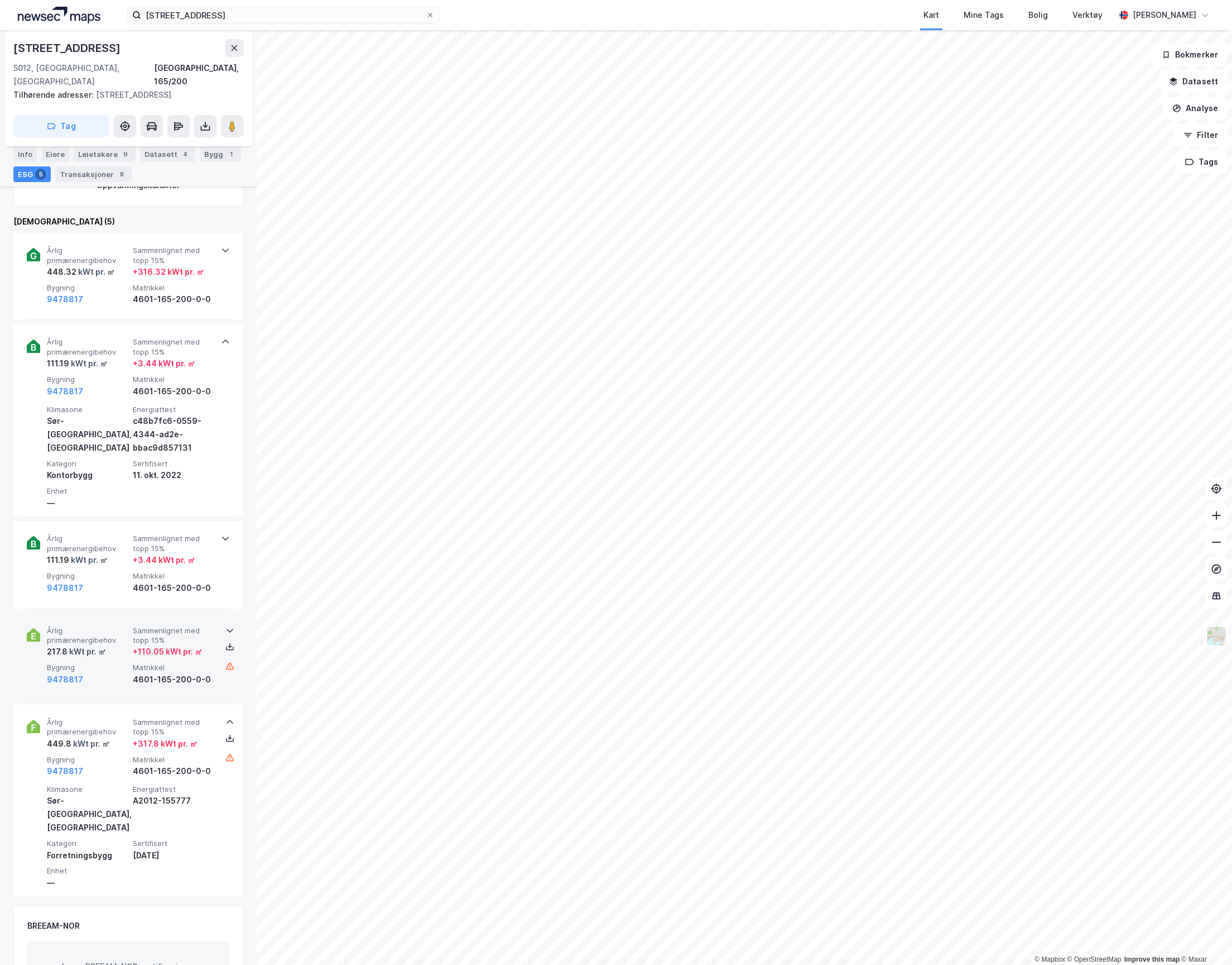
click at [103, 645] on div "kWt pr. ㎡" at bounding box center [86, 651] width 39 height 13
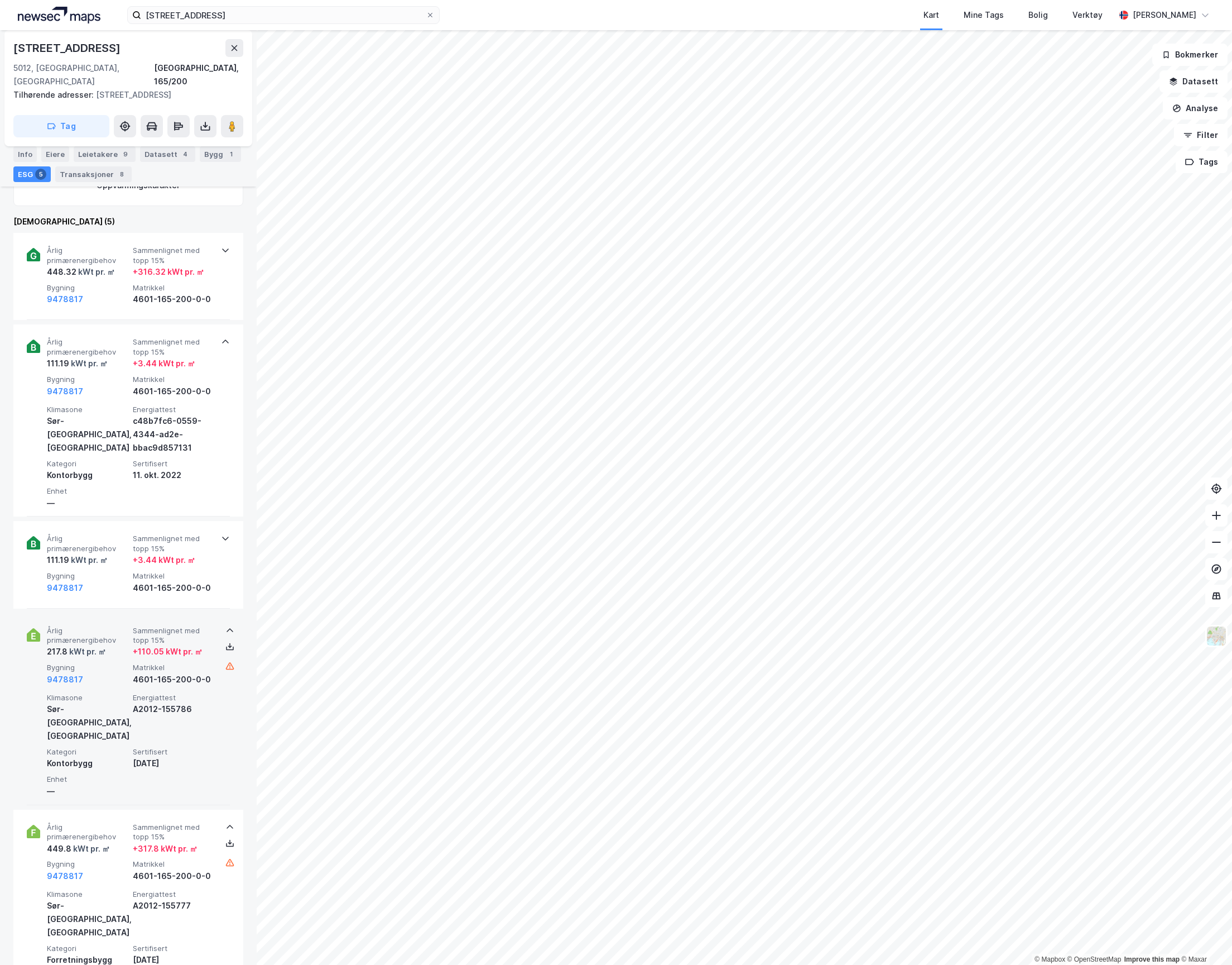
click at [103, 645] on div "kWt pr. ㎡" at bounding box center [86, 651] width 39 height 13
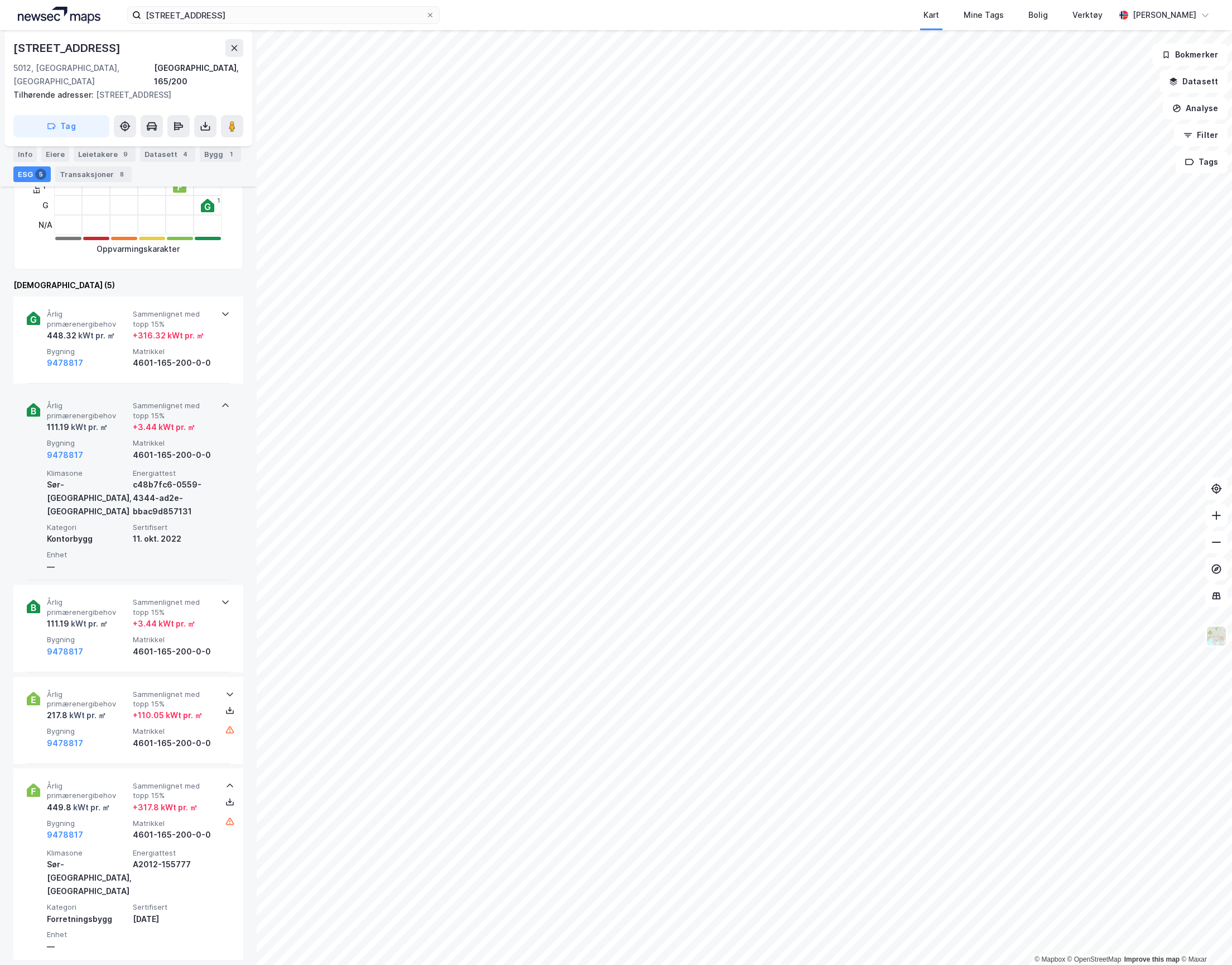
scroll to position [223, 0]
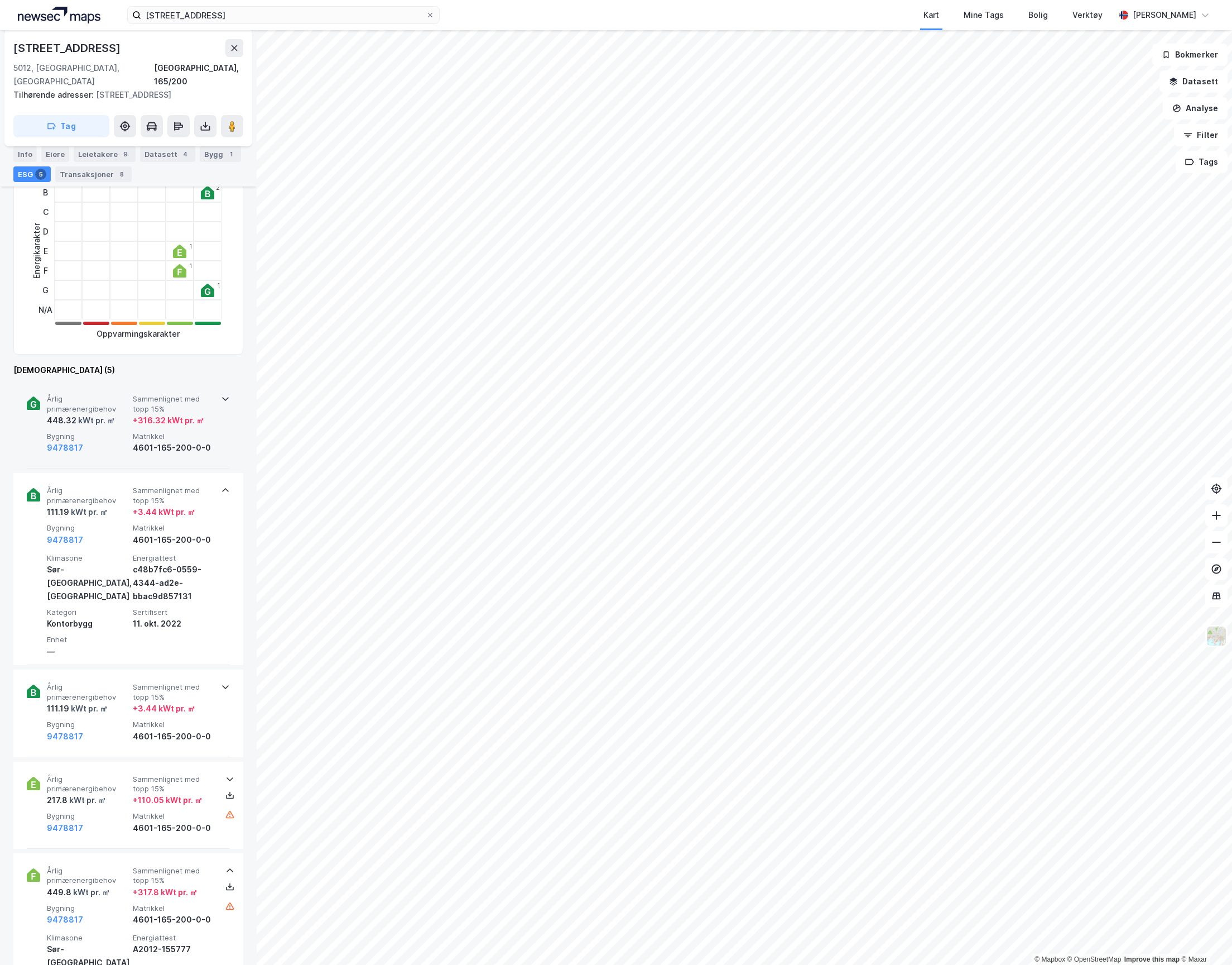
click at [111, 398] on span "Årlig primærenergibehov" at bounding box center [87, 404] width 81 height 20
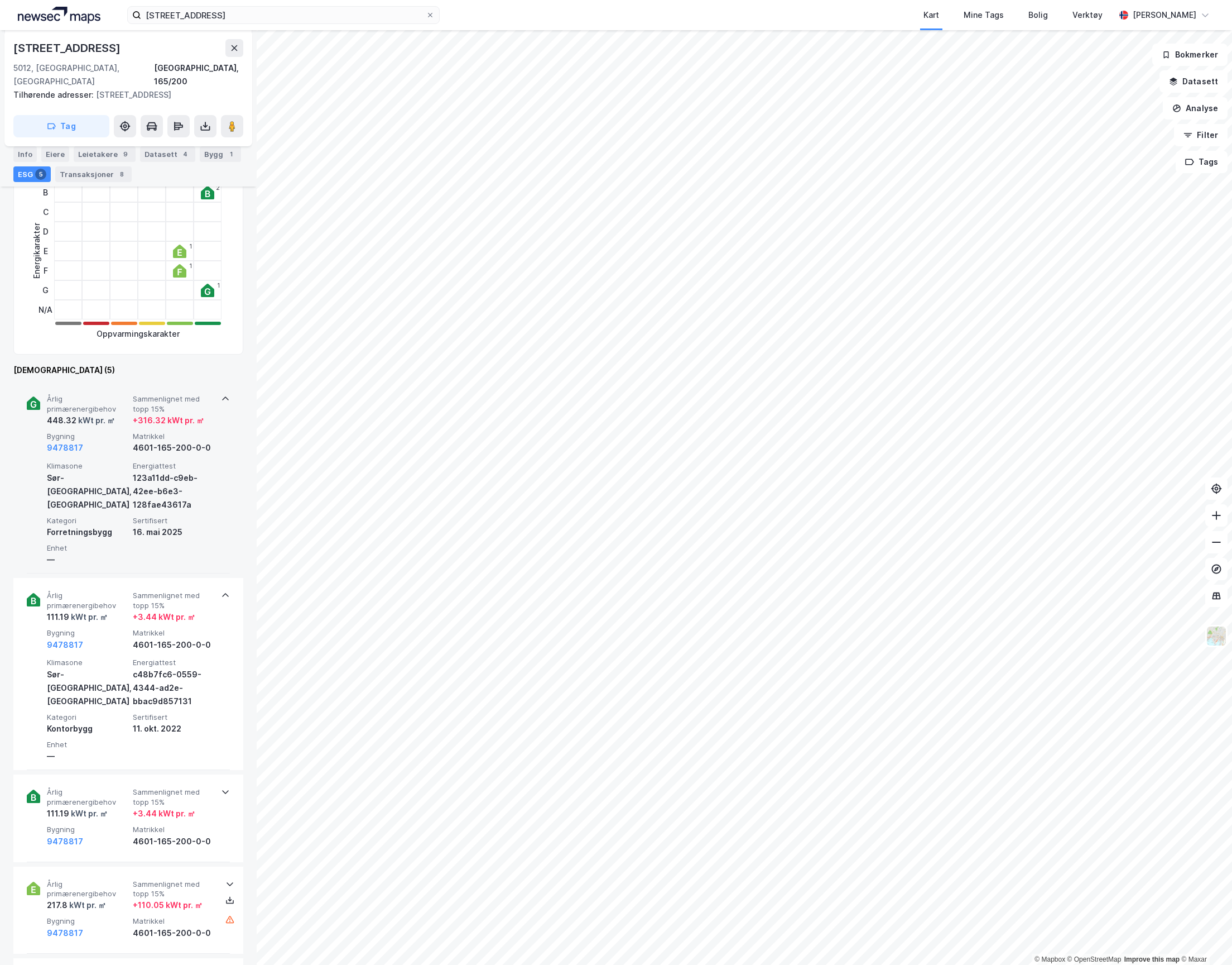
click at [111, 398] on span "Årlig primærenergibehov" at bounding box center [87, 404] width 81 height 20
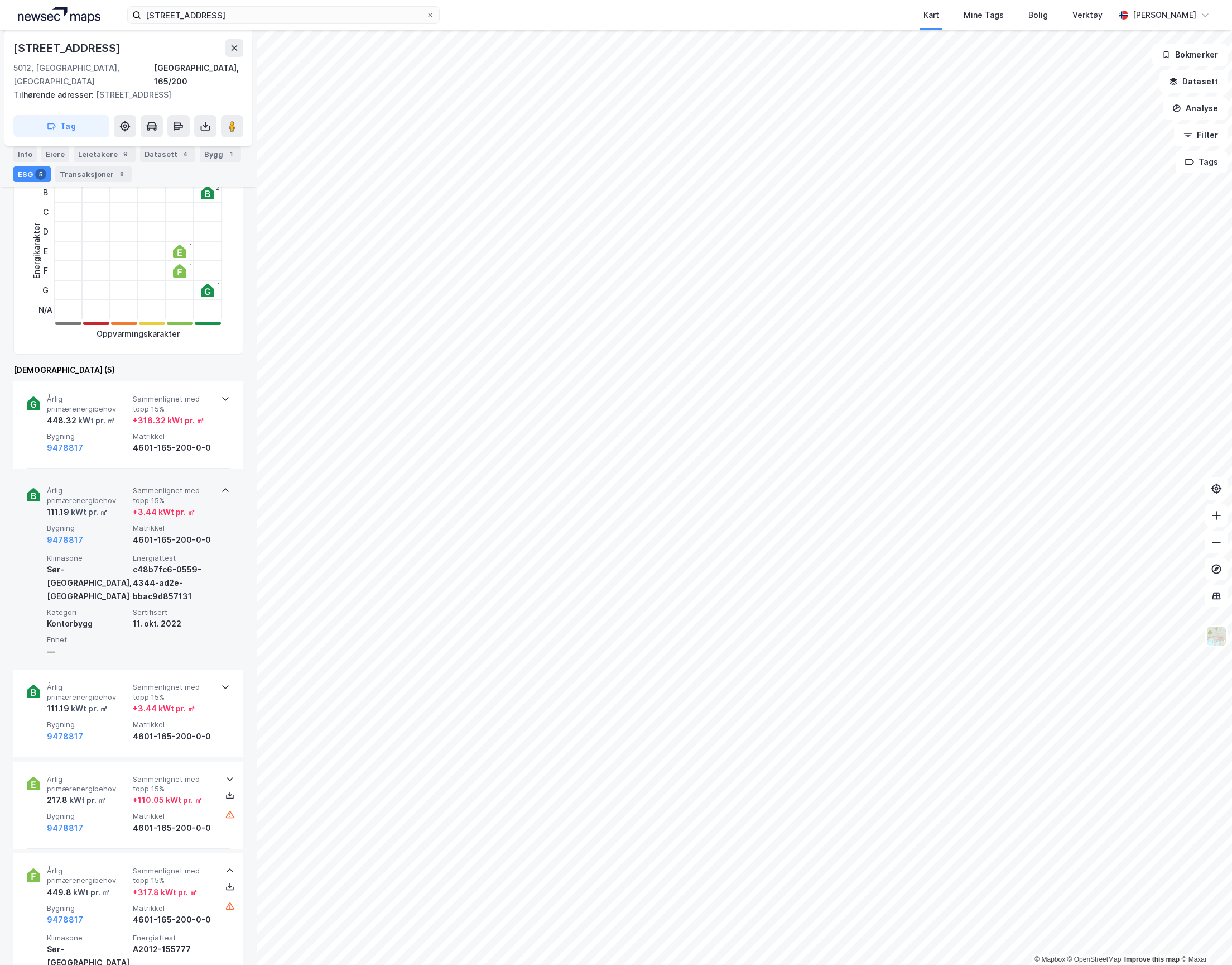
click at [112, 508] on div "Årlig primærenergibehov 111.19 kWt pr. ㎡ Sammenlignet med topp 15% + 3.44 kWt p…" at bounding box center [131, 516] width 168 height 61
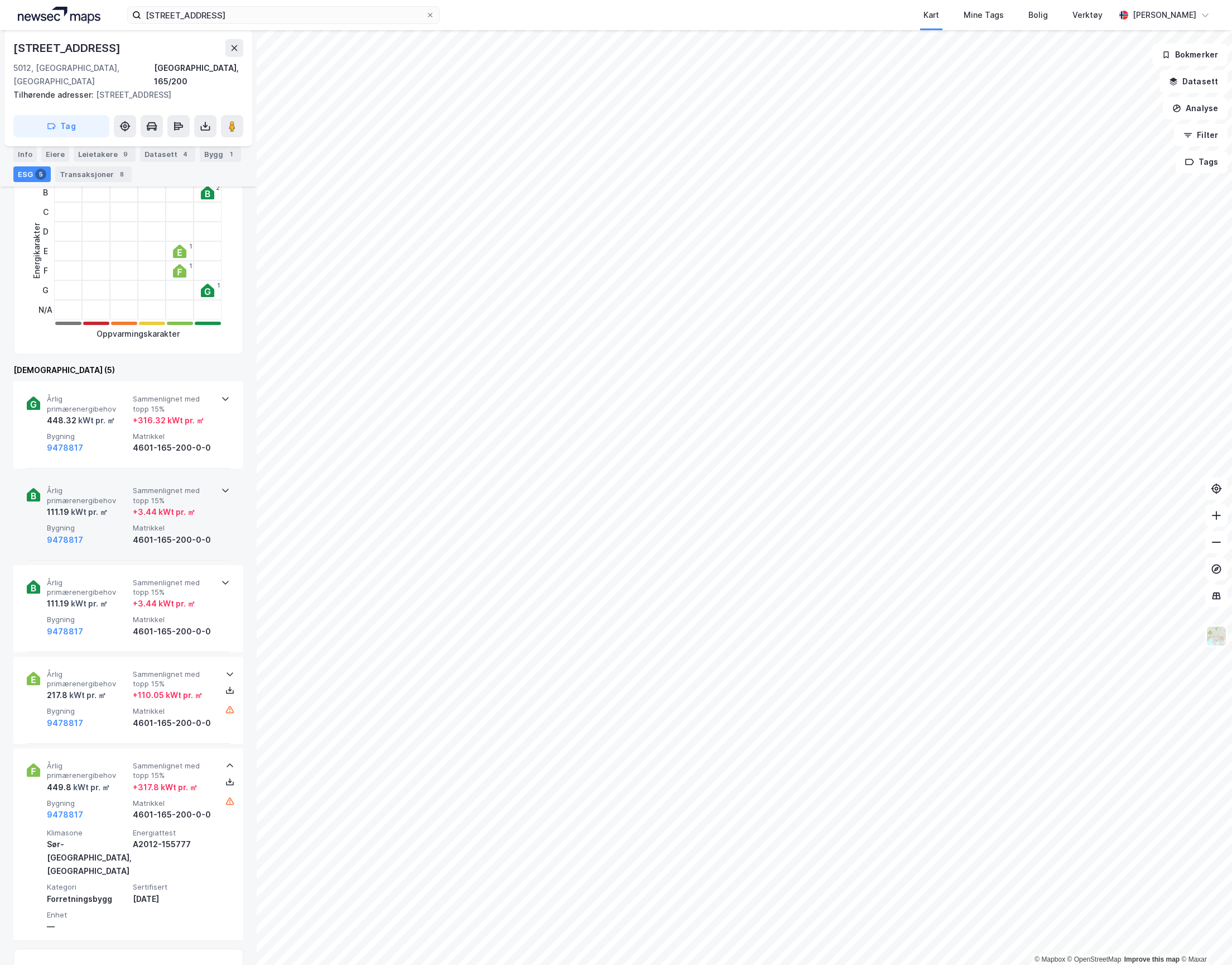
click at [112, 508] on div "Årlig primærenergibehov 111.19 kWt pr. ㎡ Sammenlignet med topp 15% + 3.44 kWt p…" at bounding box center [131, 516] width 168 height 61
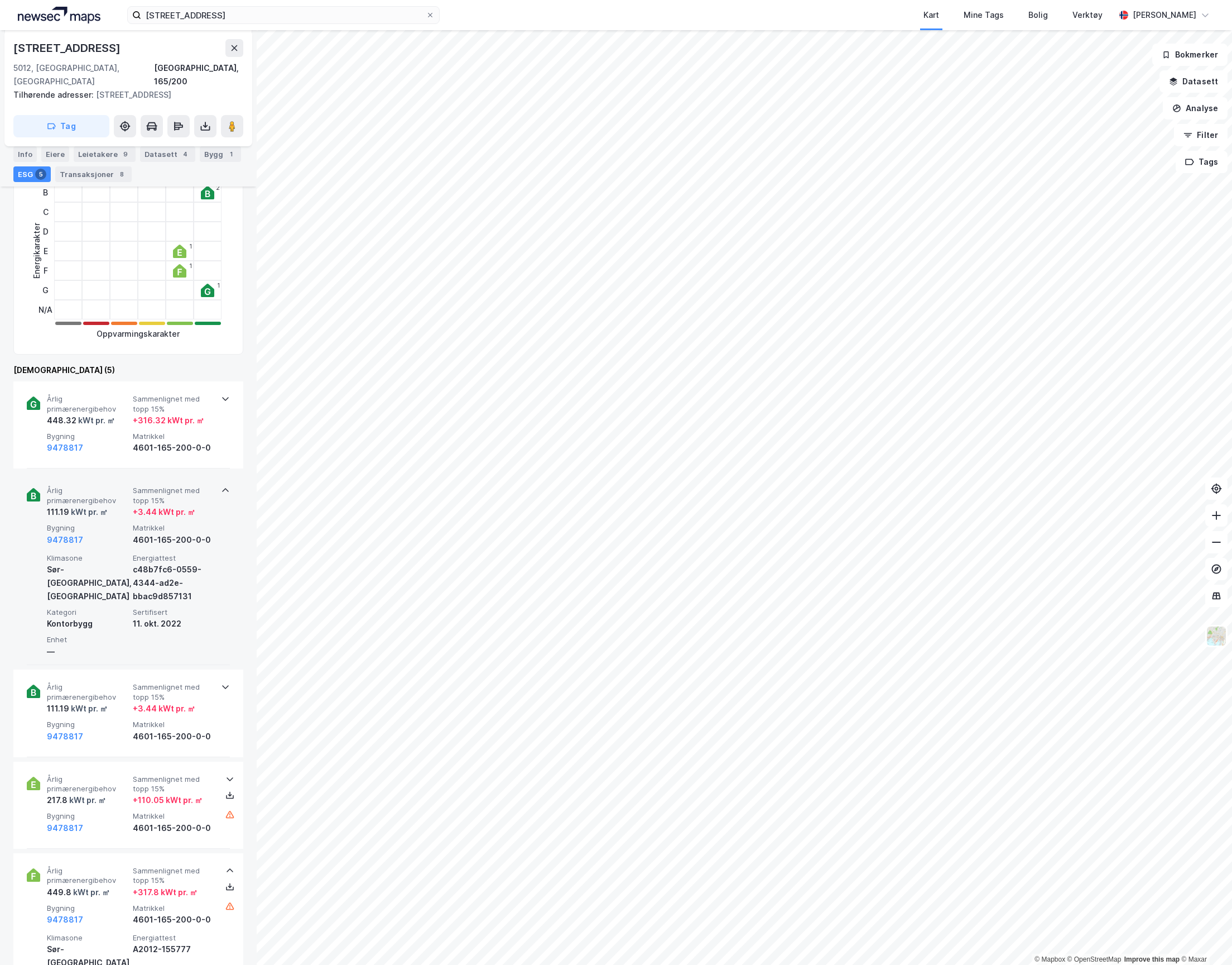
click at [91, 553] on span "Klimasone" at bounding box center [87, 558] width 81 height 10
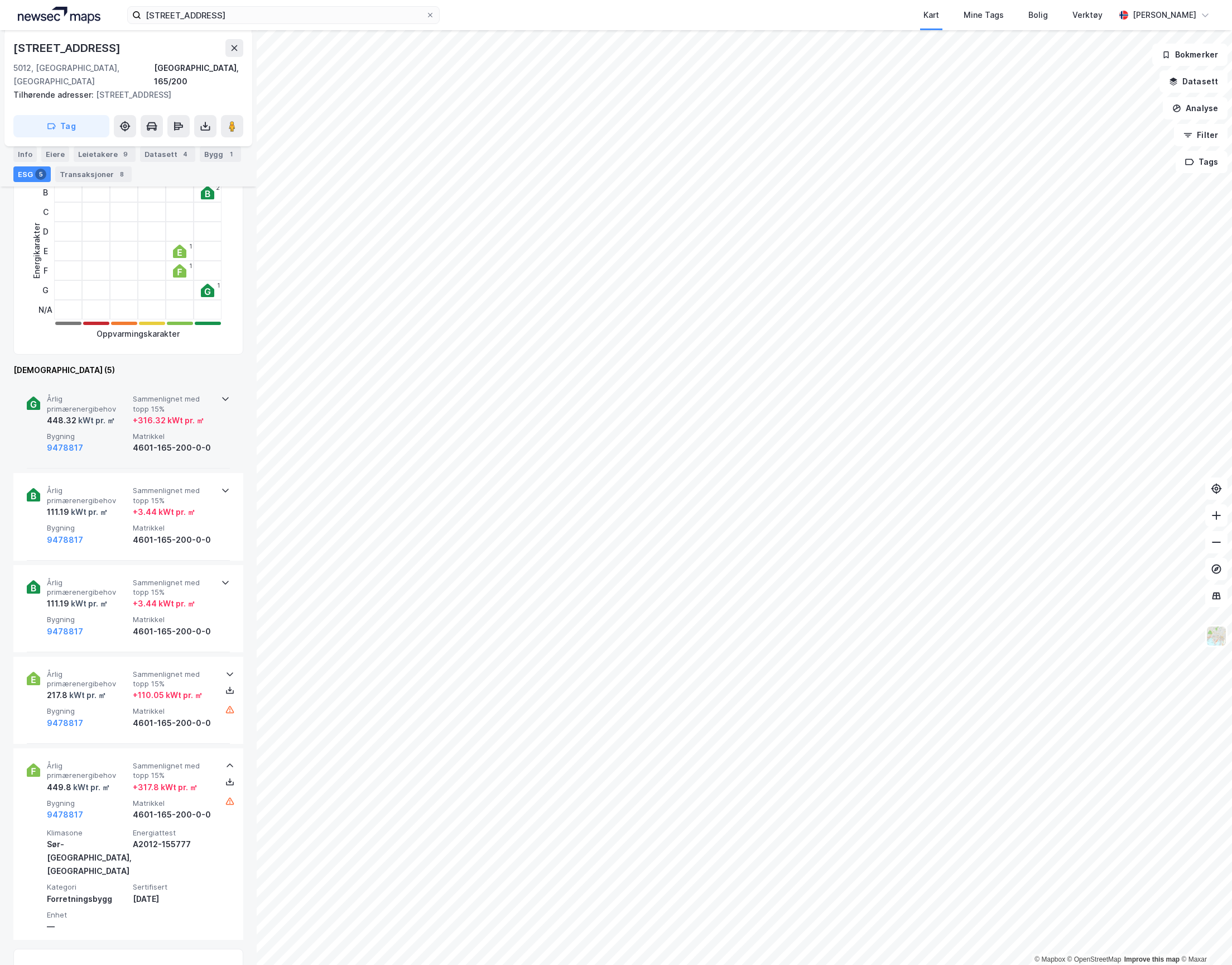
click at [93, 441] on div "9478817" at bounding box center [87, 447] width 81 height 13
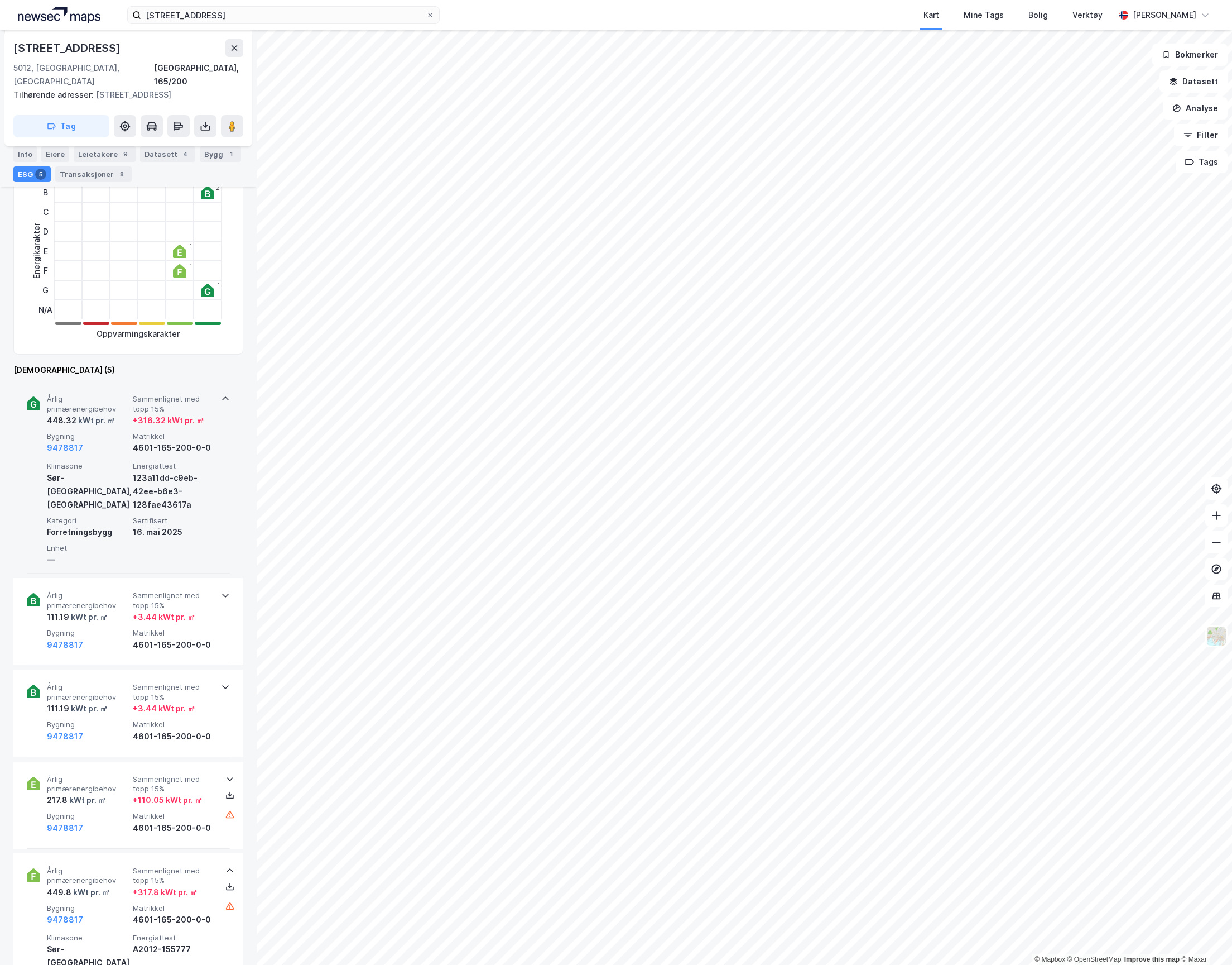
scroll to position [0, 0]
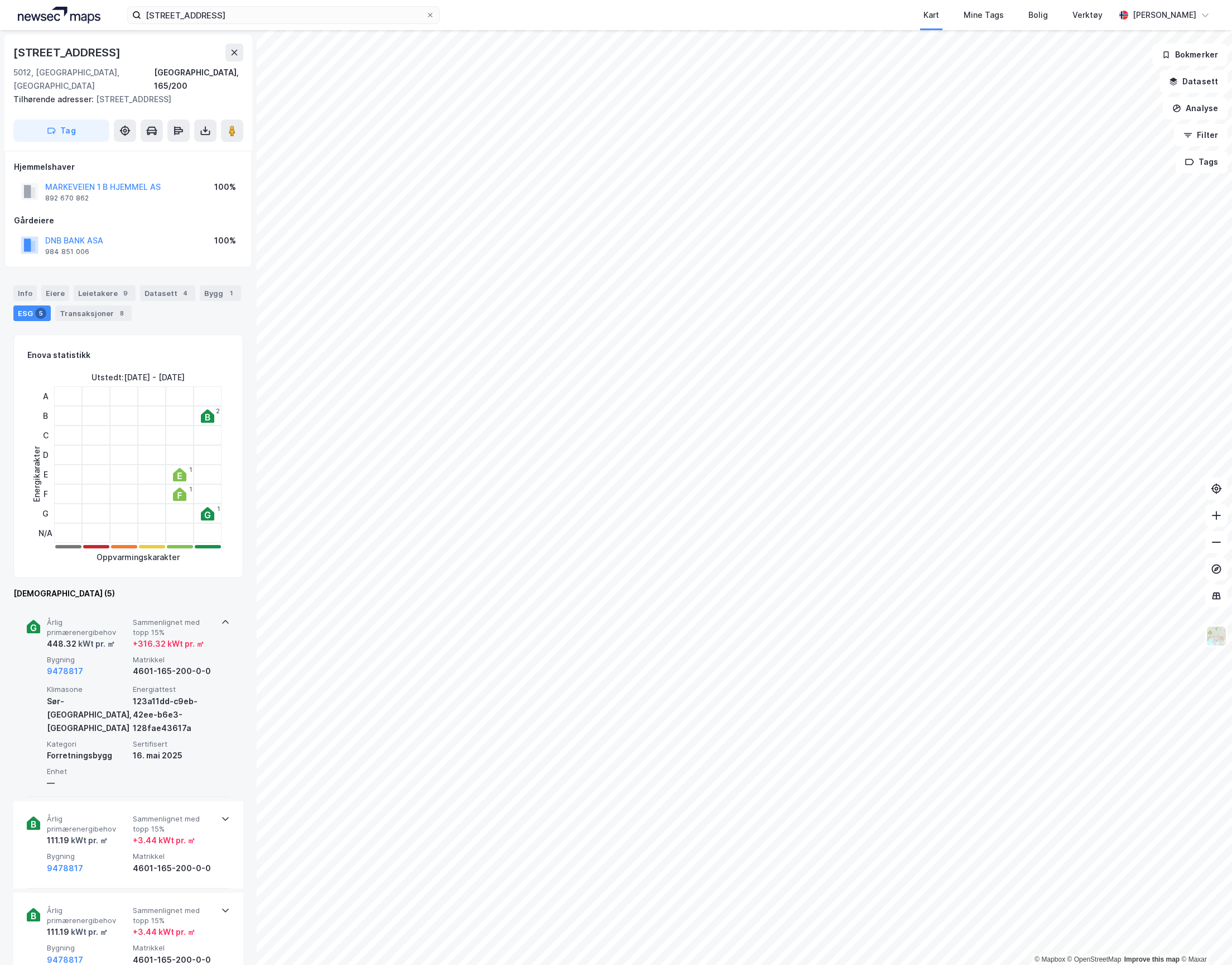
click at [119, 664] on div "9478817" at bounding box center [87, 670] width 81 height 13
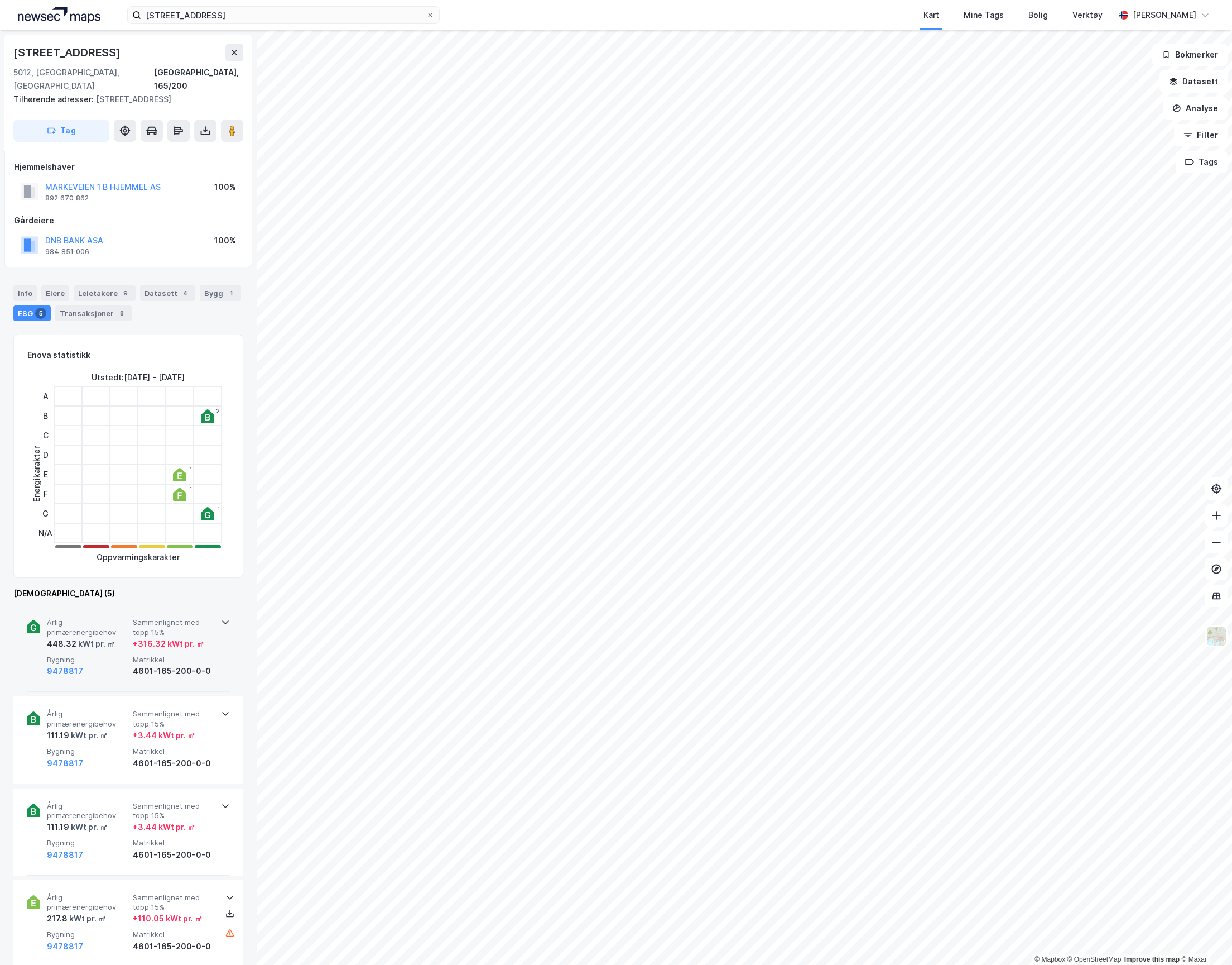
click at [119, 664] on div "9478817" at bounding box center [87, 670] width 81 height 13
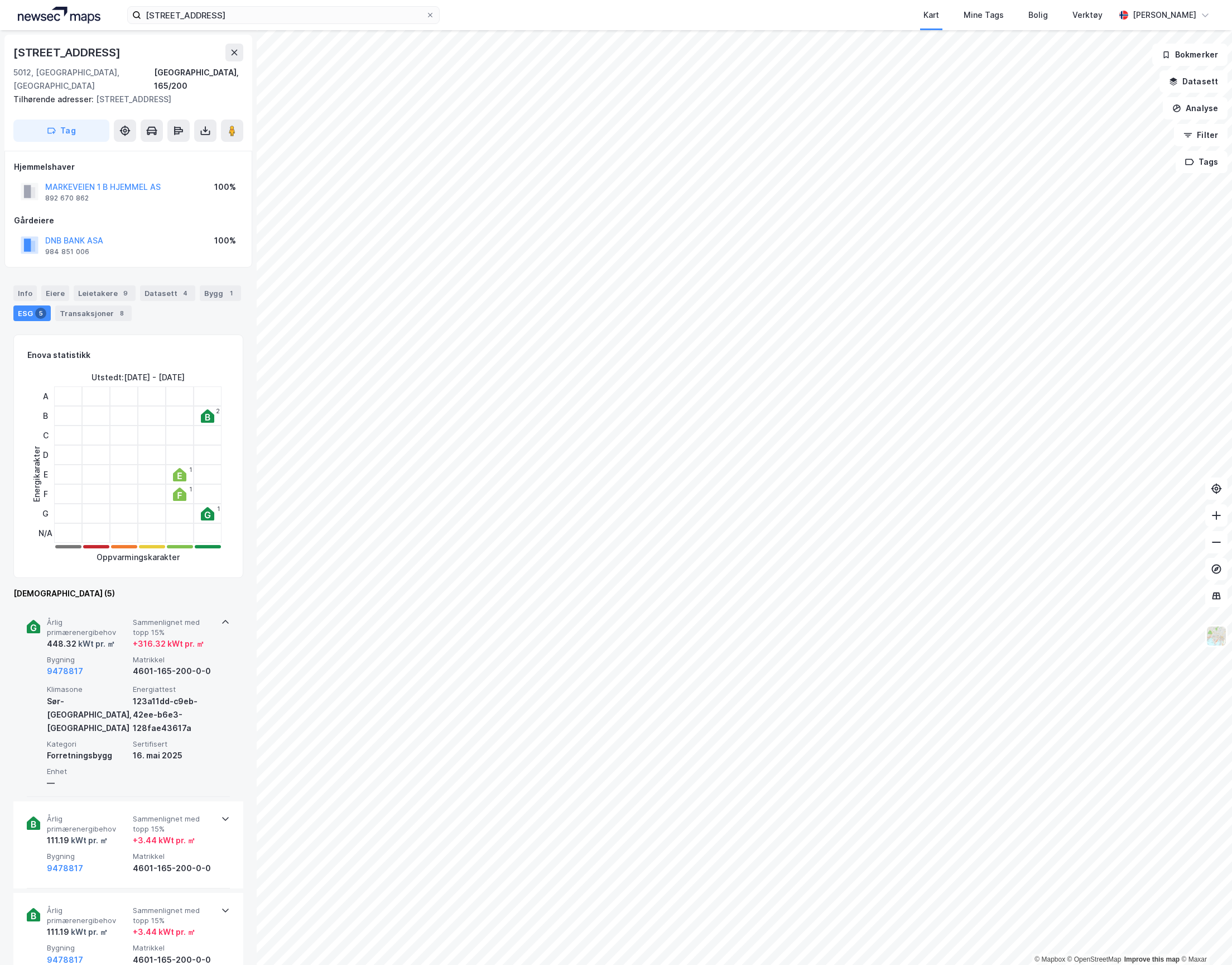
click at [119, 664] on div "9478817" at bounding box center [87, 670] width 81 height 13
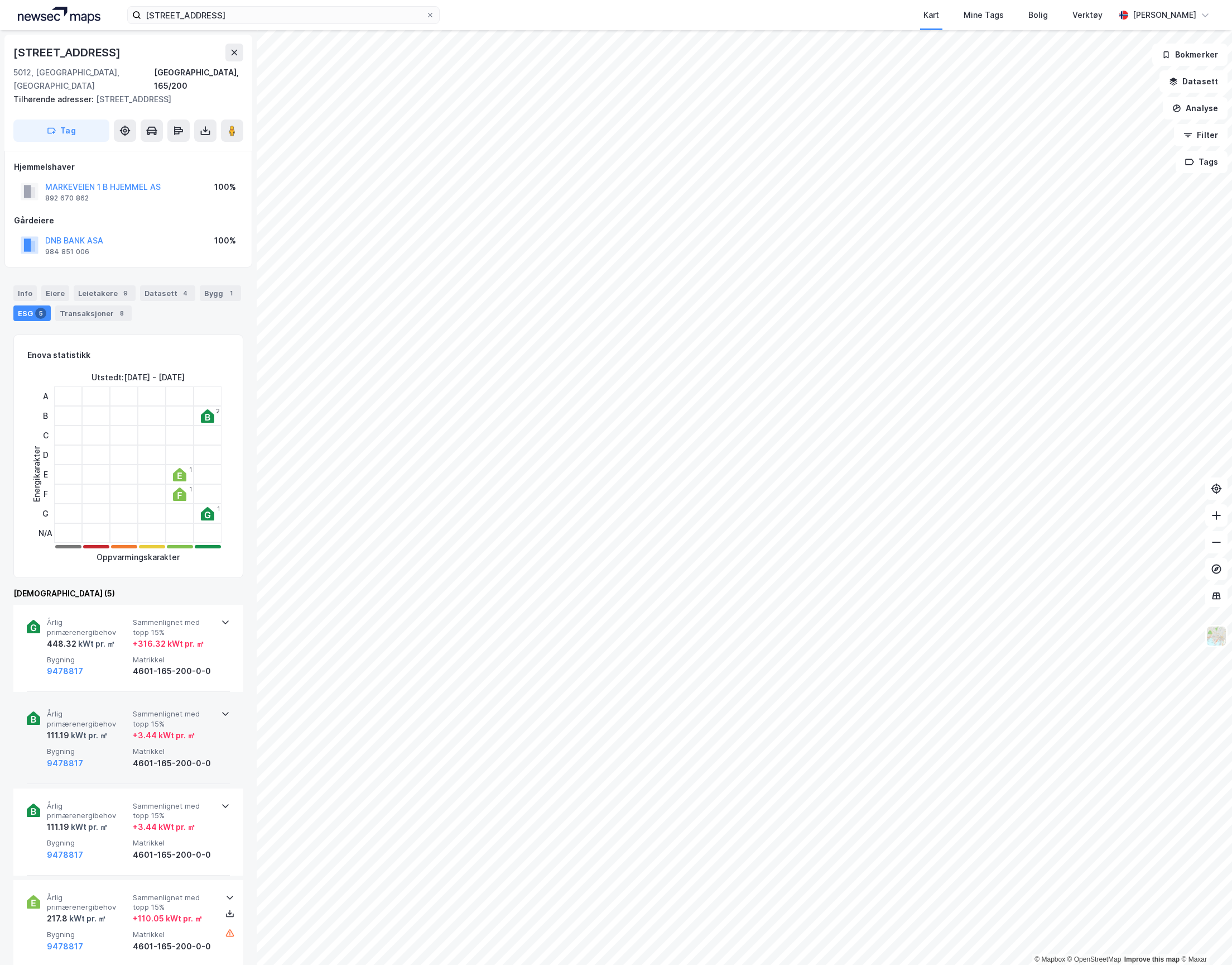
click at [130, 721] on div "Årlig primærenergibehov 111.19 kWt pr. ㎡ Sammenlignet med topp 15% + 3.44 kWt p…" at bounding box center [131, 739] width 168 height 61
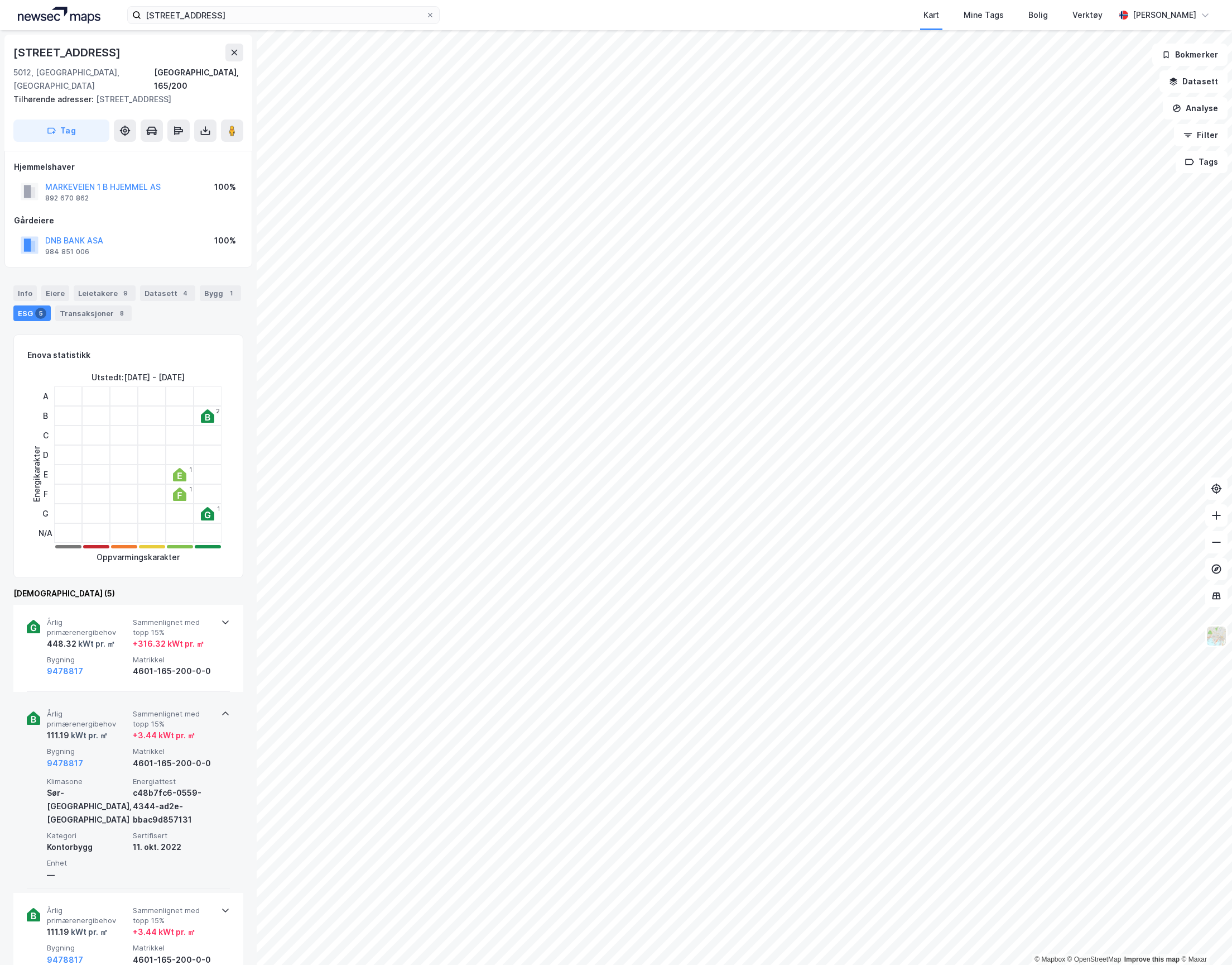
click at [130, 721] on div "Årlig primærenergibehov 111.19 kWt pr. ㎡ Sammenlignet med topp 15% + 3.44 kWt p…" at bounding box center [131, 739] width 168 height 61
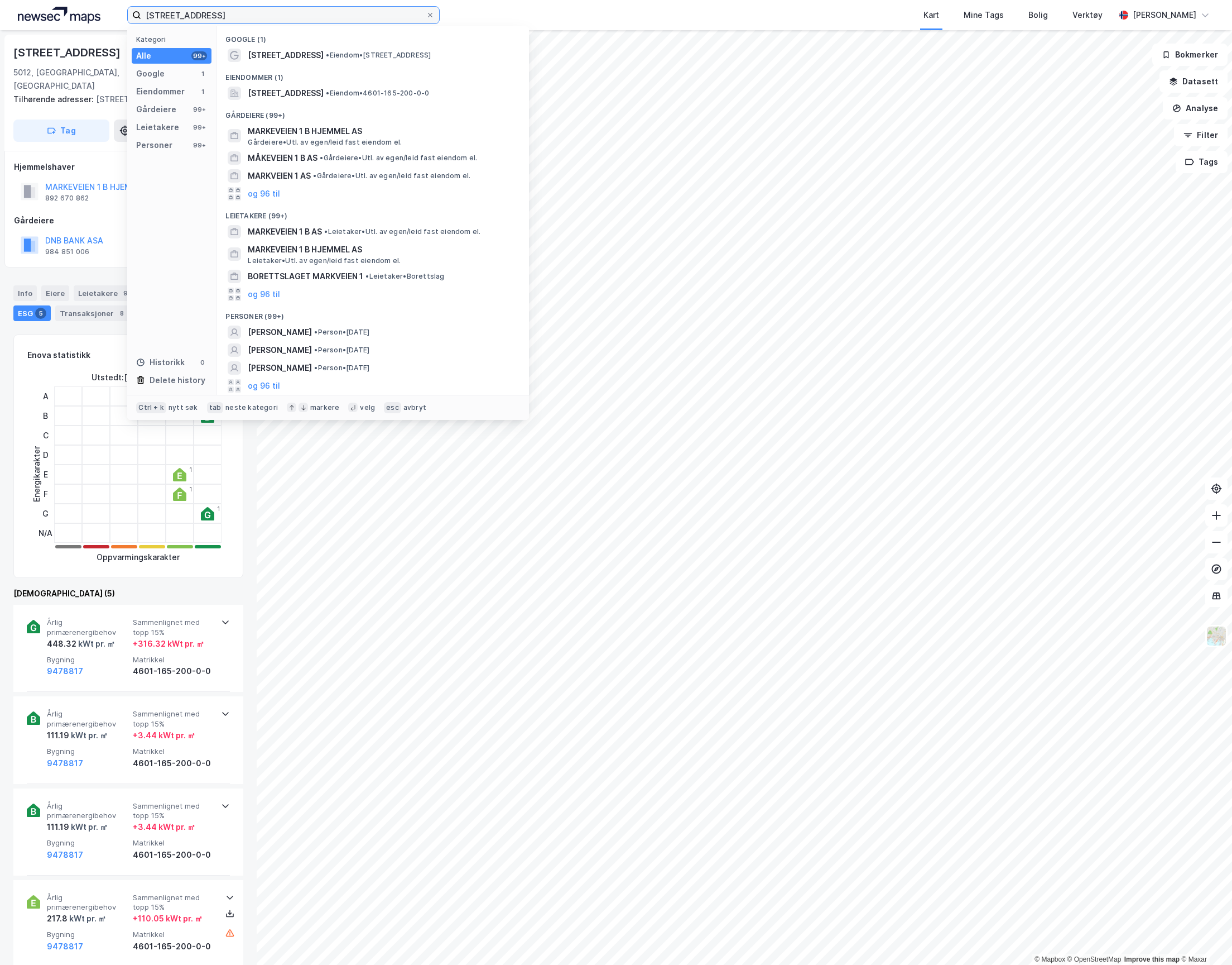
drag, startPoint x: 216, startPoint y: 12, endPoint x: 61, endPoint y: 9, distance: 155.0
click at [61, 9] on div "Markeveien 1 B Kategori Alle 99+ Google 1 Eiendommer 1 Gårdeiere 99+ Leietakere…" at bounding box center [616, 15] width 1232 height 30
paste input "[STREET_ADDRESS]"
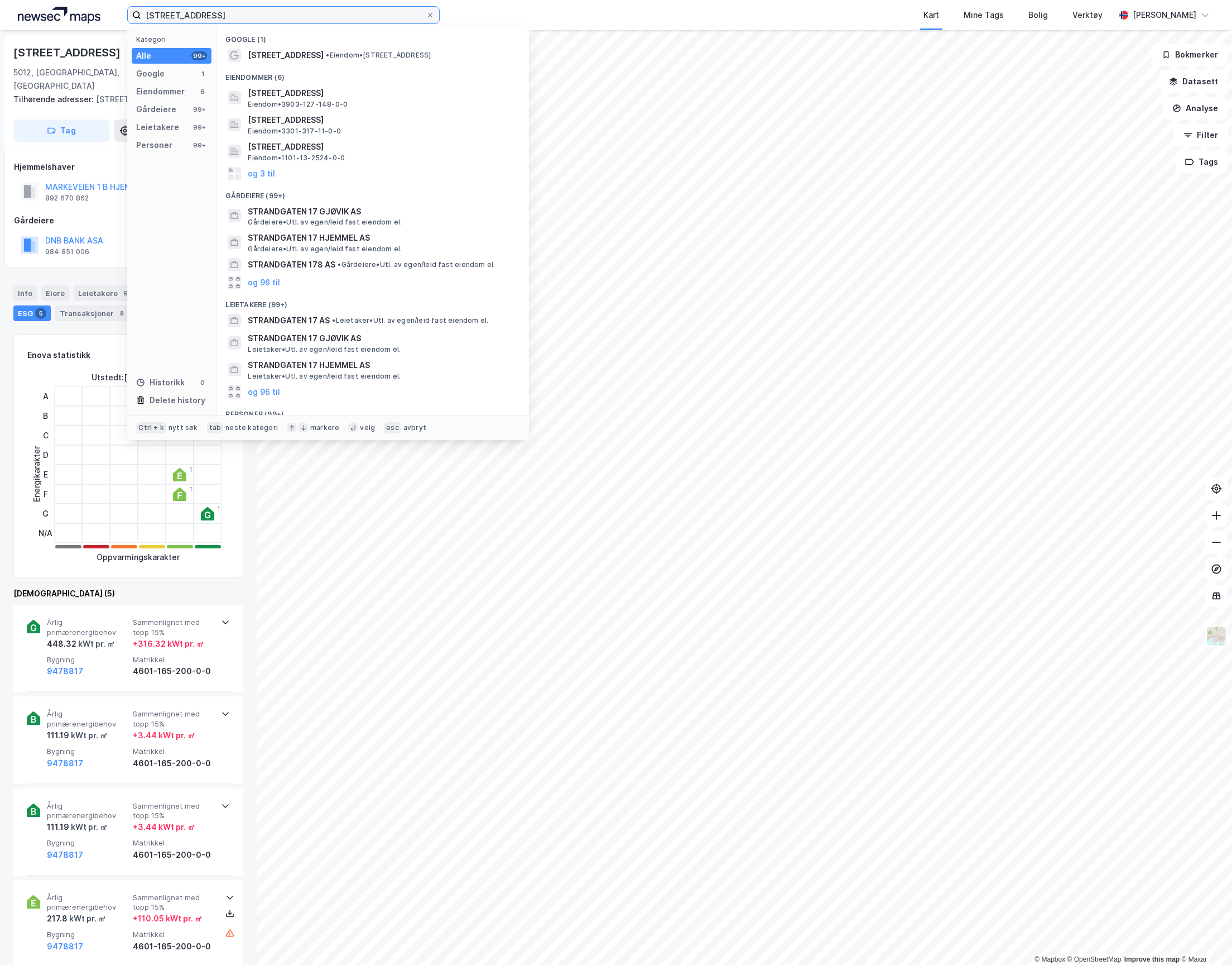
click at [163, 16] on input "[STREET_ADDRESS]" at bounding box center [283, 15] width 284 height 16
click at [326, 54] on span "•" at bounding box center [328, 55] width 3 height 9
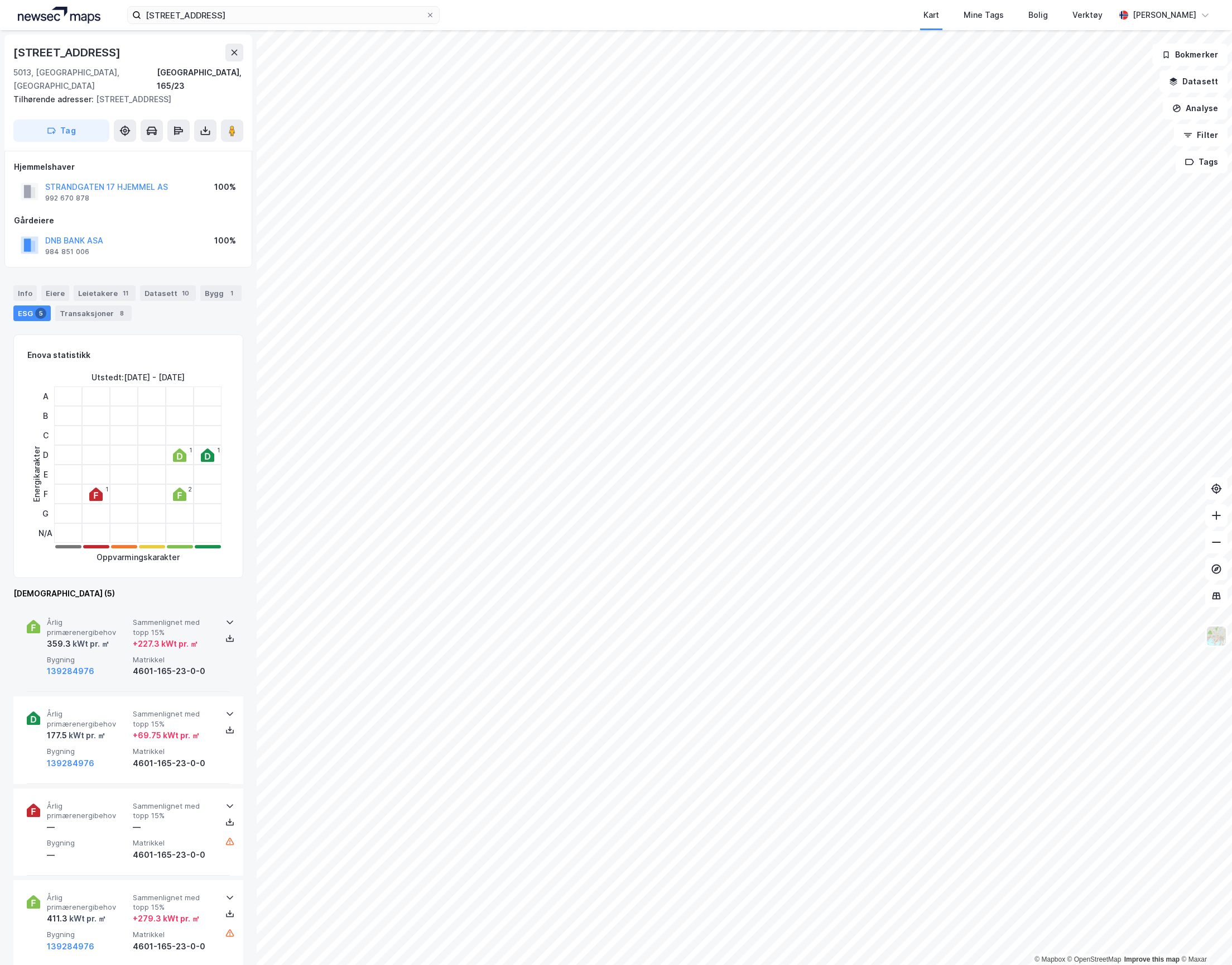
click at [102, 637] on div "kWt pr. ㎡" at bounding box center [90, 643] width 39 height 13
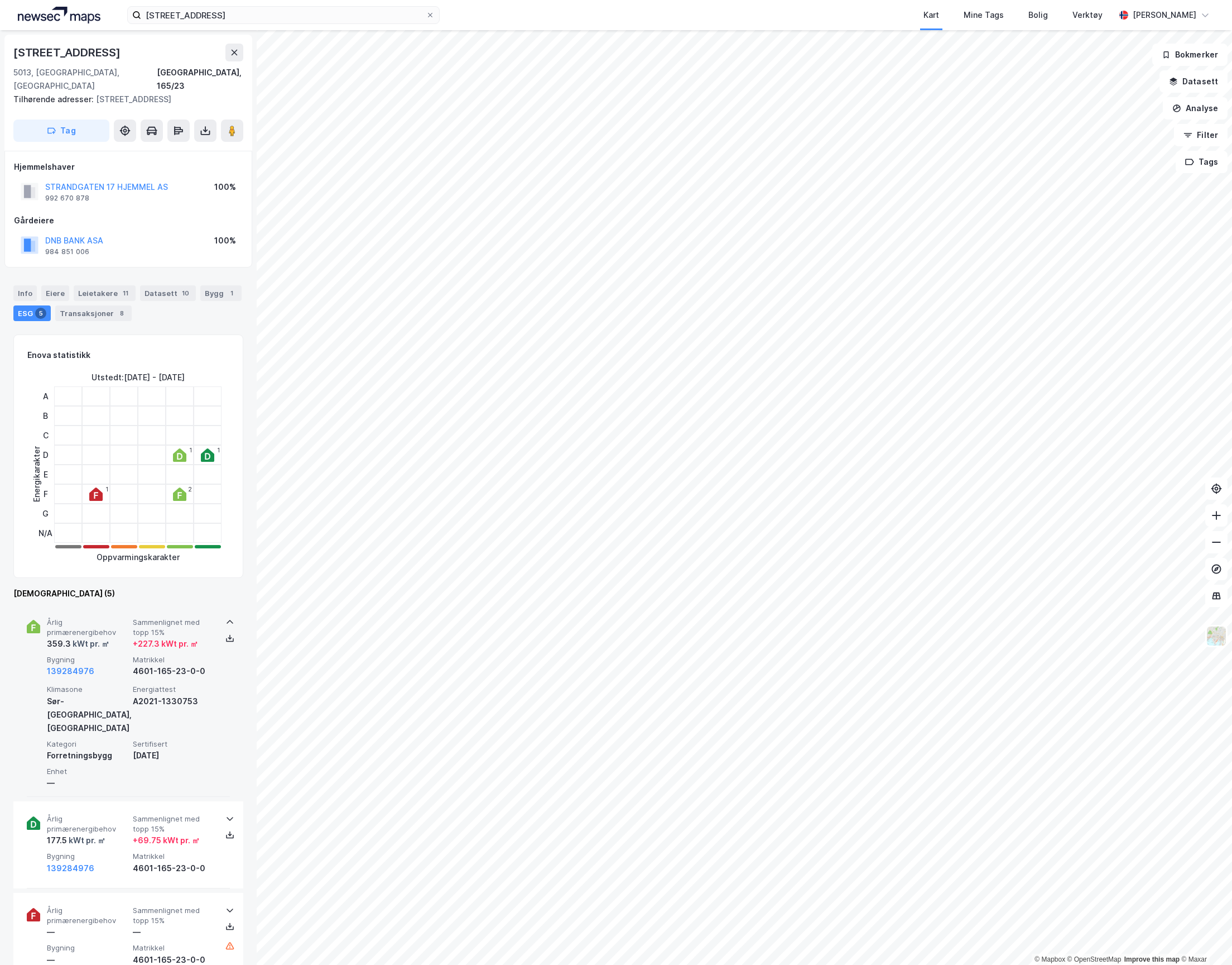
click at [102, 637] on div "kWt pr. ㎡" at bounding box center [90, 643] width 39 height 13
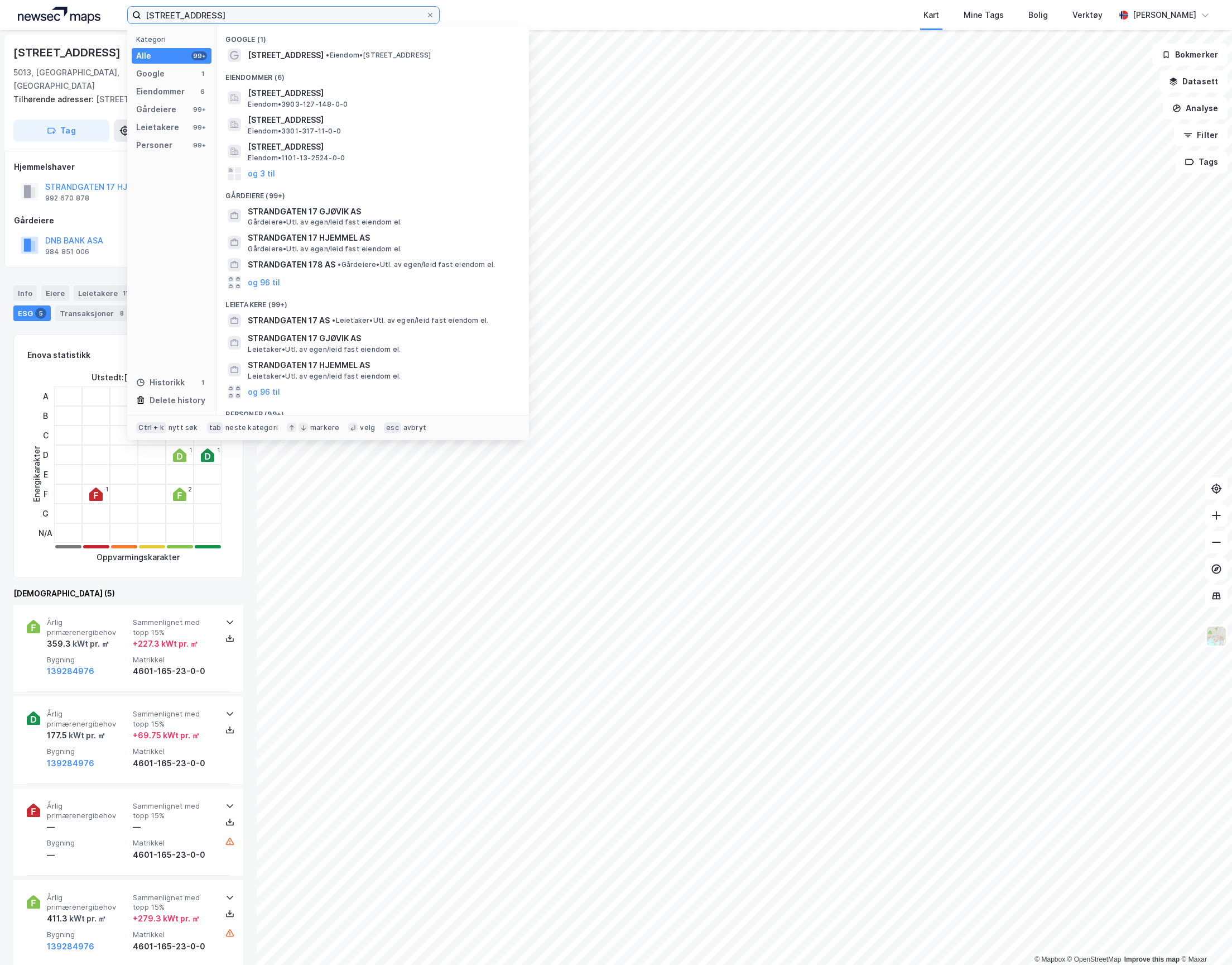
drag, startPoint x: 242, startPoint y: 11, endPoint x: 10, endPoint y: 14, distance: 232.0
click at [10, 14] on div "Strandgaten 17 Kategori Alle 99+ Google 1 Eiendommer 6 Gårdeiere 99+ Leietakere…" at bounding box center [616, 15] width 1232 height 30
click at [220, 12] on input "[STREET_ADDRESS]" at bounding box center [283, 15] width 284 height 16
drag, startPoint x: 240, startPoint y: 16, endPoint x: 119, endPoint y: 9, distance: 121.2
click at [119, 9] on div "Strandgaten 17 Kategori Alle 99+ Google 1 Eiendommer 6 Gårdeiere 99+ Leietakere…" at bounding box center [616, 15] width 1232 height 30
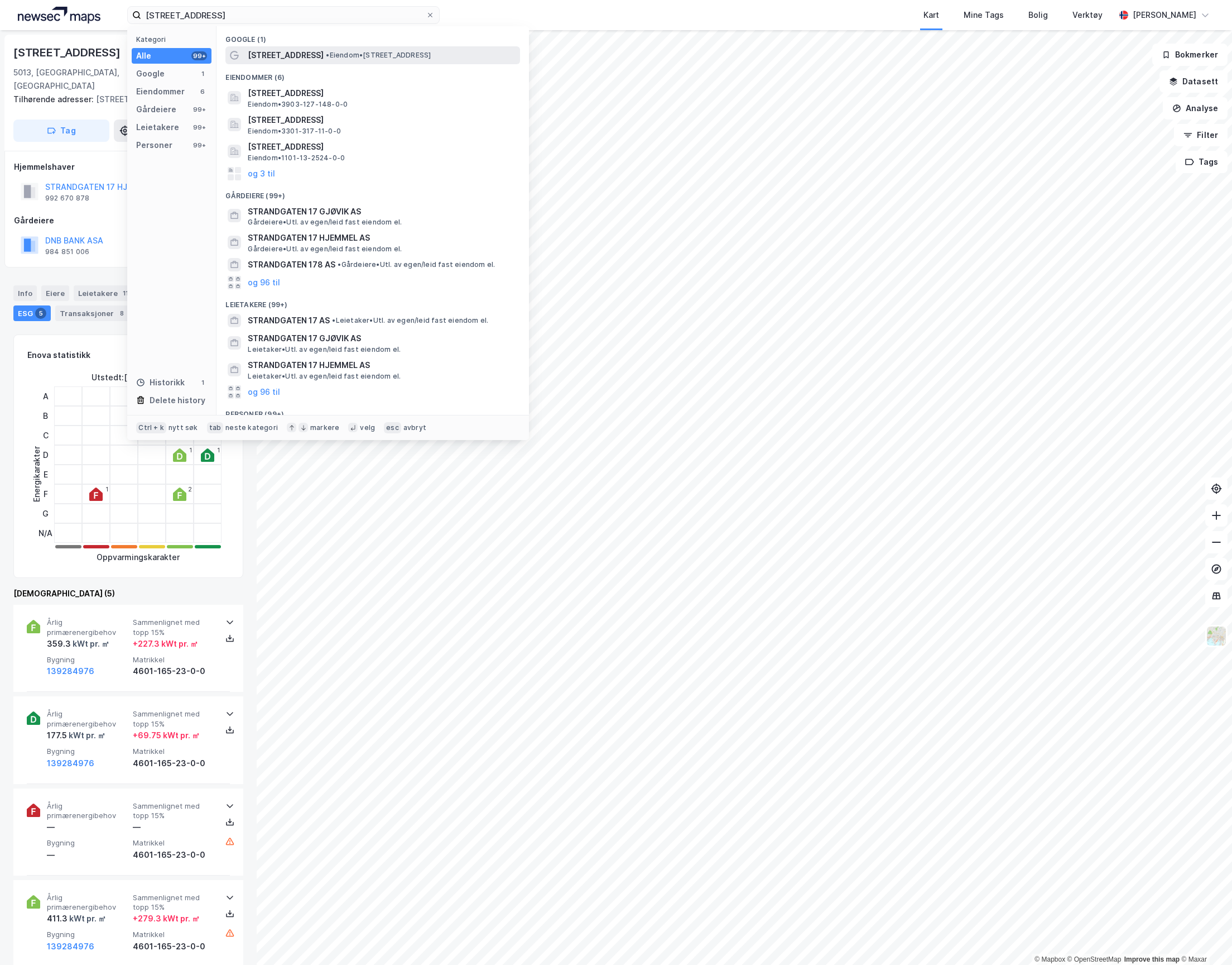
click at [296, 56] on span "[STREET_ADDRESS]" at bounding box center [286, 54] width 76 height 13
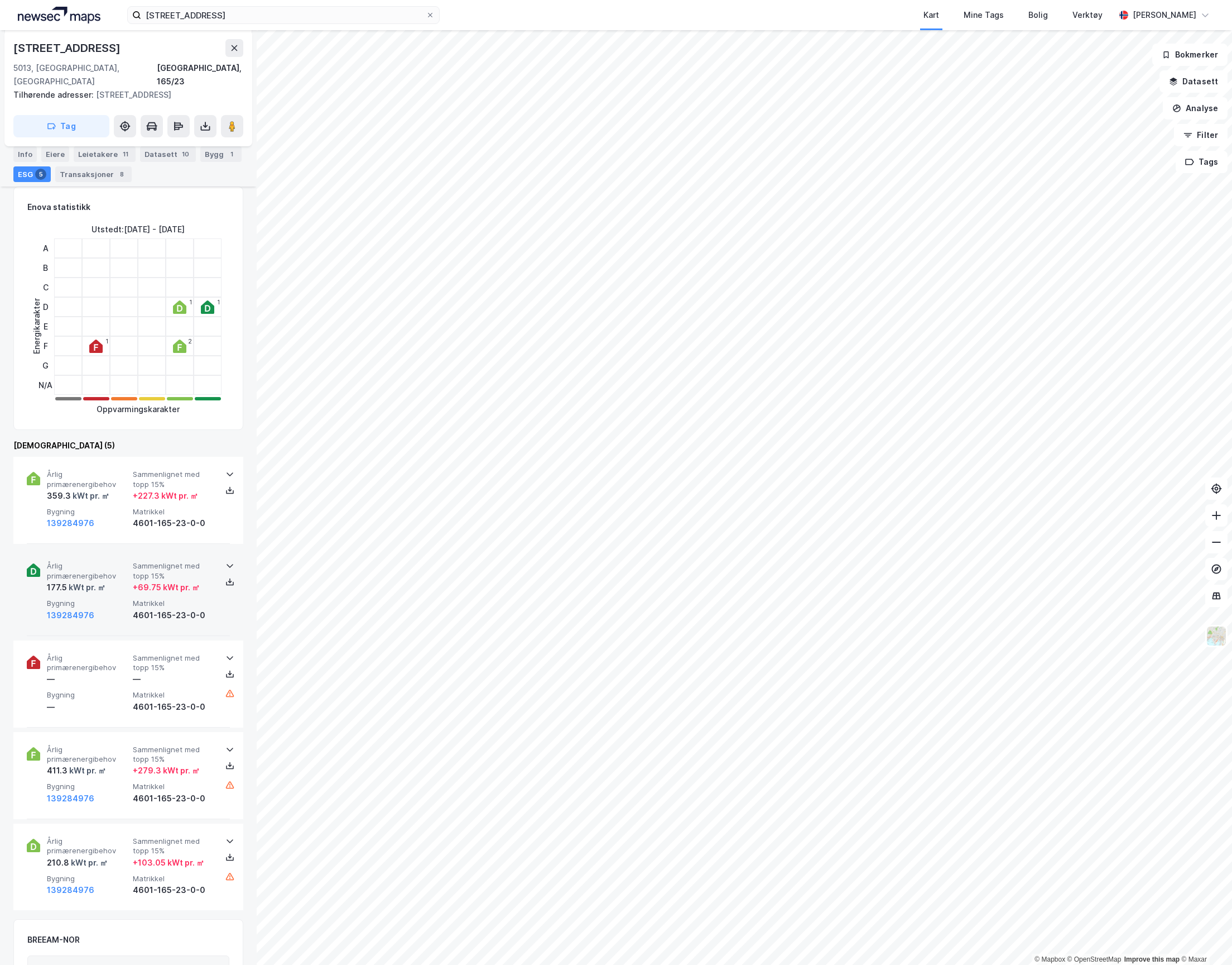
scroll to position [149, 0]
click at [94, 473] on span "Årlig primærenergibehov" at bounding box center [87, 478] width 81 height 20
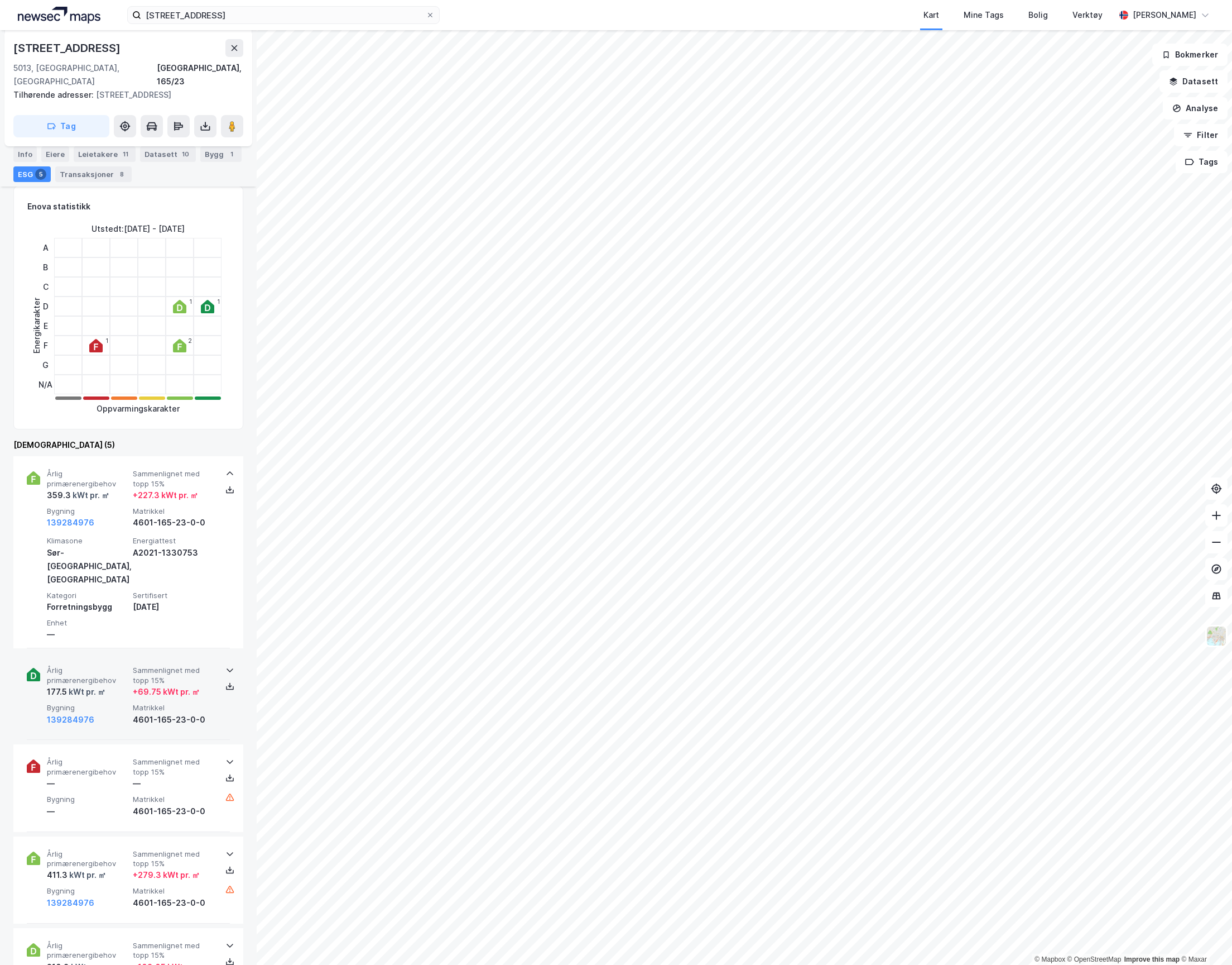
click at [105, 653] on div "Årlig primærenergibehov 177.5 kWt pr. ㎡ Sammenlignet med topp 15% + 69.75 kWt p…" at bounding box center [128, 696] width 203 height 87
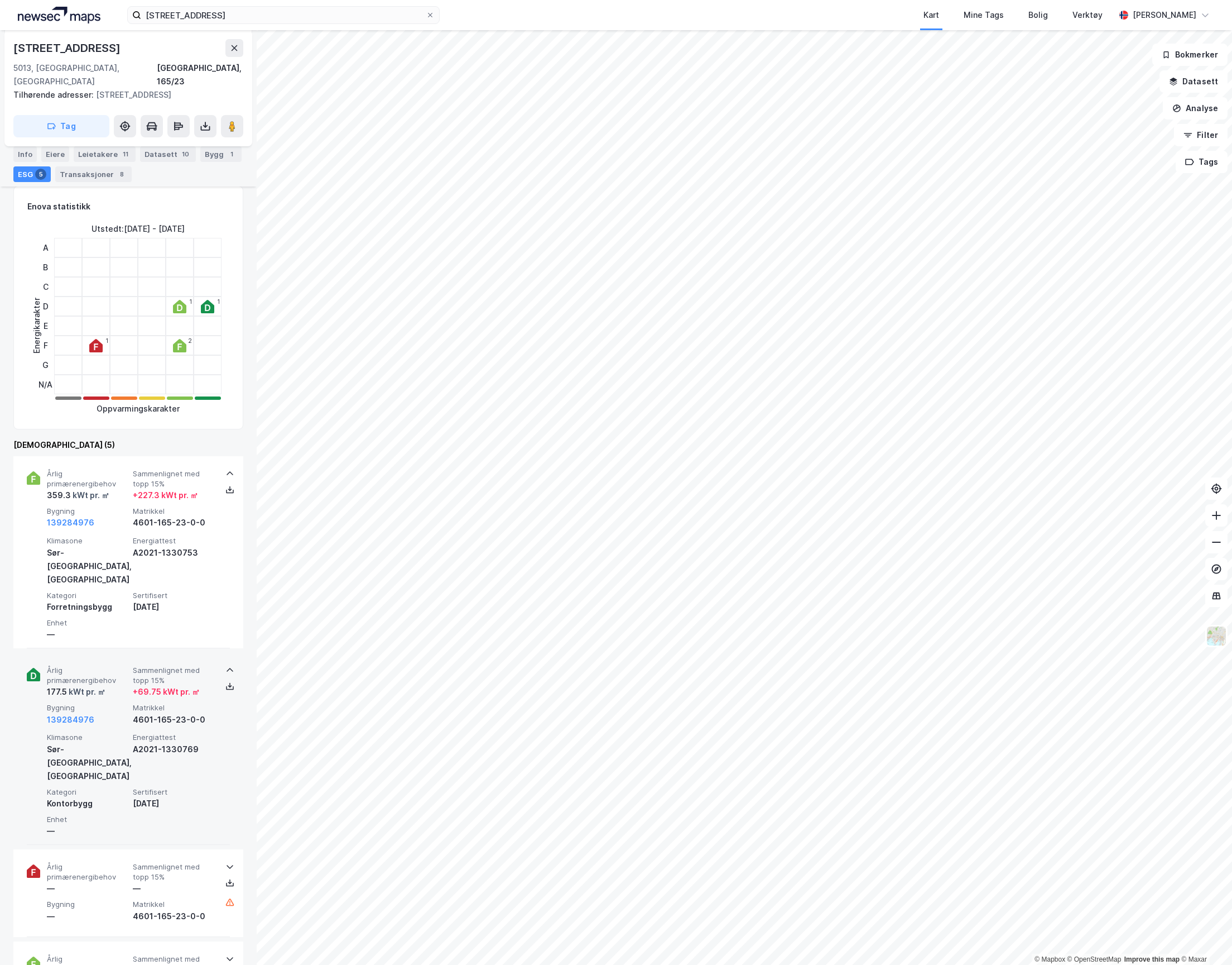
click at [105, 653] on div "Årlig primærenergibehov 177.5 kWt pr. ㎡ Sammenlignet med topp 15% + 69.75 kWt p…" at bounding box center [128, 749] width 203 height 192
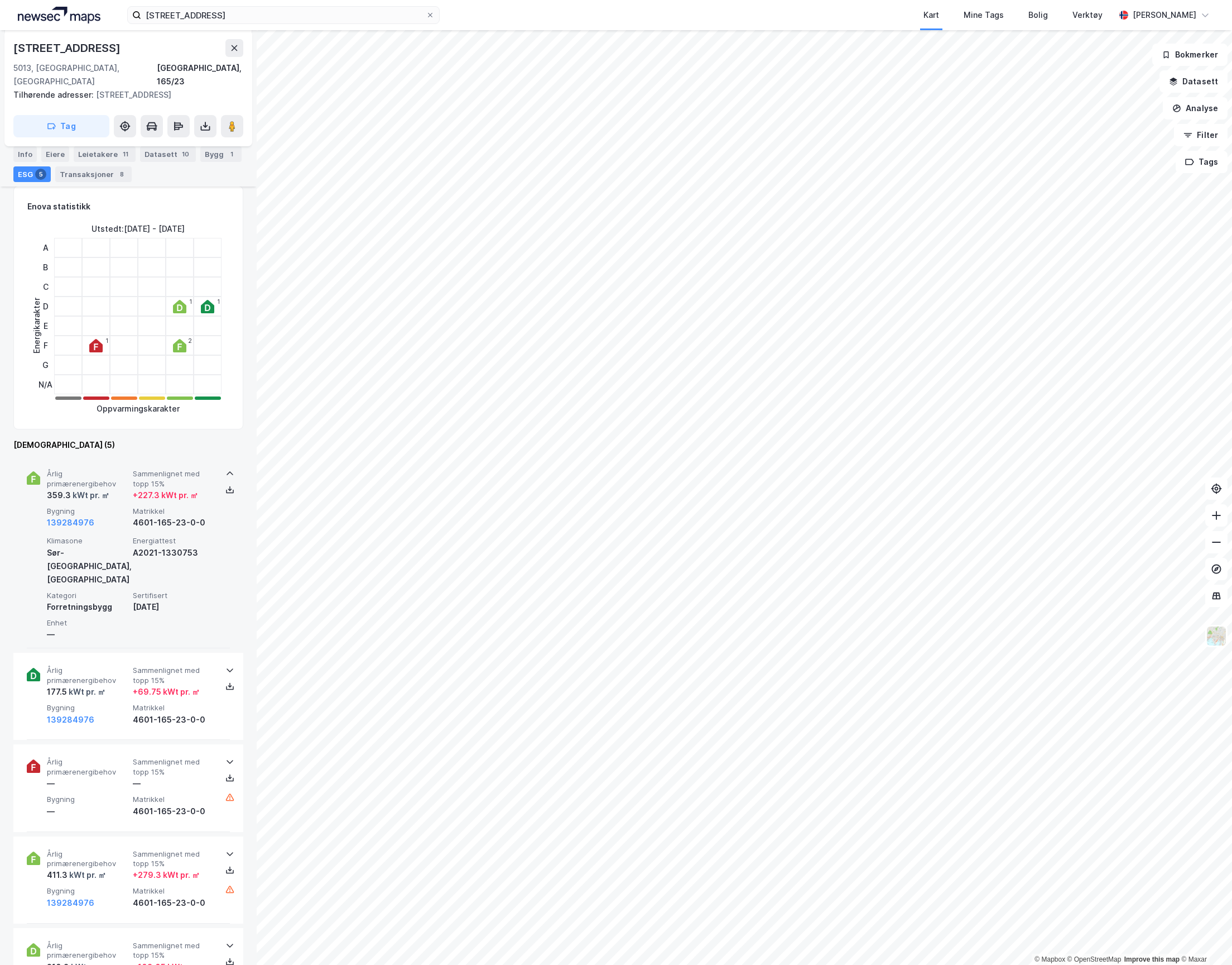
click at [114, 546] on div "Sør-[GEOGRAPHIC_DATA], [GEOGRAPHIC_DATA]" at bounding box center [87, 566] width 81 height 40
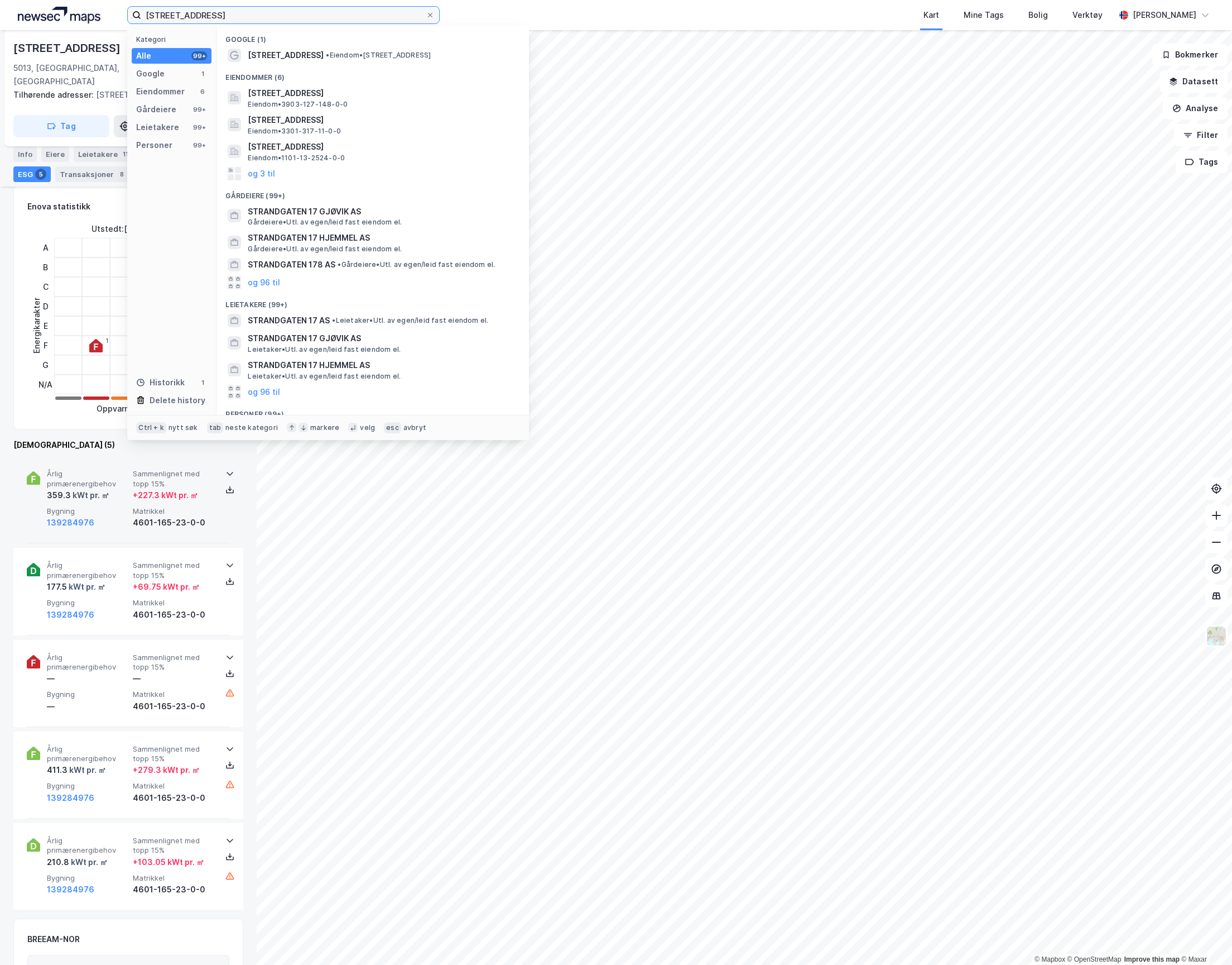
drag, startPoint x: 193, startPoint y: 15, endPoint x: 104, endPoint y: 16, distance: 89.0
click at [103, 16] on div "Strandgaten 17 Kategori Alle 99+ Google 1 Eiendommer 6 Gårdeiere 99+ Leietakere…" at bounding box center [616, 15] width 1232 height 30
paste input "[PERSON_NAME][STREET_ADDRESS]"
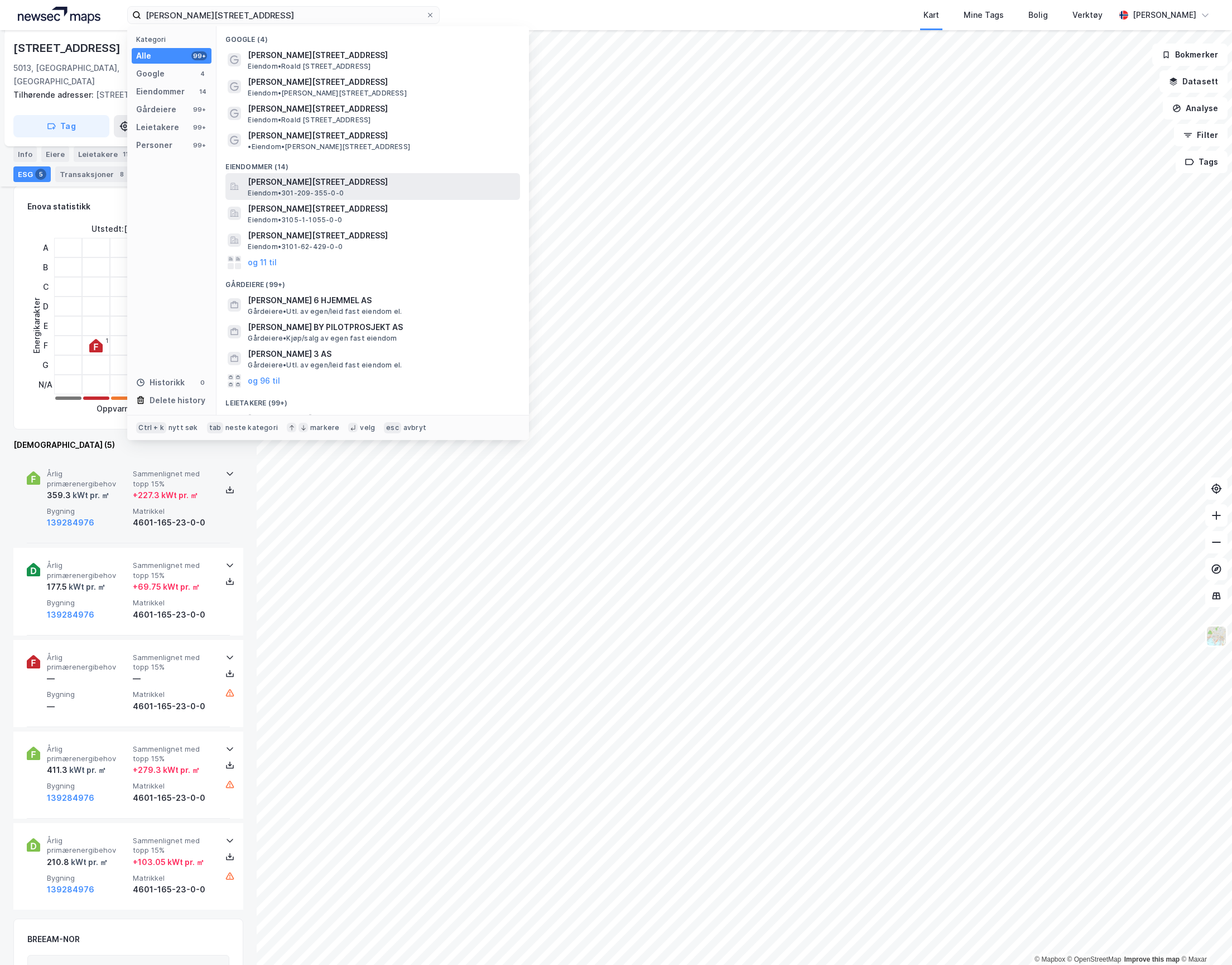
click at [355, 182] on div "[PERSON_NAME][STREET_ADDRESS] Eiendom • 301-209-355-0-0" at bounding box center [383, 187] width 270 height 22
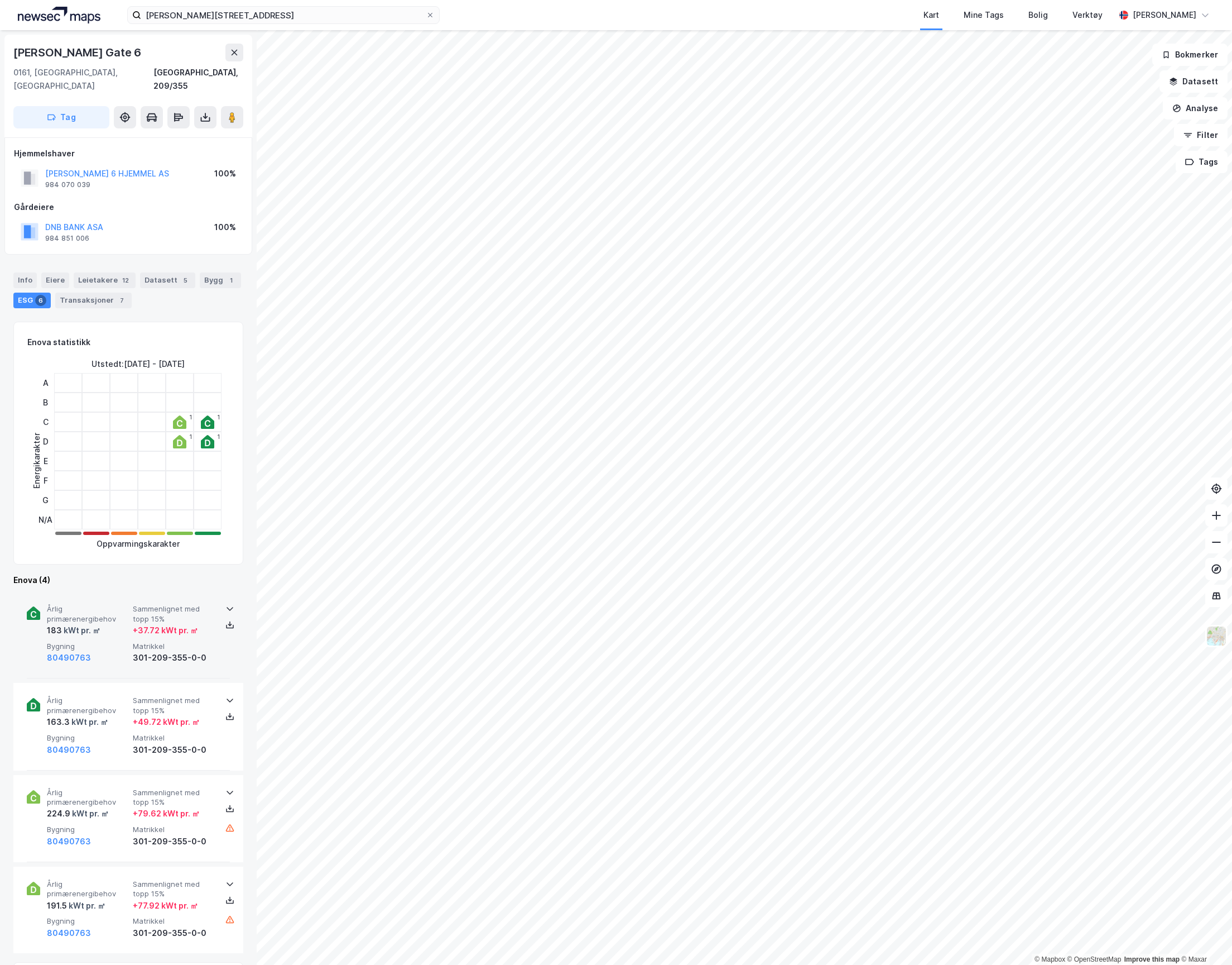
click at [92, 642] on span "Bygning" at bounding box center [87, 646] width 81 height 10
click at [125, 623] on div "183 kWt pr. ㎡" at bounding box center [87, 629] width 81 height 13
click at [105, 695] on span "Årlig primærenergibehov" at bounding box center [87, 705] width 81 height 20
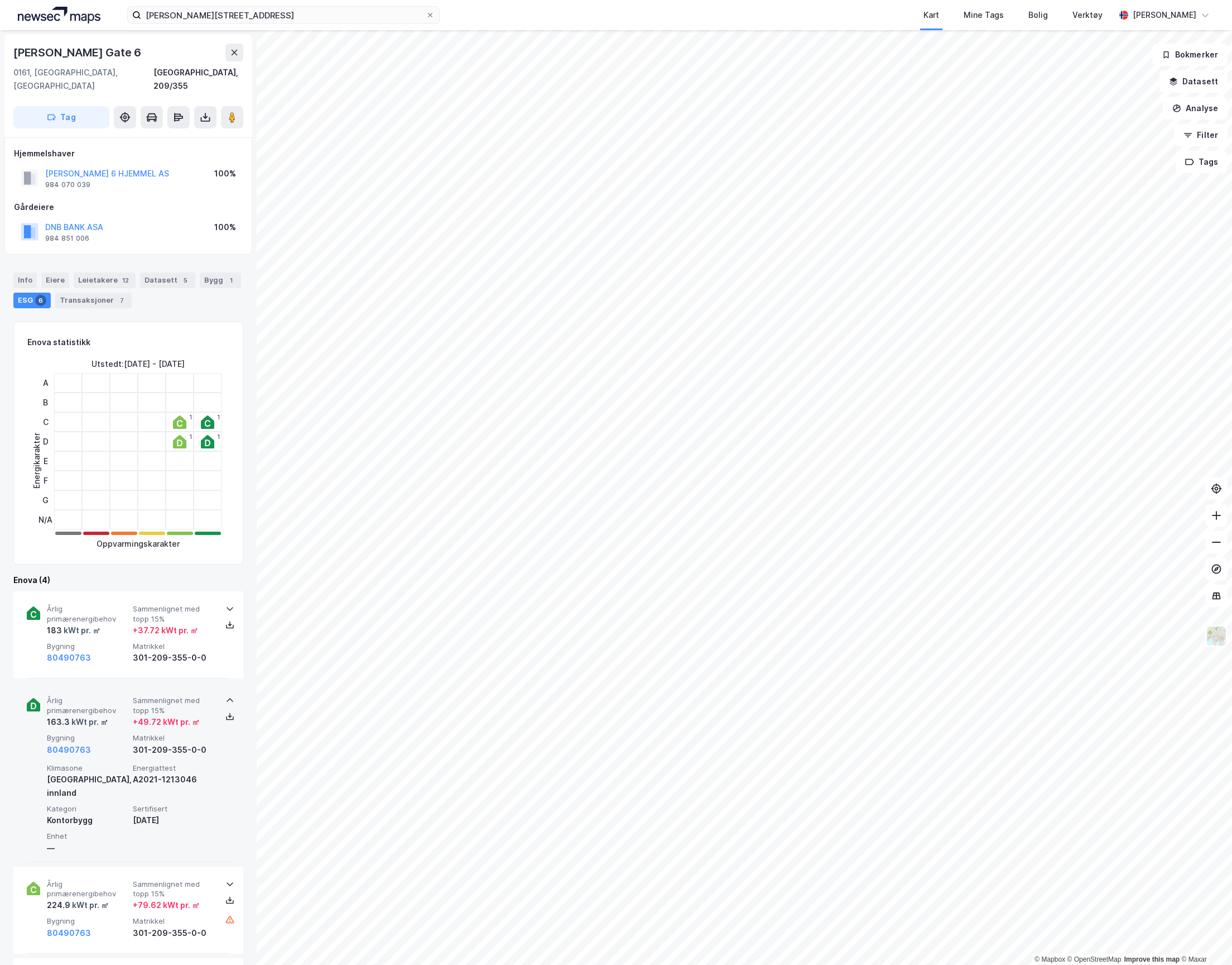
click at [105, 695] on span "Årlig primærenergibehov" at bounding box center [87, 705] width 81 height 20
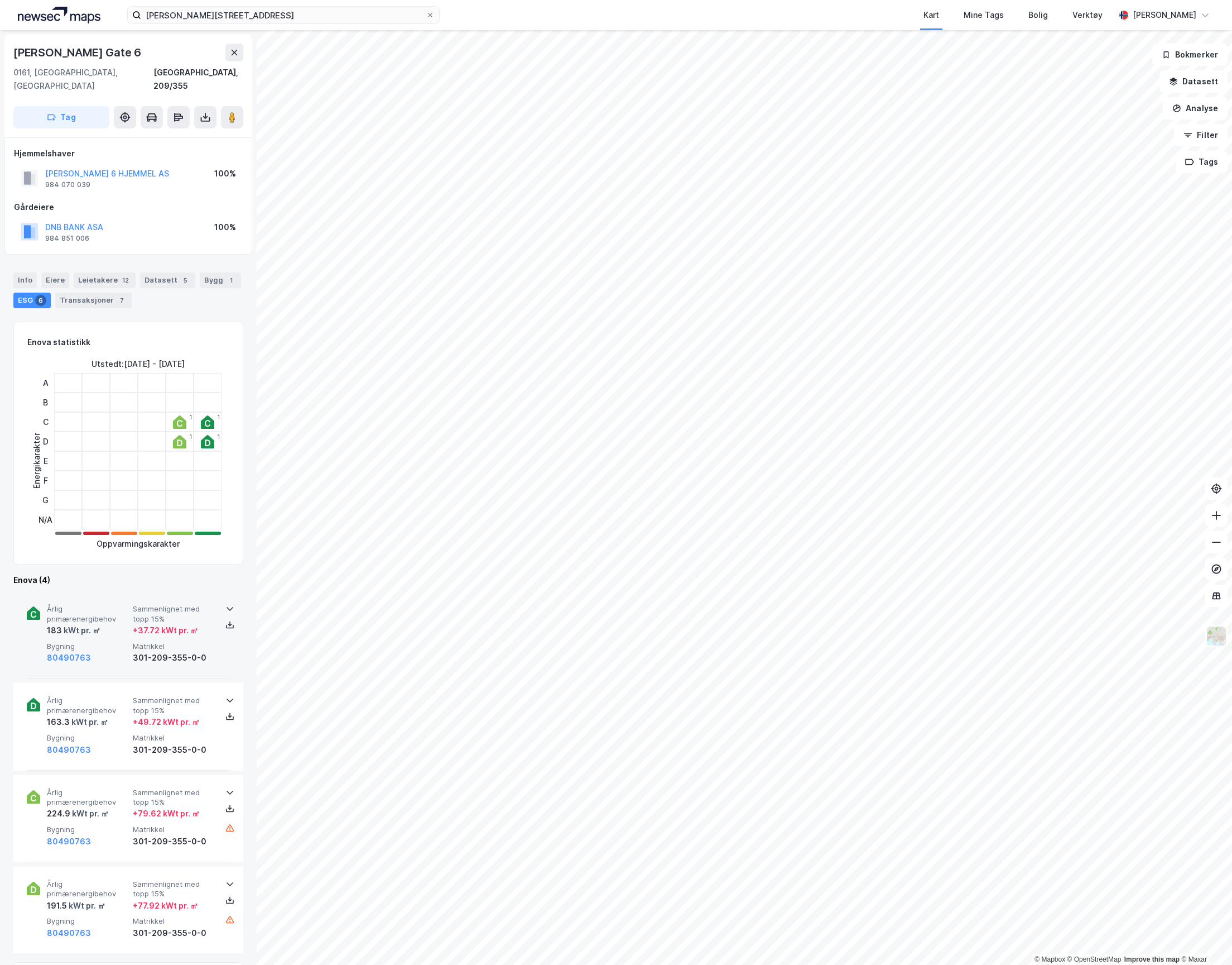
click at [96, 642] on span "Bygning" at bounding box center [87, 646] width 81 height 10
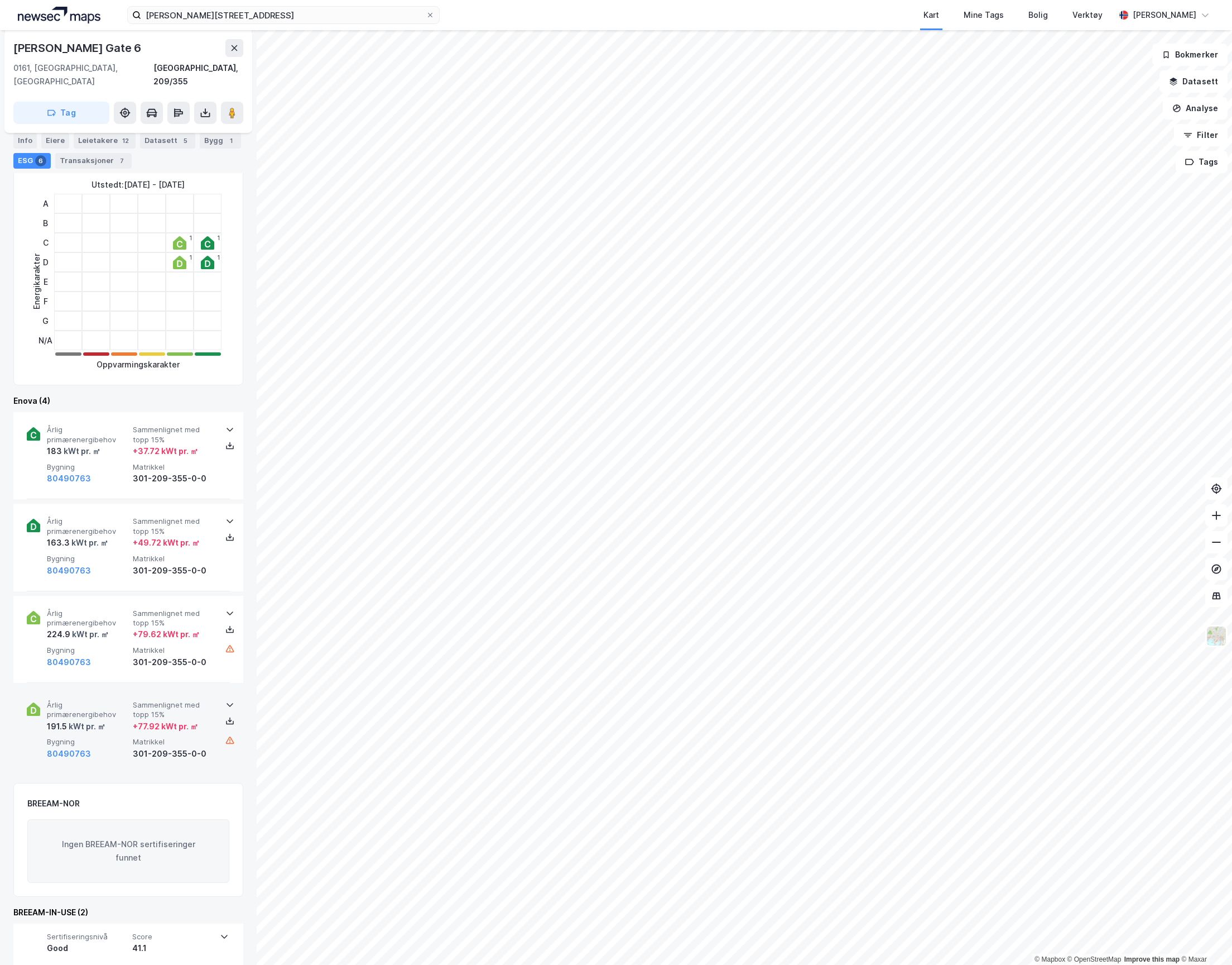
scroll to position [233, 0]
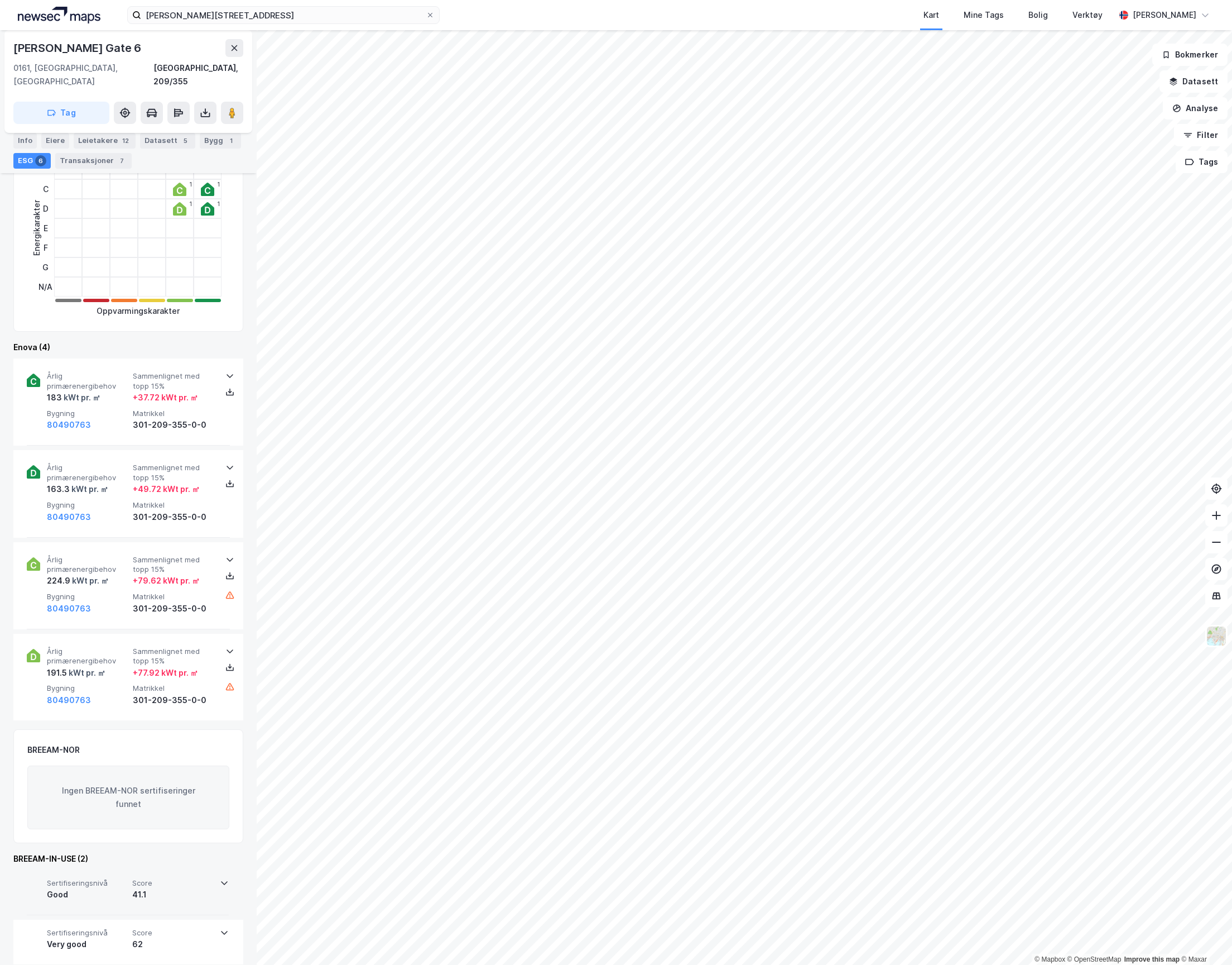
click at [166, 879] on span "Score" at bounding box center [173, 883] width 81 height 10
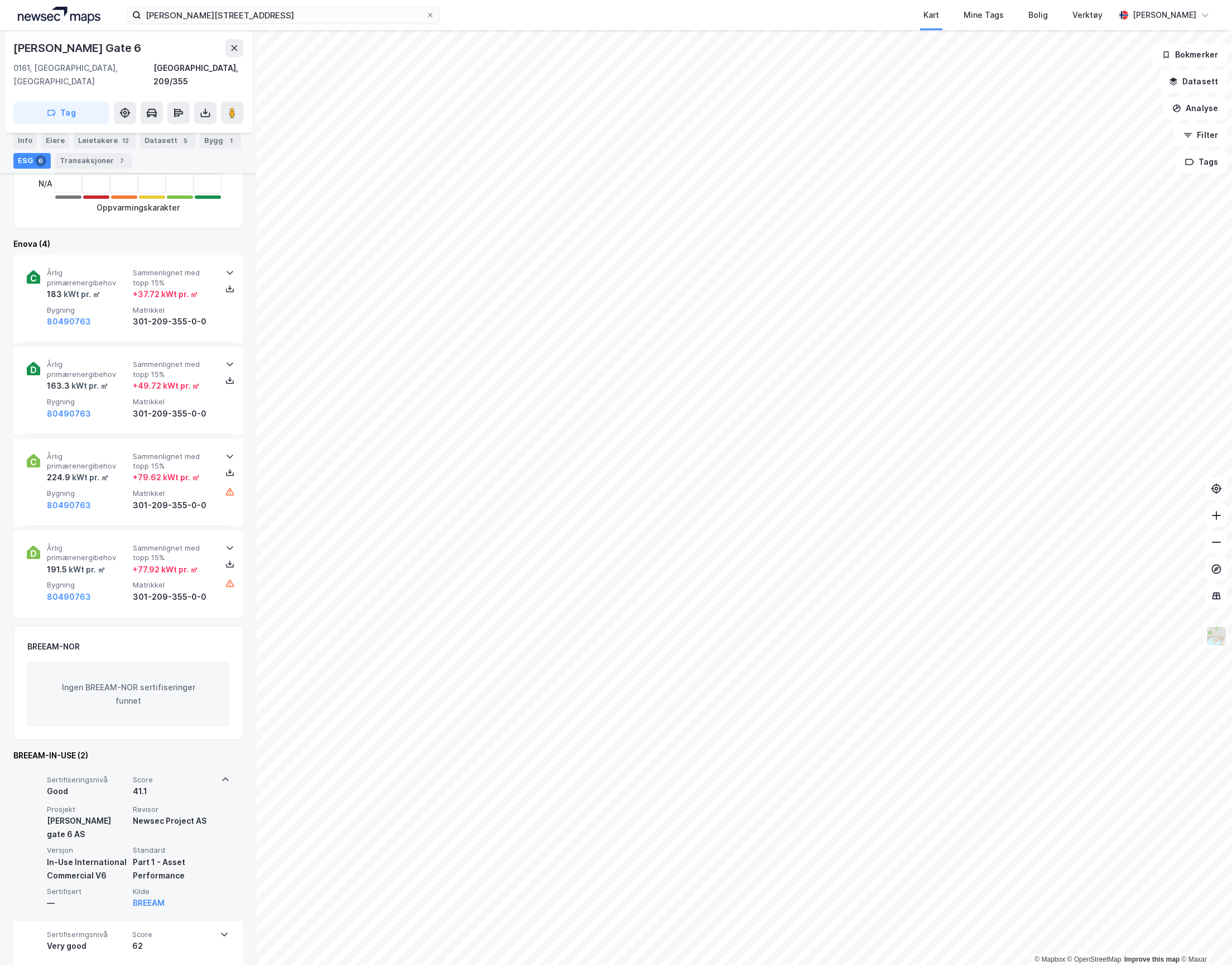
scroll to position [338, 0]
click at [179, 773] on span "Score" at bounding box center [174, 777] width 81 height 10
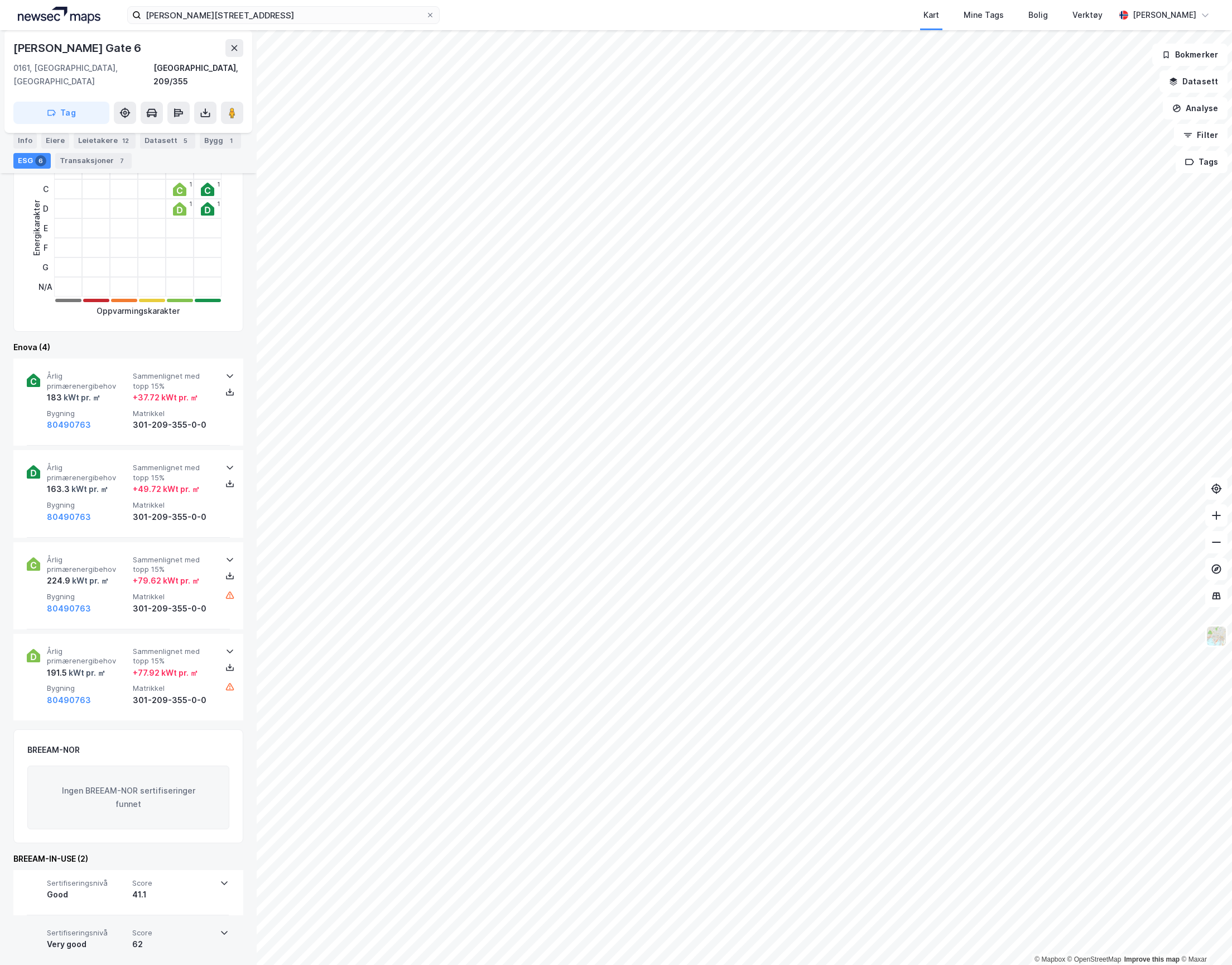
click at [154, 937] on div "62" at bounding box center [173, 943] width 81 height 13
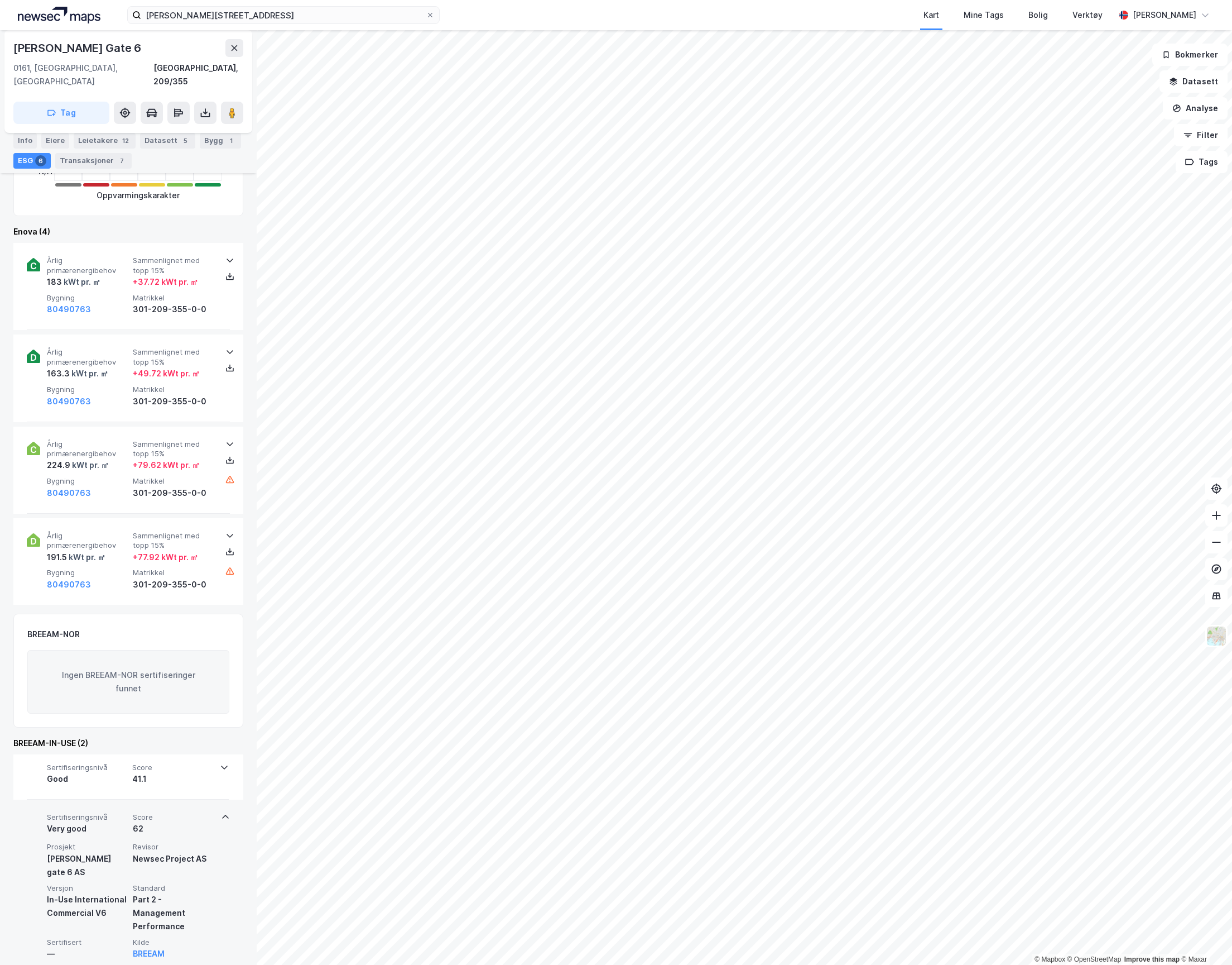
scroll to position [351, 0]
click at [172, 819] on div "62" at bounding box center [174, 825] width 81 height 13
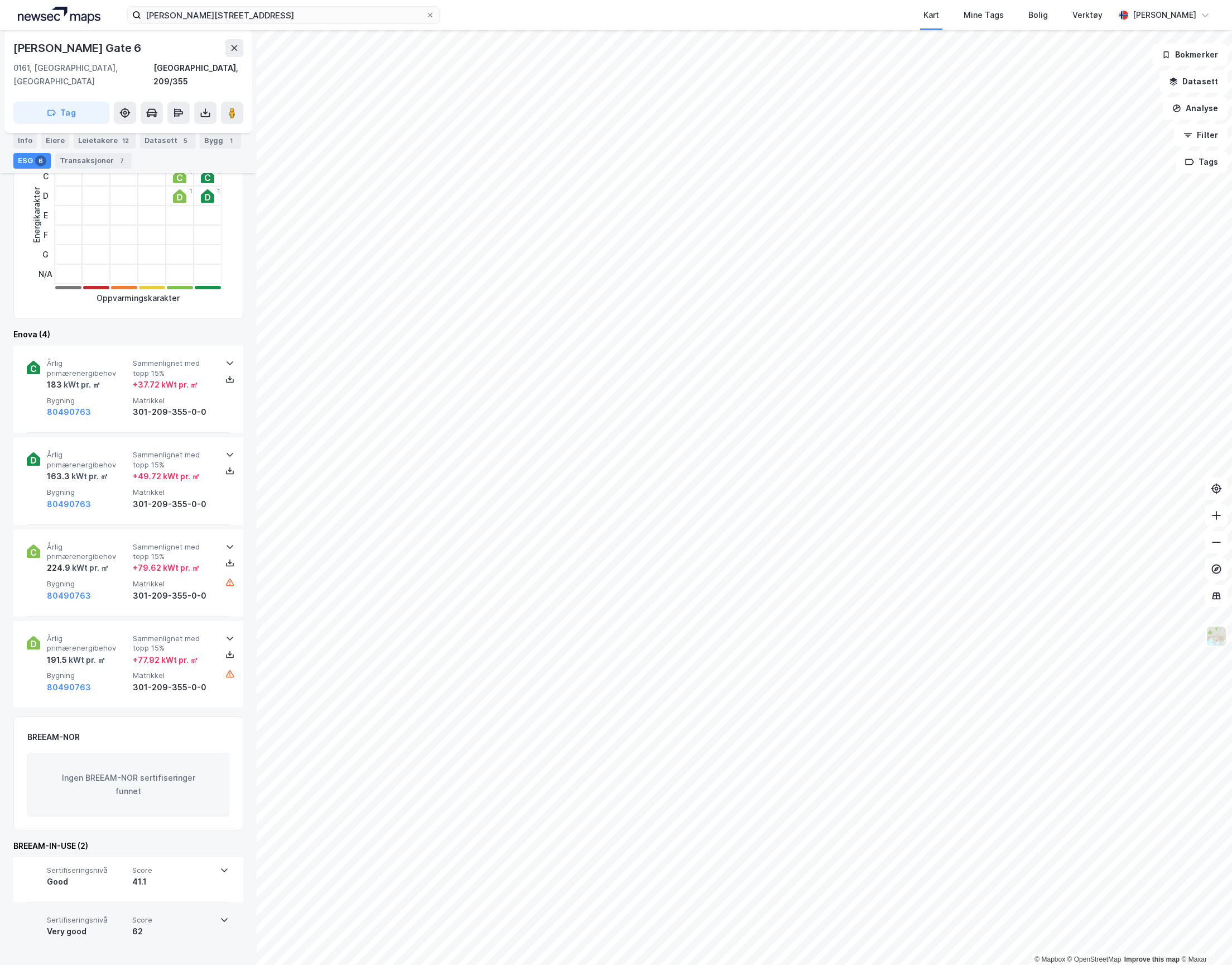
scroll to position [233, 0]
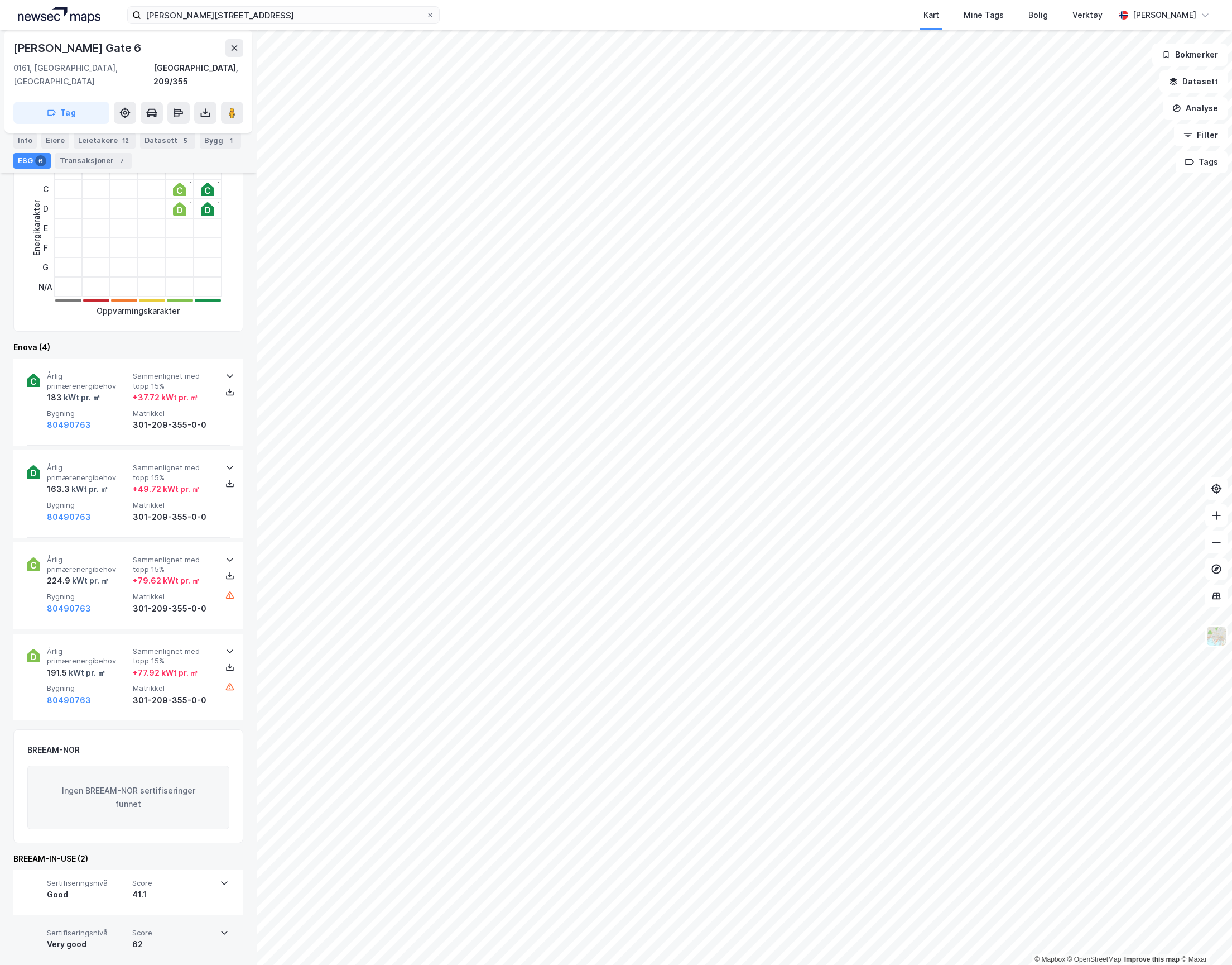
click at [210, 928] on span "Score" at bounding box center [173, 932] width 81 height 10
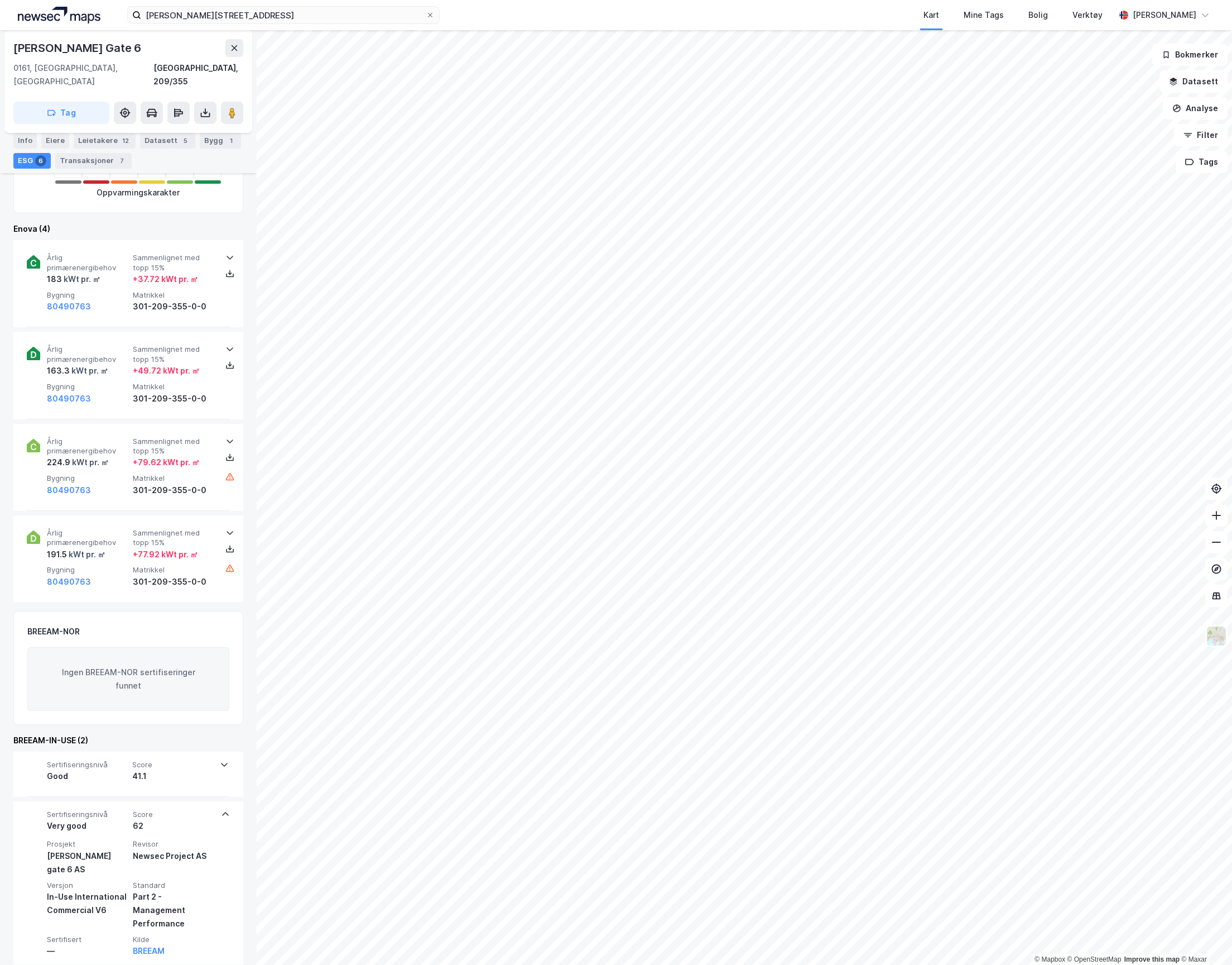
click at [208, 839] on span "Revisor" at bounding box center [174, 843] width 81 height 10
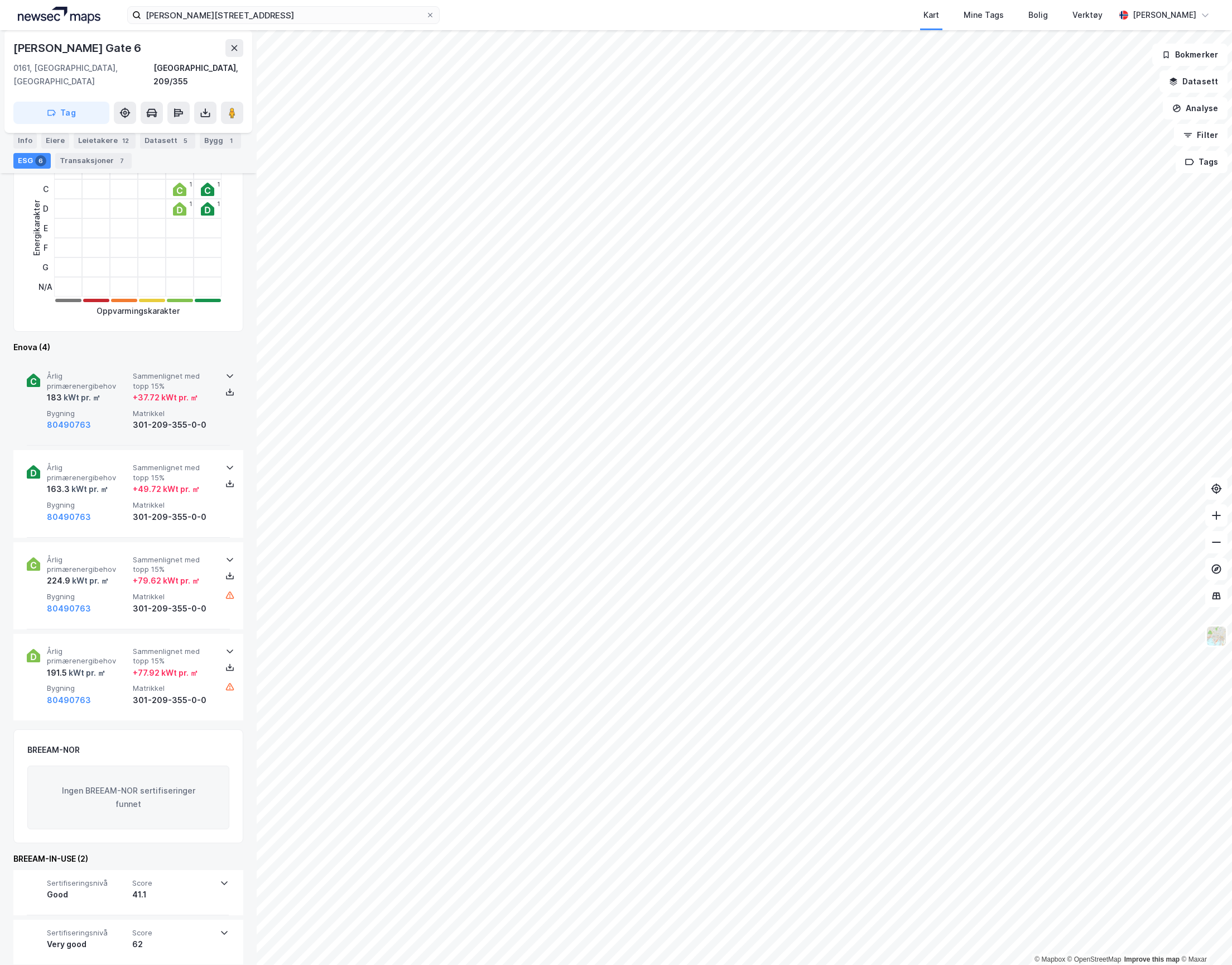
click at [119, 371] on span "Årlig primærenergibehov" at bounding box center [87, 380] width 81 height 20
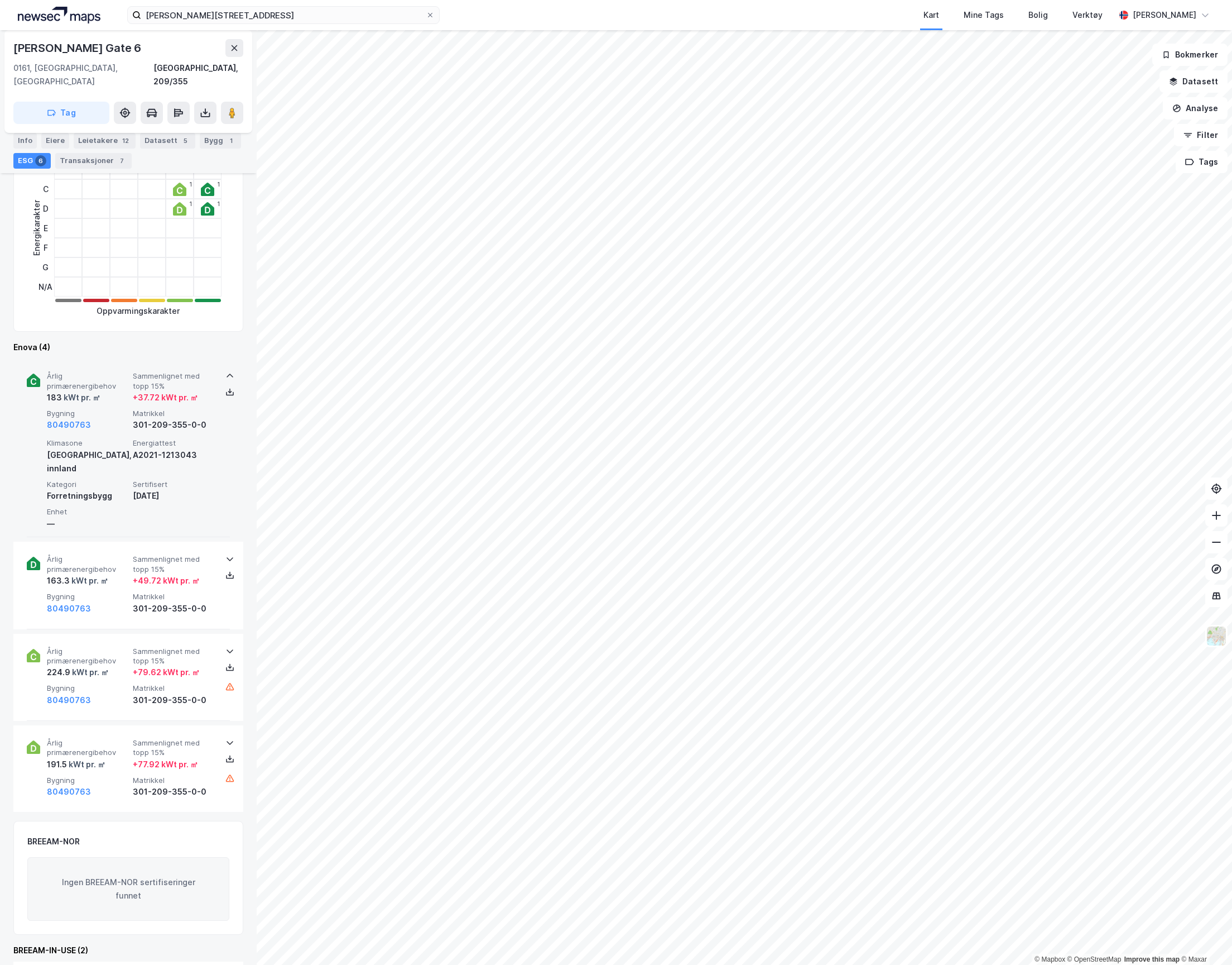
scroll to position [311, 0]
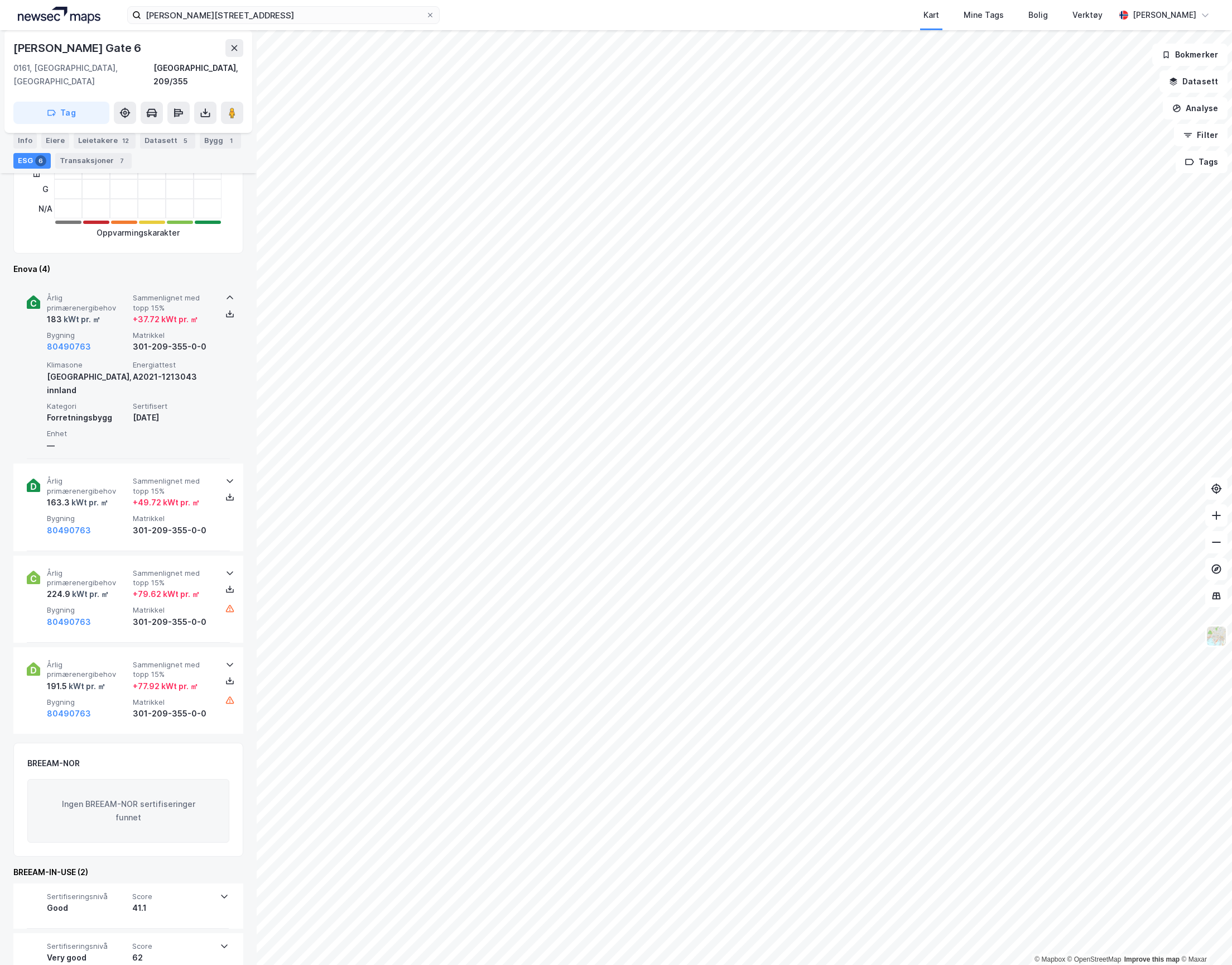
click at [112, 370] on div "[GEOGRAPHIC_DATA], innland" at bounding box center [87, 383] width 81 height 27
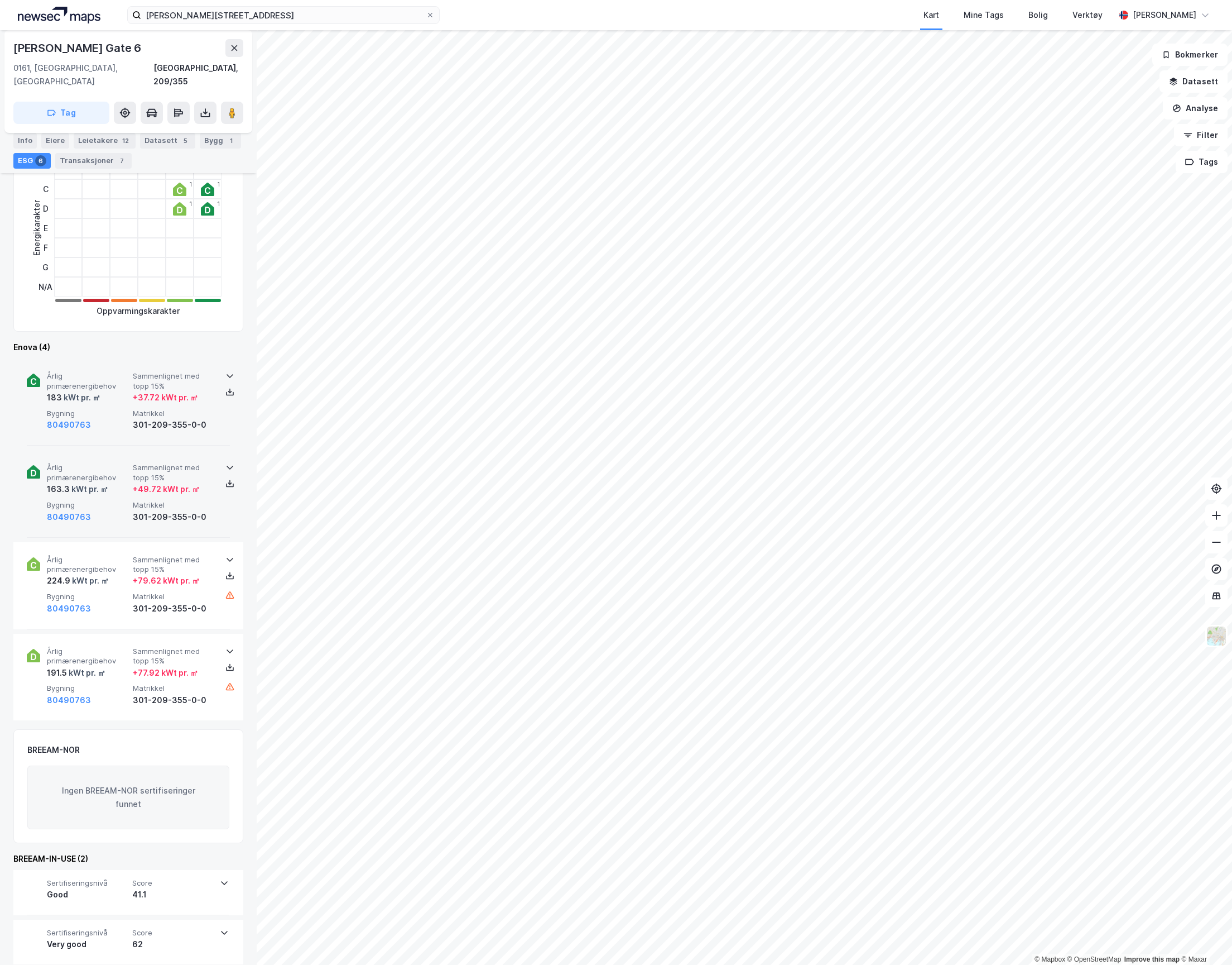
click at [116, 482] on div "163.3 kWt pr. ㎡" at bounding box center [87, 489] width 81 height 13
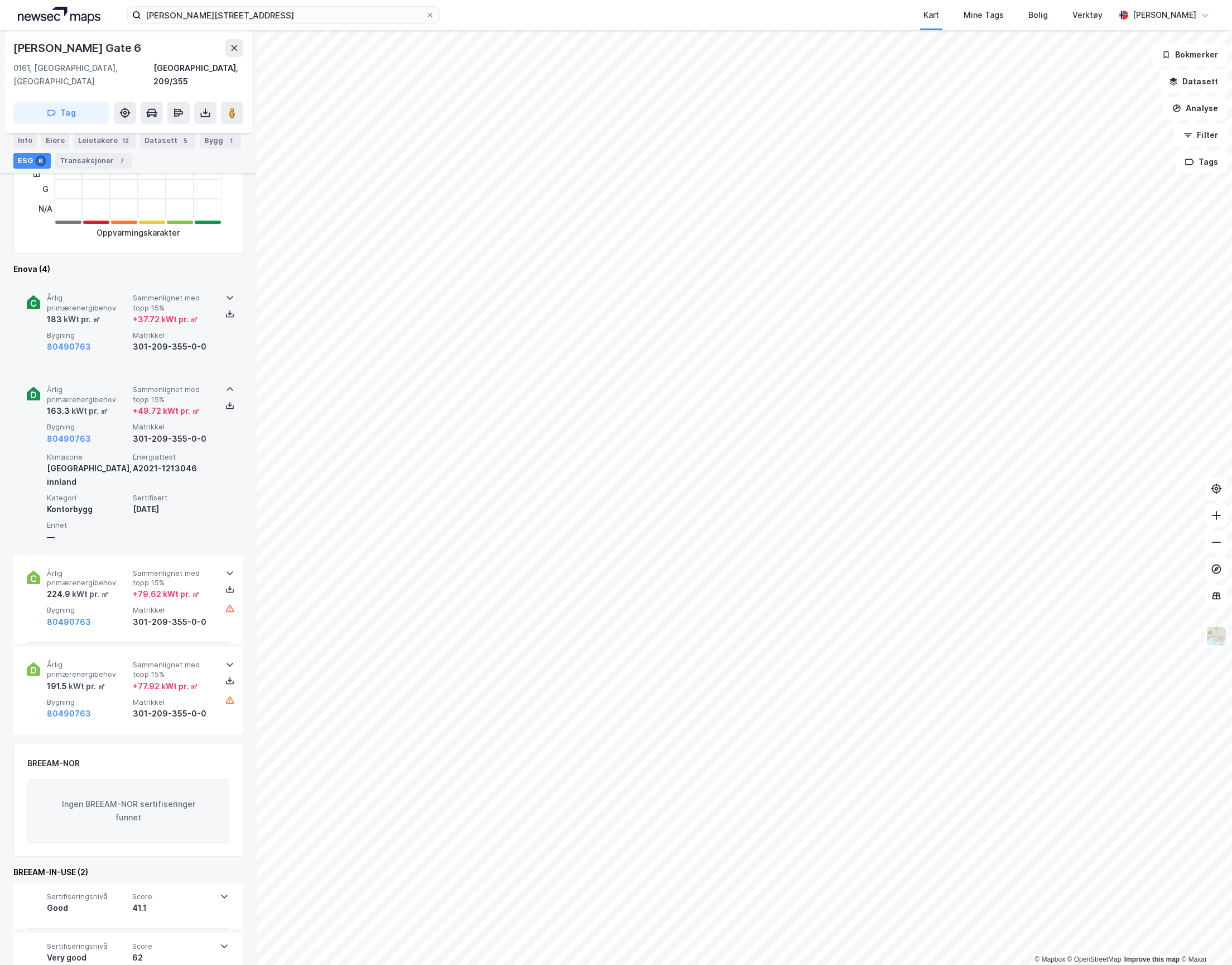
click at [112, 463] on div "Klimasone [GEOGRAPHIC_DATA], innland Energiattest A2021-1213046 Kategori Kontor…" at bounding box center [131, 498] width 168 height 92
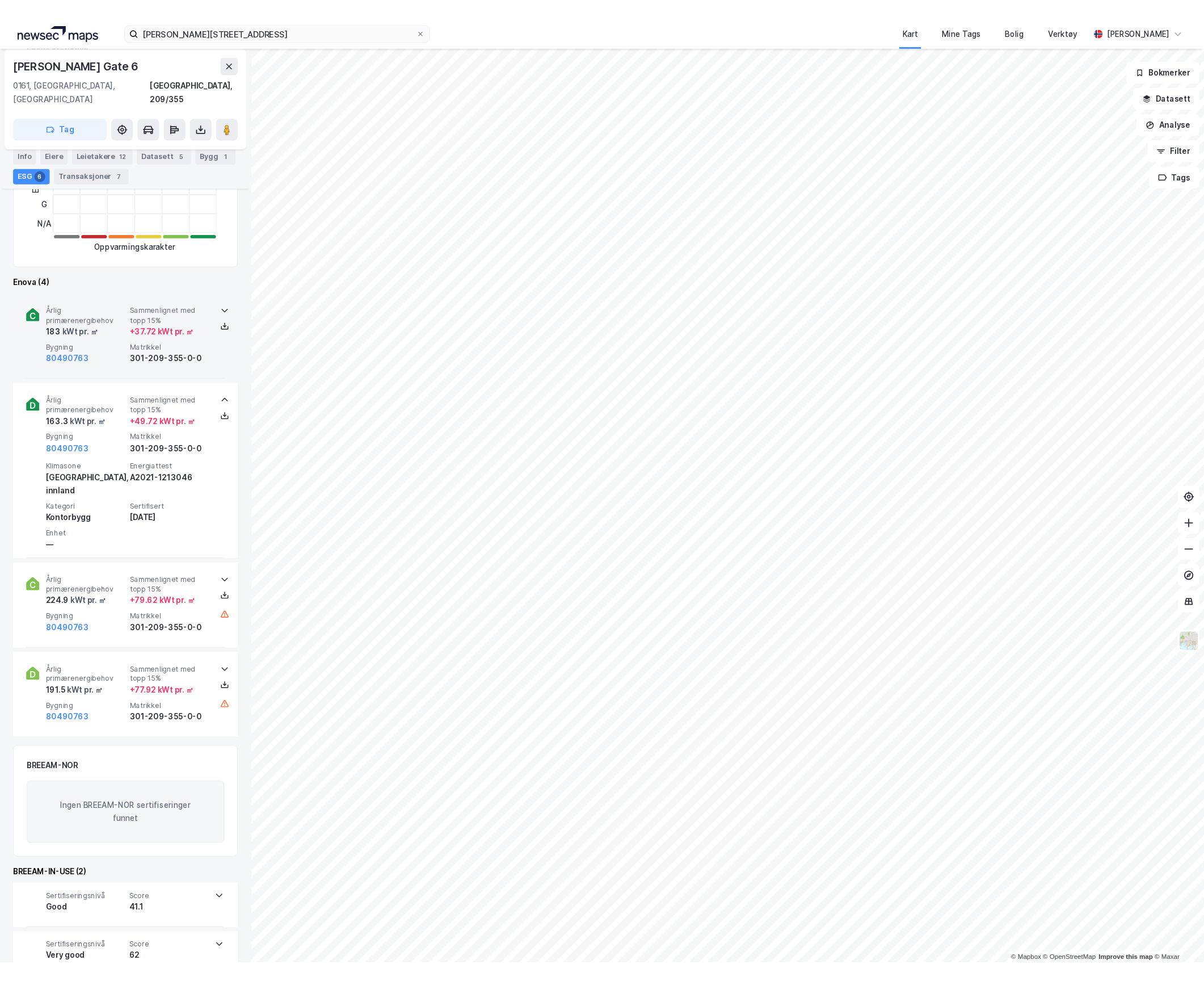
scroll to position [236, 0]
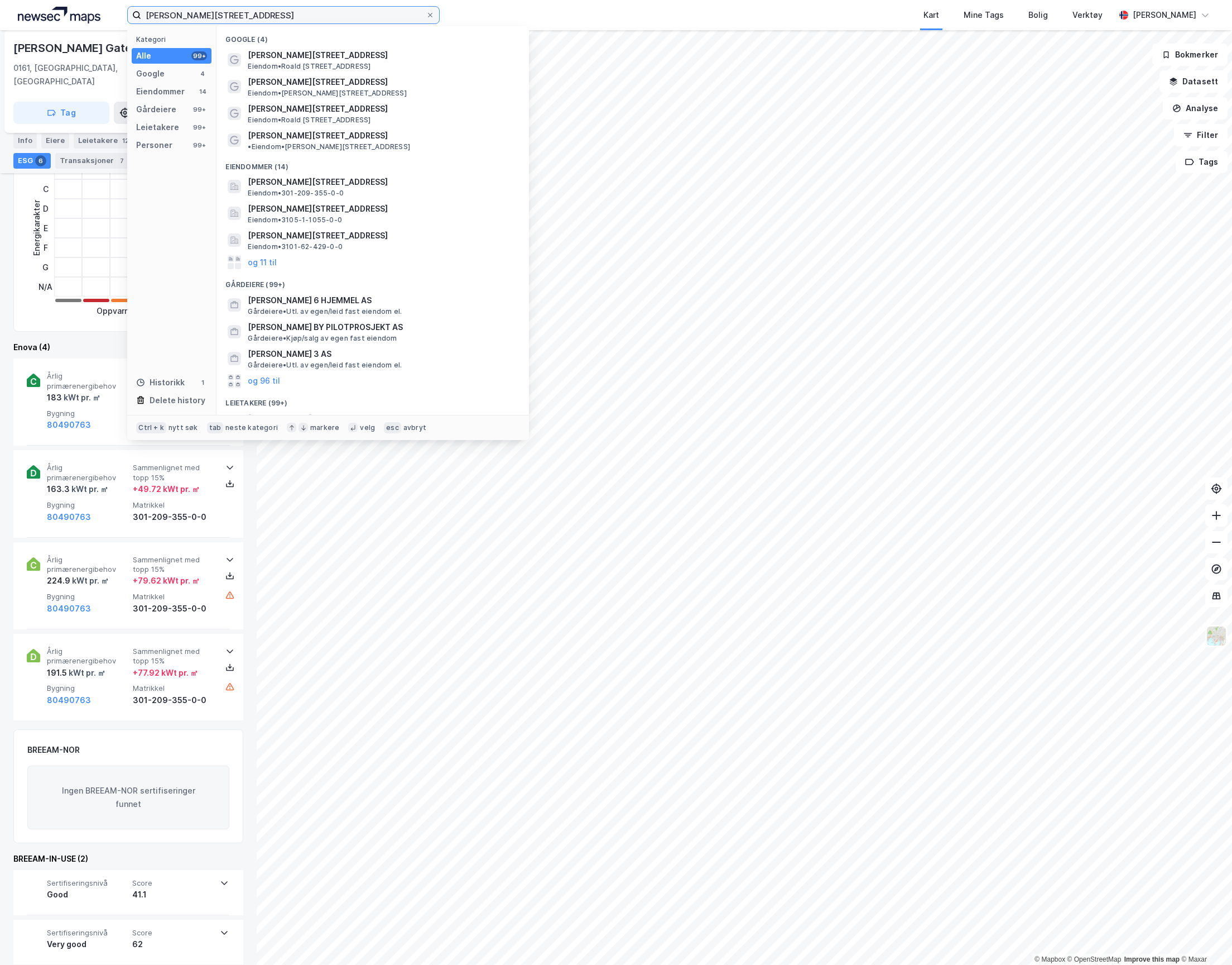
drag, startPoint x: 244, startPoint y: 10, endPoint x: 66, endPoint y: 18, distance: 178.2
click at [45, 18] on div "[PERSON_NAME] gate 6 Kategori Alle 99+ Google 4 Eiendommer 14 Gårdeiere 99+ Lei…" at bounding box center [616, 15] width 1232 height 30
paste input "Trondheim [STREET_ADDRESS]"
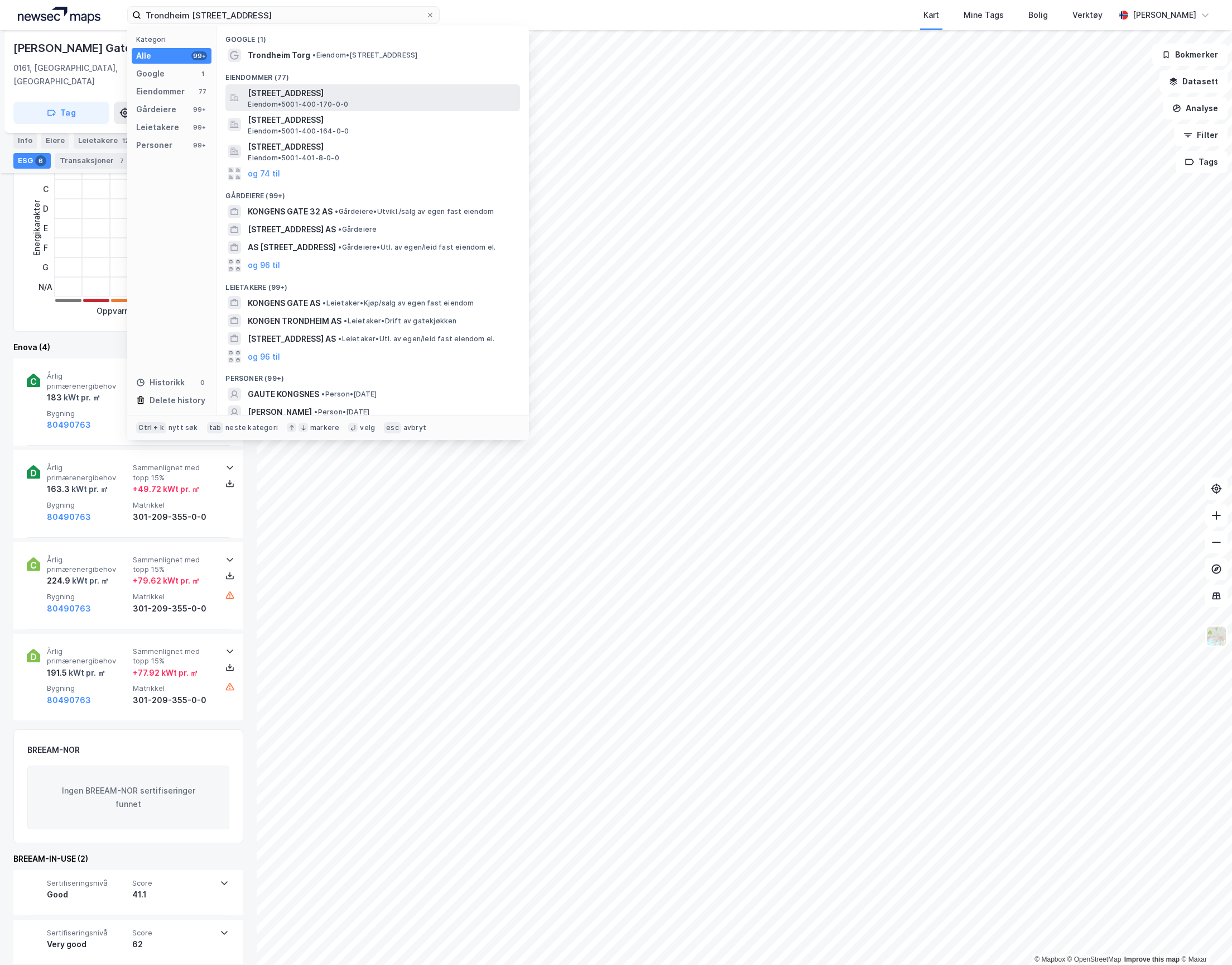
click at [290, 86] on span "[STREET_ADDRESS]" at bounding box center [382, 93] width 268 height 13
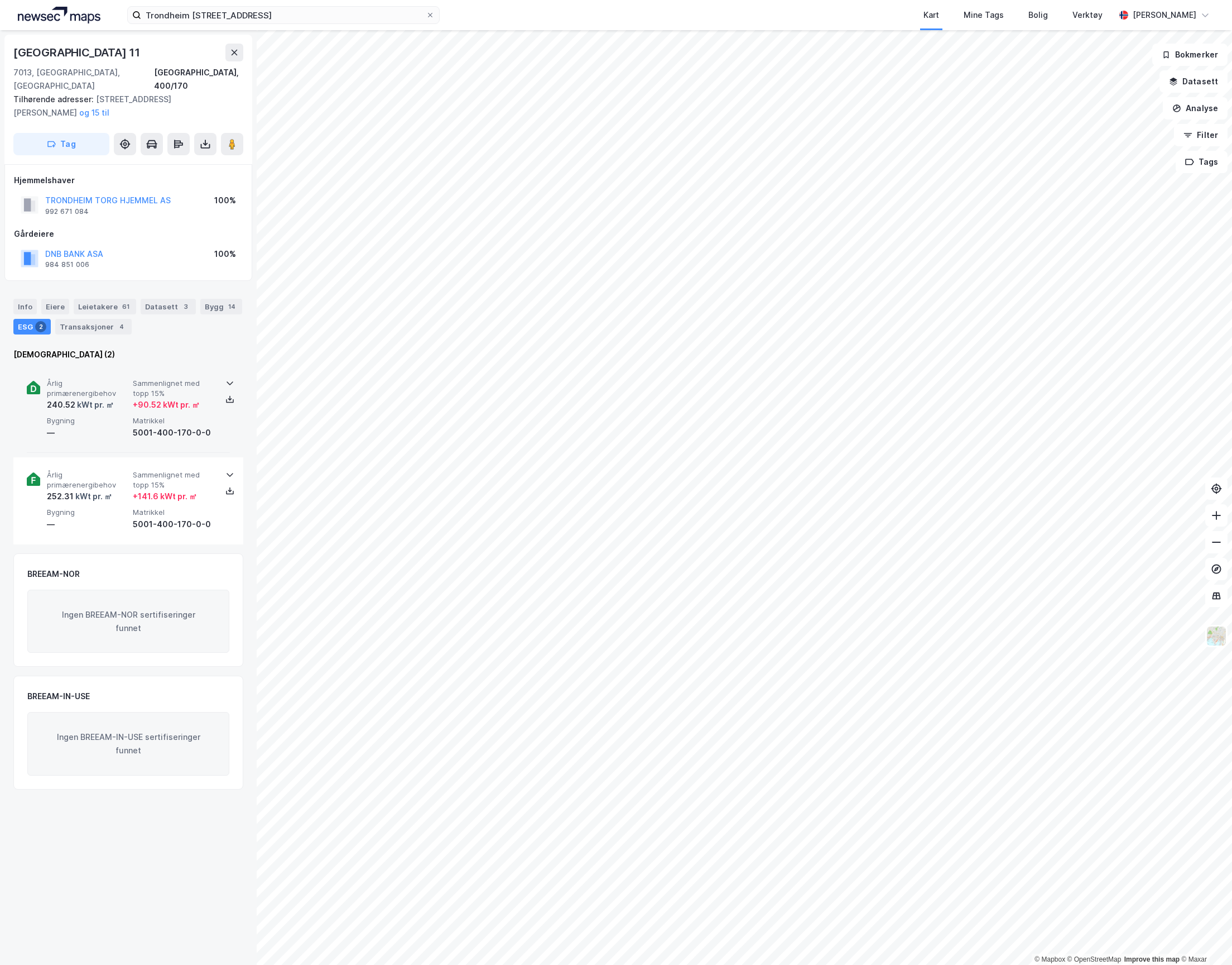
click at [125, 382] on span "Årlig primærenergibehov" at bounding box center [87, 388] width 81 height 20
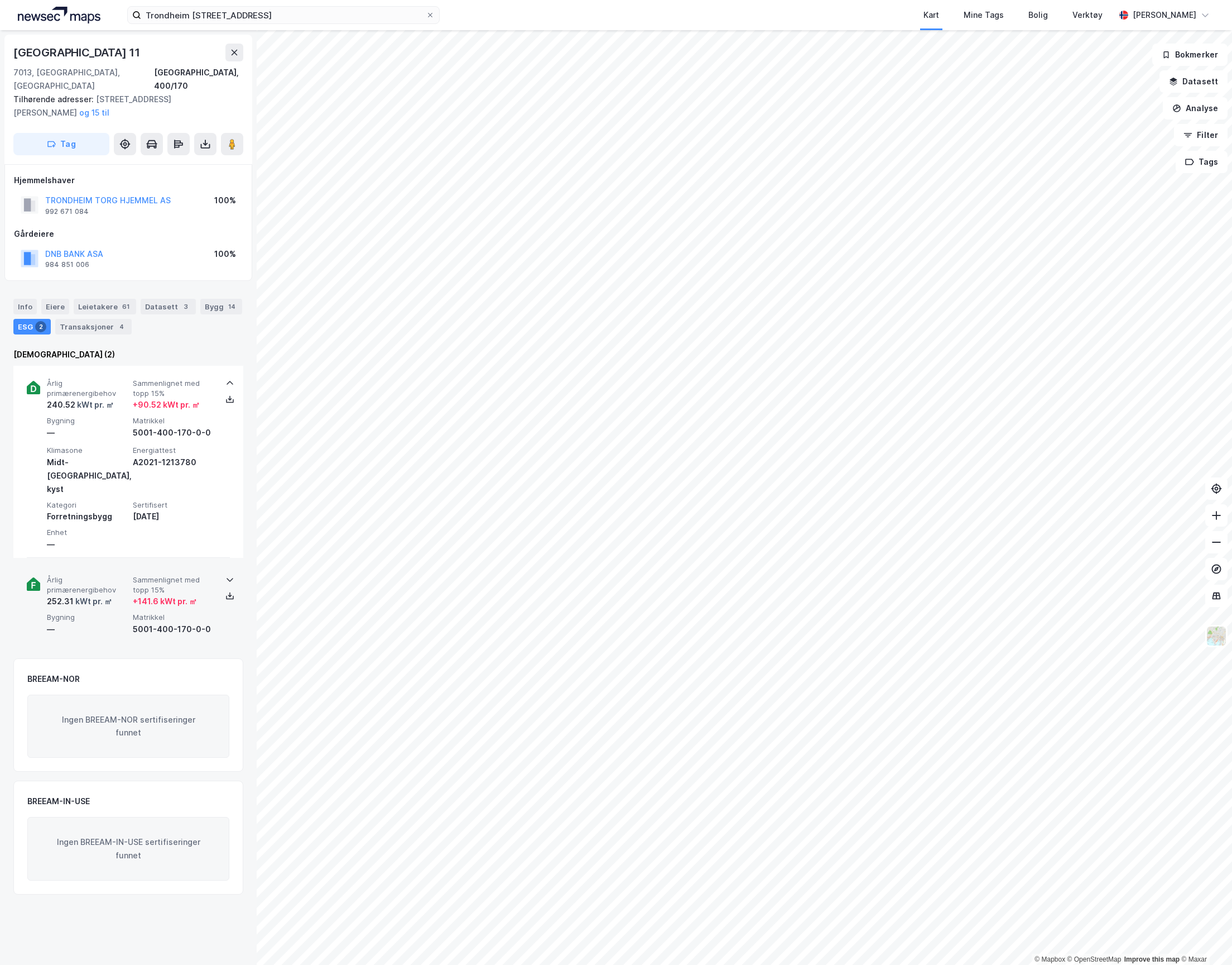
click at [126, 595] on div "252.31 kWt pr. ㎡" at bounding box center [87, 601] width 81 height 13
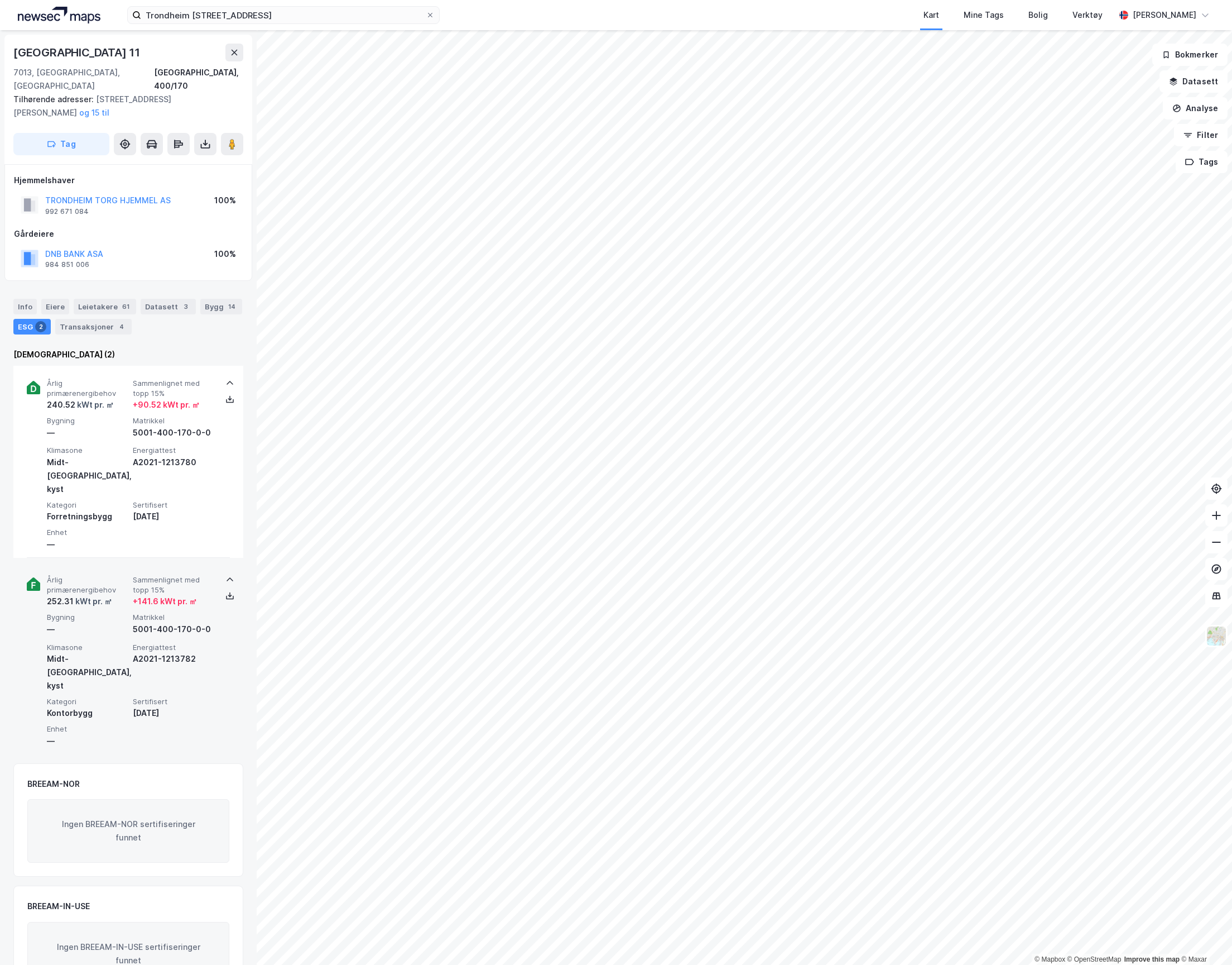
click at [126, 595] on div "252.31 kWt pr. ㎡" at bounding box center [87, 601] width 81 height 13
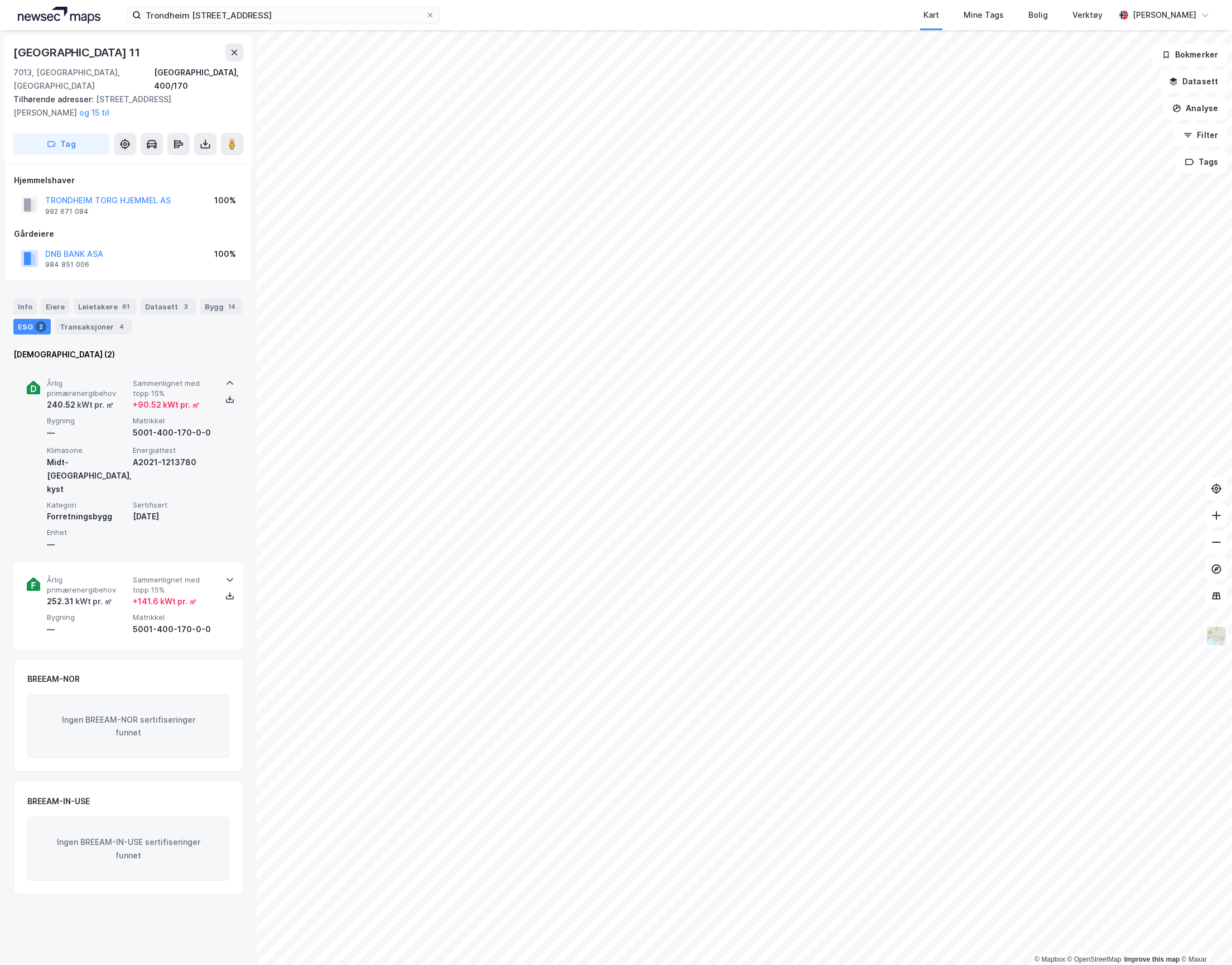
click at [117, 416] on span "Bygning" at bounding box center [87, 420] width 81 height 10
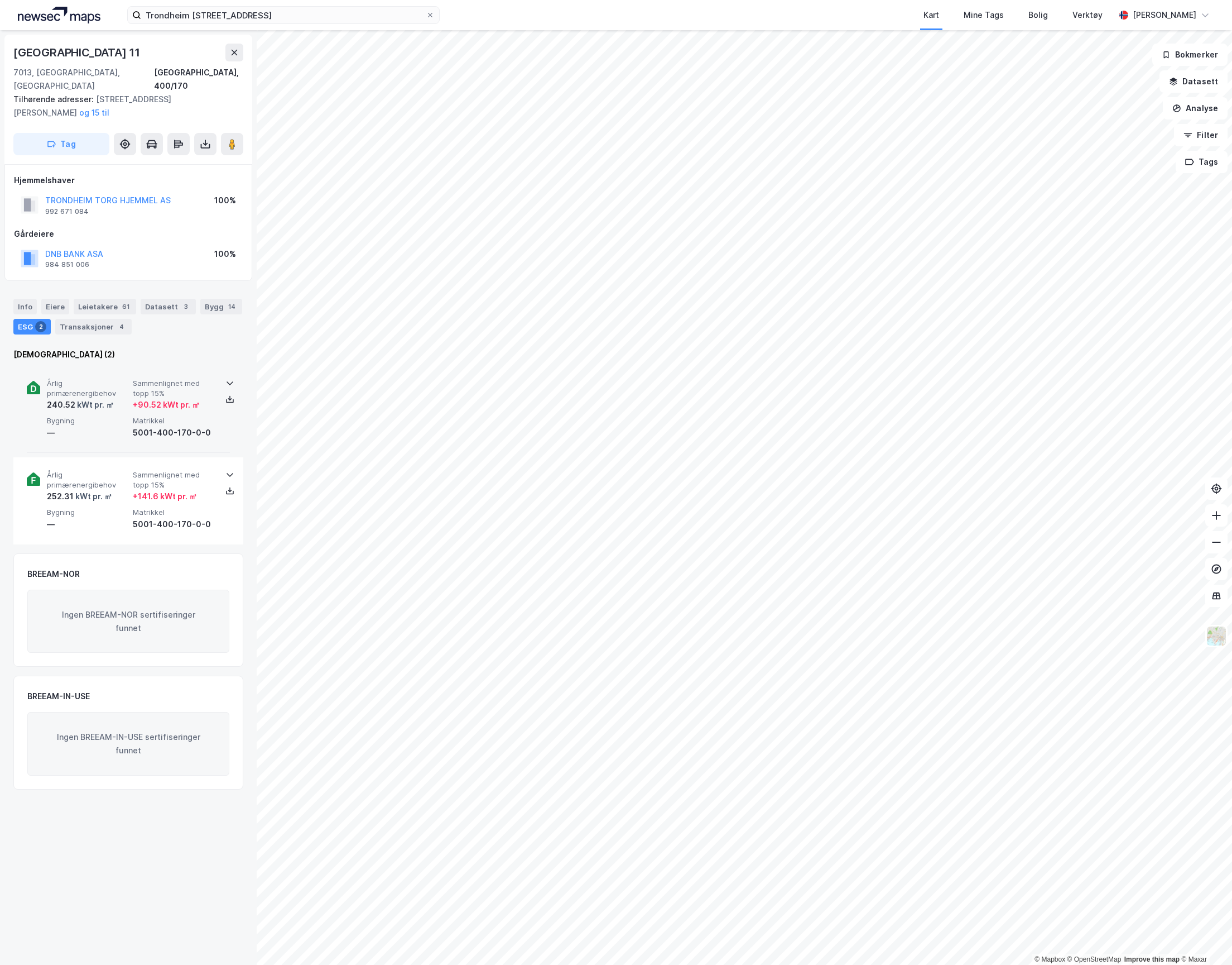
click at [117, 416] on span "Bygning" at bounding box center [87, 420] width 81 height 10
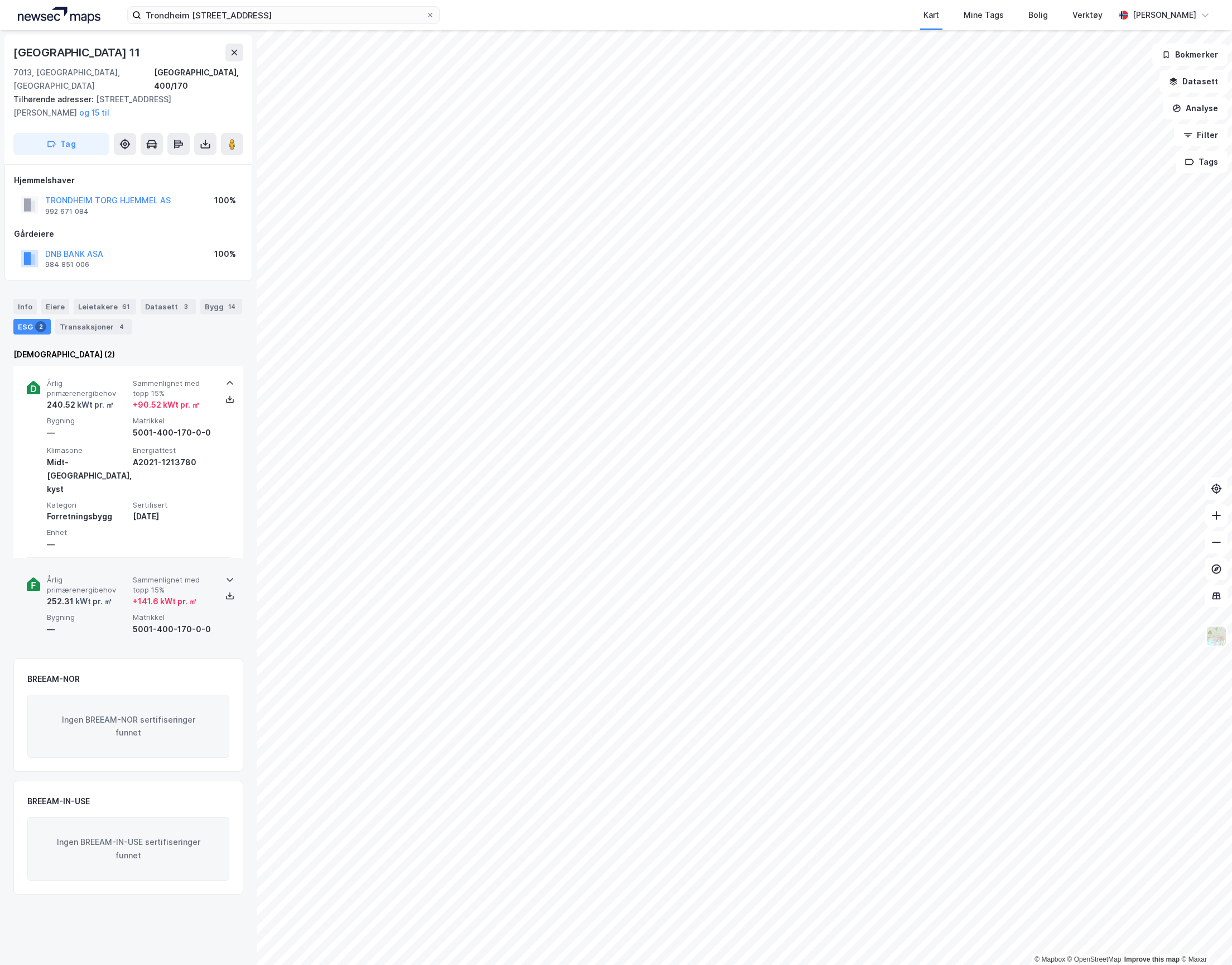
click at [118, 595] on div "252.31 kWt pr. ㎡" at bounding box center [87, 601] width 81 height 13
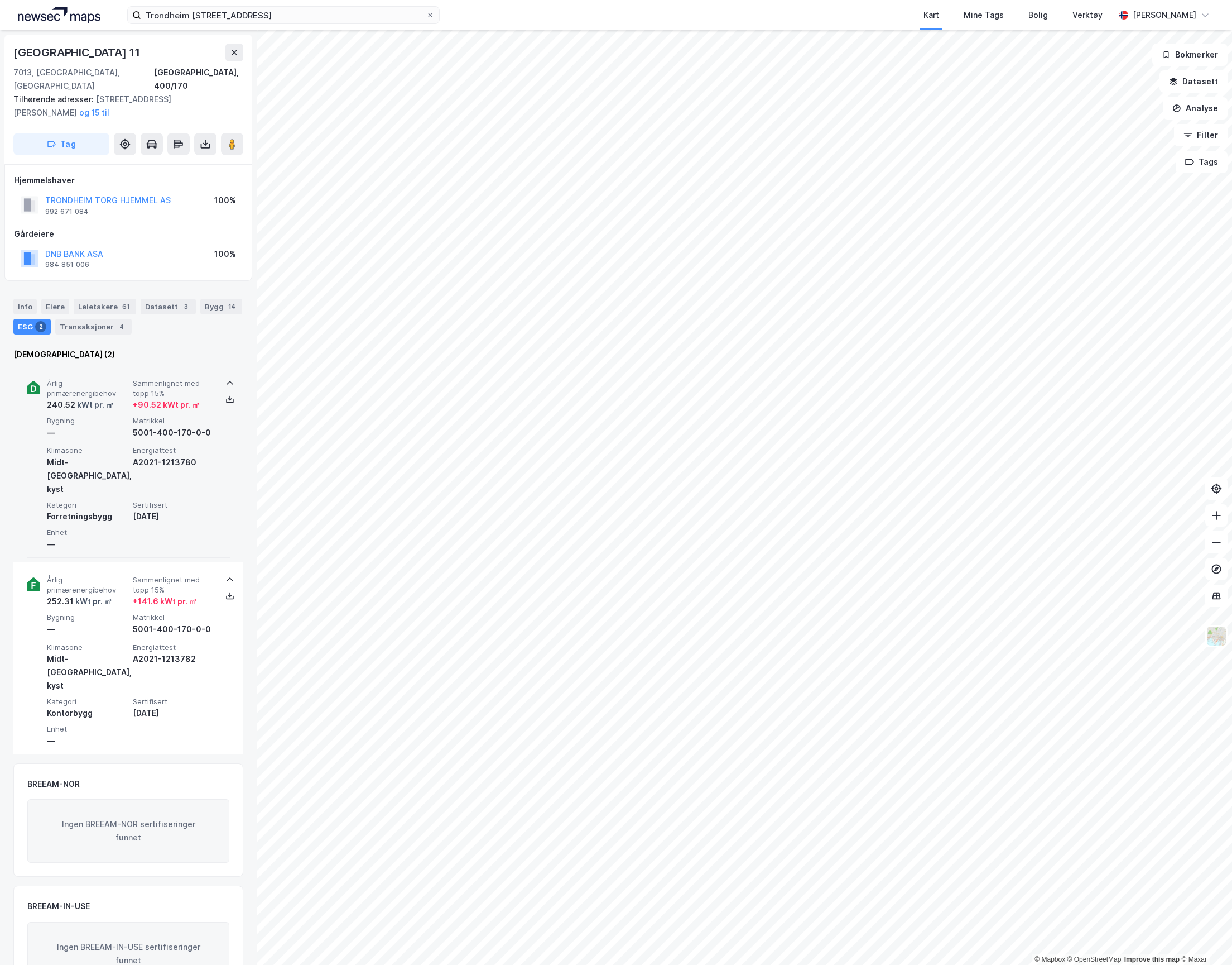
click at [30, 380] on icon at bounding box center [33, 387] width 13 height 13
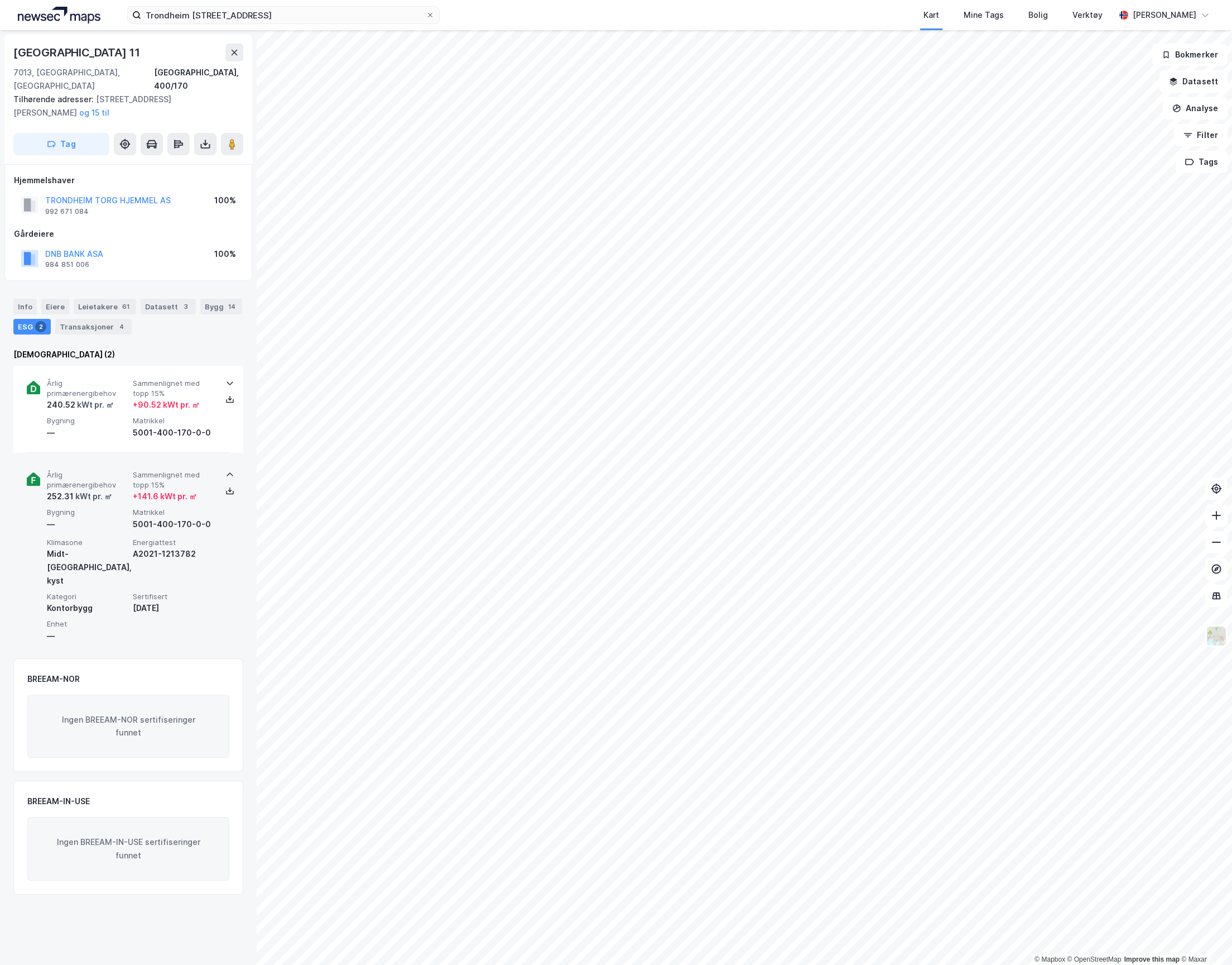
click at [34, 476] on div "Årlig primærenergibehov 252.31 kWt pr. ㎡ Sammenlignet med topp 15% + 141.6 kWt …" at bounding box center [128, 553] width 203 height 191
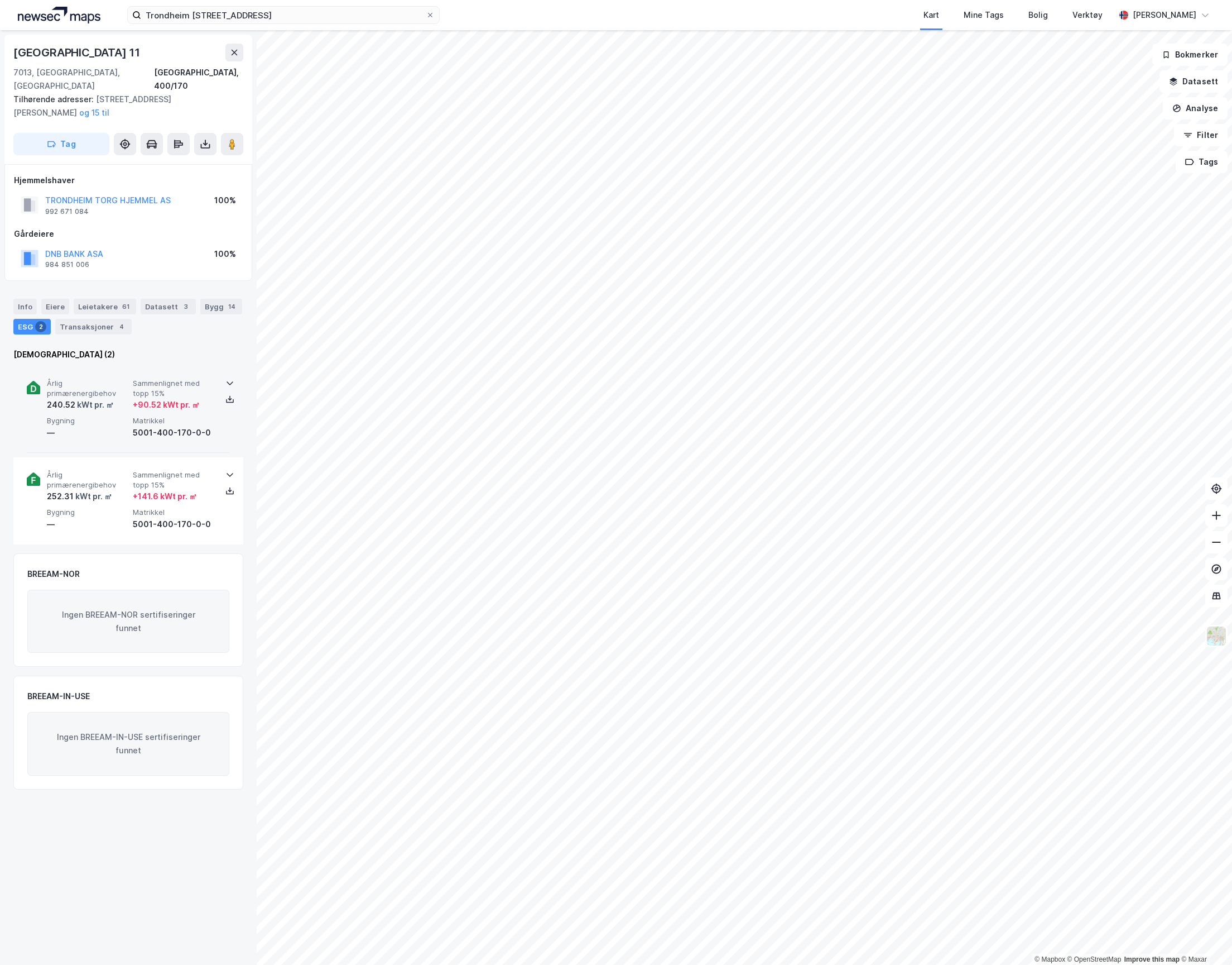
click at [30, 380] on icon at bounding box center [33, 387] width 13 height 13
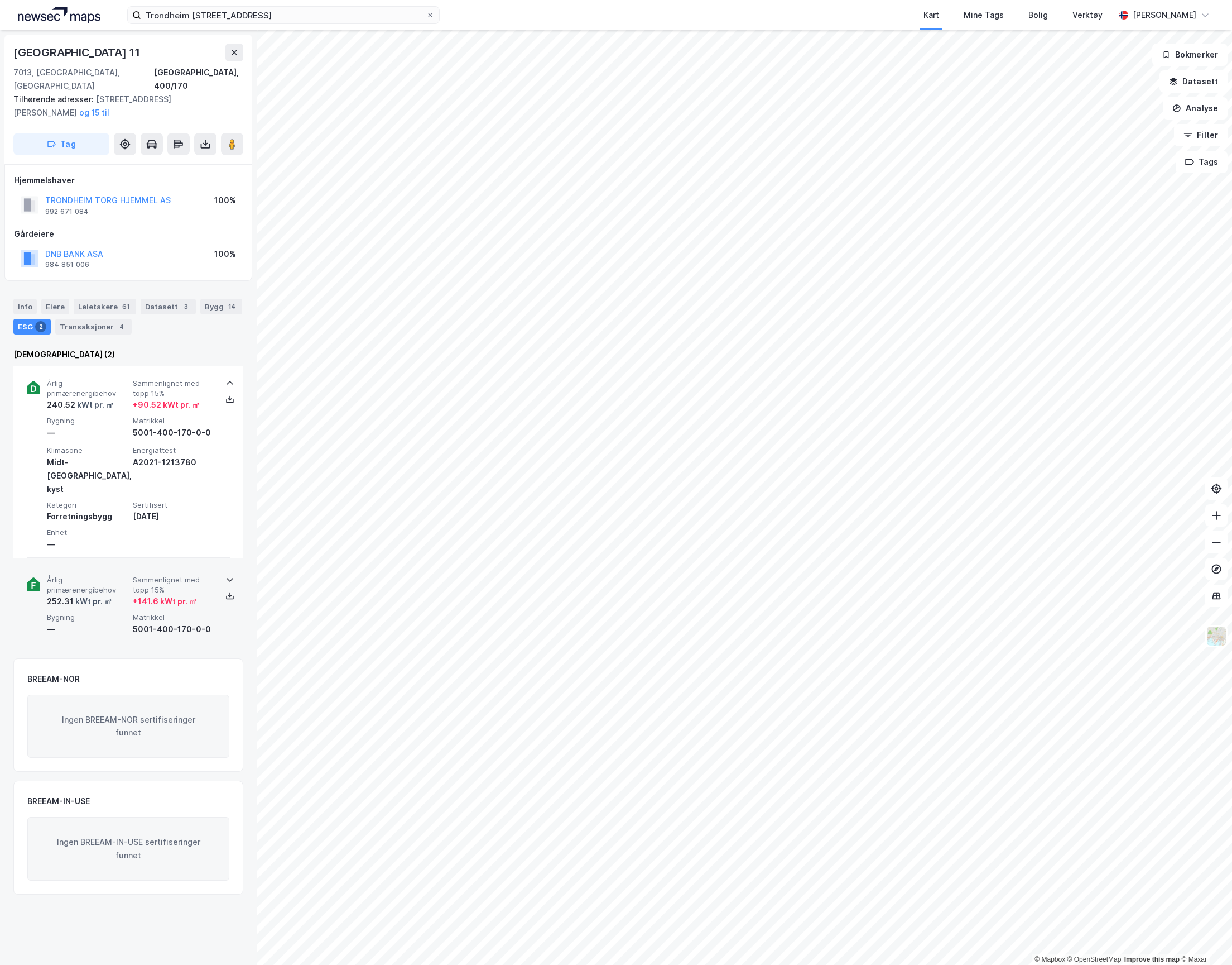
click at [27, 562] on div "Årlig primærenergibehov 252.31 kWt pr. ㎡ Sammenlignet med topp 15% + 141.6 kWt …" at bounding box center [128, 605] width 203 height 86
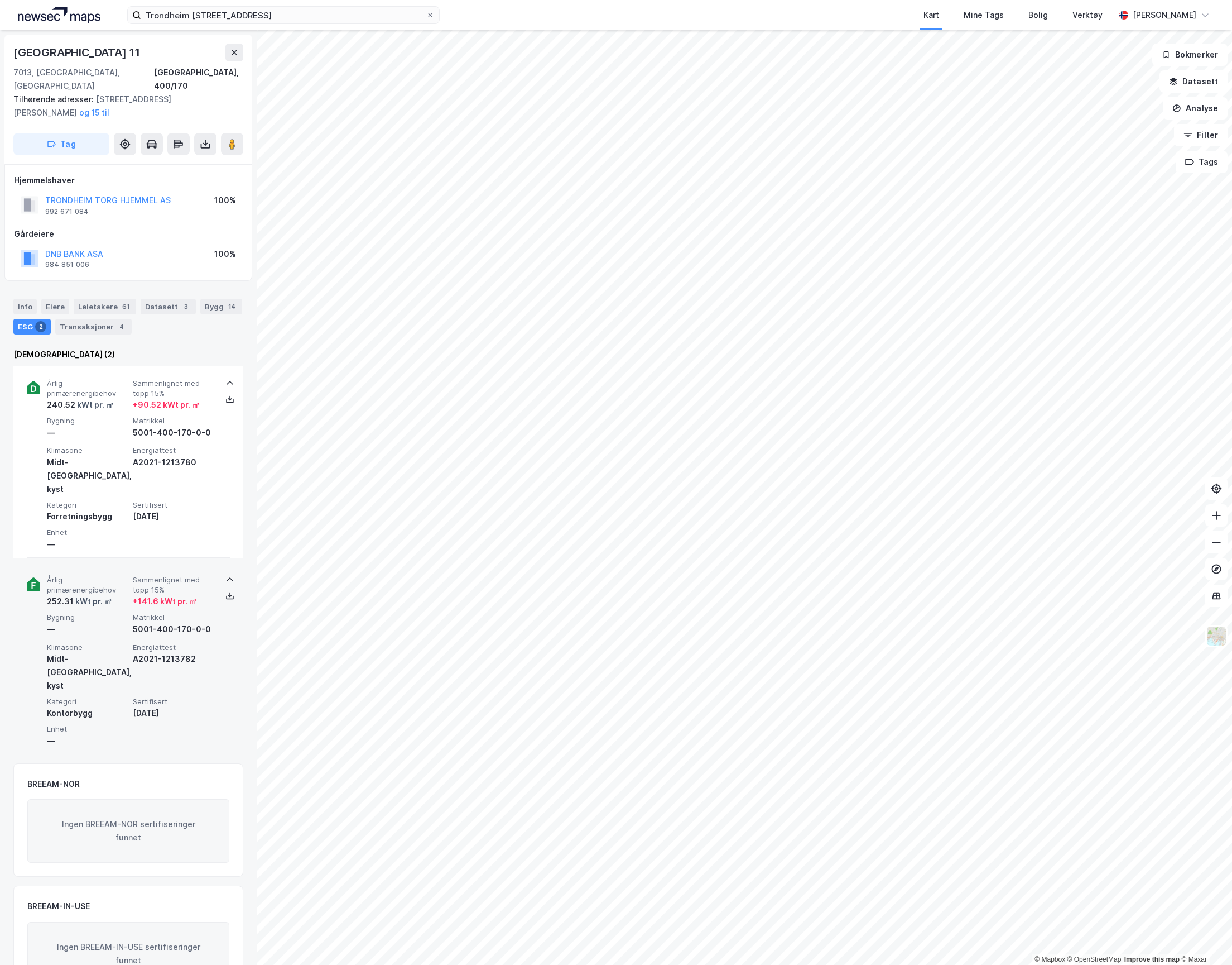
click at [34, 562] on div "Årlig primærenergibehov 252.31 kWt pr. ㎡ Sammenlignet med topp 15% + 141.6 kWt …" at bounding box center [128, 657] width 203 height 191
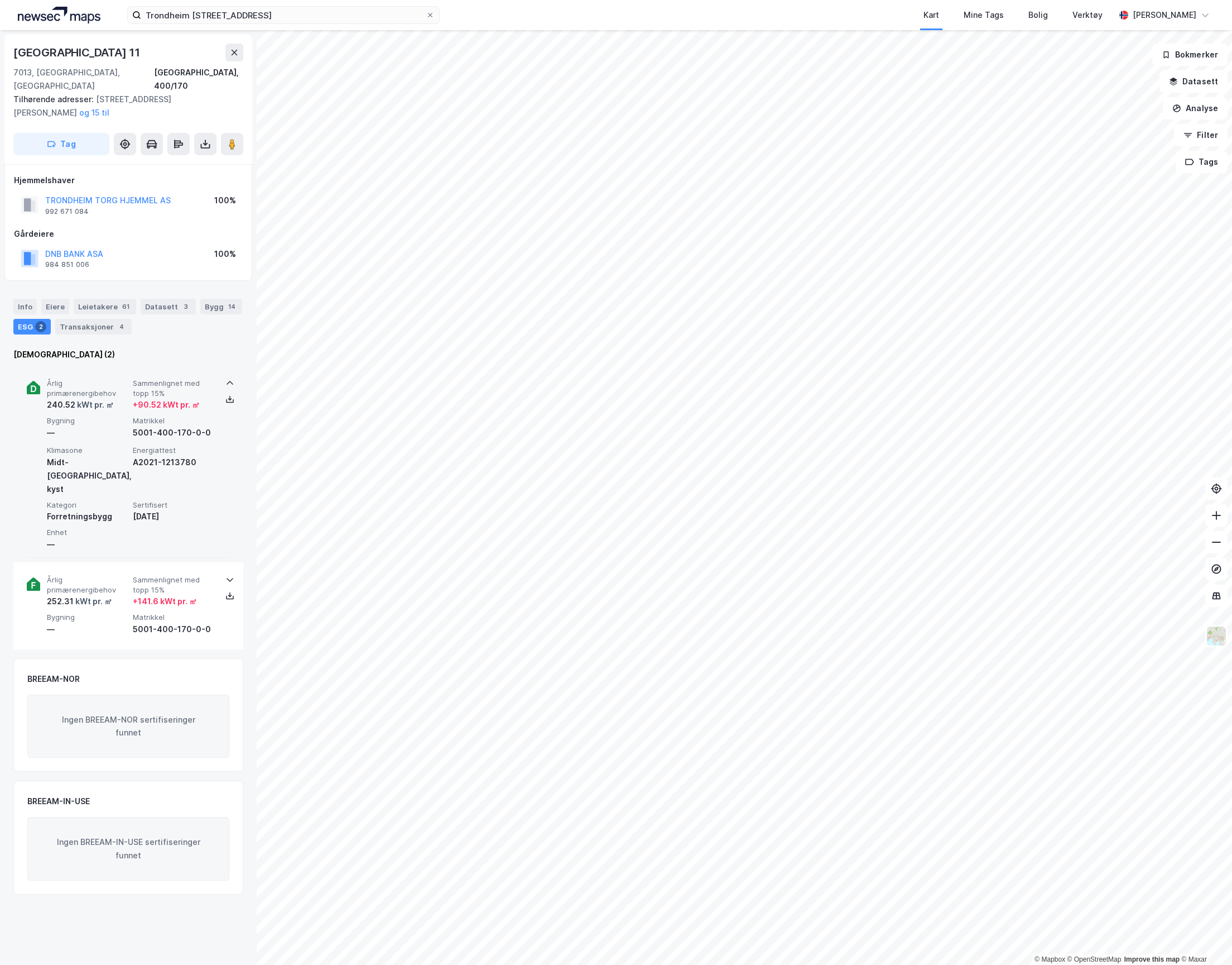
click at [32, 380] on icon at bounding box center [33, 387] width 13 height 13
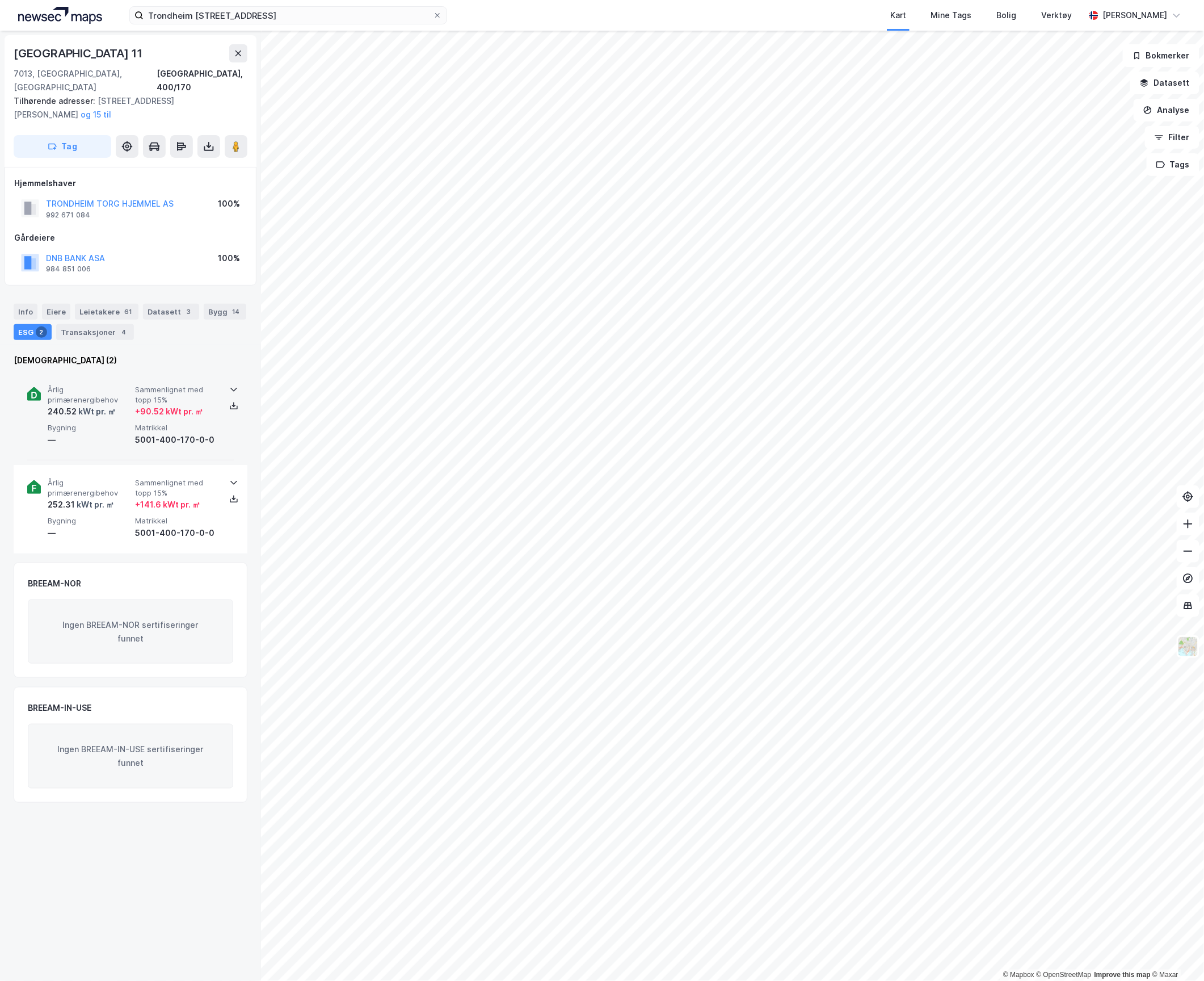
click at [107, 433] on div "—" at bounding box center [89, 440] width 83 height 13
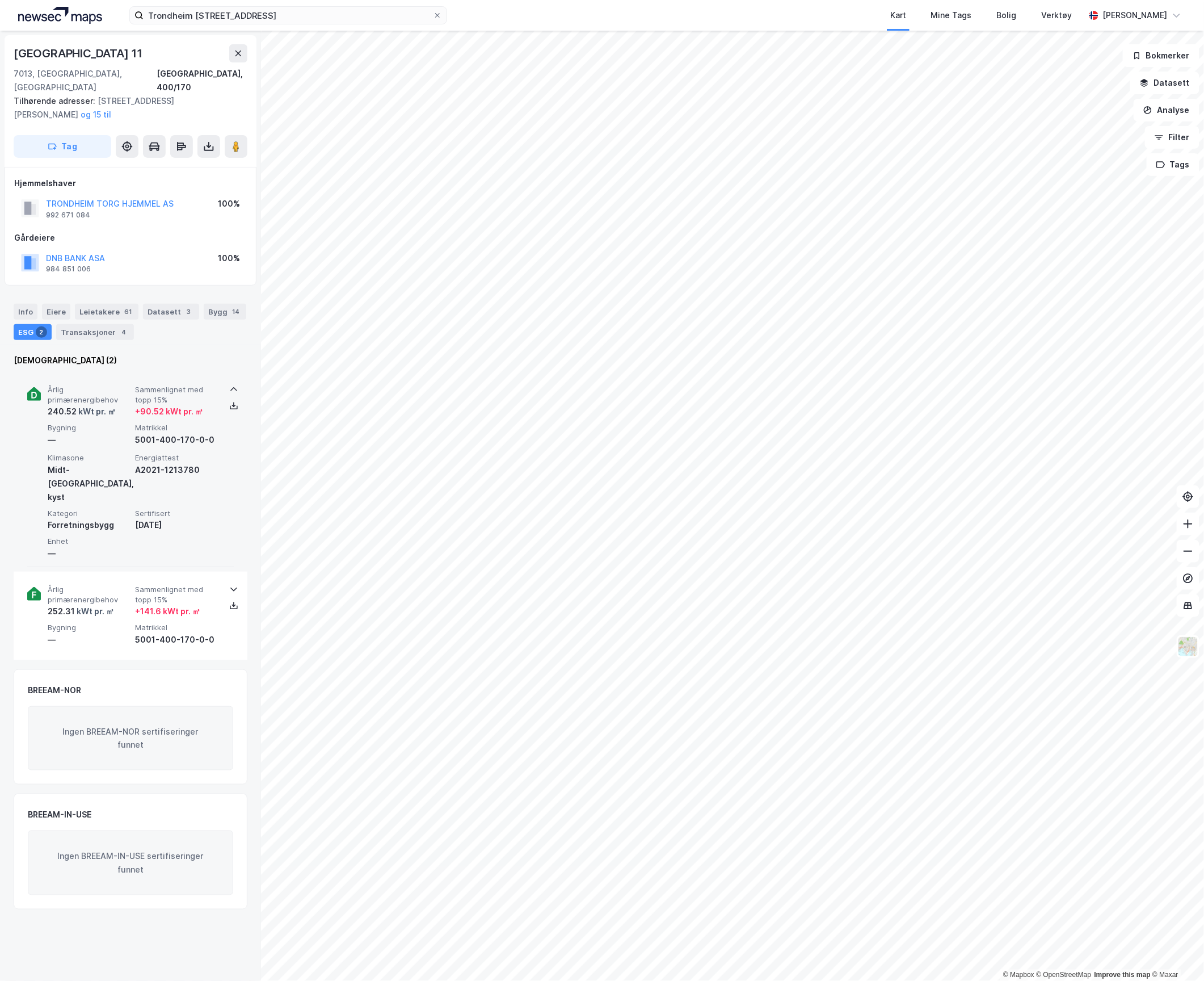
click at [109, 423] on span "Bygning" at bounding box center [89, 427] width 83 height 10
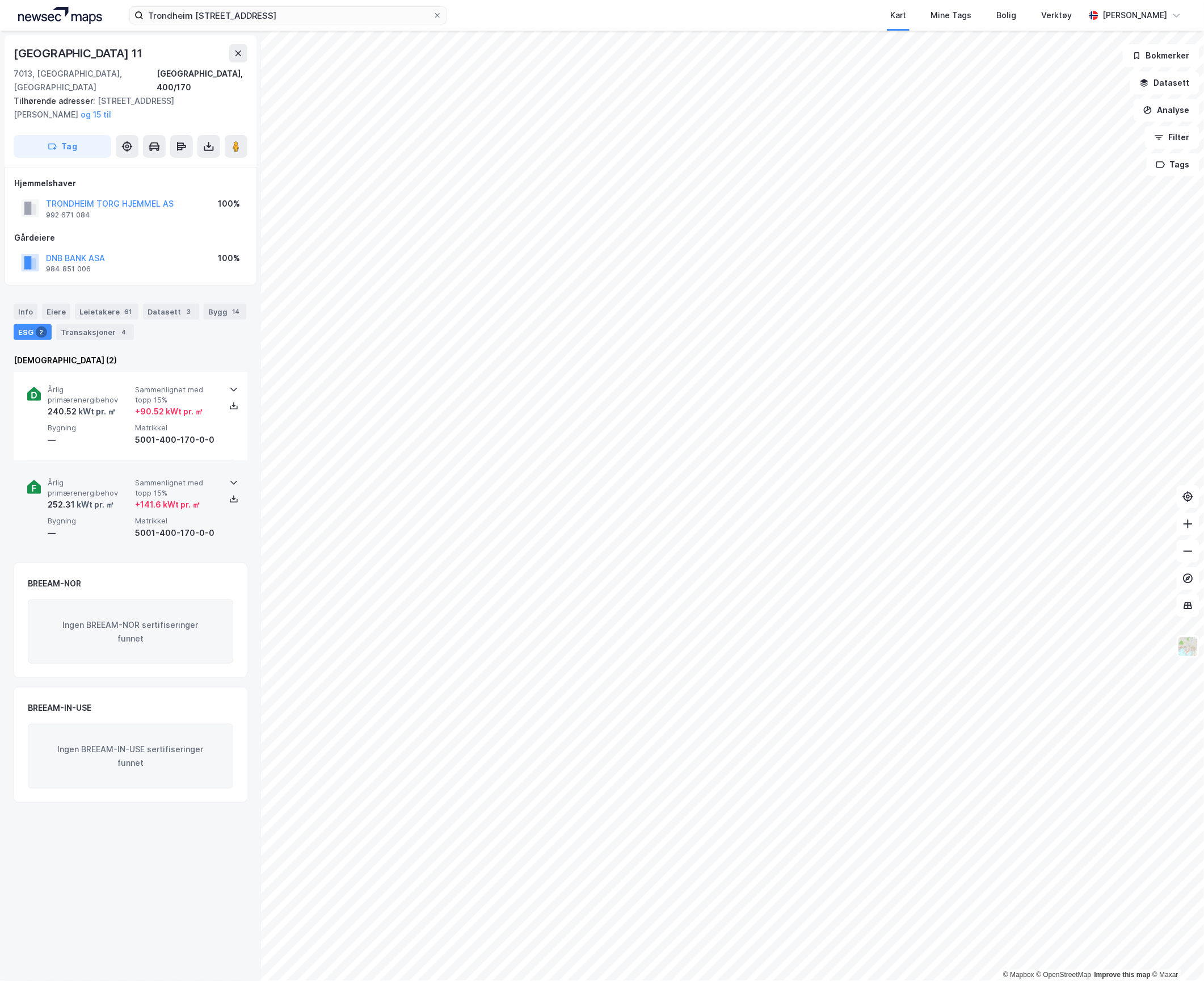
click at [109, 502] on div "Årlig primærenergibehov 252.31 kWt pr. ㎡ Sammenlignet med topp 15% + 141.6 kWt …" at bounding box center [133, 509] width 170 height 62
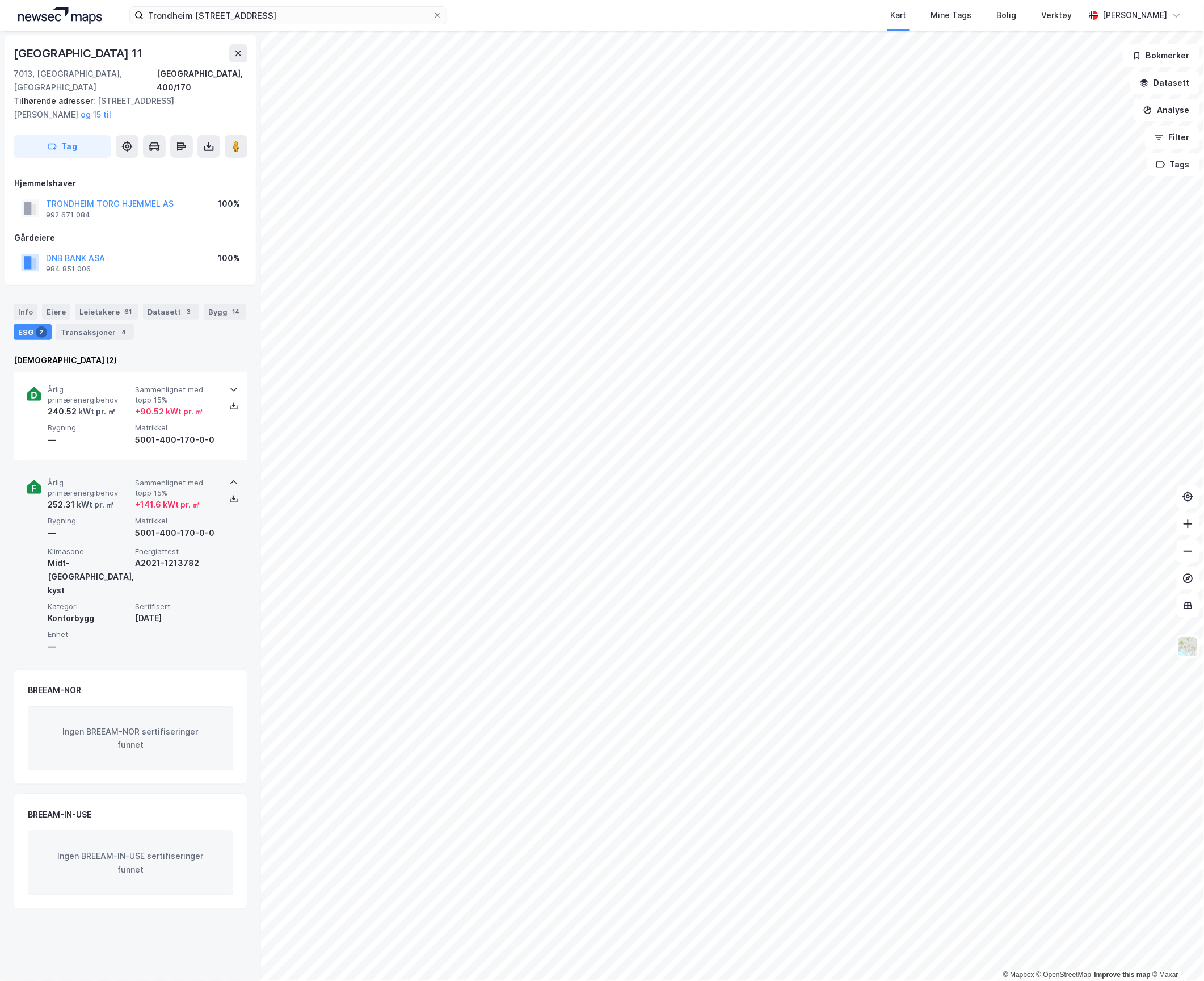
click at [110, 499] on div "Årlig primærenergibehov 252.31 kWt pr. ㎡ Sammenlignet med topp 15% + 141.6 kWt …" at bounding box center [133, 509] width 170 height 62
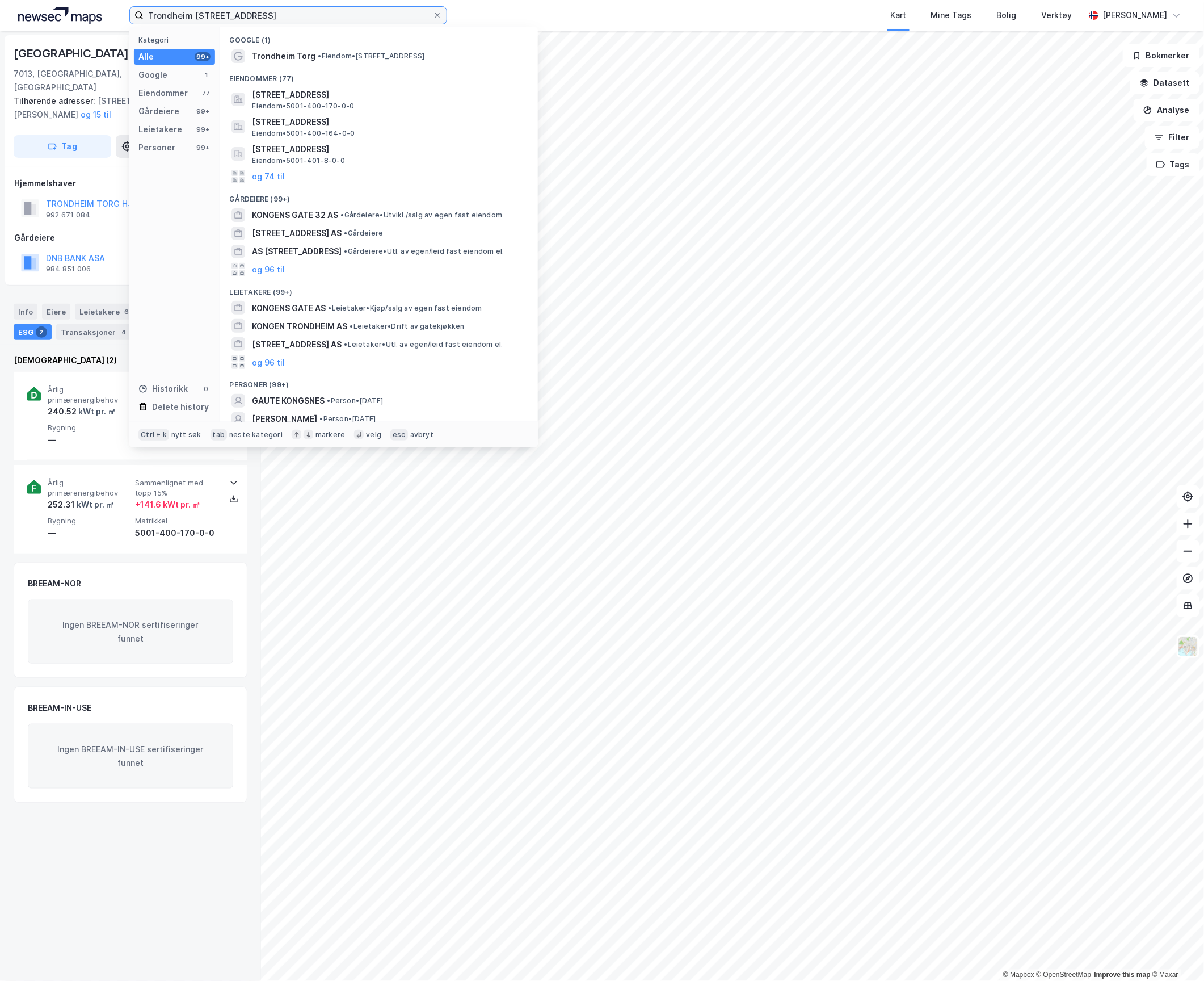
drag, startPoint x: 297, startPoint y: 14, endPoint x: -47, endPoint y: 18, distance: 344.0
click at [0, 18] on html "Trondheim [STREET_ADDRESS] Kategori Alle 99+ Google 1 Eiendommer 77 Gårdeiere 9…" at bounding box center [602, 490] width 1204 height 981
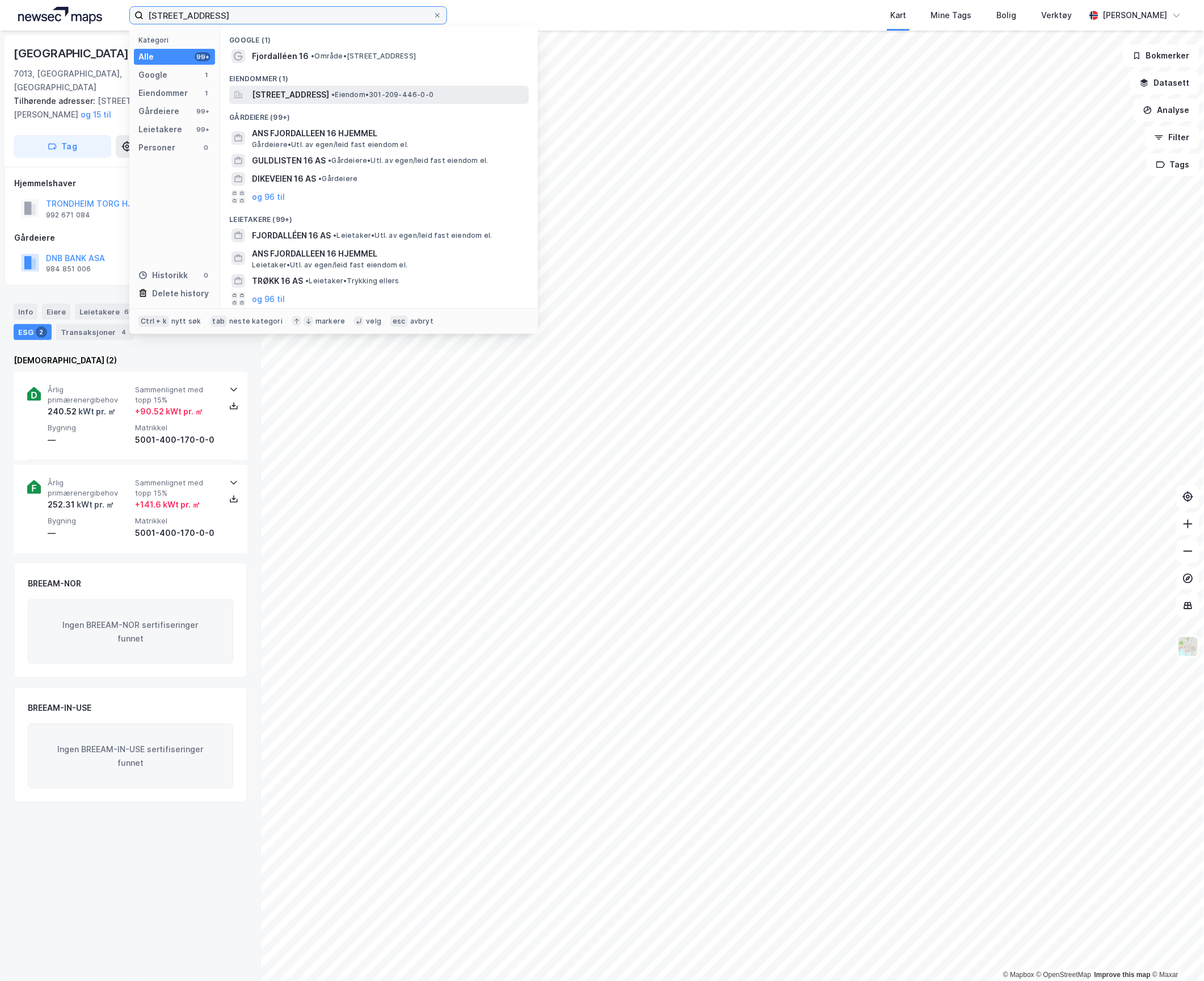
type input "[STREET_ADDRESS]"
click at [321, 88] on span "[STREET_ADDRESS]" at bounding box center [291, 94] width 77 height 13
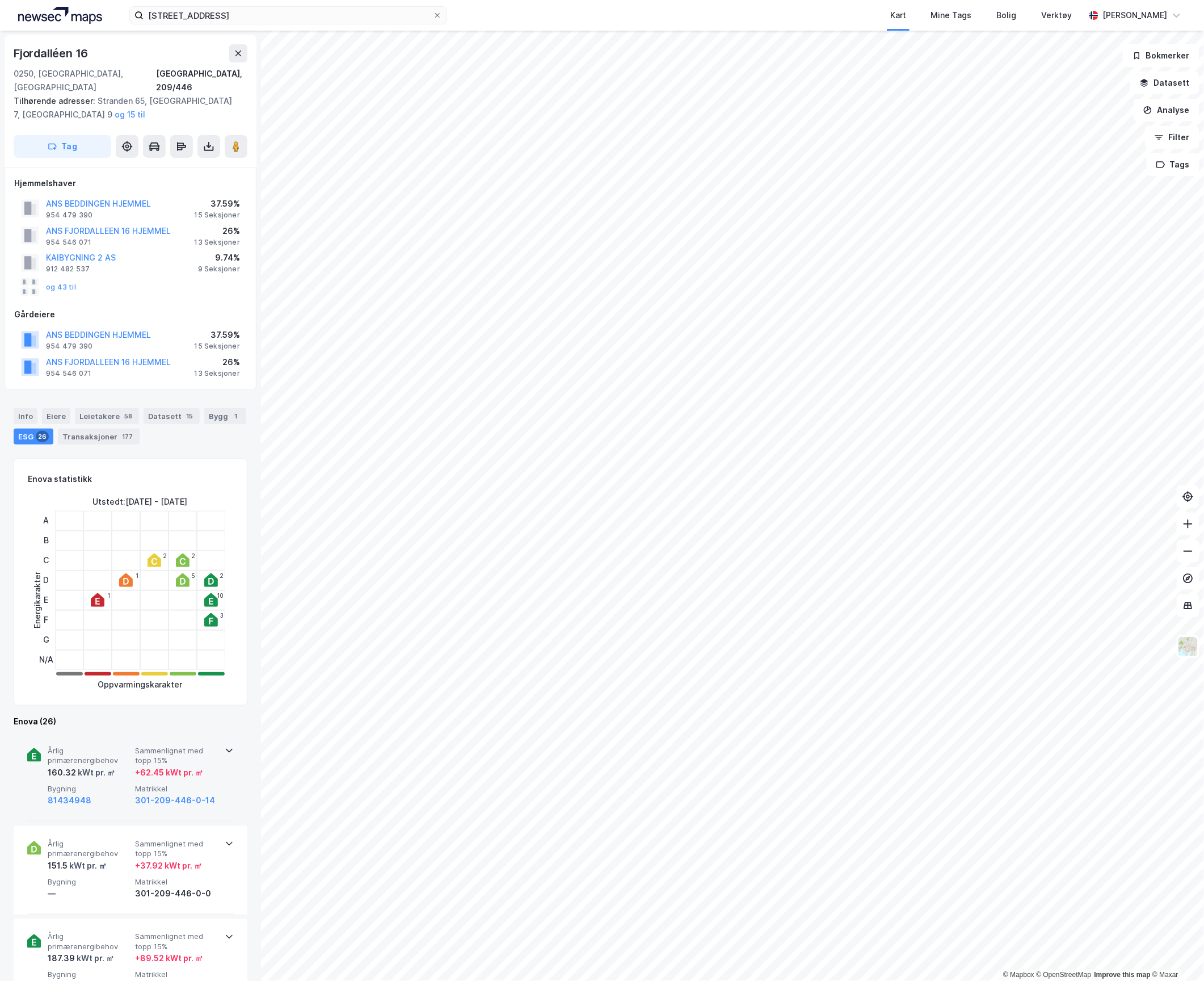
click at [114, 747] on span "Årlig primærenergibehov" at bounding box center [89, 755] width 83 height 20
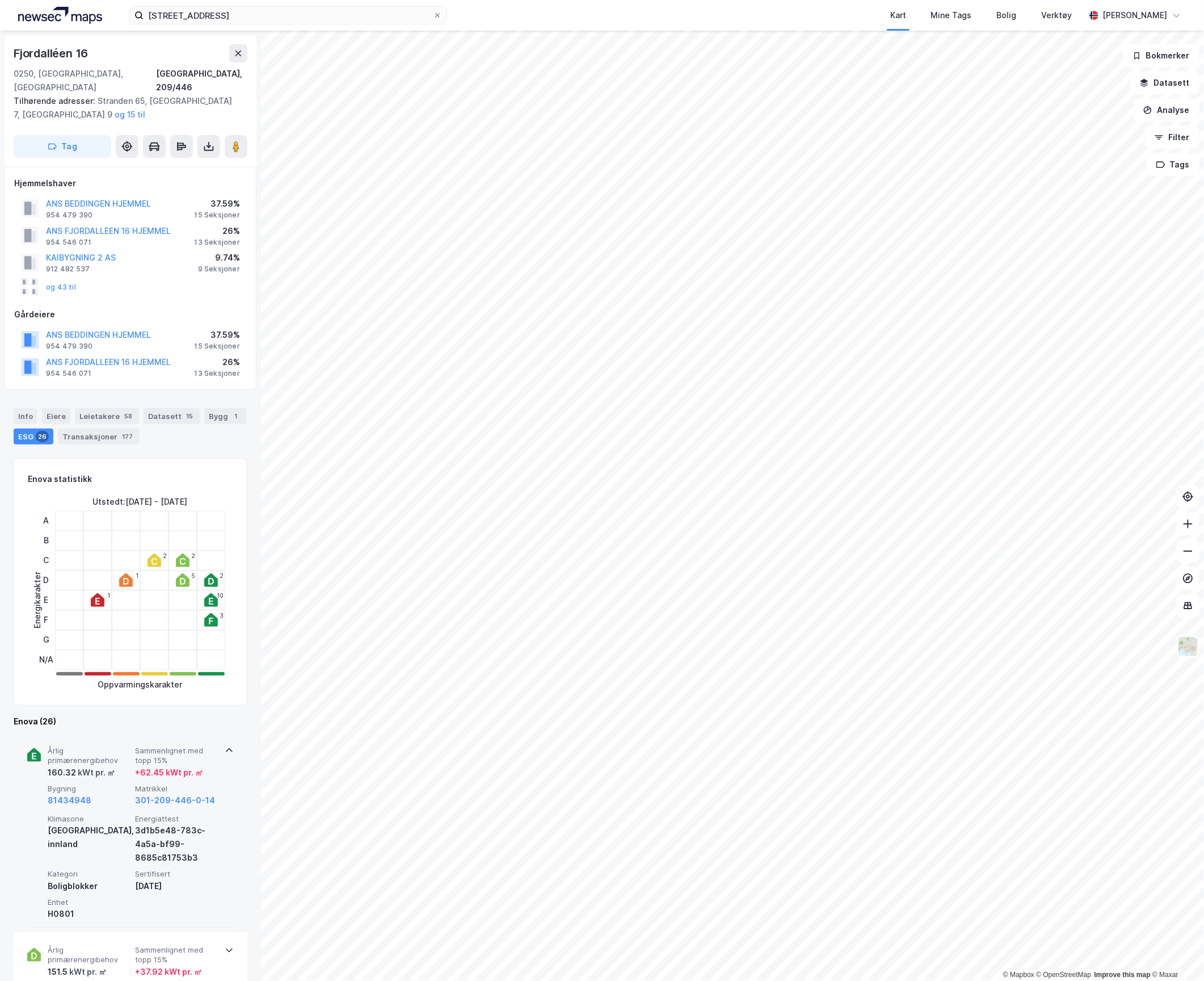
click at [114, 747] on span "Årlig primærenergibehov" at bounding box center [89, 755] width 83 height 20
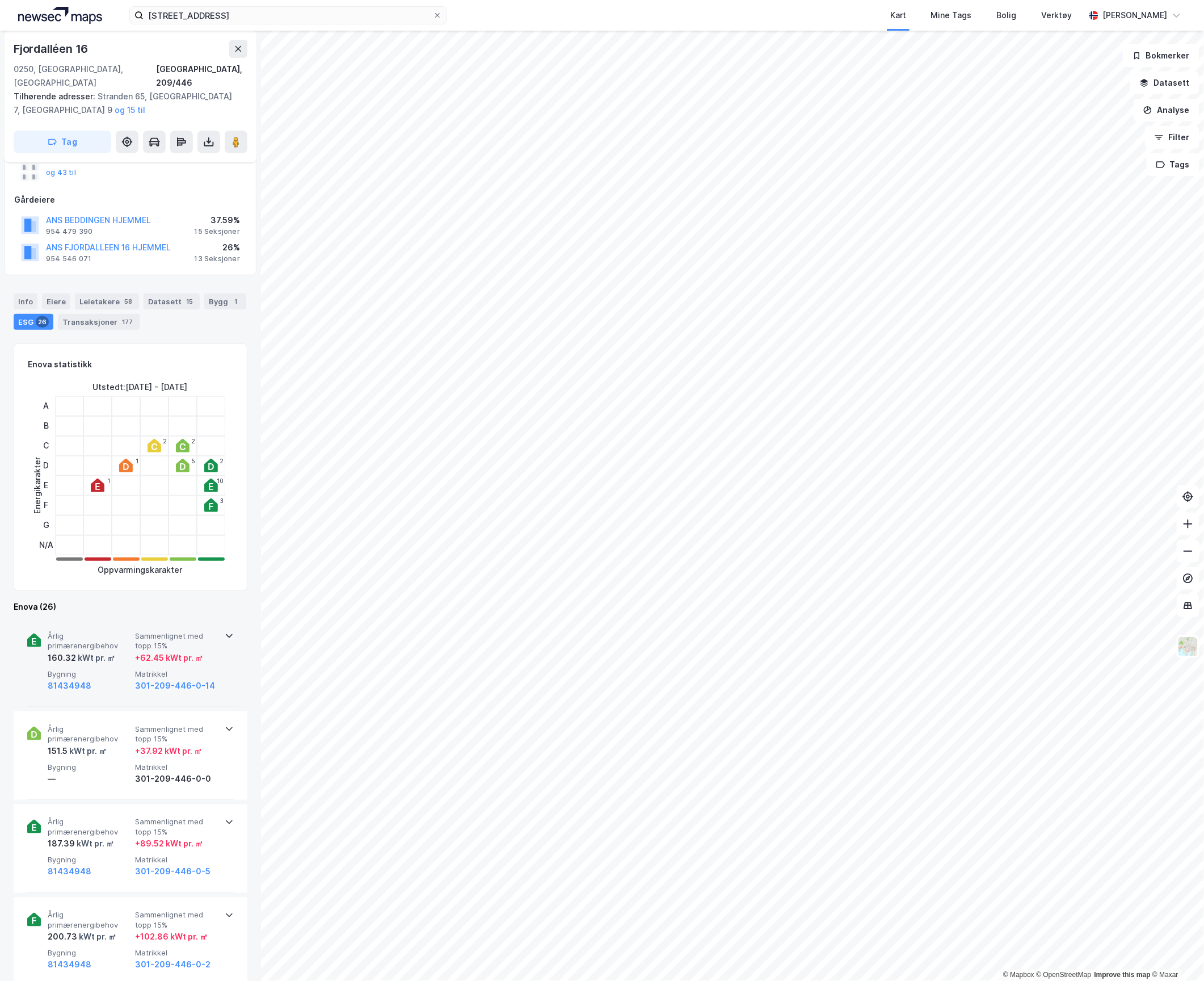
scroll to position [227, 0]
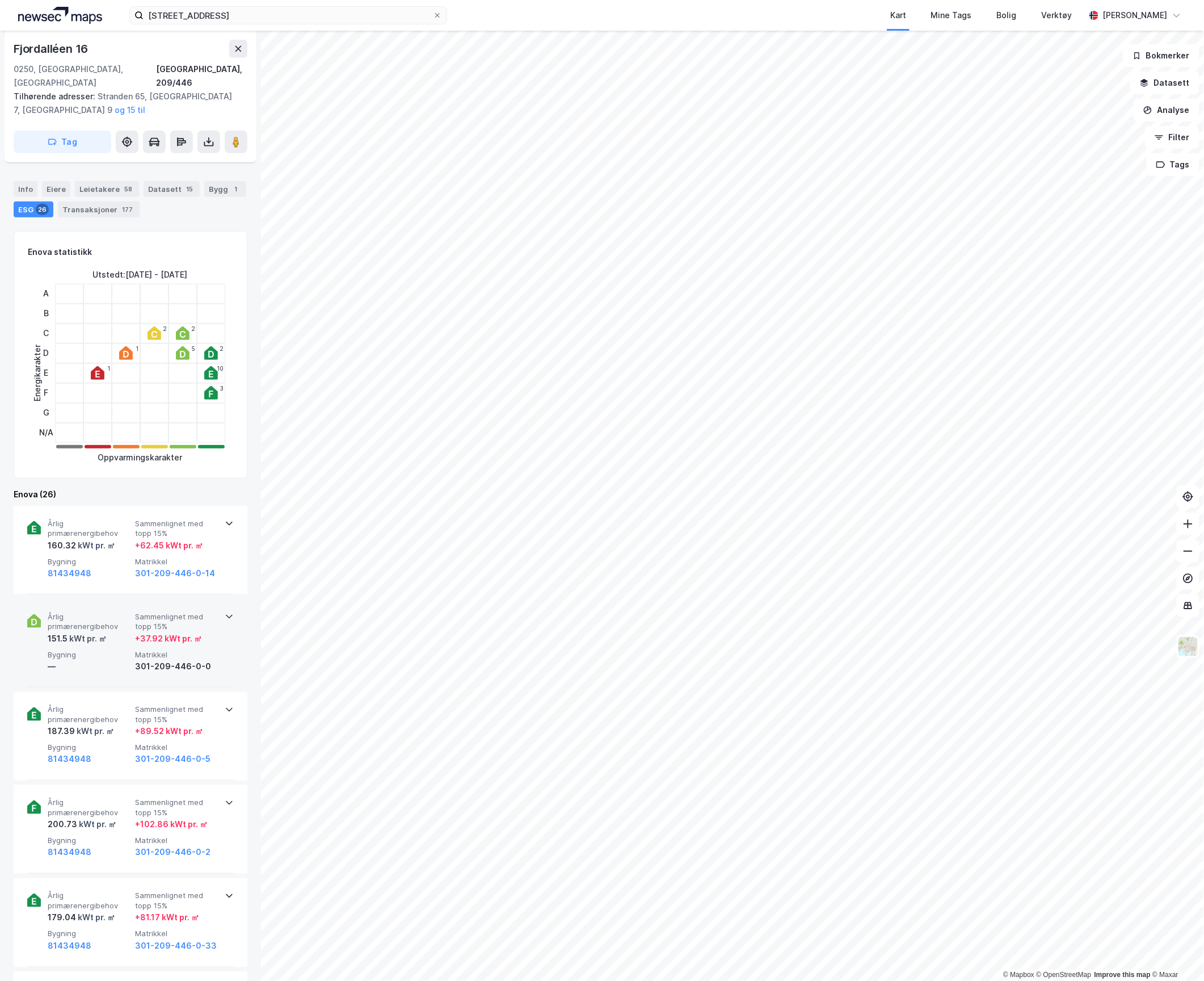
click at [112, 612] on span "Årlig primærenergibehov" at bounding box center [89, 621] width 83 height 20
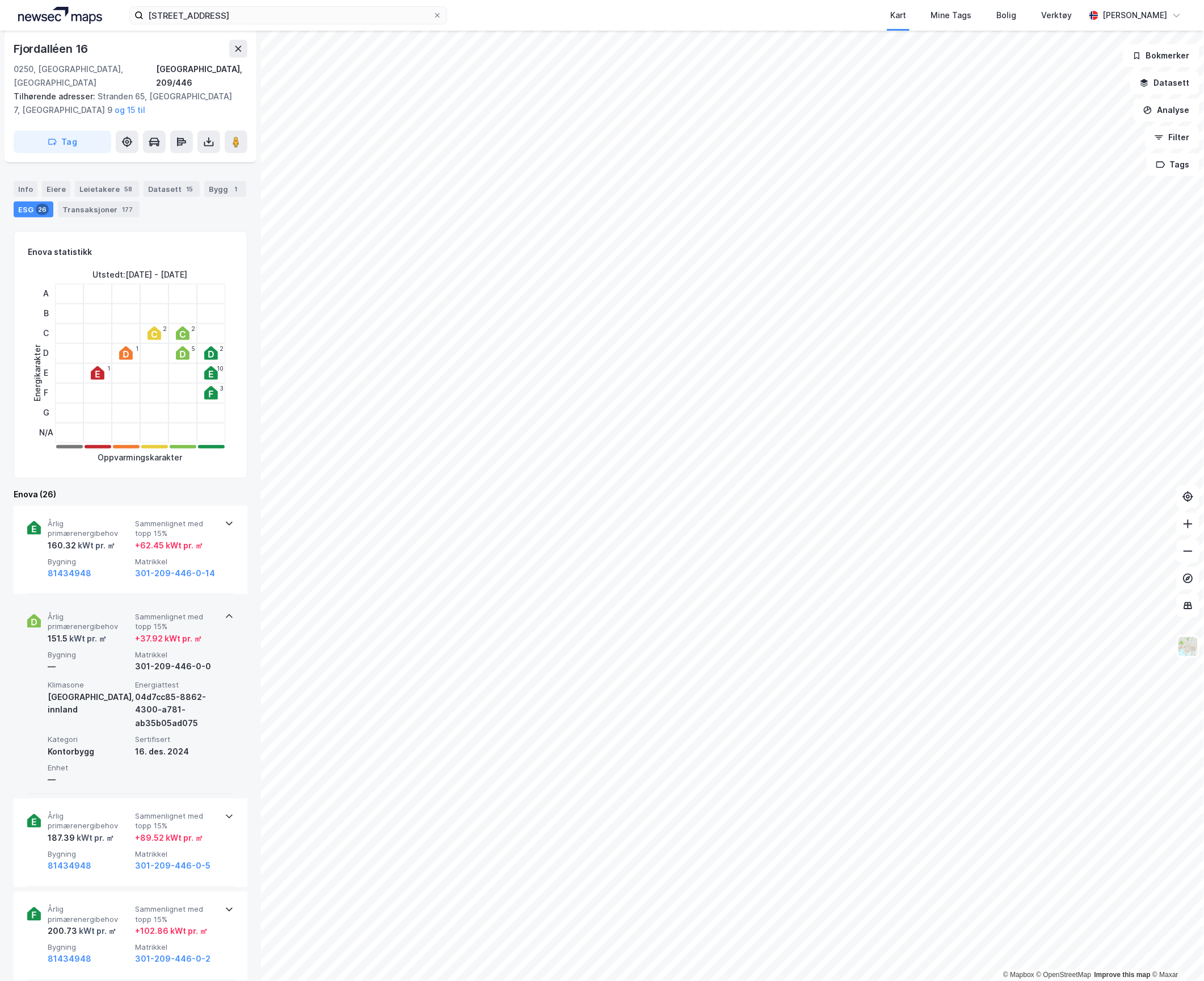
click at [112, 612] on span "Årlig primærenergibehov" at bounding box center [89, 621] width 83 height 20
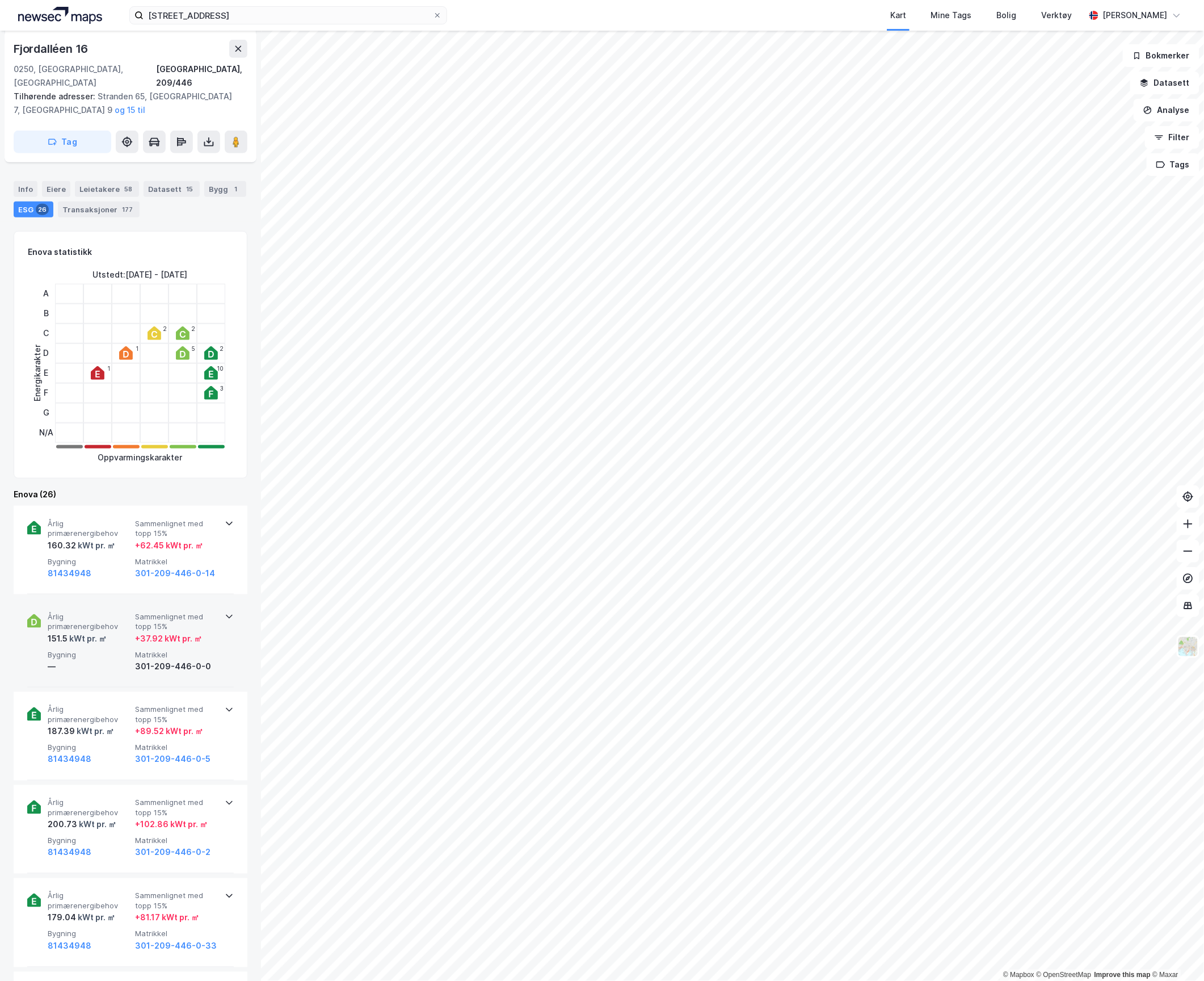
click at [81, 634] on div "Årlig primærenergibehov 151.5 kWt pr. ㎡ Sammenlignet med topp 15% + 37.92 kWt p…" at bounding box center [133, 643] width 170 height 62
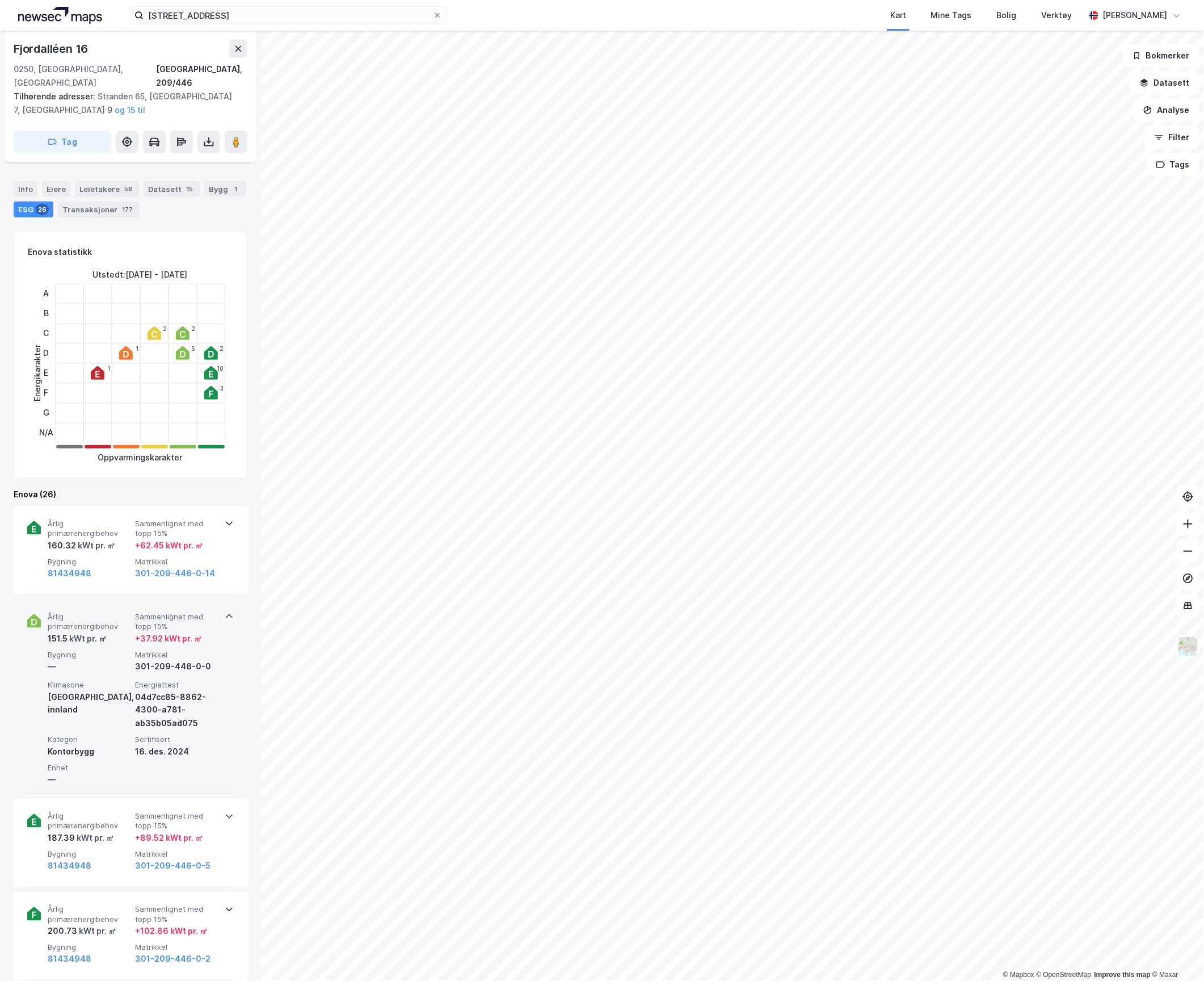
click at [81, 634] on div "Årlig primærenergibehov 151.5 kWt pr. ㎡ Sammenlignet med topp 15% + 37.92 kWt p…" at bounding box center [133, 643] width 170 height 62
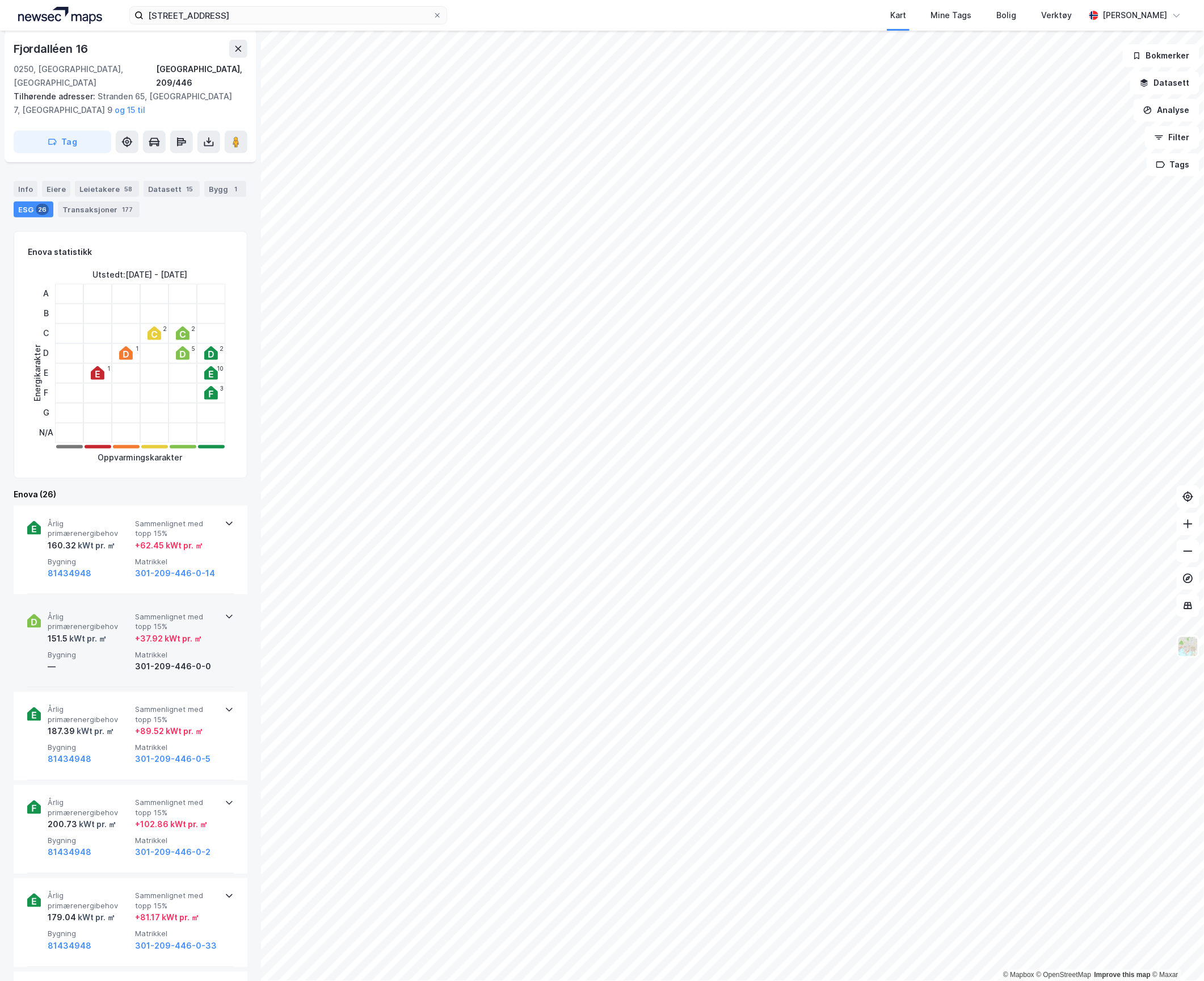
click at [122, 632] on div "151.5 kWt pr. ㎡" at bounding box center [89, 638] width 83 height 13
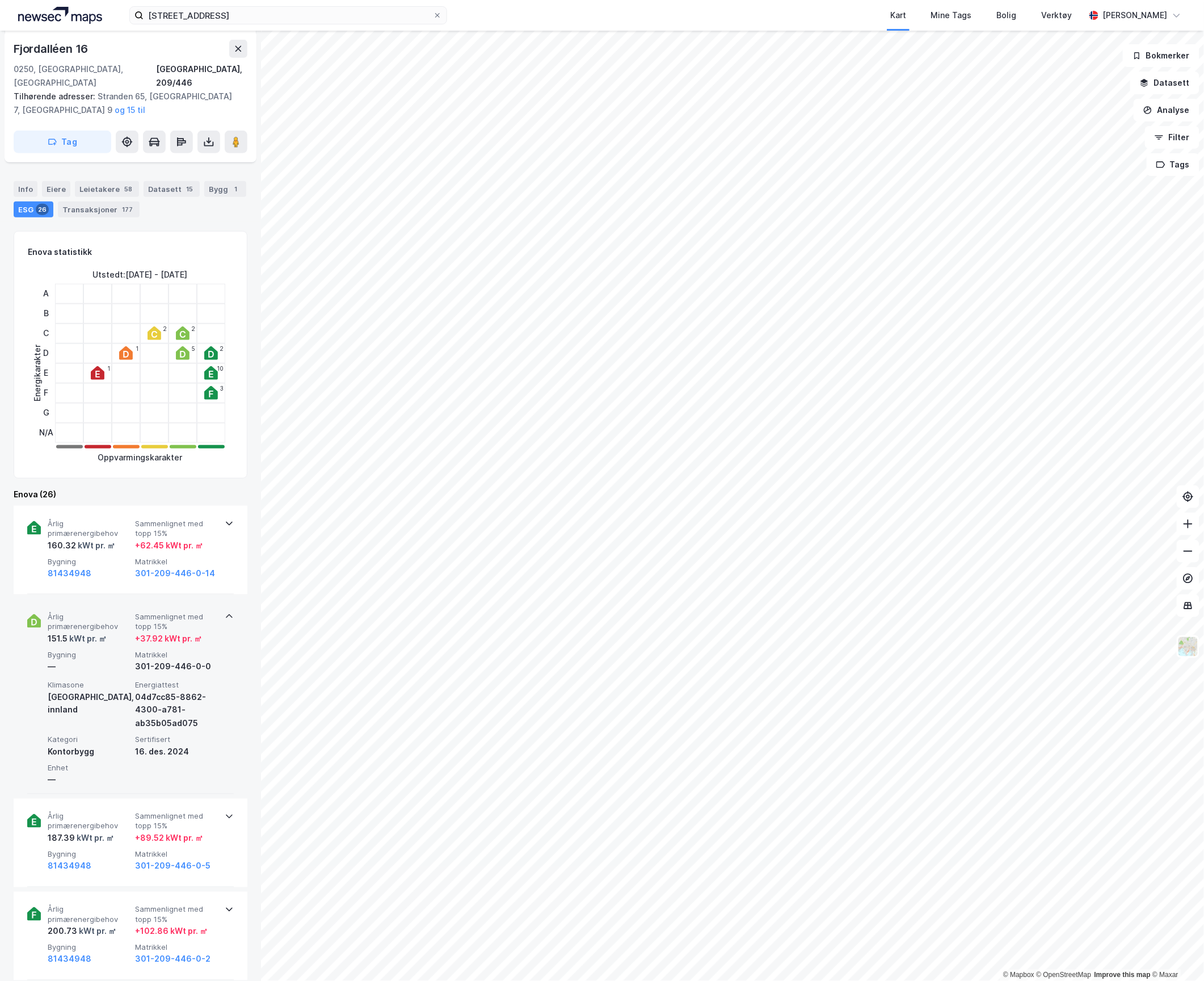
click at [122, 632] on div "151.5 kWt pr. ㎡" at bounding box center [89, 638] width 83 height 13
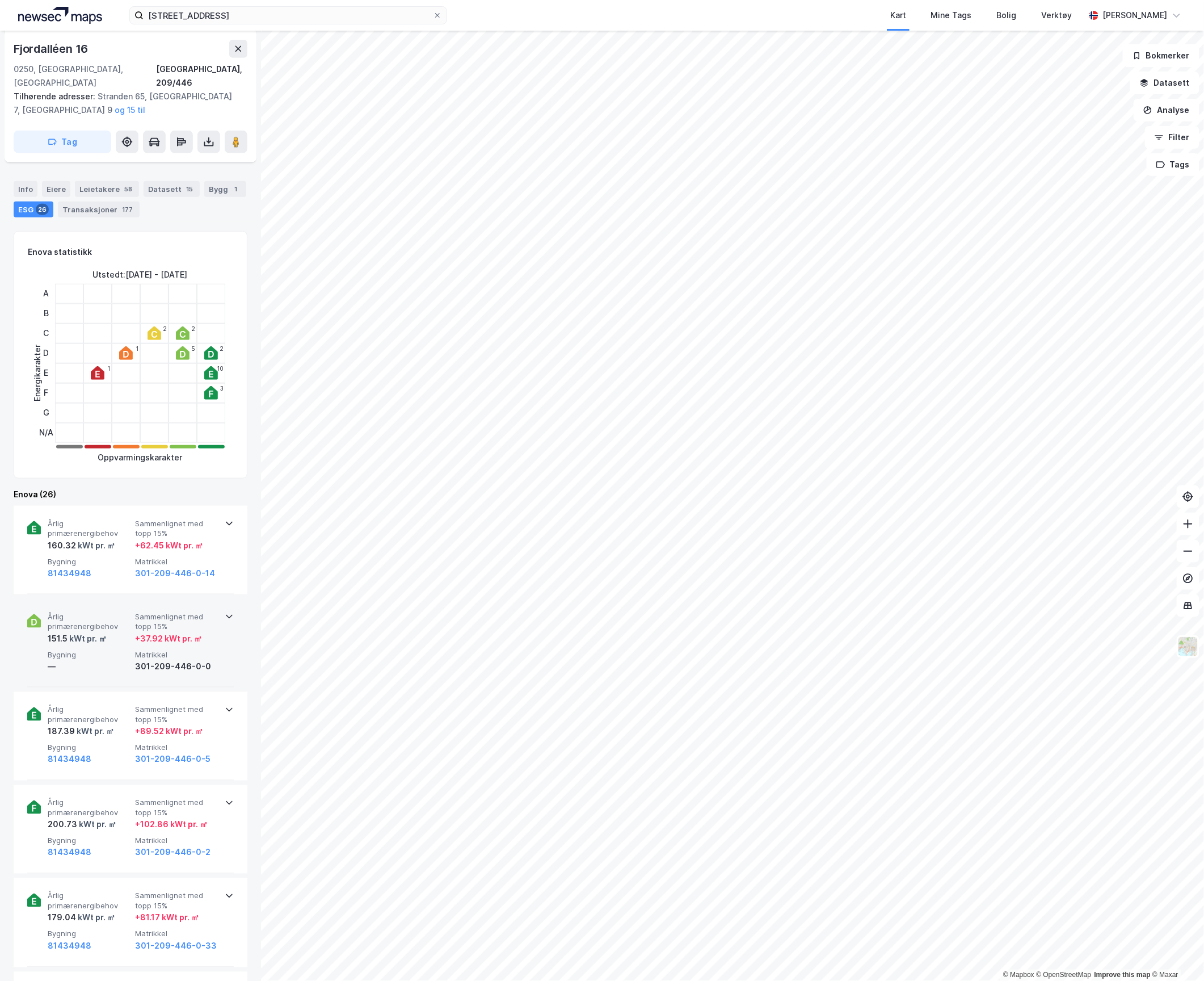
click at [122, 632] on div "151.5 kWt pr. ㎡" at bounding box center [89, 638] width 83 height 13
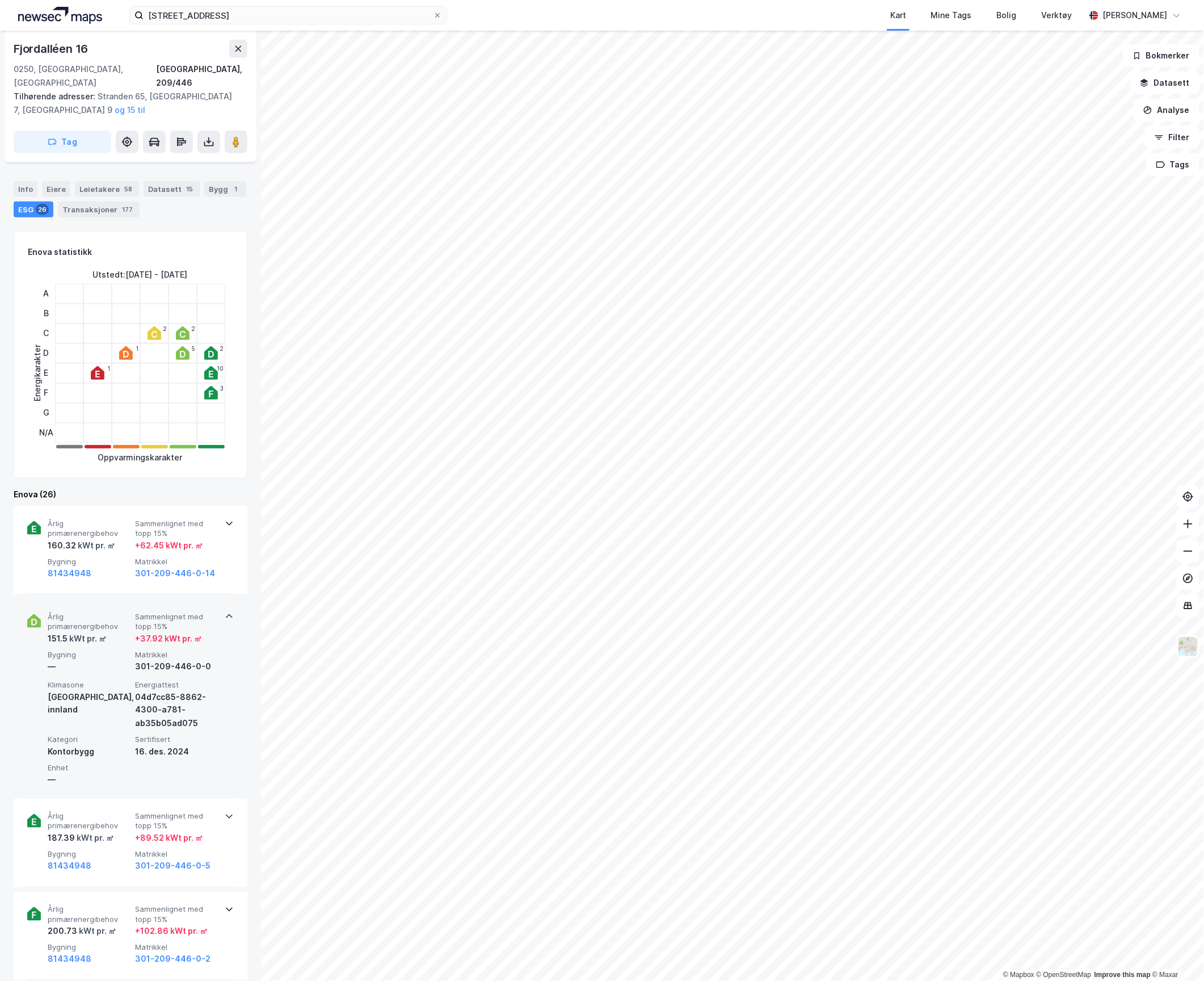
click at [122, 632] on div "151.5 kWt pr. ㎡" at bounding box center [89, 638] width 83 height 13
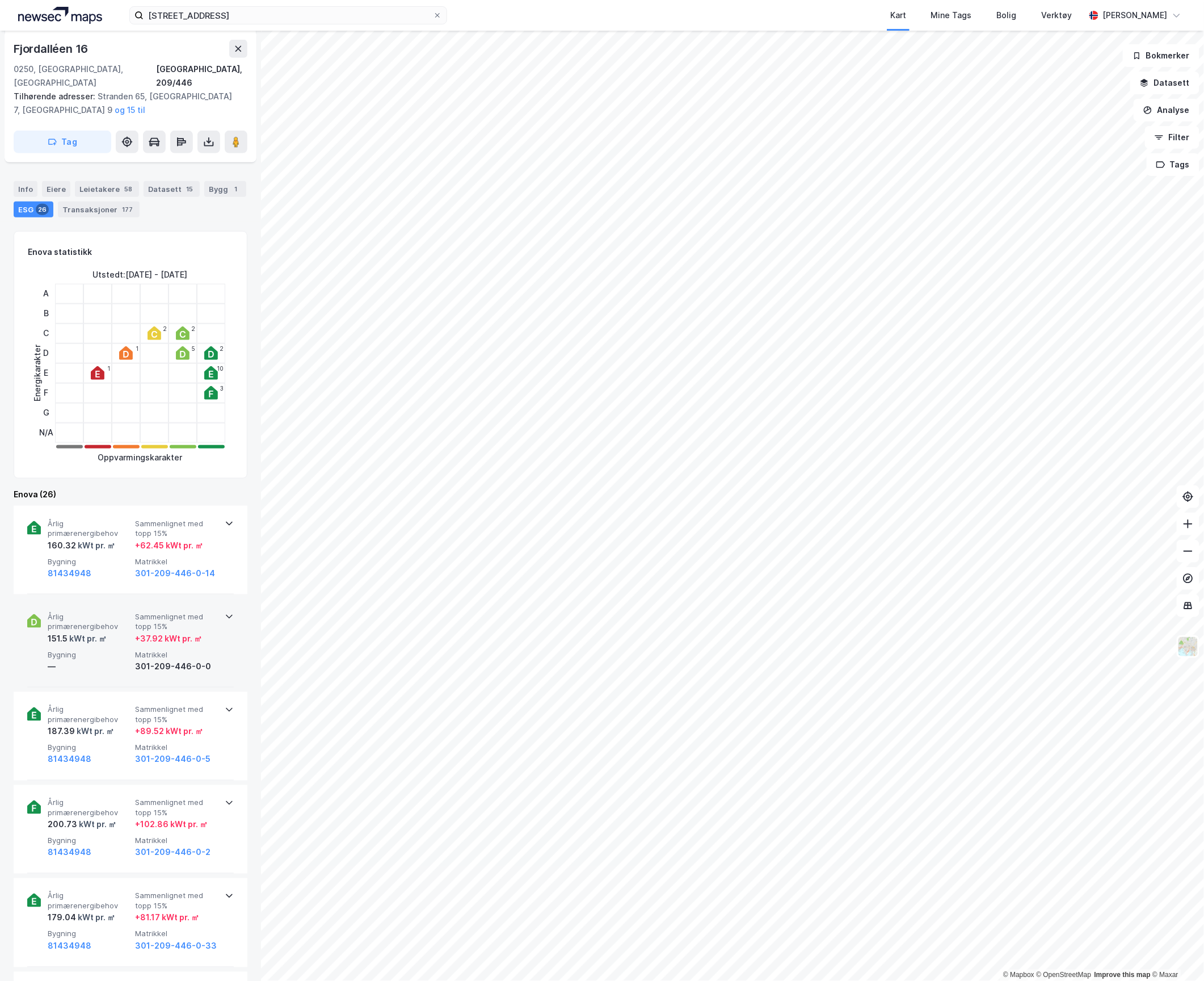
click at [122, 632] on div "151.5 kWt pr. ㎡" at bounding box center [89, 638] width 83 height 13
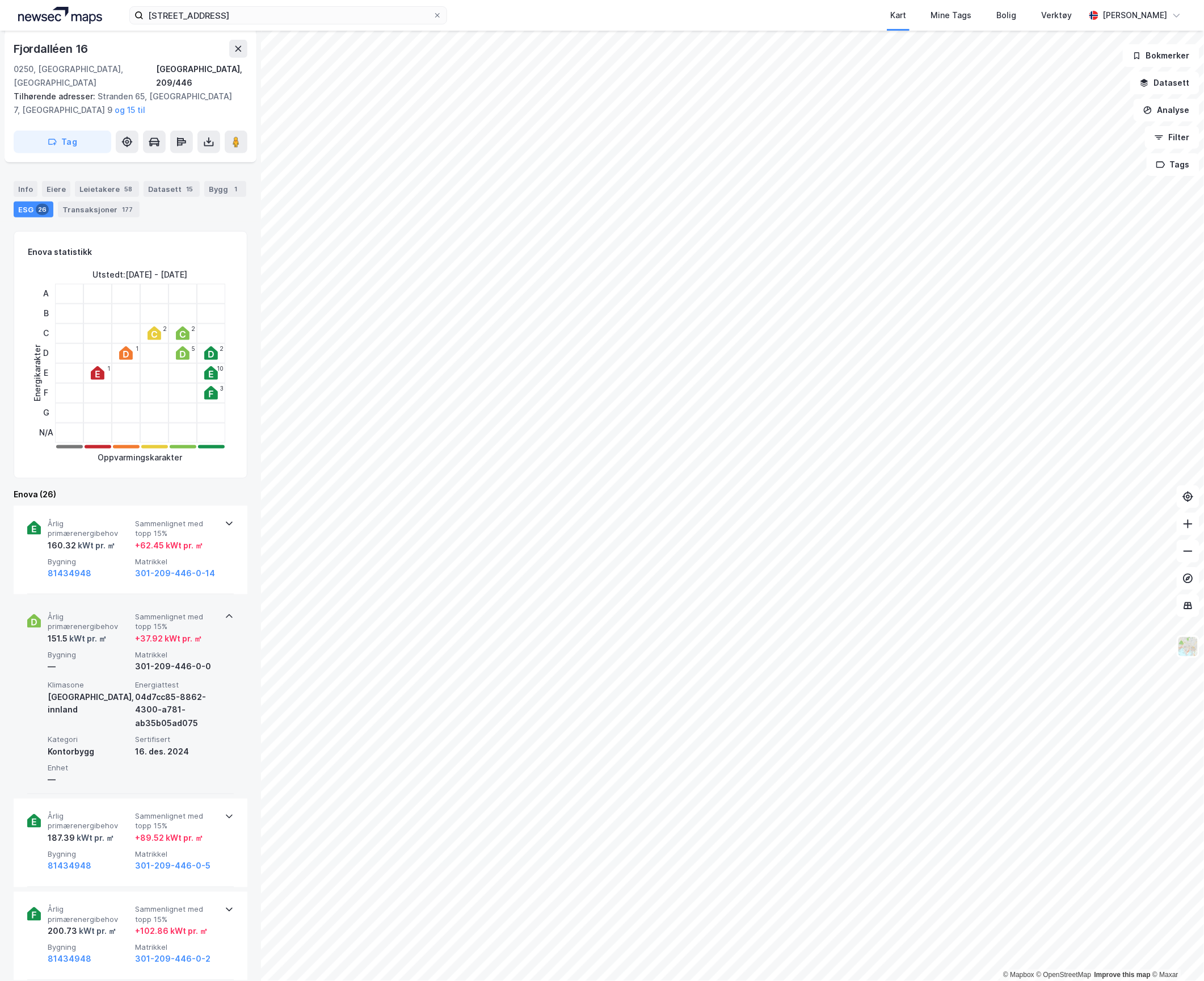
click at [121, 632] on div "151.5 kWt pr. ㎡" at bounding box center [89, 638] width 83 height 13
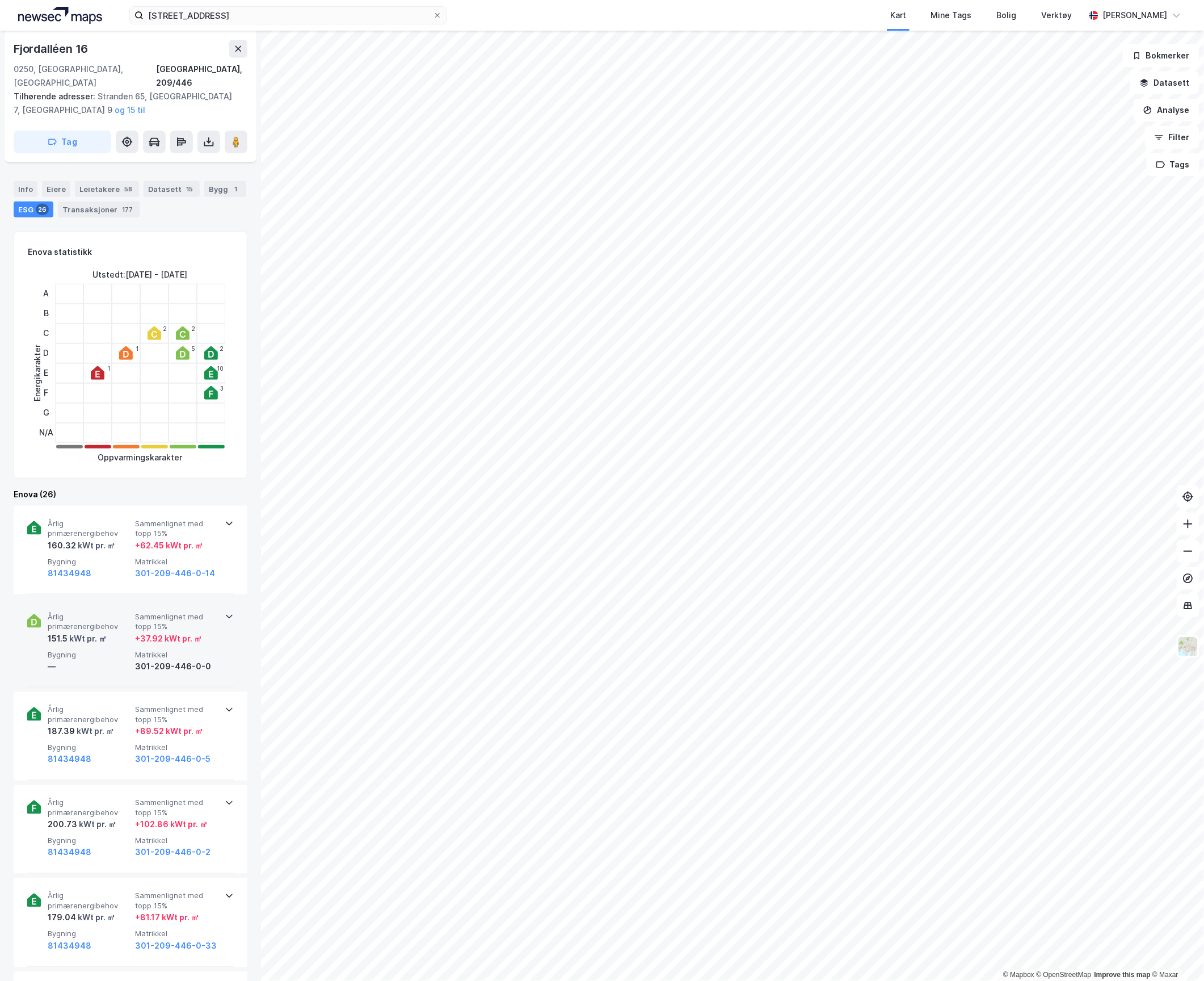
click at [102, 632] on div "kWt pr. ㎡" at bounding box center [87, 638] width 40 height 13
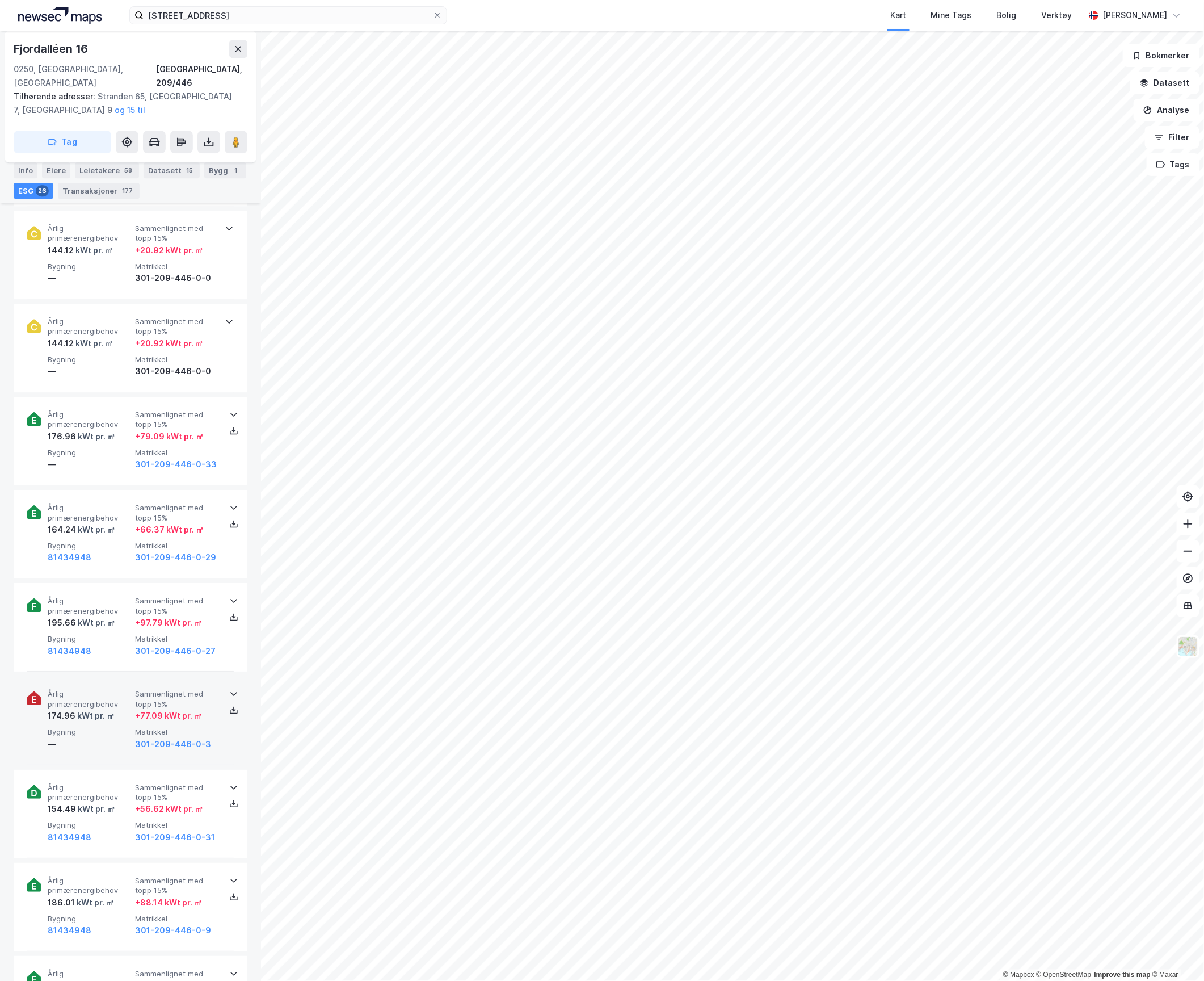
scroll to position [1589, 0]
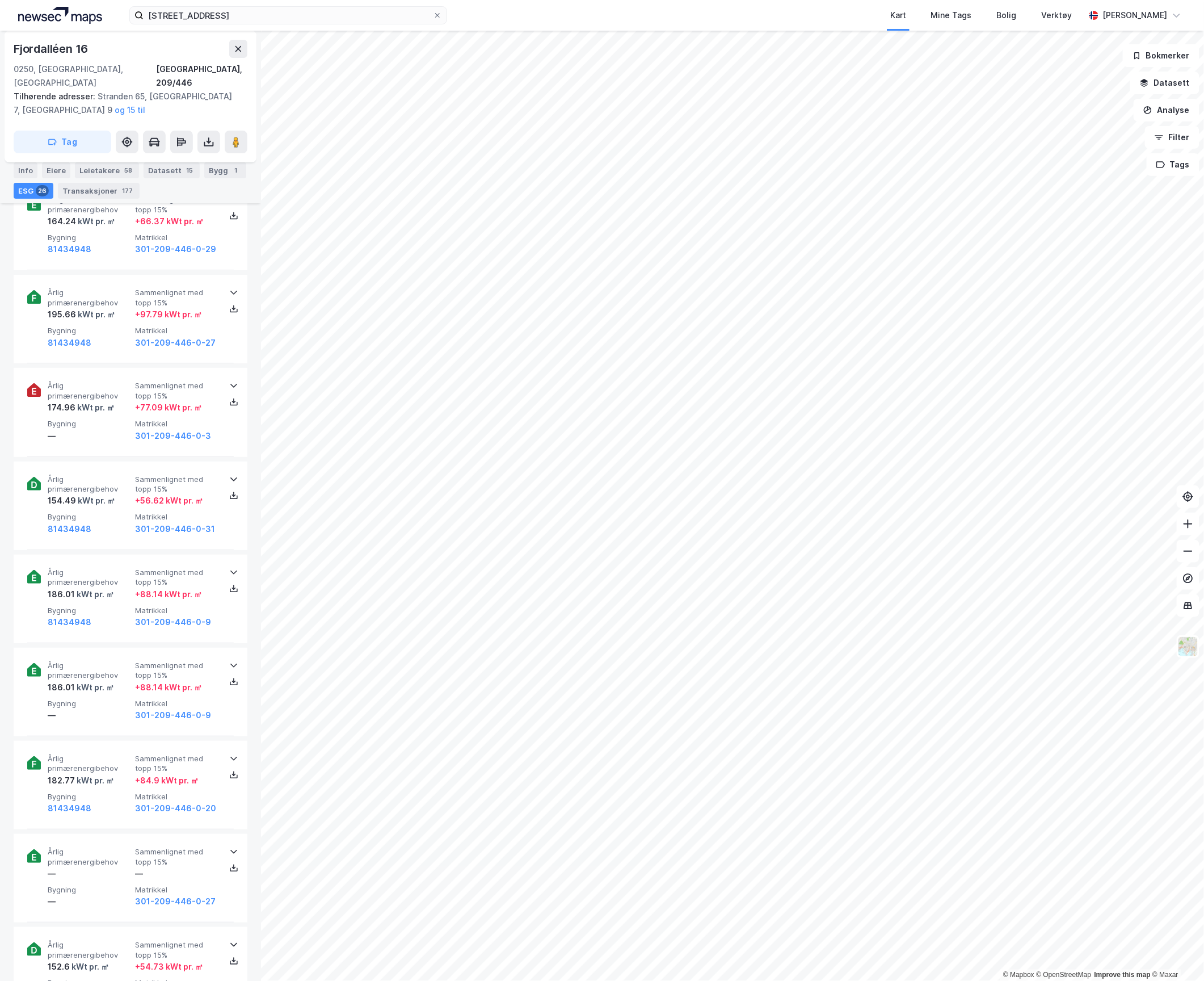
click at [247, 507] on div "[GEOGRAPHIC_DATA] Tilhørende adresser: [GEOGRAPHIC_DATA], [GEOGRAPHIC_DATA] 9 o…" at bounding box center [130, 505] width 261 height 950
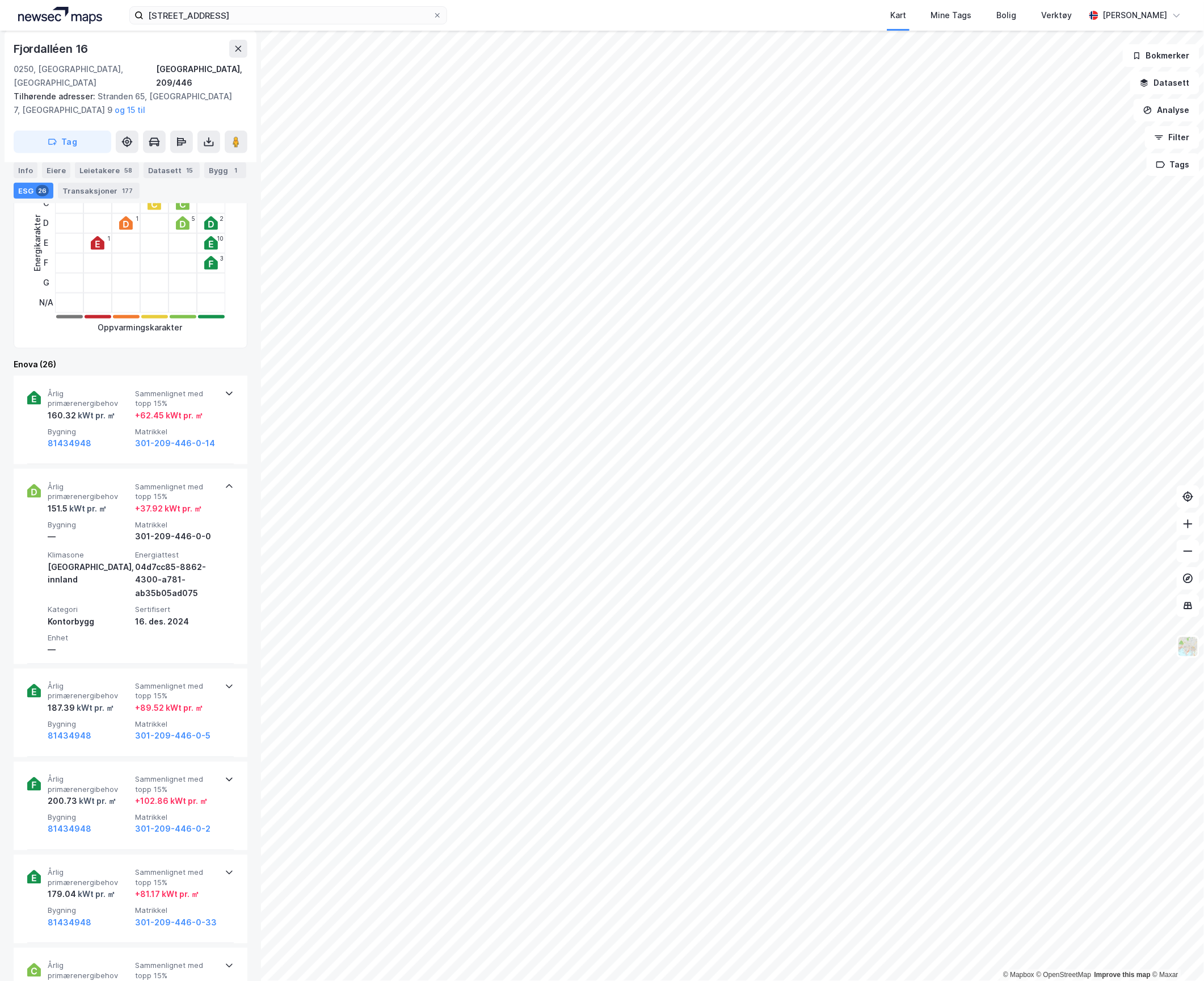
scroll to position [0, 0]
